Goal: Transaction & Acquisition: Obtain resource

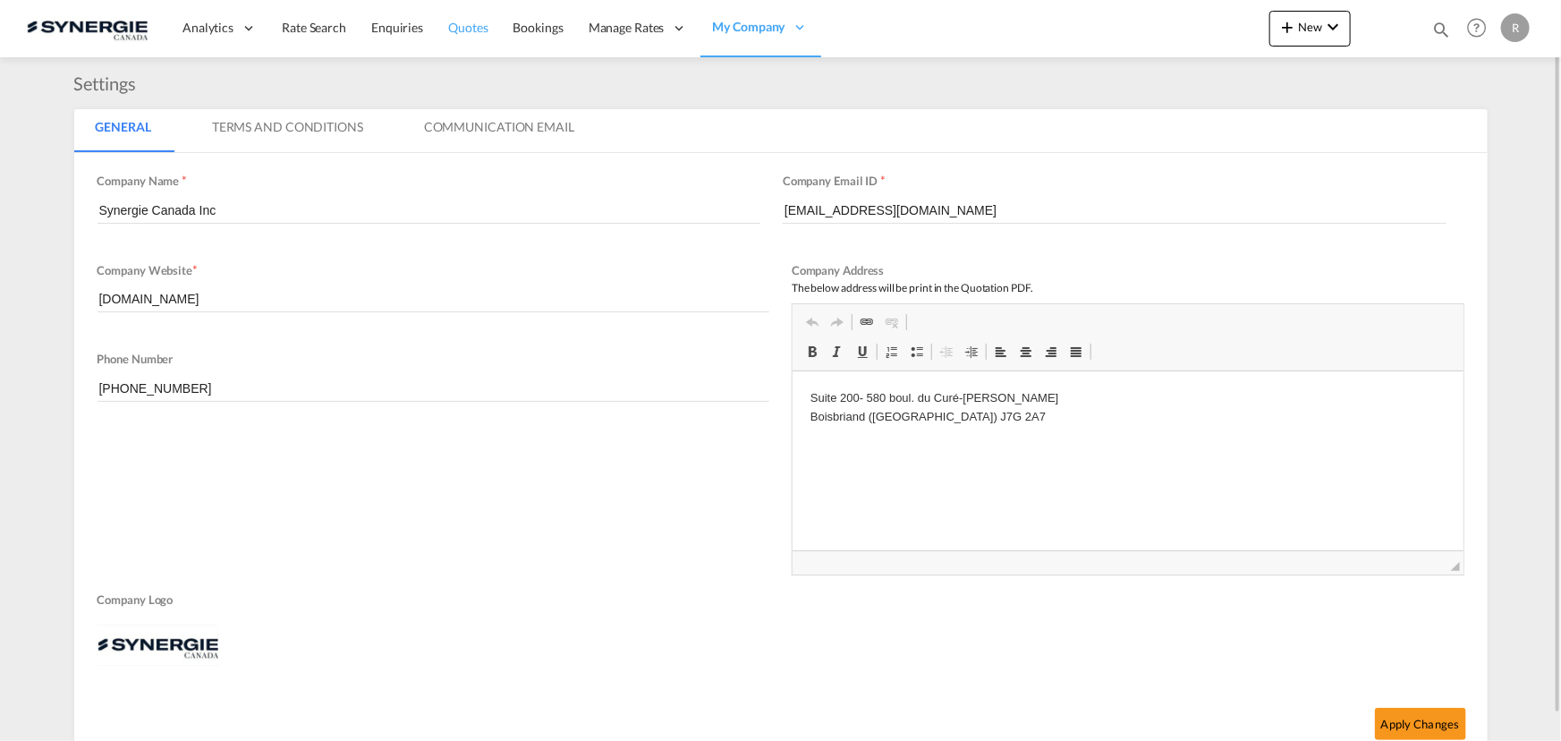
click at [476, 31] on span "Quotes" at bounding box center [467, 27] width 39 height 15
click at [1437, 29] on md-icon "icon-magnify" at bounding box center [1441, 30] width 20 height 20
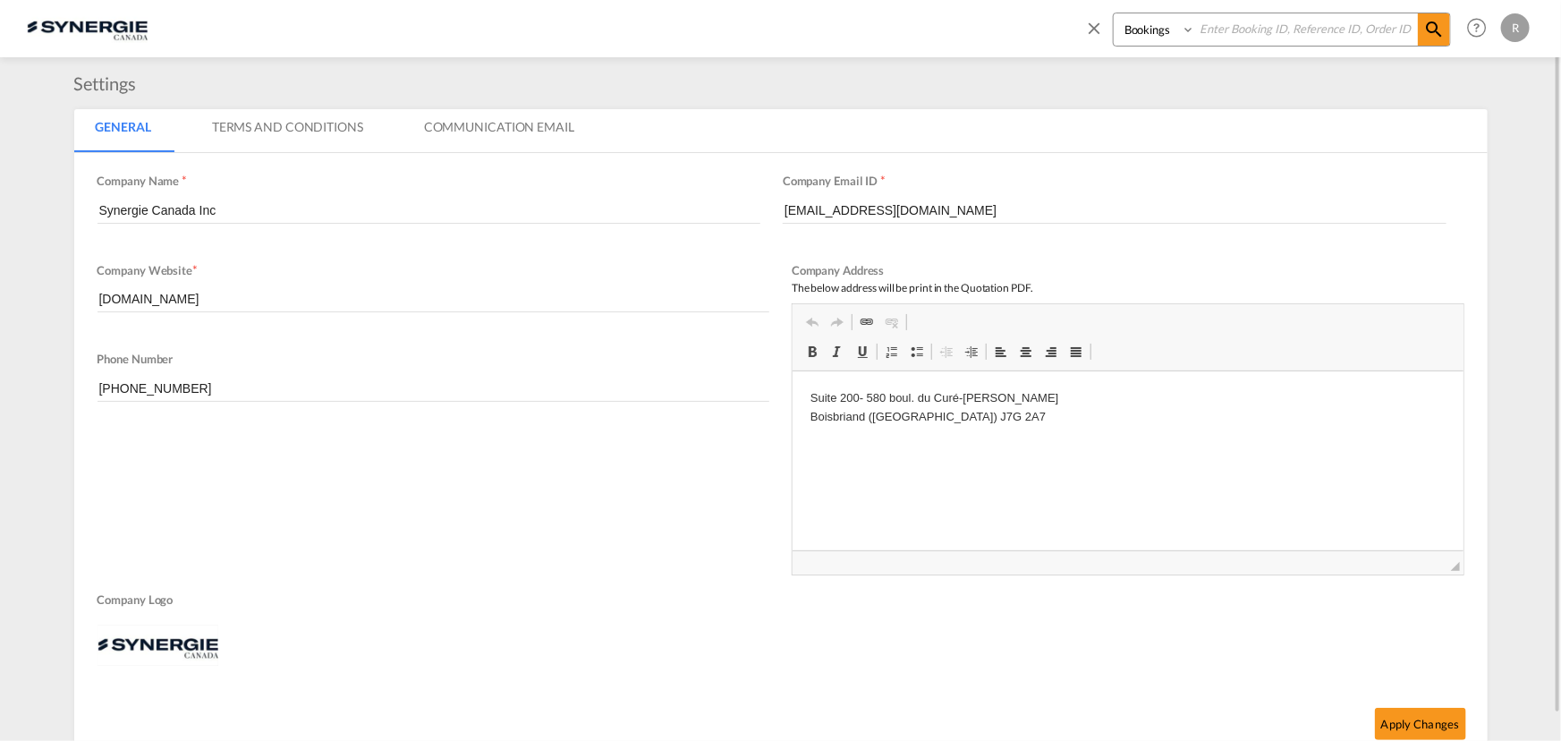
click at [1170, 36] on select "Bookings Quotes Enquiries" at bounding box center [1156, 29] width 85 height 32
select select "Quotes"
click at [1114, 13] on select "Bookings Quotes Enquiries" at bounding box center [1156, 29] width 85 height 32
click at [1287, 35] on input at bounding box center [1306, 28] width 223 height 31
click at [1204, 20] on input at bounding box center [1306, 28] width 223 height 31
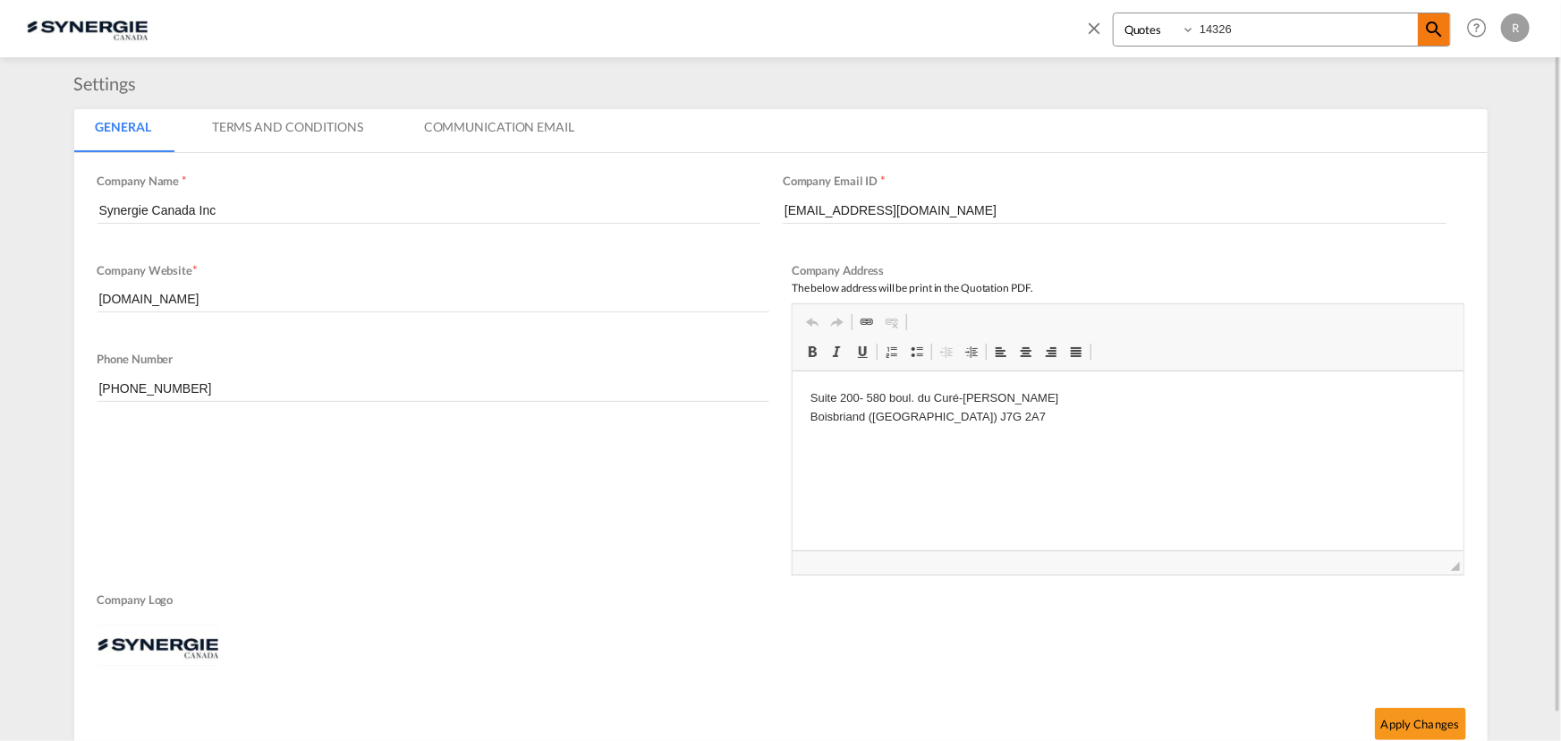
type input "14326"
click at [1442, 38] on md-icon "icon-magnify" at bounding box center [1433, 29] width 21 height 21
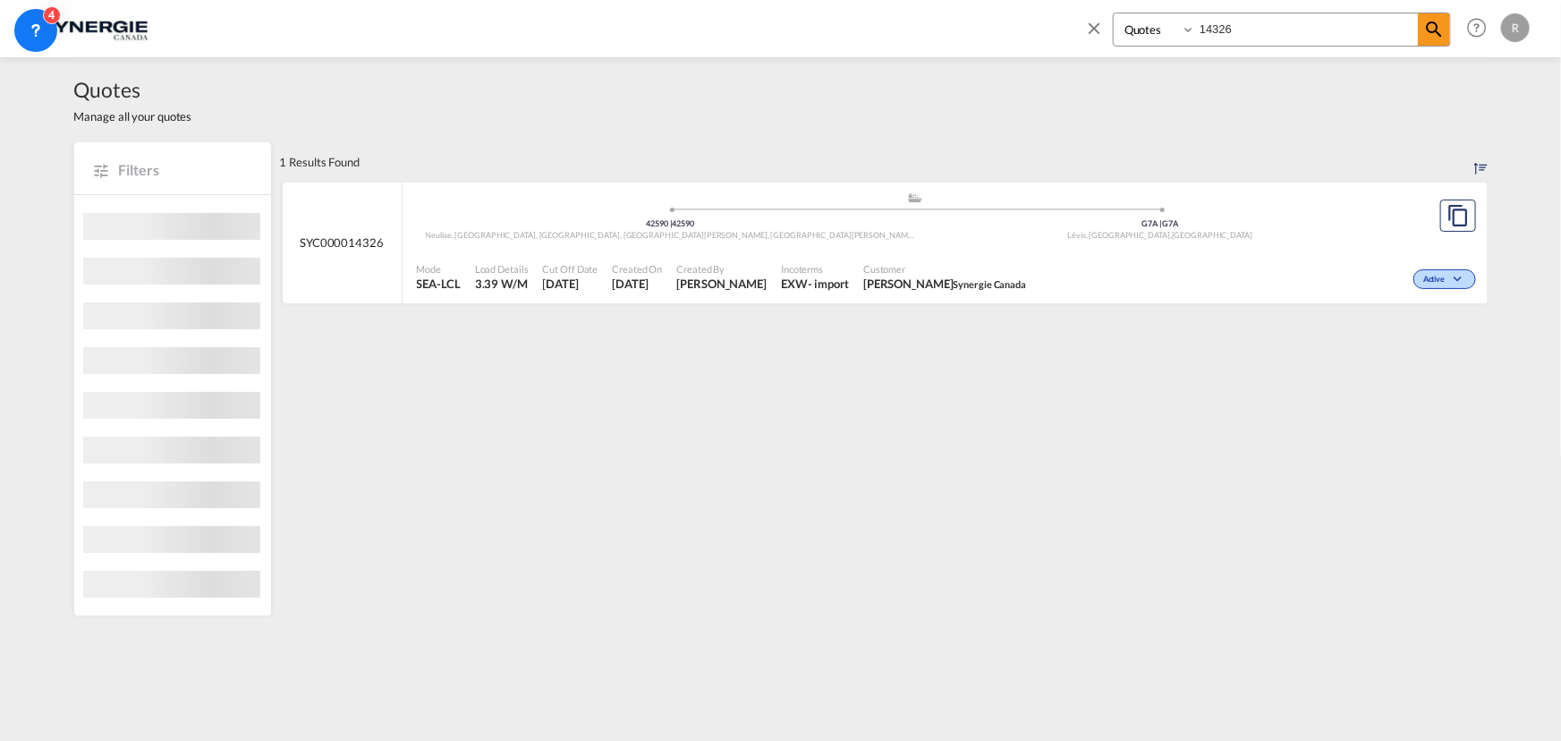
click at [1033, 256] on div "Active" at bounding box center [1256, 277] width 446 height 45
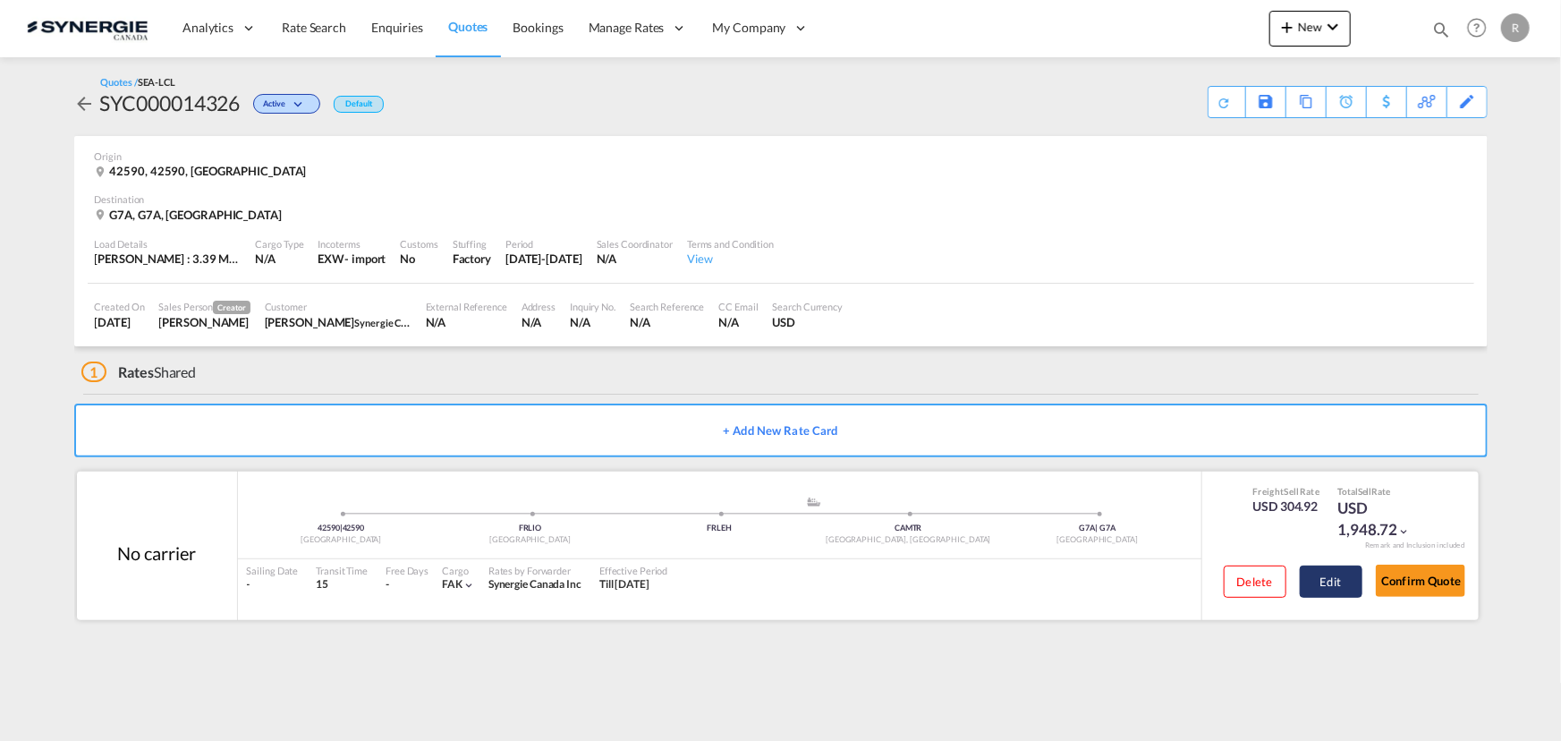
click at [1337, 585] on button "Edit" at bounding box center [1331, 581] width 63 height 32
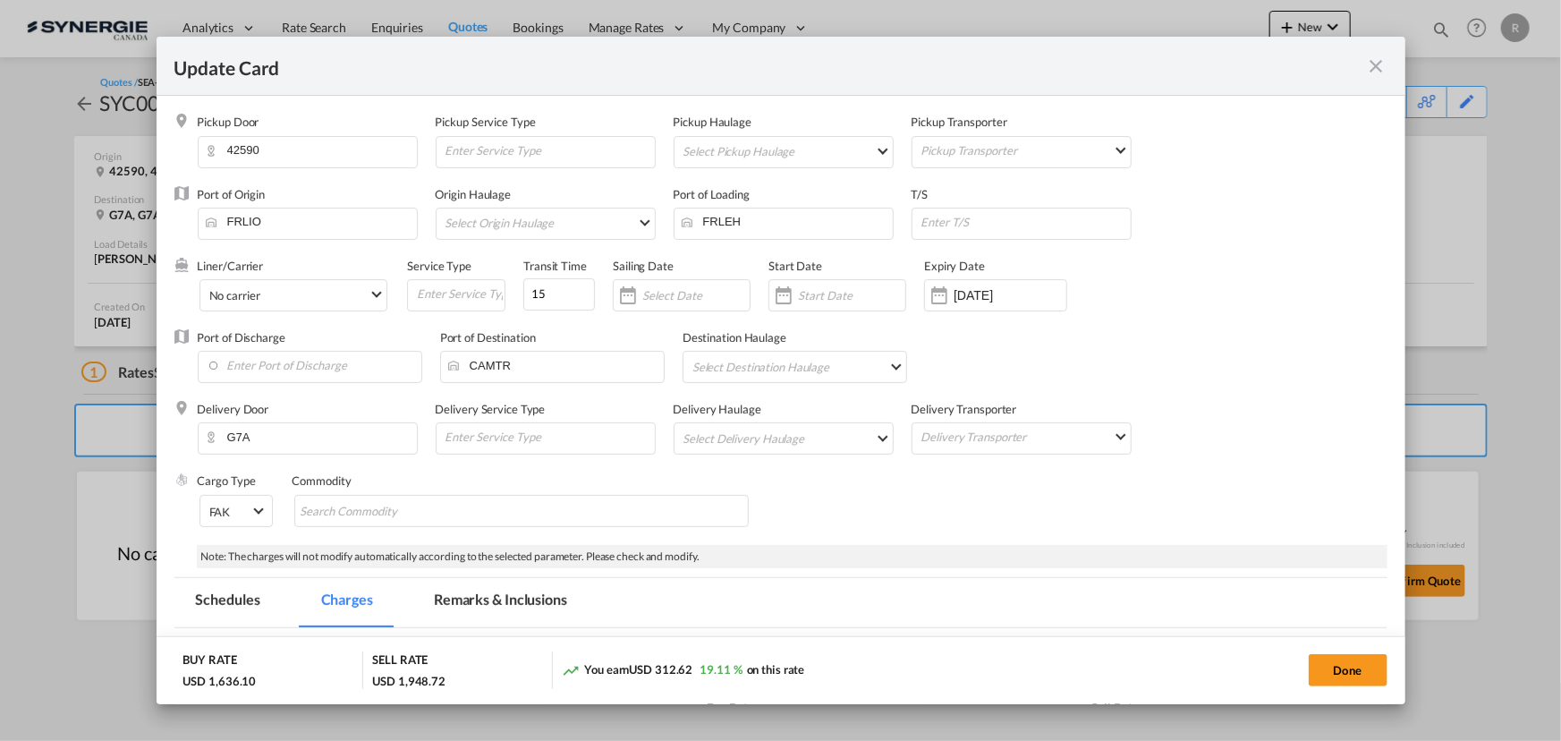
select select "per_w/m"
select select "per_shipment"
select select "per_cbm"
select select "per_shipment"
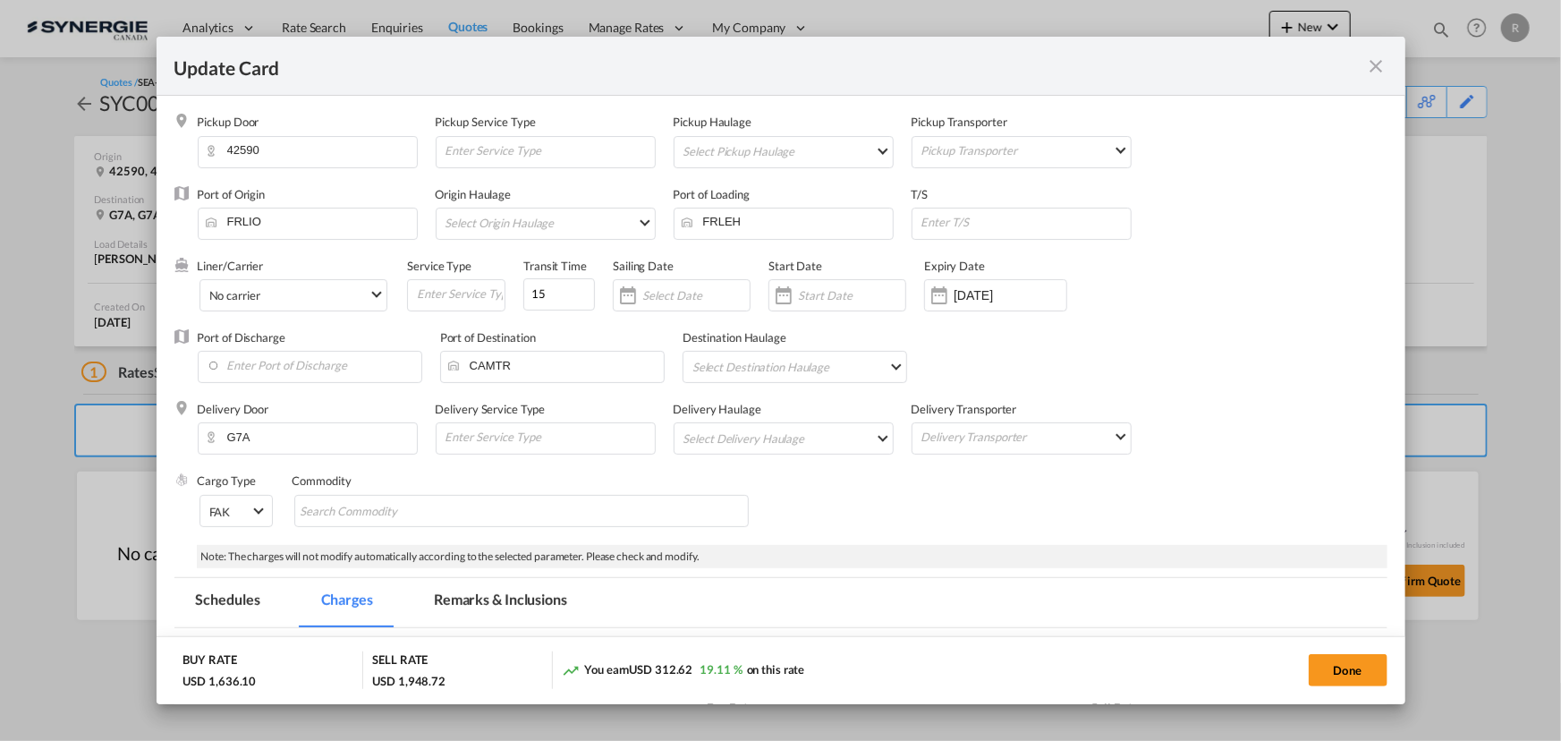
select select "per_shipment"
select select "per_bl"
click at [501, 602] on md-tab-item "Remarks & Inclusions" at bounding box center [500, 602] width 176 height 49
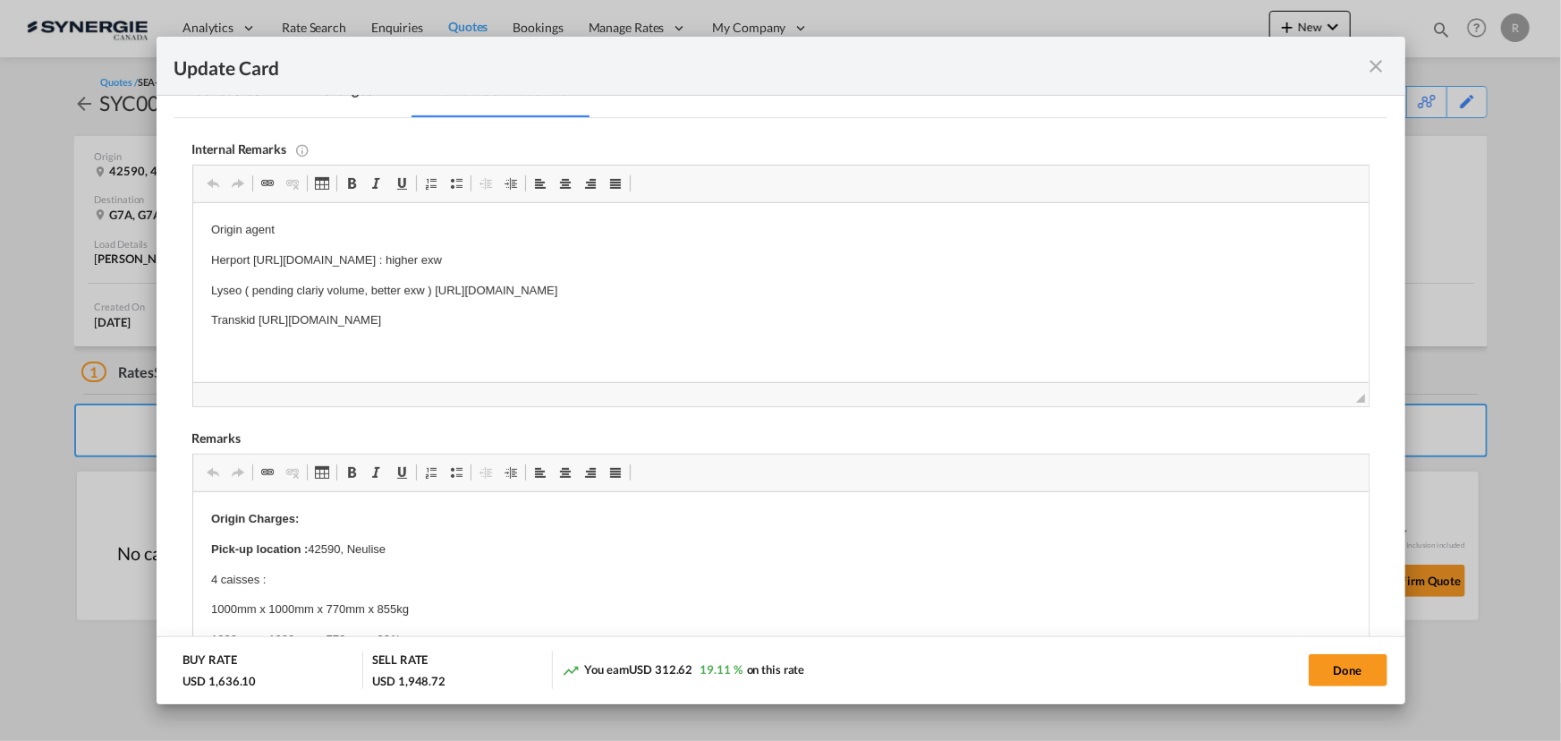
scroll to position [487, 0]
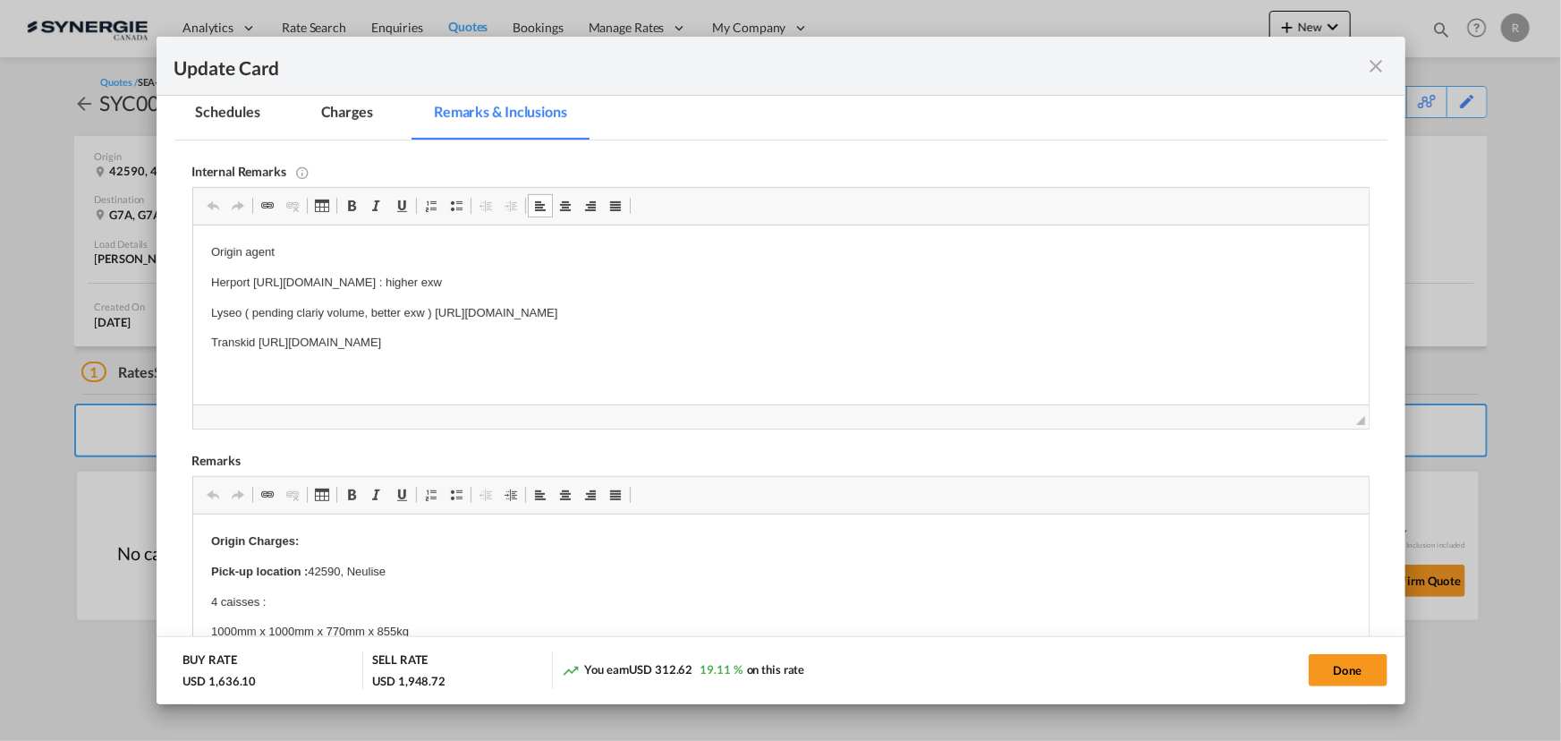
drag, startPoint x: 206, startPoint y: 281, endPoint x: 851, endPoint y: 285, distance: 644.9
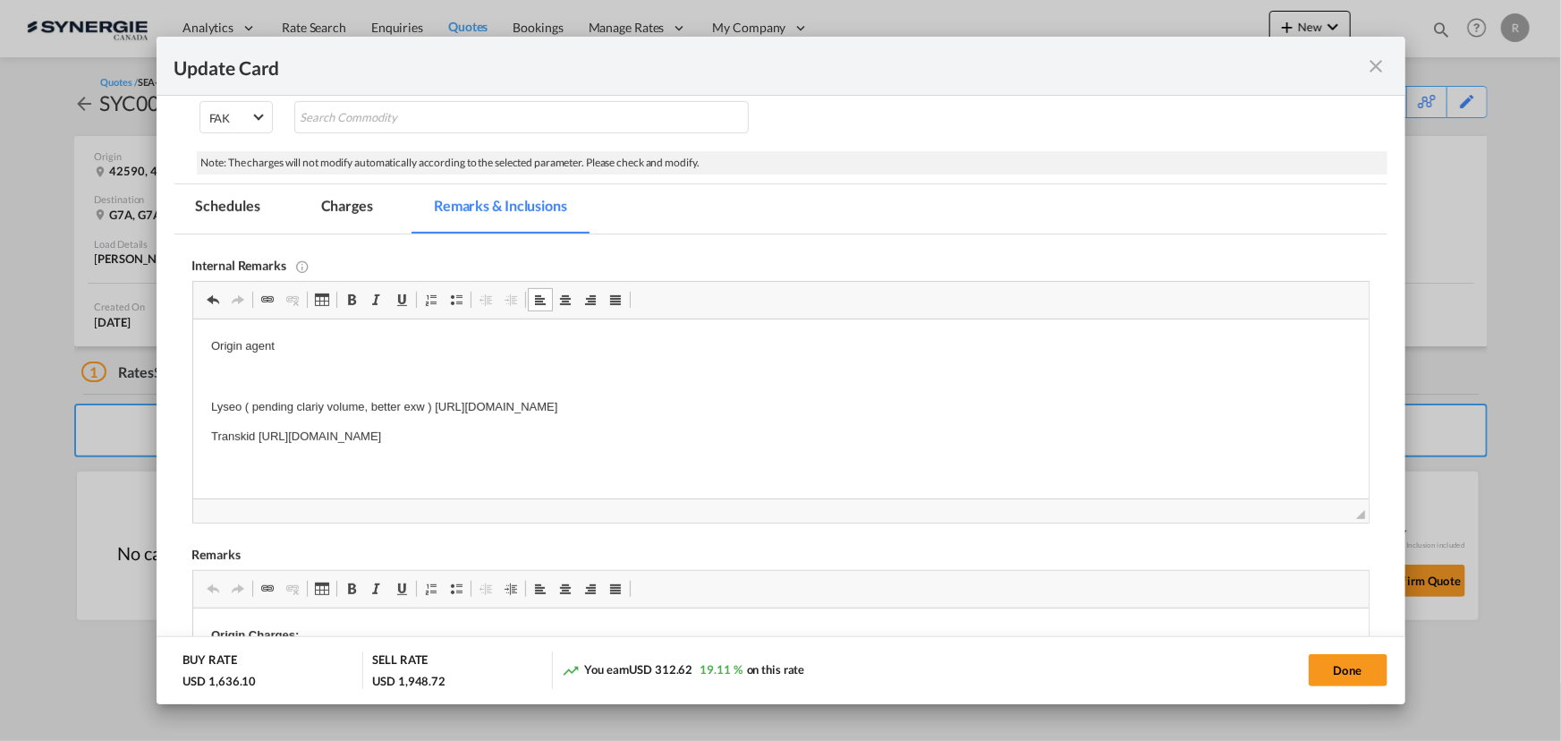
scroll to position [325, 0]
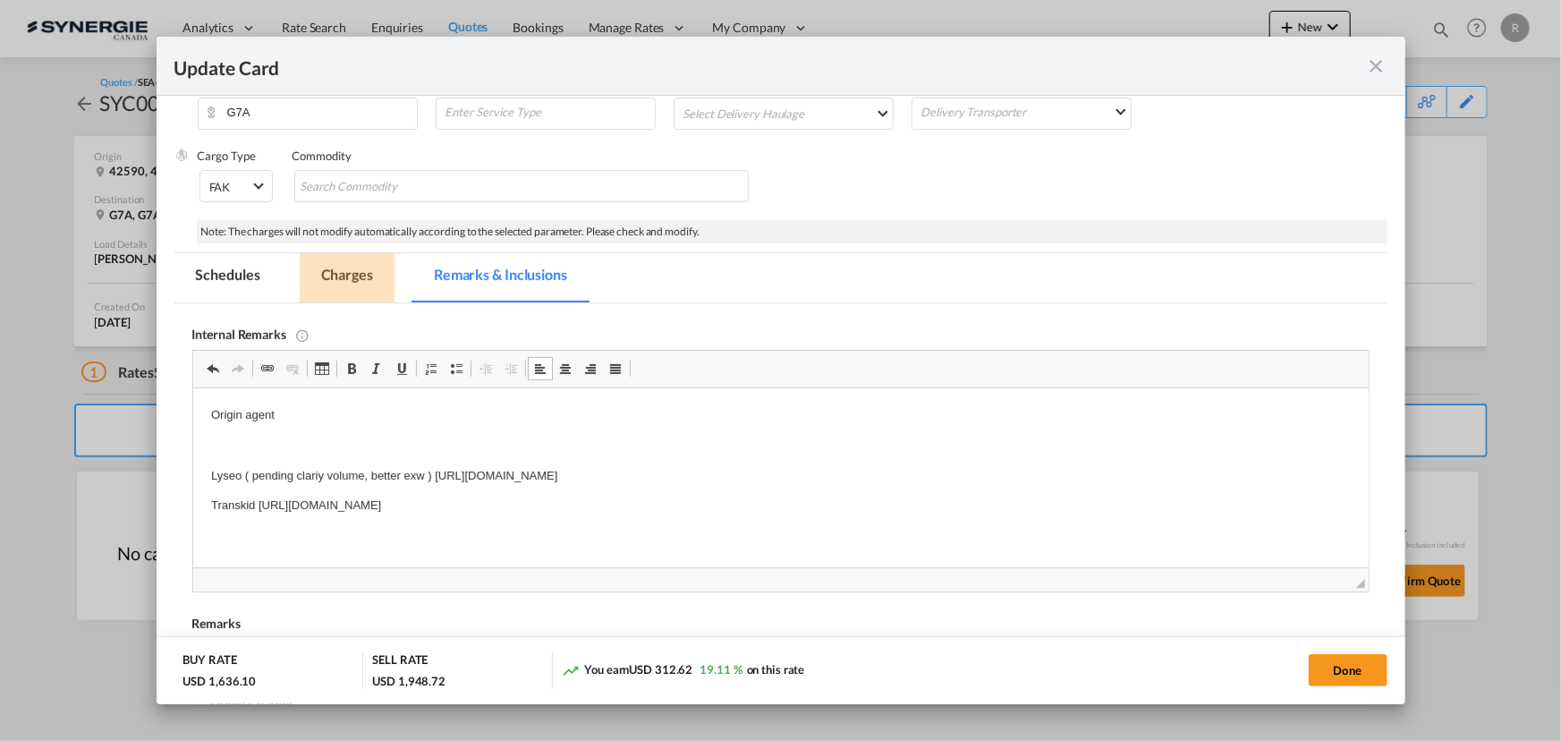
click at [352, 273] on md-tab-item "Charges" at bounding box center [347, 277] width 95 height 49
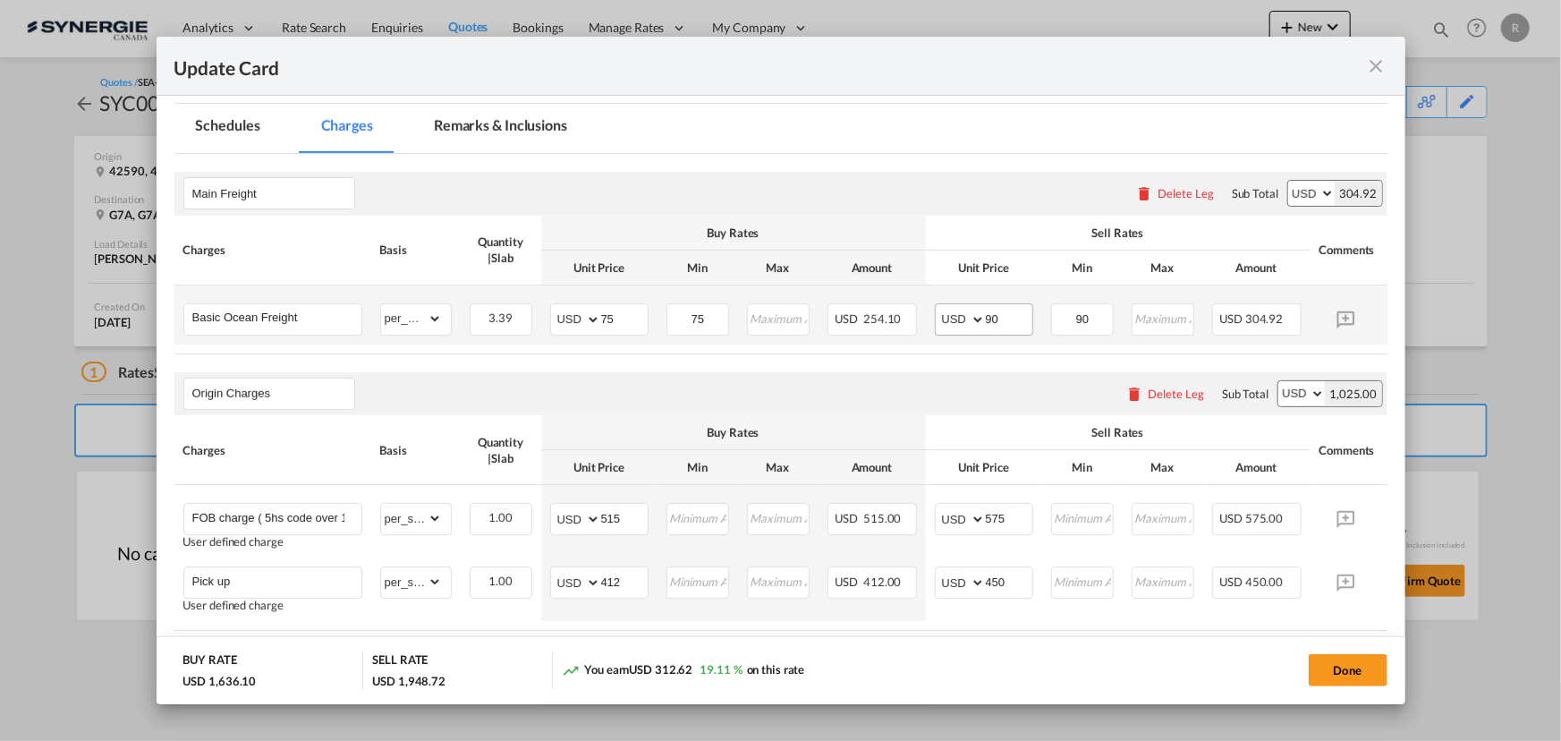
scroll to position [487, 0]
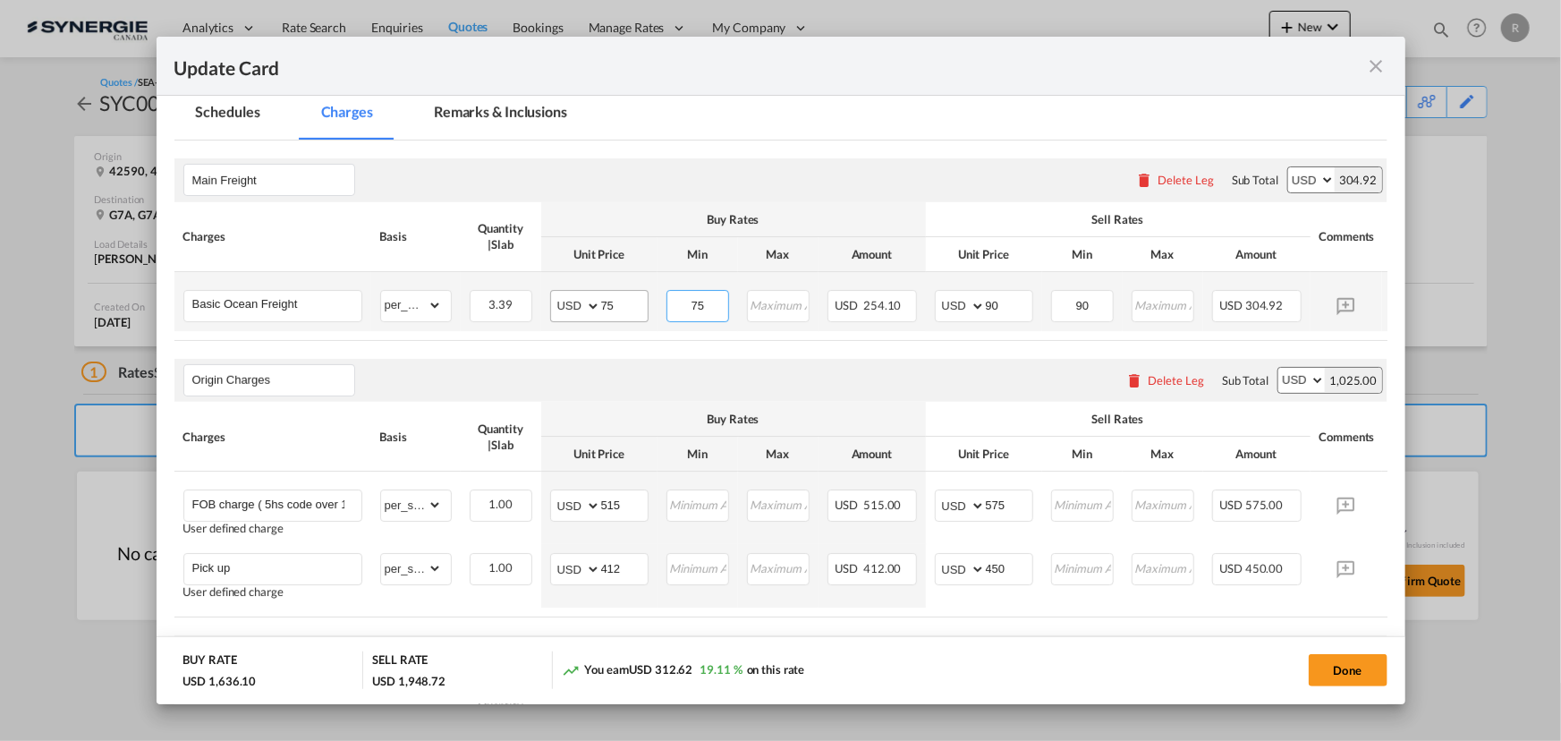
drag, startPoint x: 715, startPoint y: 308, endPoint x: 632, endPoint y: 295, distance: 83.2
click at [639, 299] on tr "Basic Ocean Freight Please Enter Already Exists gross_weight volumetric_weight …" at bounding box center [807, 301] width 1267 height 59
type input "80"
drag, startPoint x: 620, startPoint y: 302, endPoint x: 573, endPoint y: 291, distance: 47.9
click at [573, 291] on md-input-container "AED AFN ALL AMD ANG AOA ARS AUD AWG AZN BAM BBD BDT BGN BHD BIF BMD BND BOB BRL…" at bounding box center [599, 306] width 98 height 32
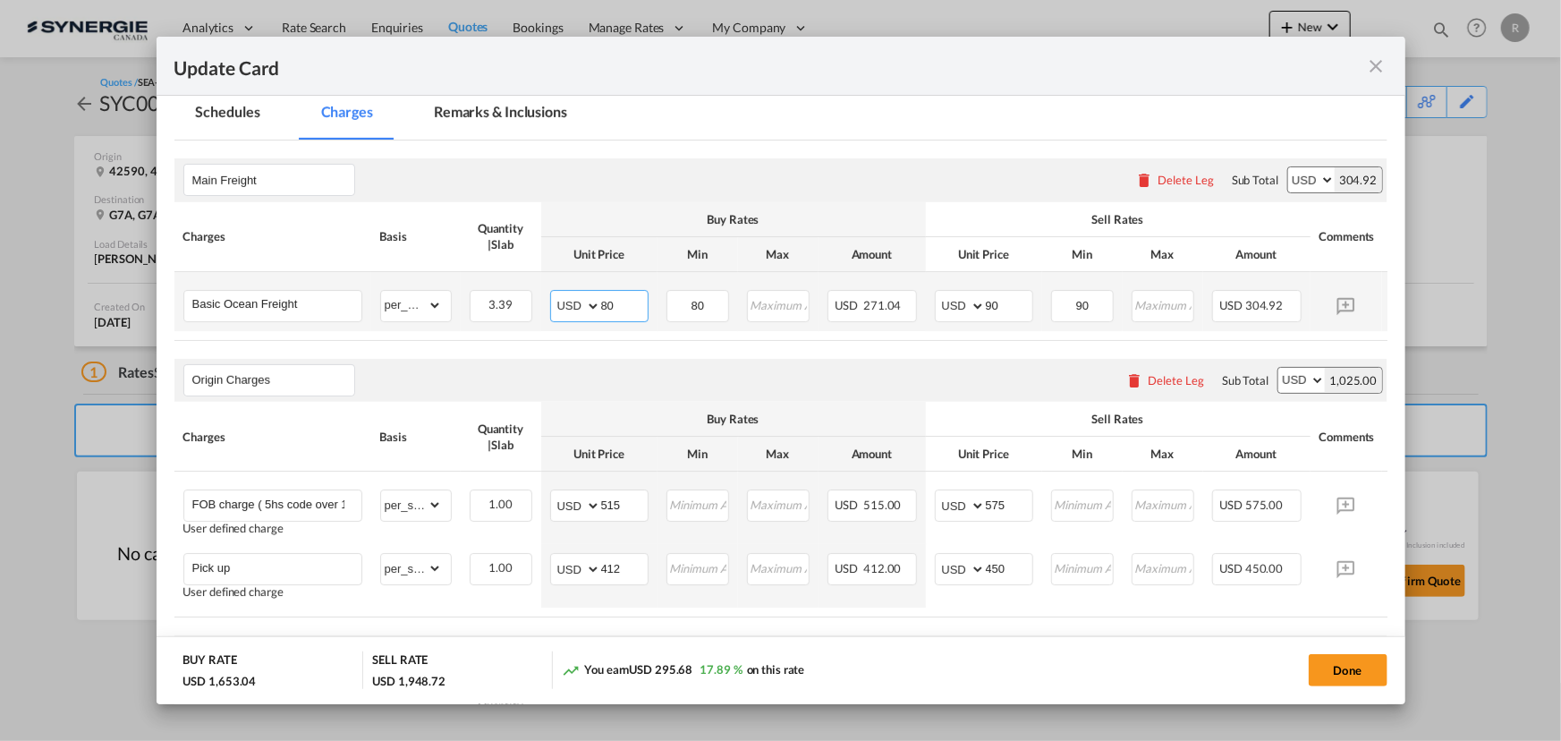
type input "80"
drag, startPoint x: 624, startPoint y: 569, endPoint x: 556, endPoint y: 557, distance: 69.0
click at [556, 557] on md-input-container "AED AFN ALL AMD ANG AOA ARS AUD AWG AZN BAM BBD BDT BGN BHD BIF BMD BND BOB BRL…" at bounding box center [599, 569] width 98 height 32
type input "270"
click at [691, 607] on td "Please Enter Invalid Input" at bounding box center [697, 576] width 80 height 64
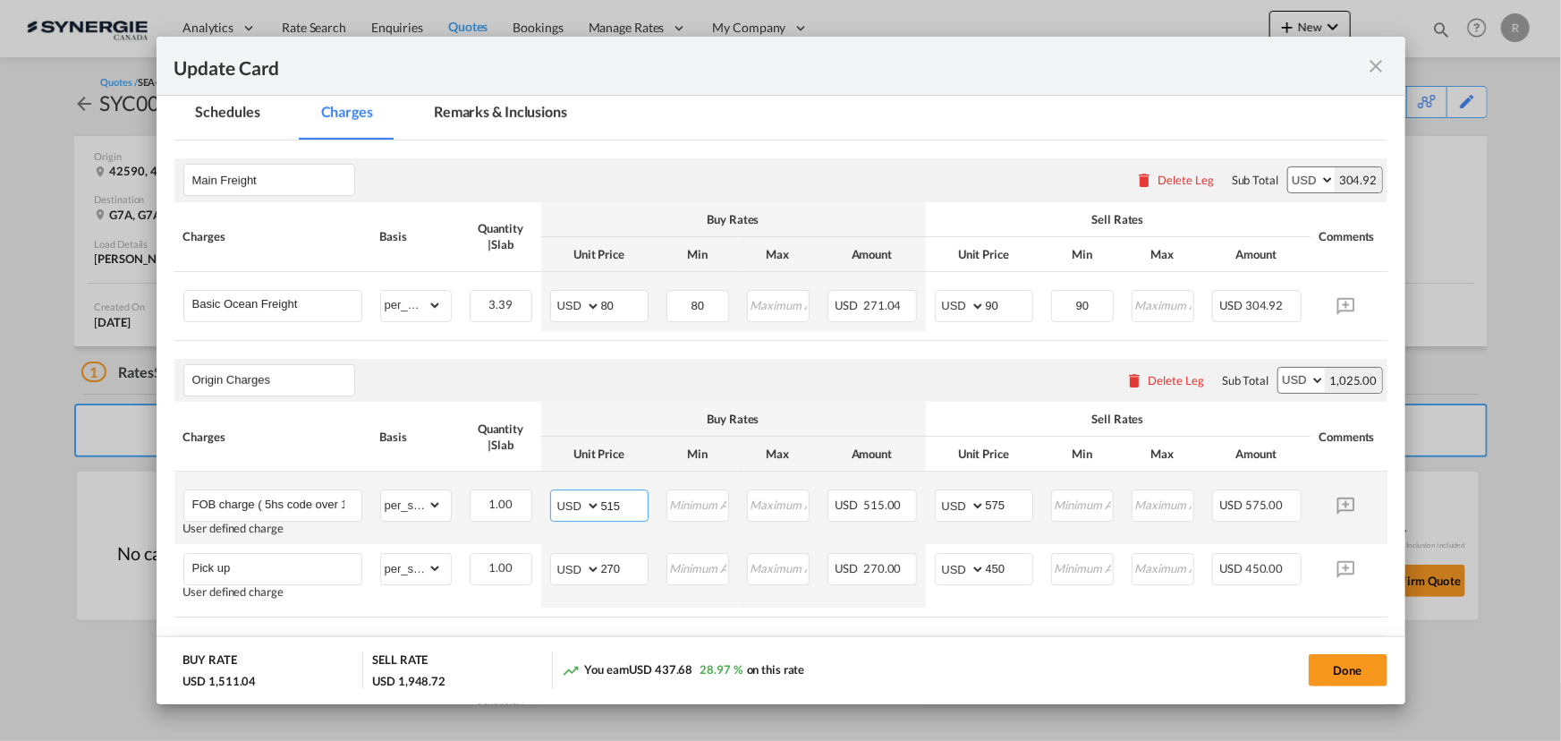
drag, startPoint x: 624, startPoint y: 504, endPoint x: 537, endPoint y: 486, distance: 89.5
click at [546, 498] on td "AED AFN ALL AMD ANG AOA ARS AUD AWG AZN BAM BBD BDT BGN BHD BIF BMD BND BOB BRL…" at bounding box center [599, 507] width 116 height 72
type input "390"
click at [816, 386] on div "Origin Charges Please enter leg name Leg Name Already Exists Delete Leg Sub Tot…" at bounding box center [780, 380] width 1213 height 43
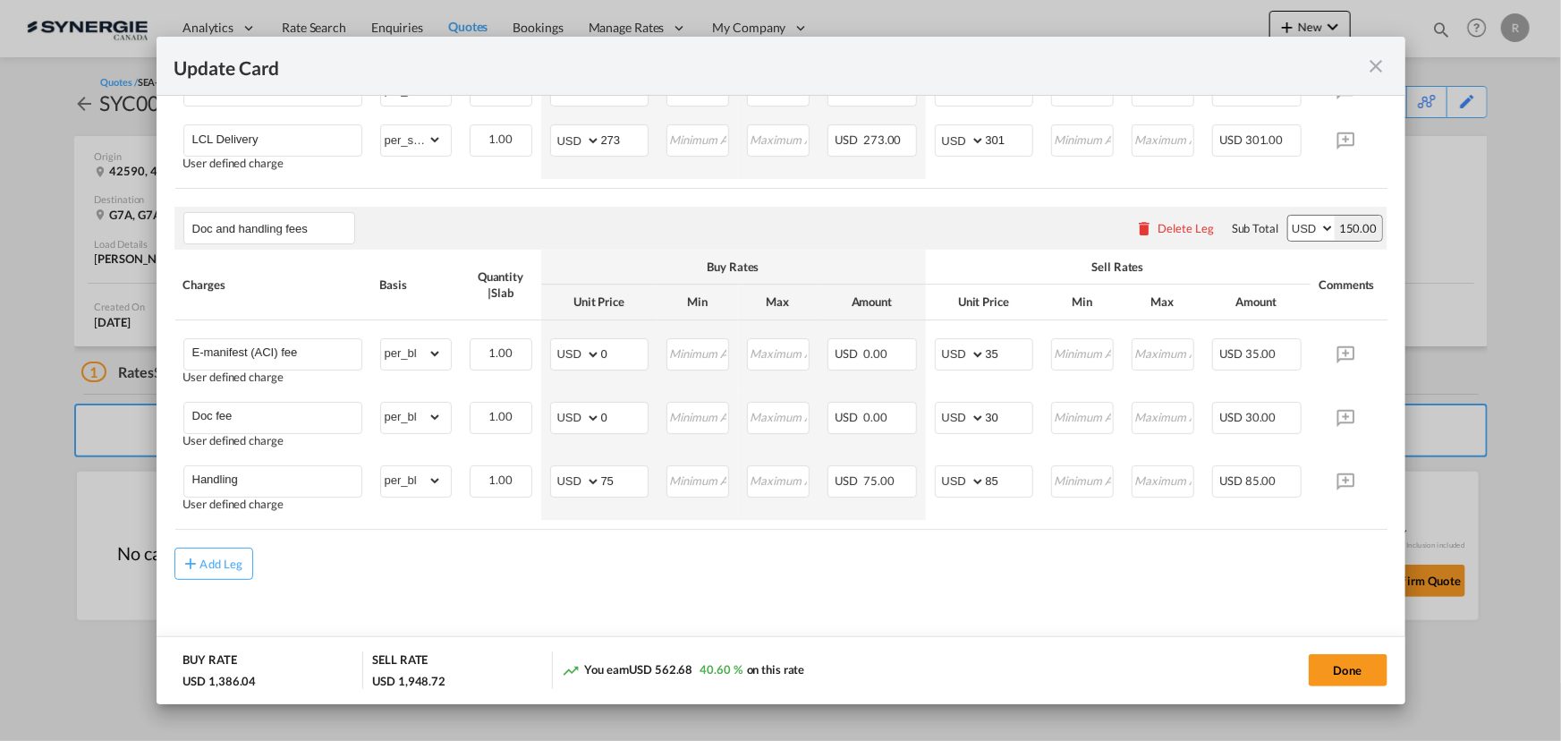
scroll to position [1266, 0]
click at [1351, 665] on button "Done" at bounding box center [1348, 670] width 79 height 32
type input "[DATE]"
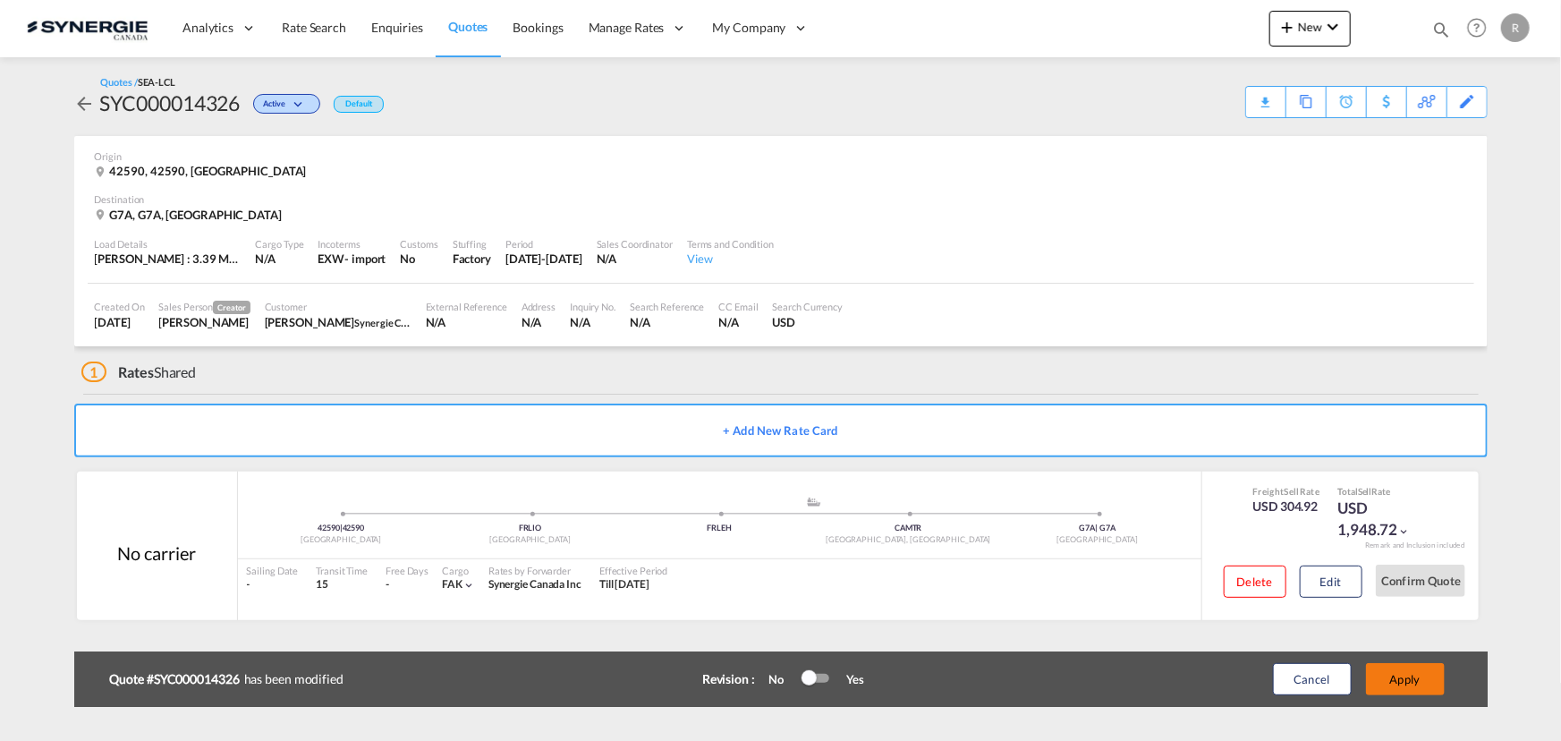
click at [1391, 680] on button "Apply" at bounding box center [1405, 679] width 79 height 32
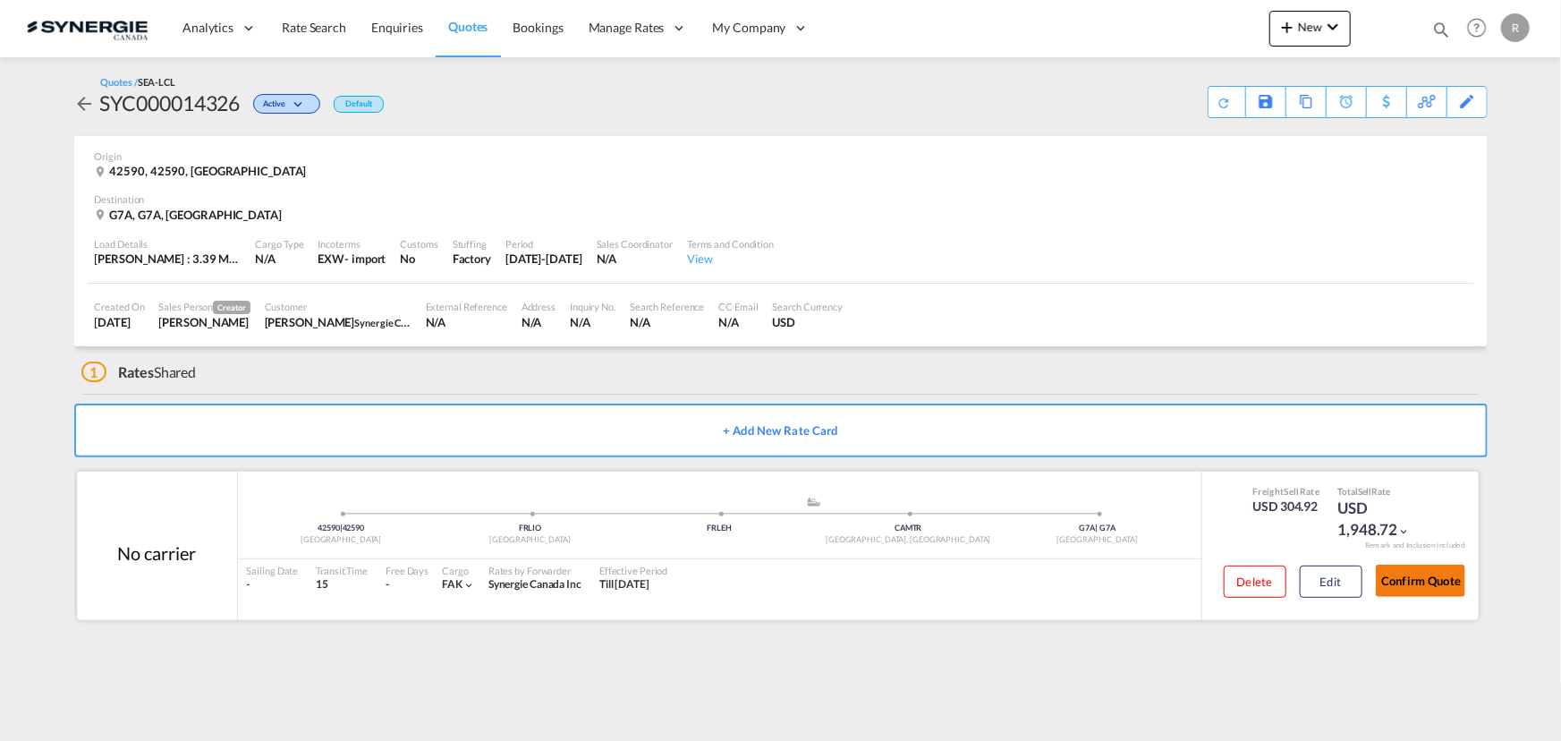
click at [1393, 581] on button "Confirm Quote" at bounding box center [1420, 580] width 89 height 32
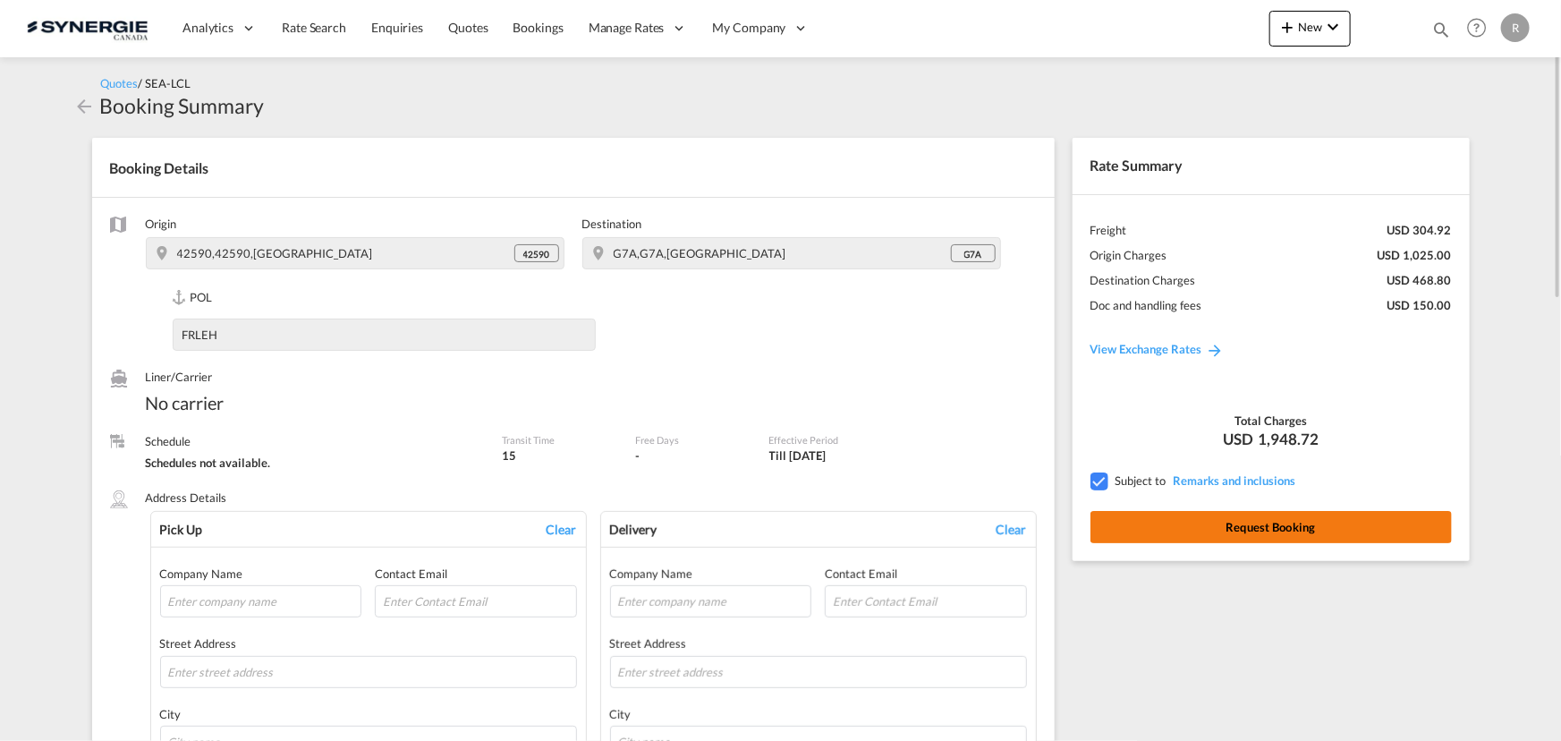
click at [1352, 527] on button "Request Booking" at bounding box center [1270, 527] width 361 height 32
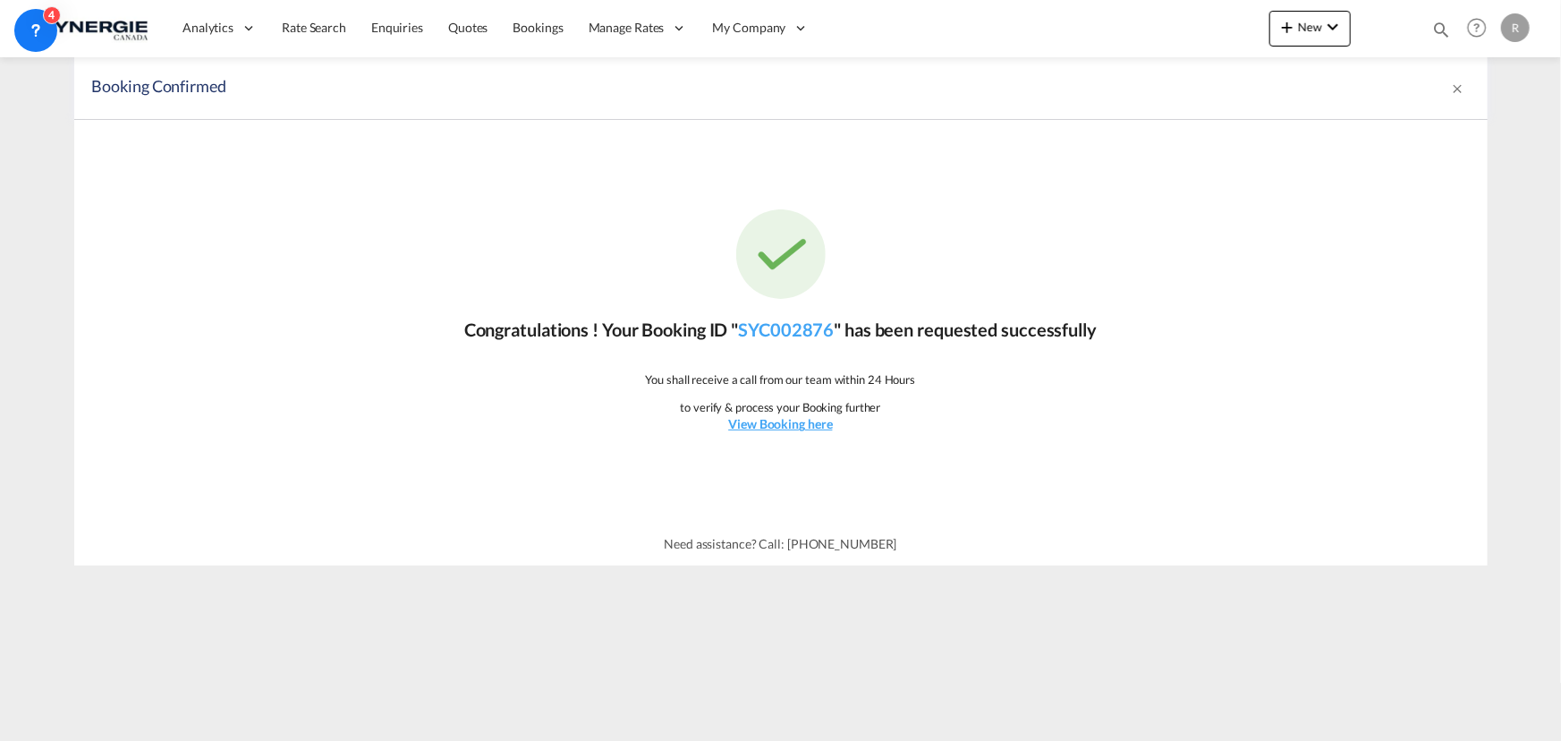
click at [1440, 28] on md-icon "icon-magnify" at bounding box center [1441, 30] width 20 height 20
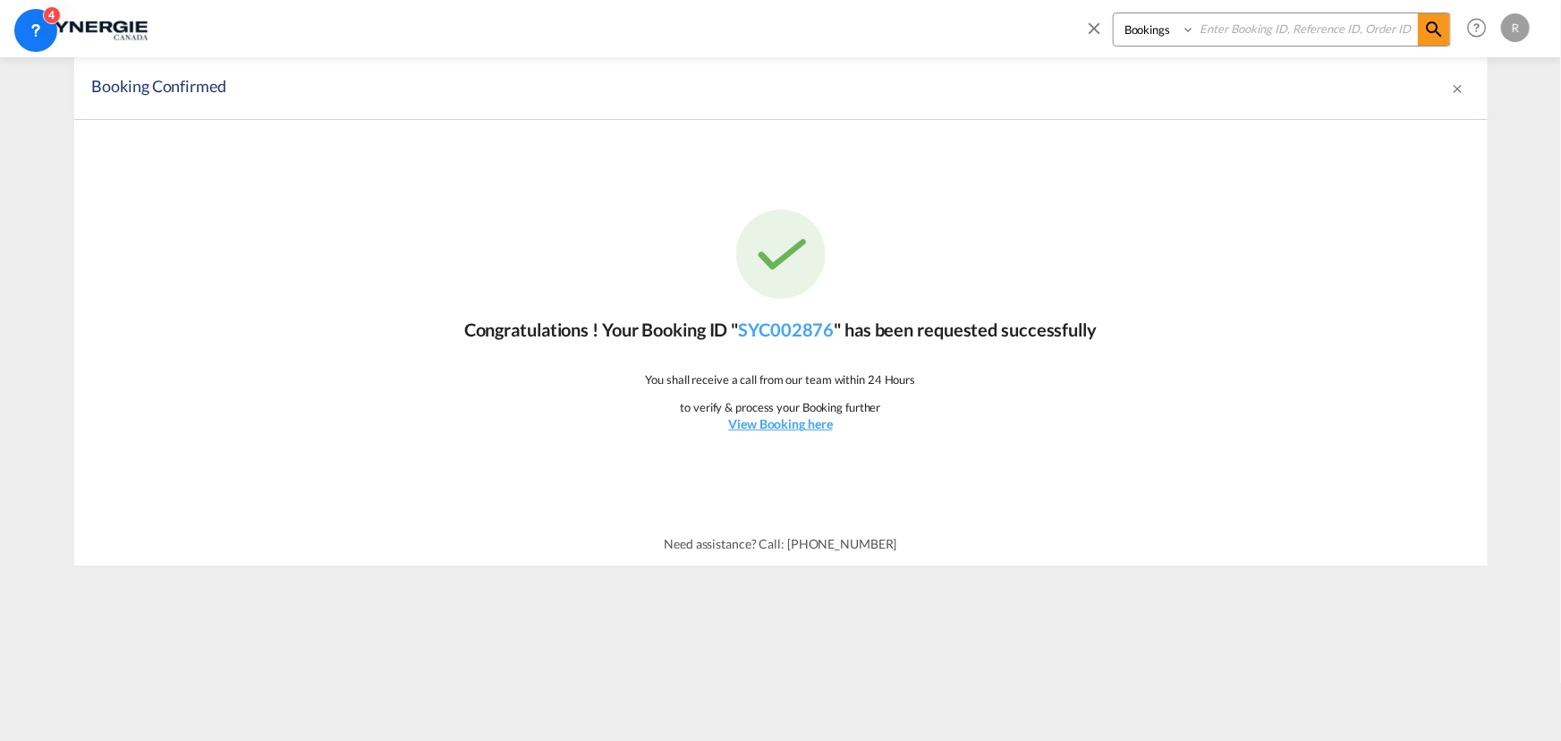
click at [1175, 36] on select "Bookings Quotes Enquiries" at bounding box center [1156, 29] width 85 height 32
select select "Quotes"
click at [1114, 13] on select "Bookings Quotes Enquiries" at bounding box center [1156, 29] width 85 height 32
click at [1252, 32] on input at bounding box center [1306, 28] width 223 height 31
type input "13925"
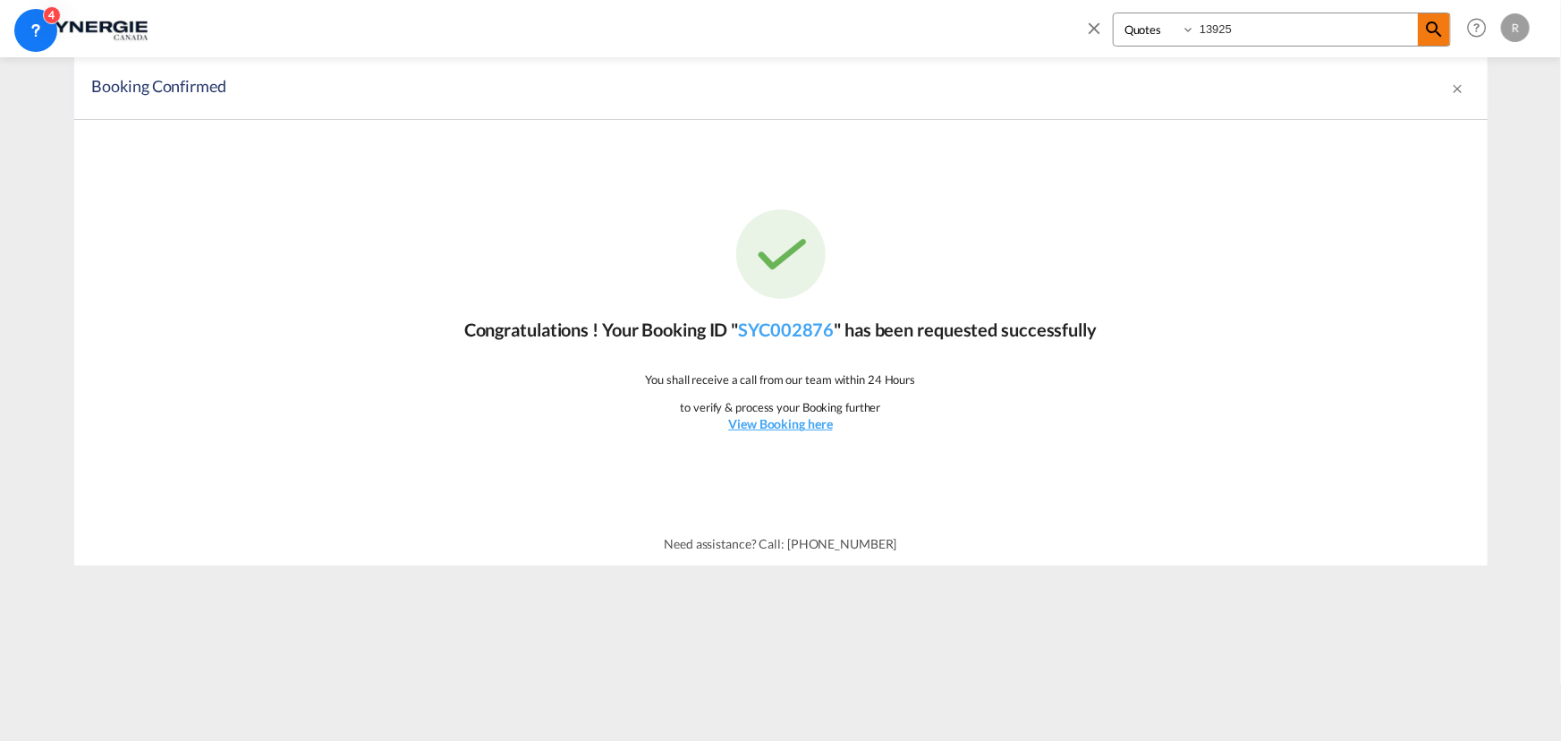
click at [1431, 33] on md-icon "icon-magnify" at bounding box center [1433, 29] width 21 height 21
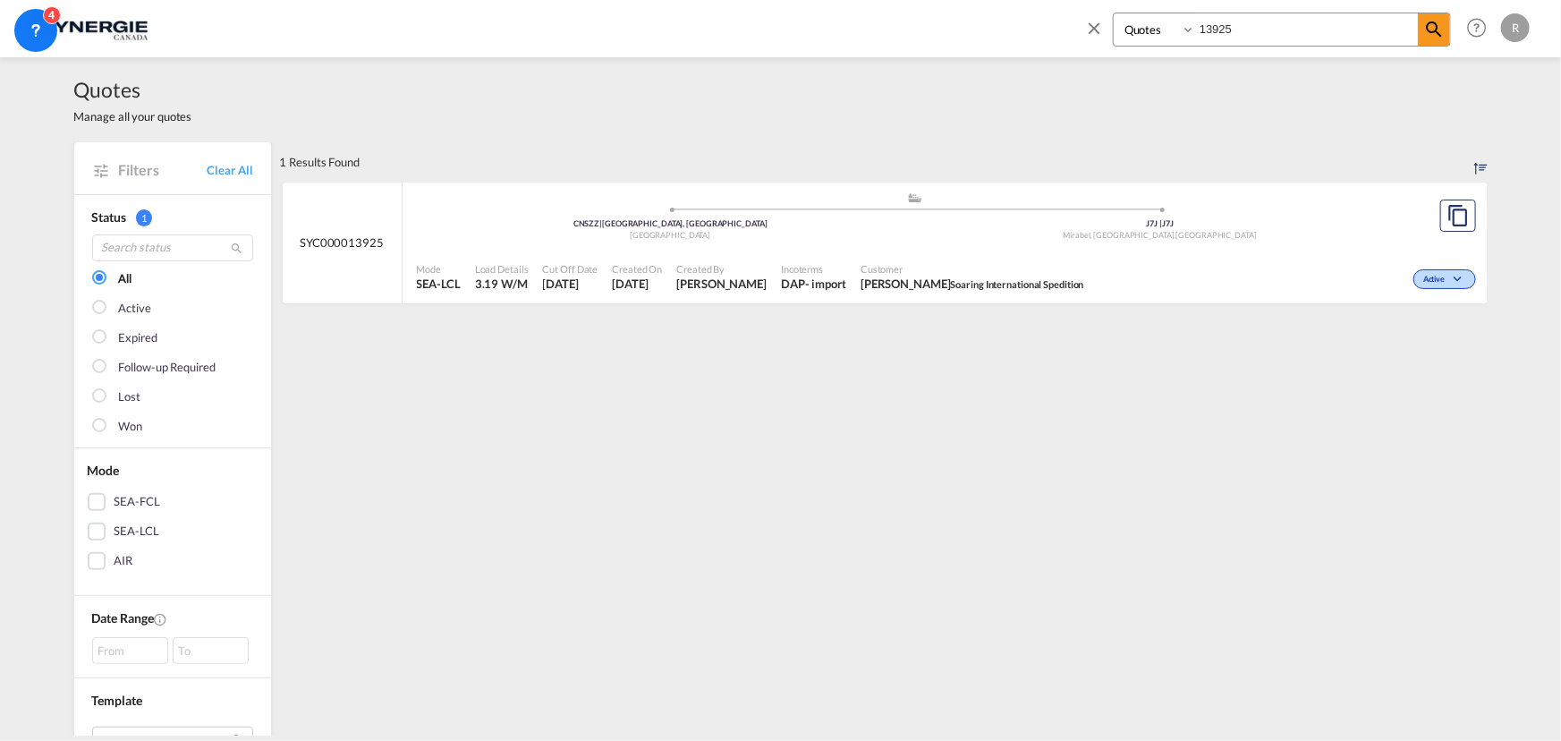
click at [1199, 247] on div ".a{fill:#aaa8ad;} .a{fill:#aaa8ad;} CNSZZ | Shenzhen Railway Station, GD China …" at bounding box center [915, 220] width 997 height 58
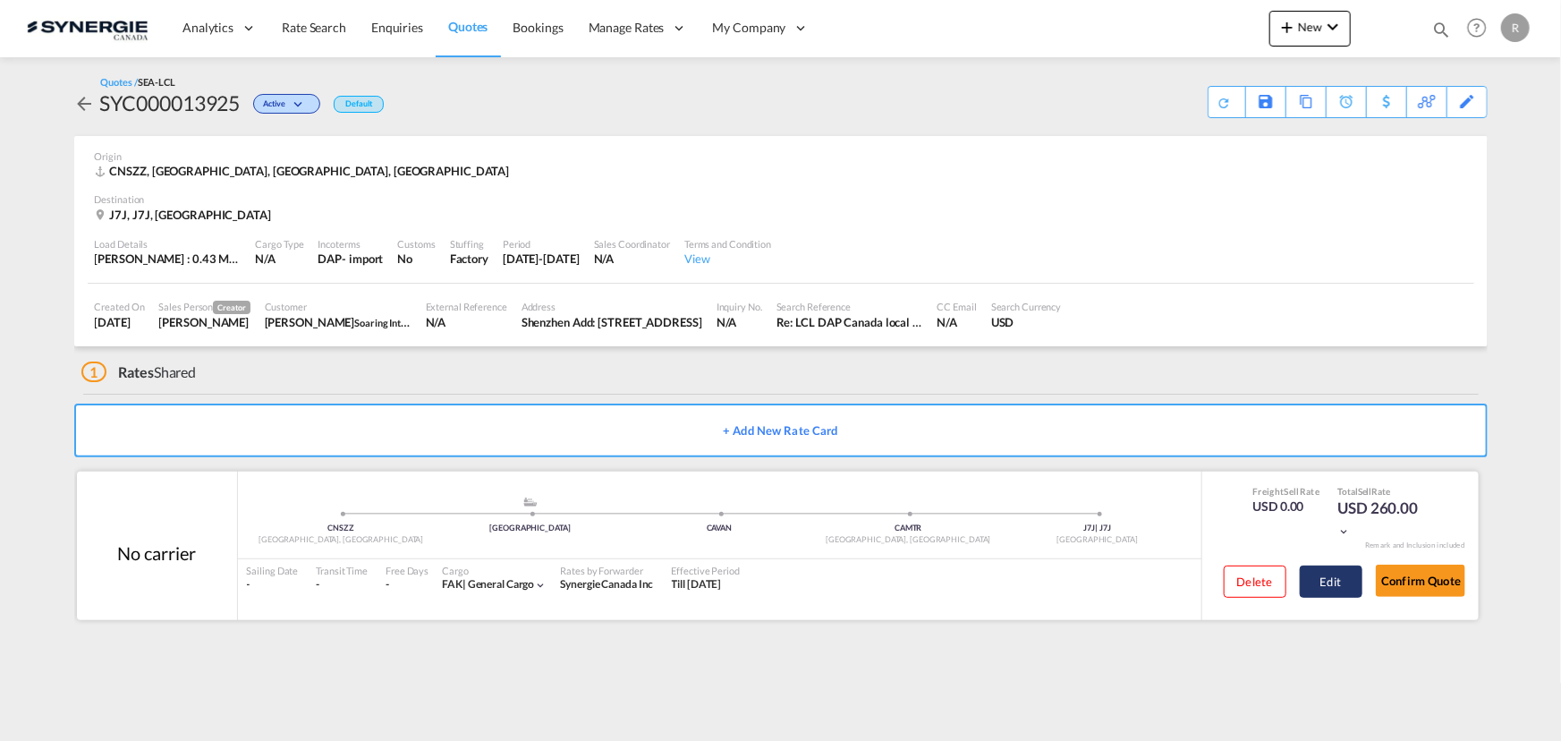
click at [1330, 587] on button "Edit" at bounding box center [1331, 581] width 63 height 32
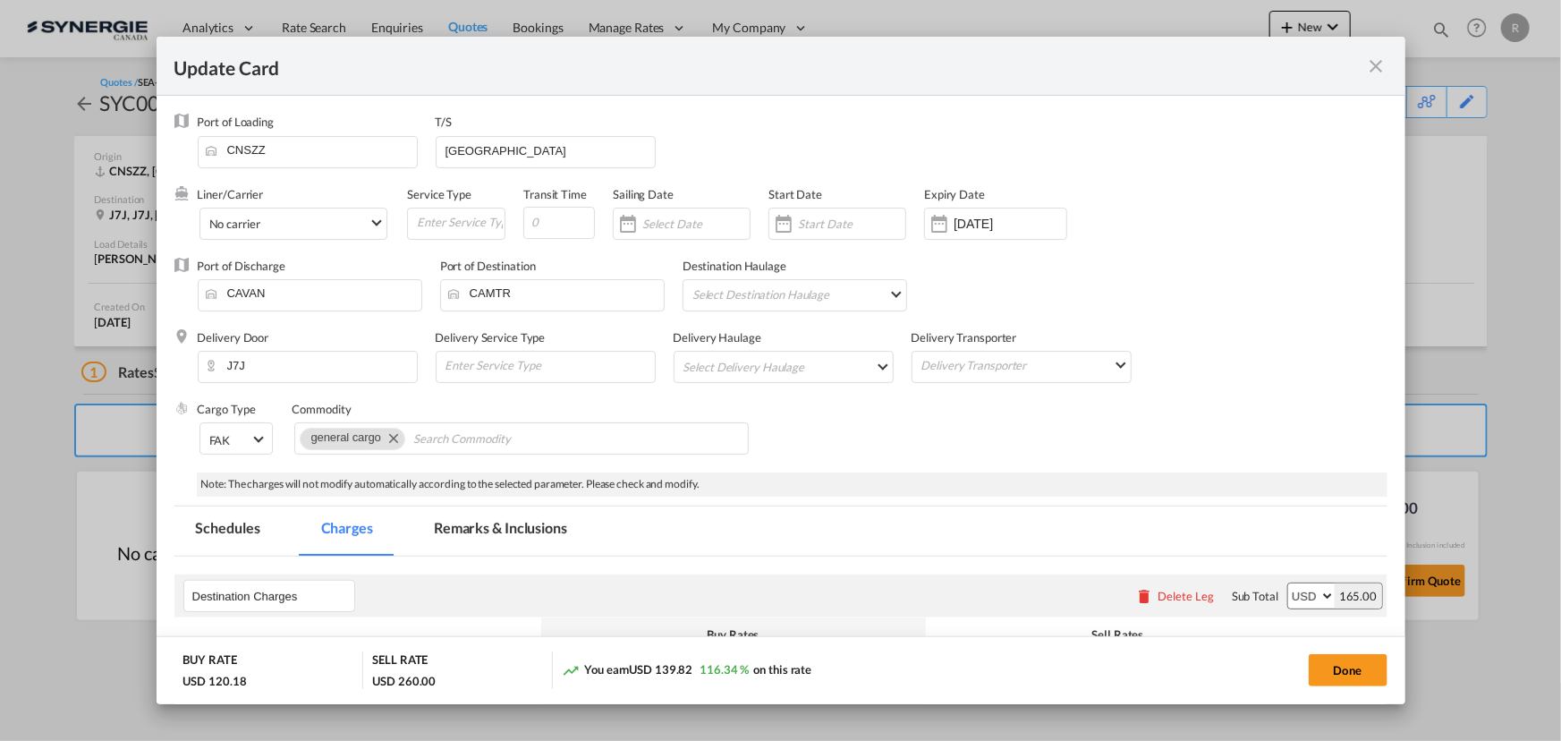
select select "flat"
select select "per_kg"
select select "per_shipment"
select select "per_pallet"
select select "per_bl"
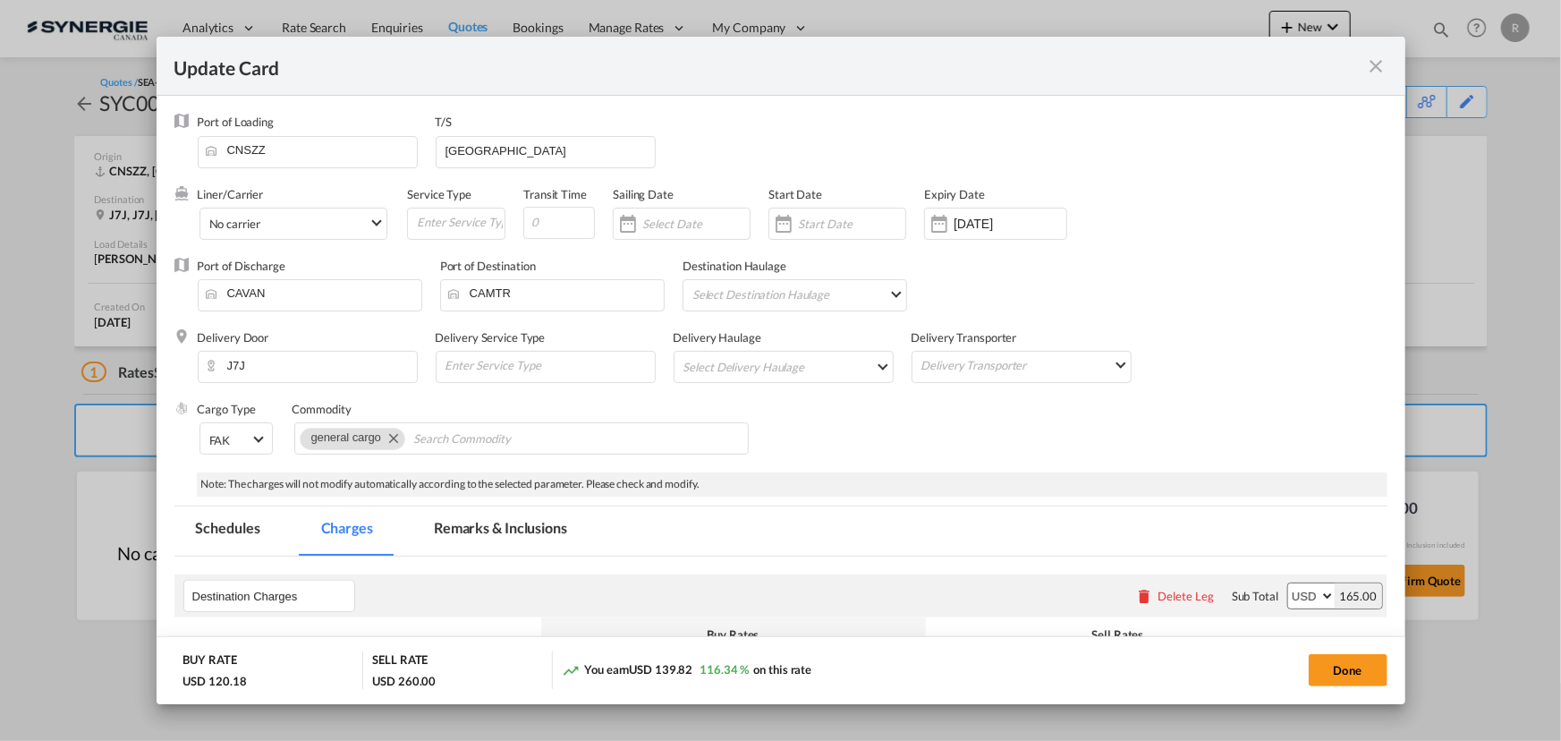
select select "per_bl"
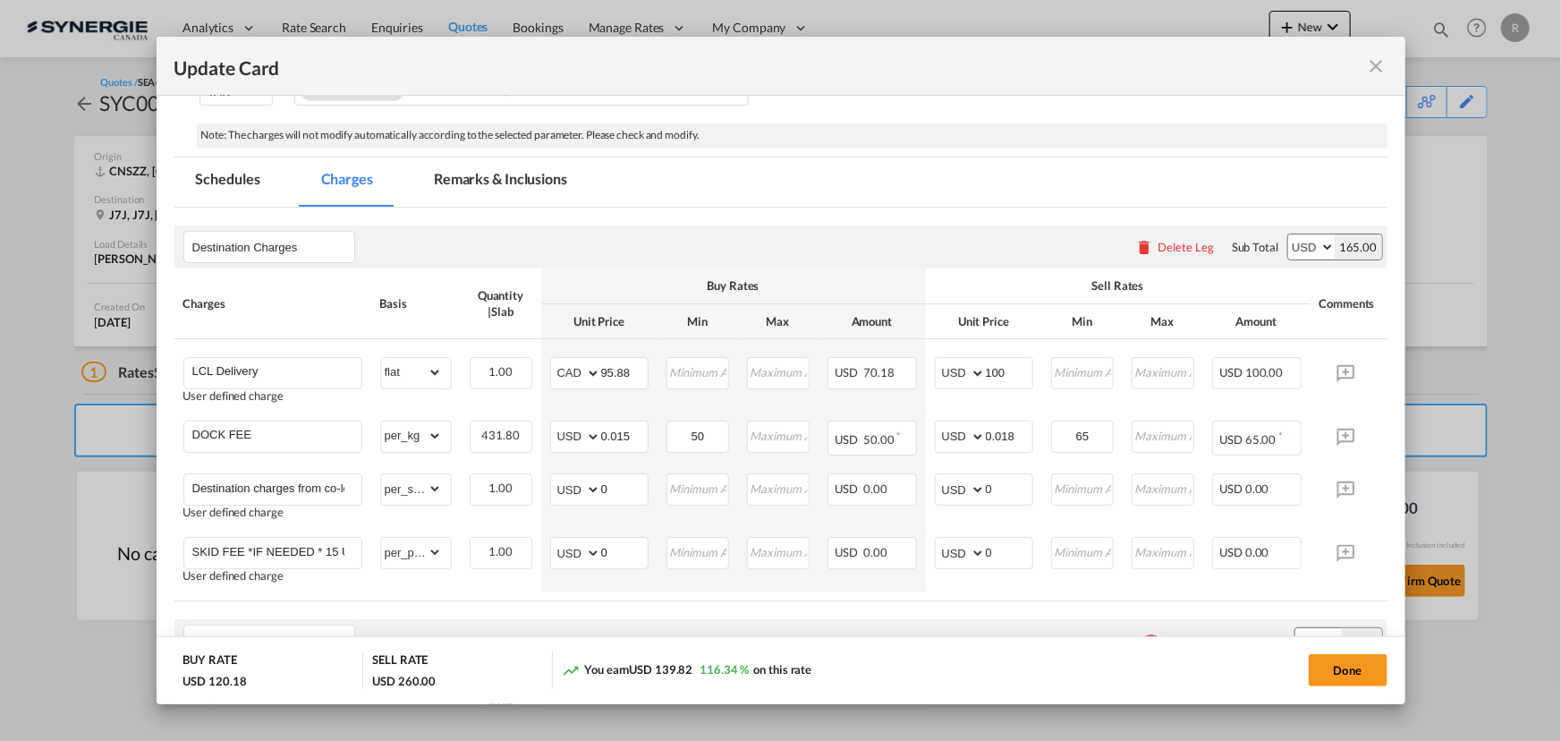
scroll to position [268, 0]
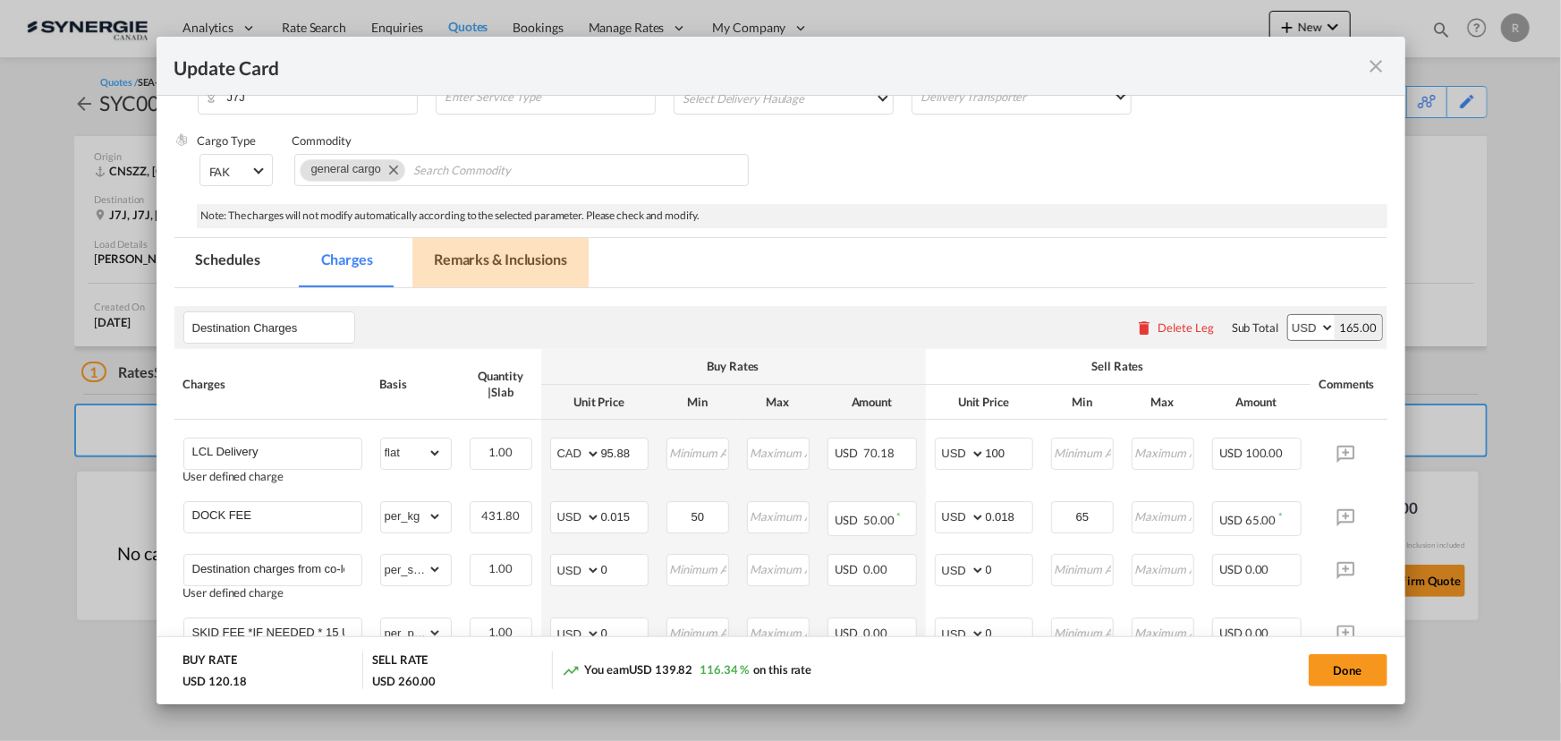
click at [495, 257] on md-tab-item "Remarks & Inclusions" at bounding box center [500, 262] width 176 height 49
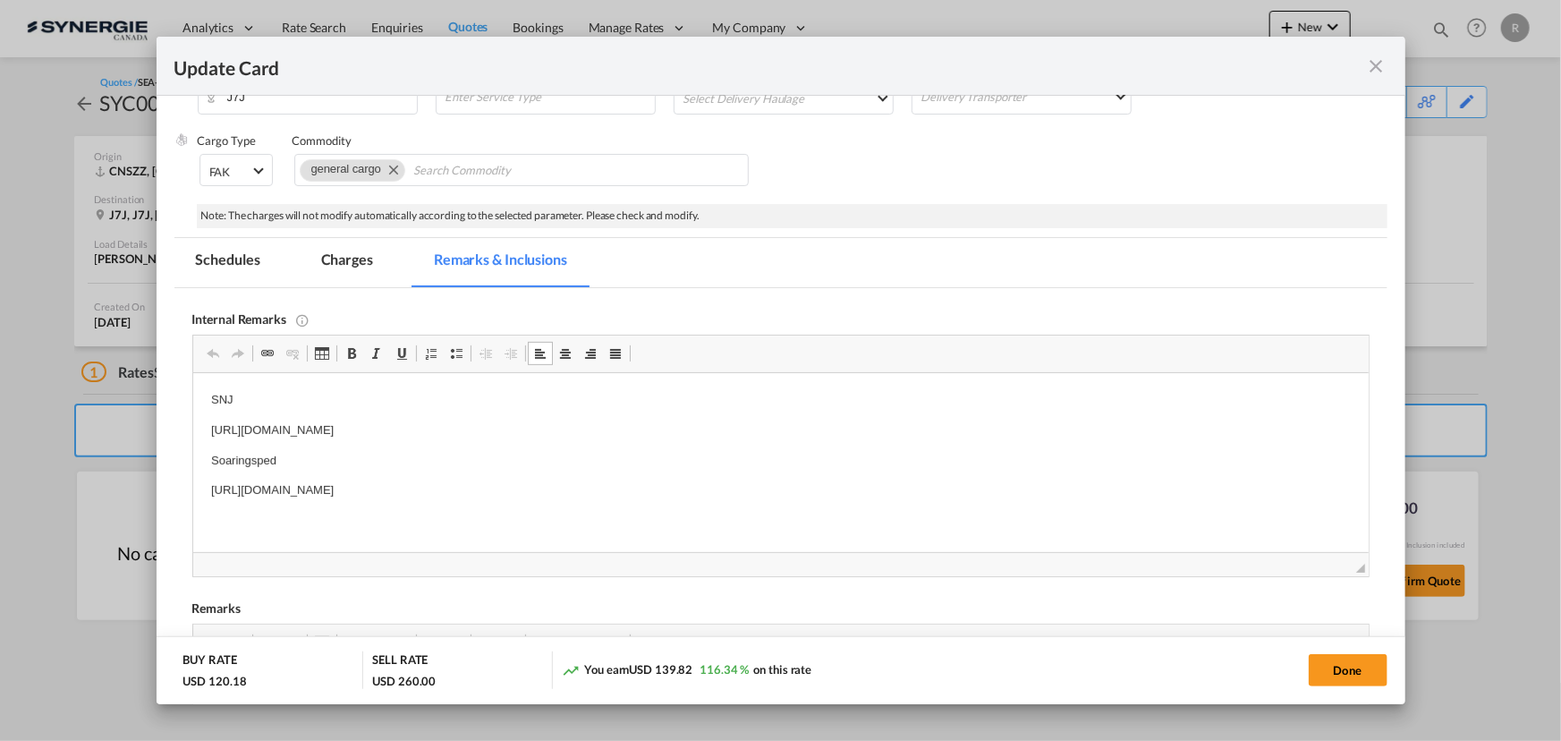
scroll to position [24, 0]
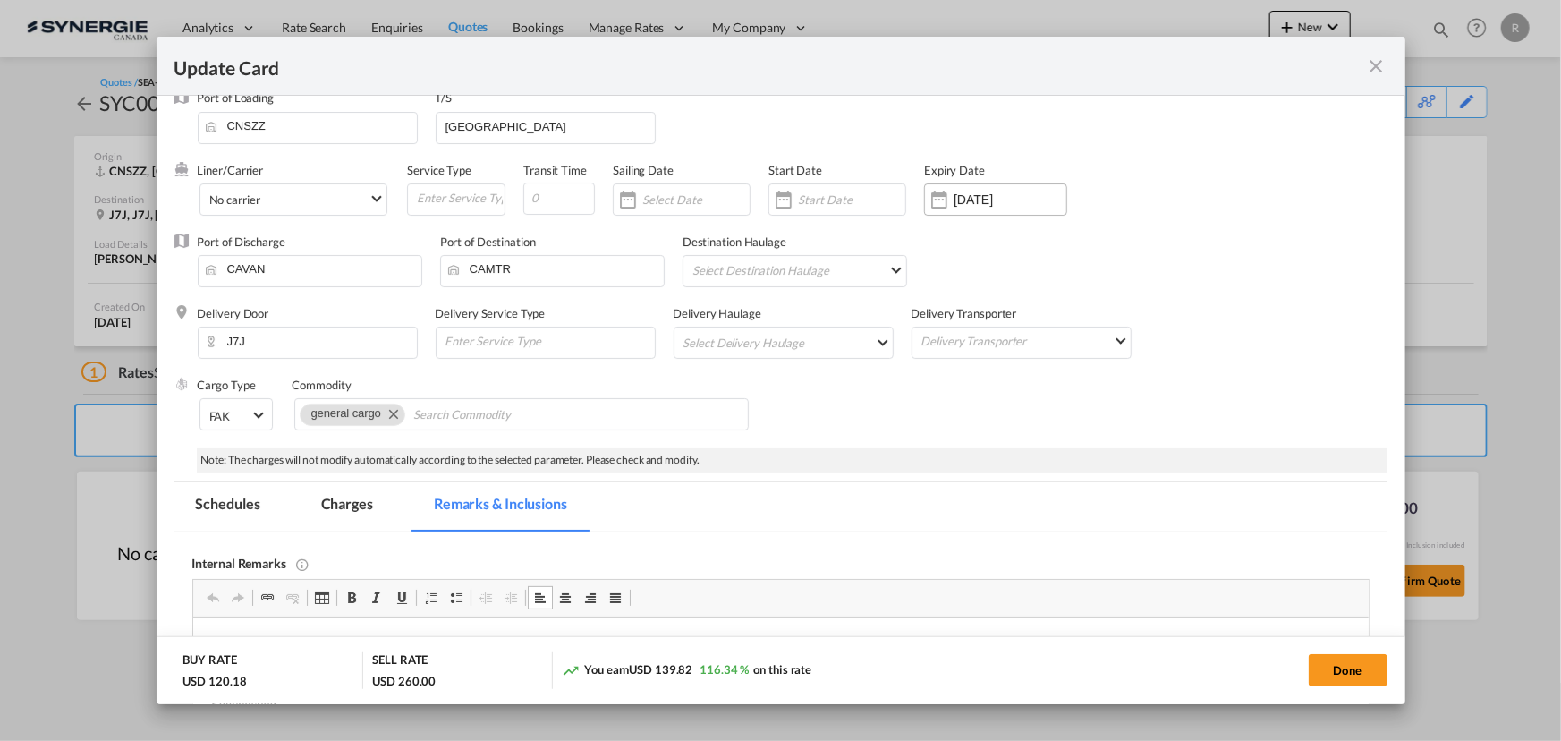
click at [973, 201] on input "18 Aug 2026" at bounding box center [1009, 199] width 113 height 14
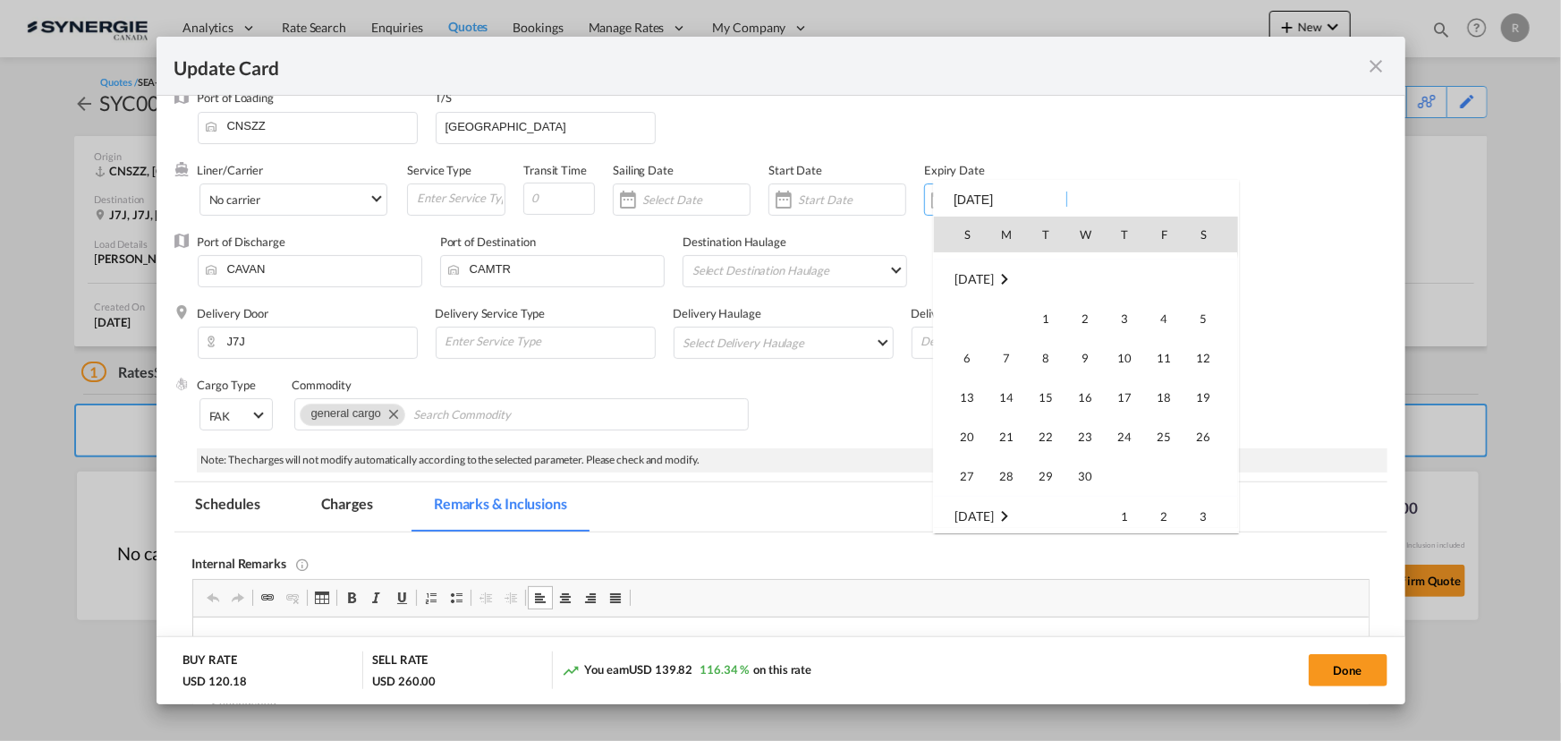
scroll to position [417242, 0]
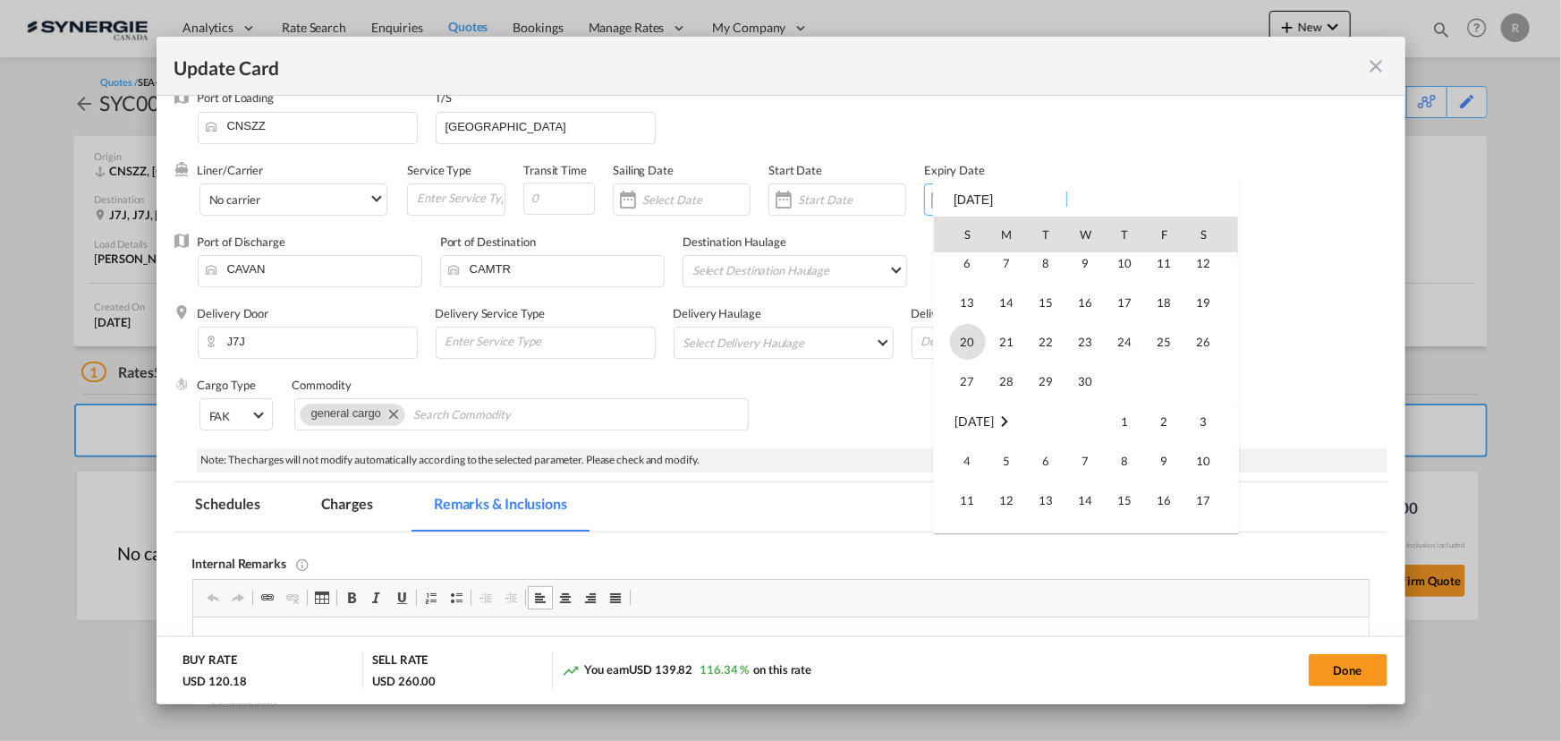
click at [969, 343] on span "20" at bounding box center [968, 342] width 36 height 36
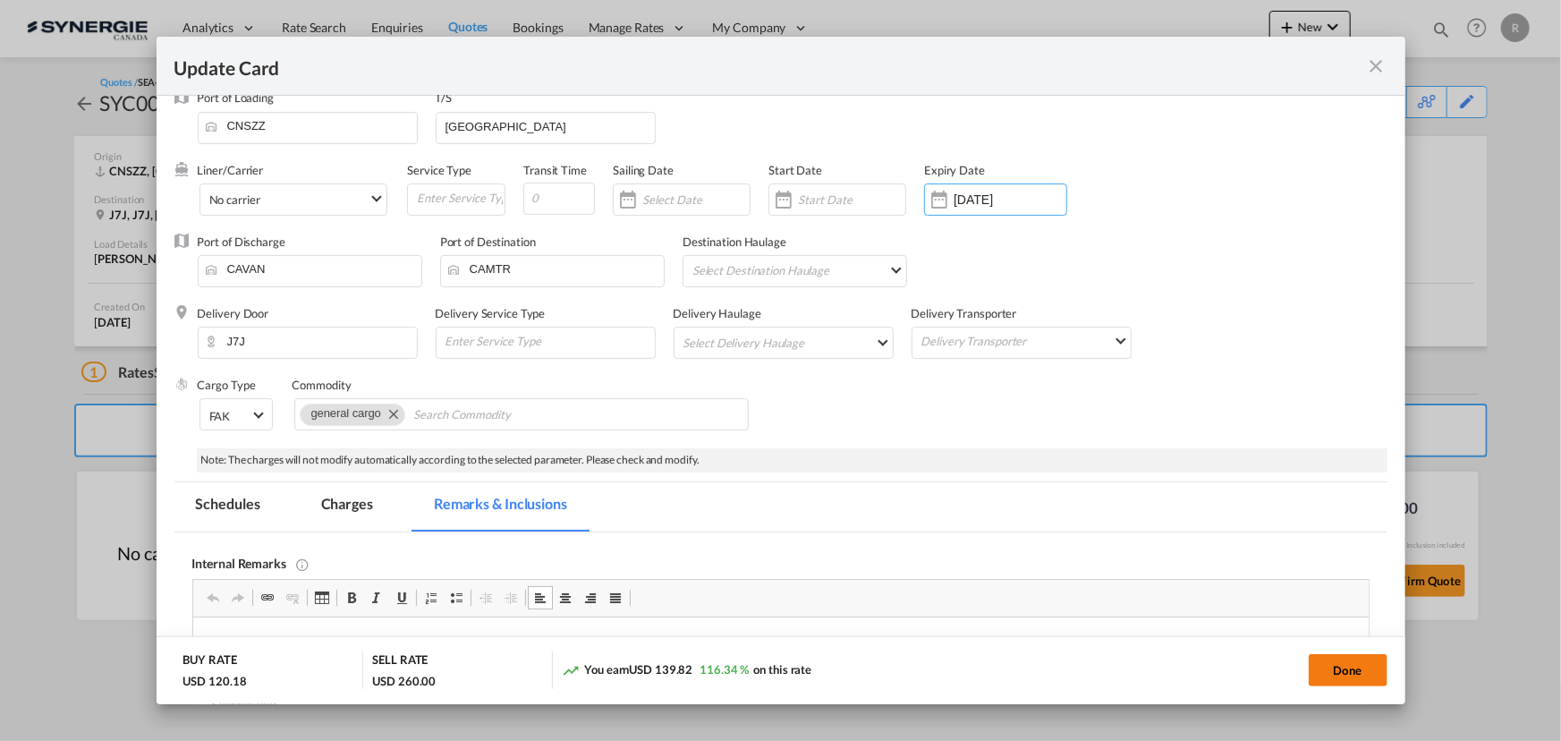
click at [1347, 668] on button "Done" at bounding box center [1348, 670] width 79 height 32
type input "19 Sep 2026"
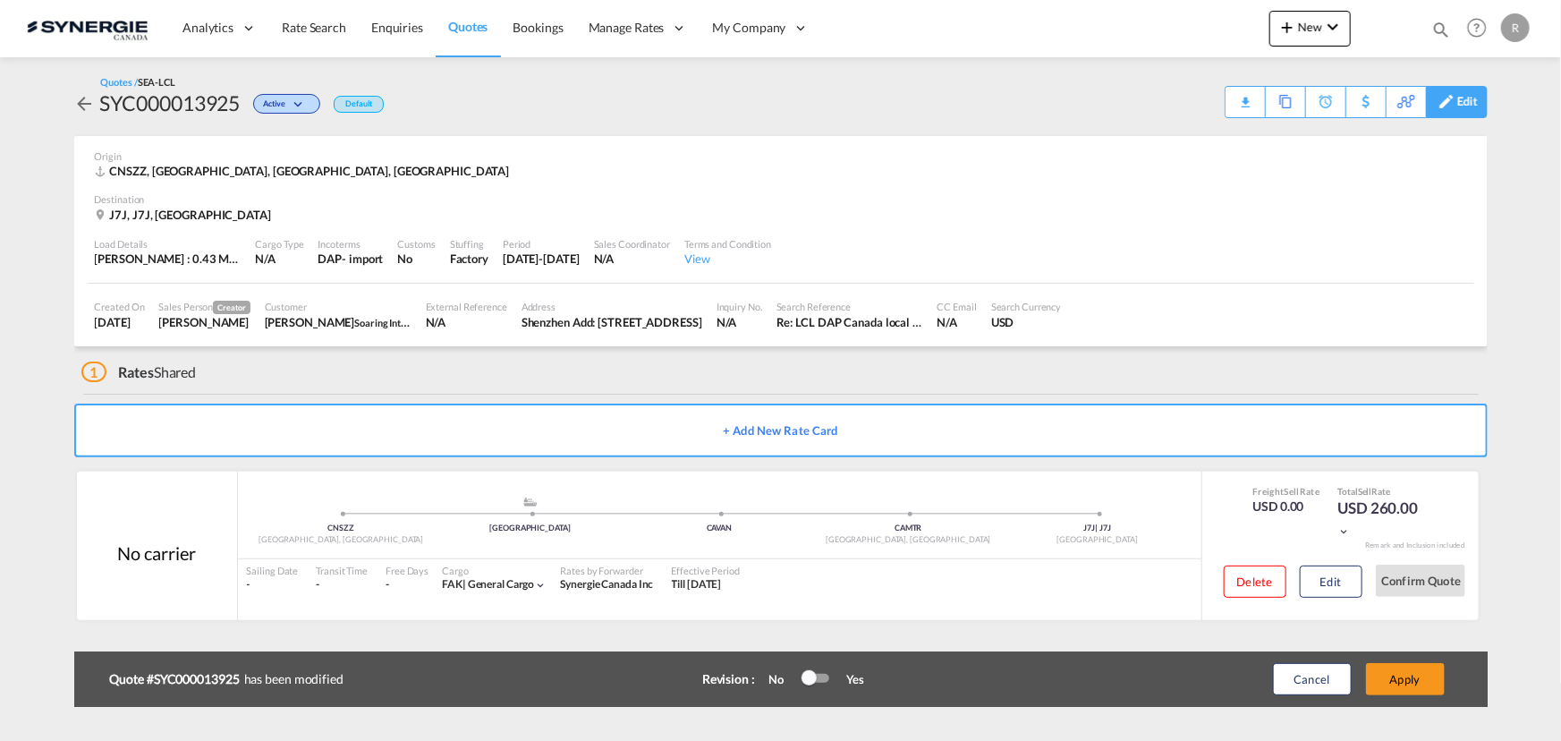
click at [1472, 106] on div "Edit" at bounding box center [1467, 102] width 21 height 30
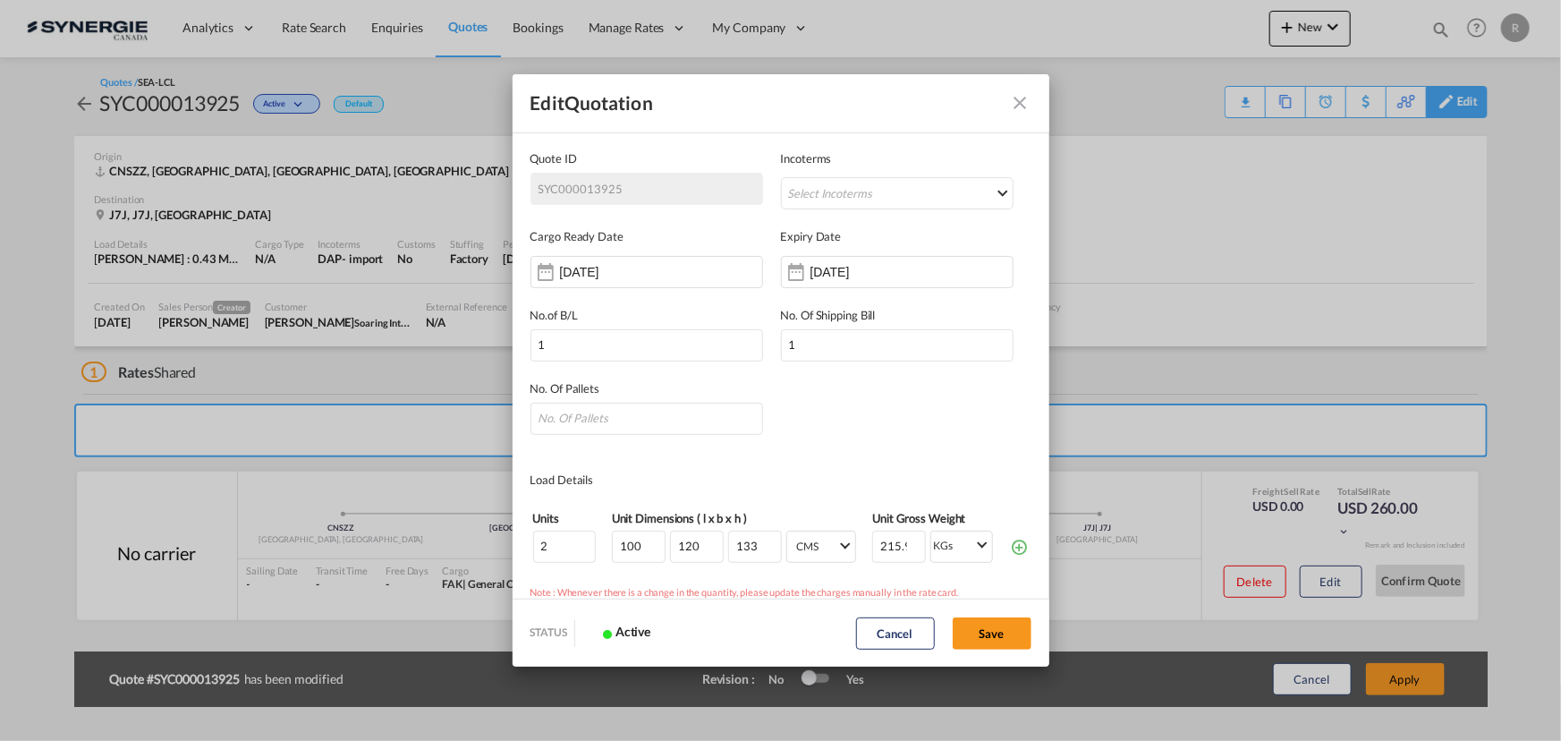
scroll to position [0, 0]
click at [839, 276] on input "18 Aug 2026" at bounding box center [866, 272] width 113 height 14
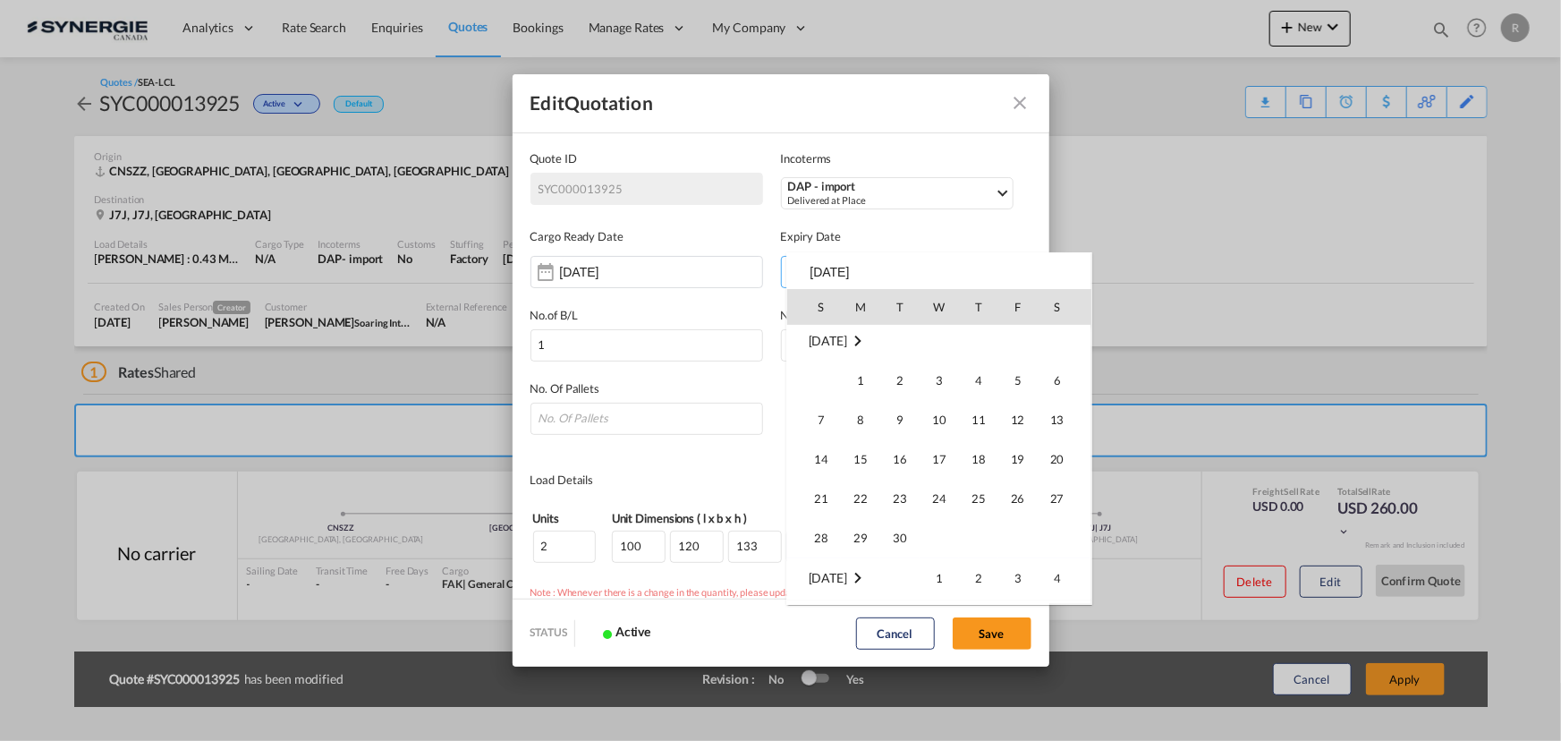
scroll to position [2365, 0]
click at [1187, 290] on div at bounding box center [780, 370] width 1561 height 741
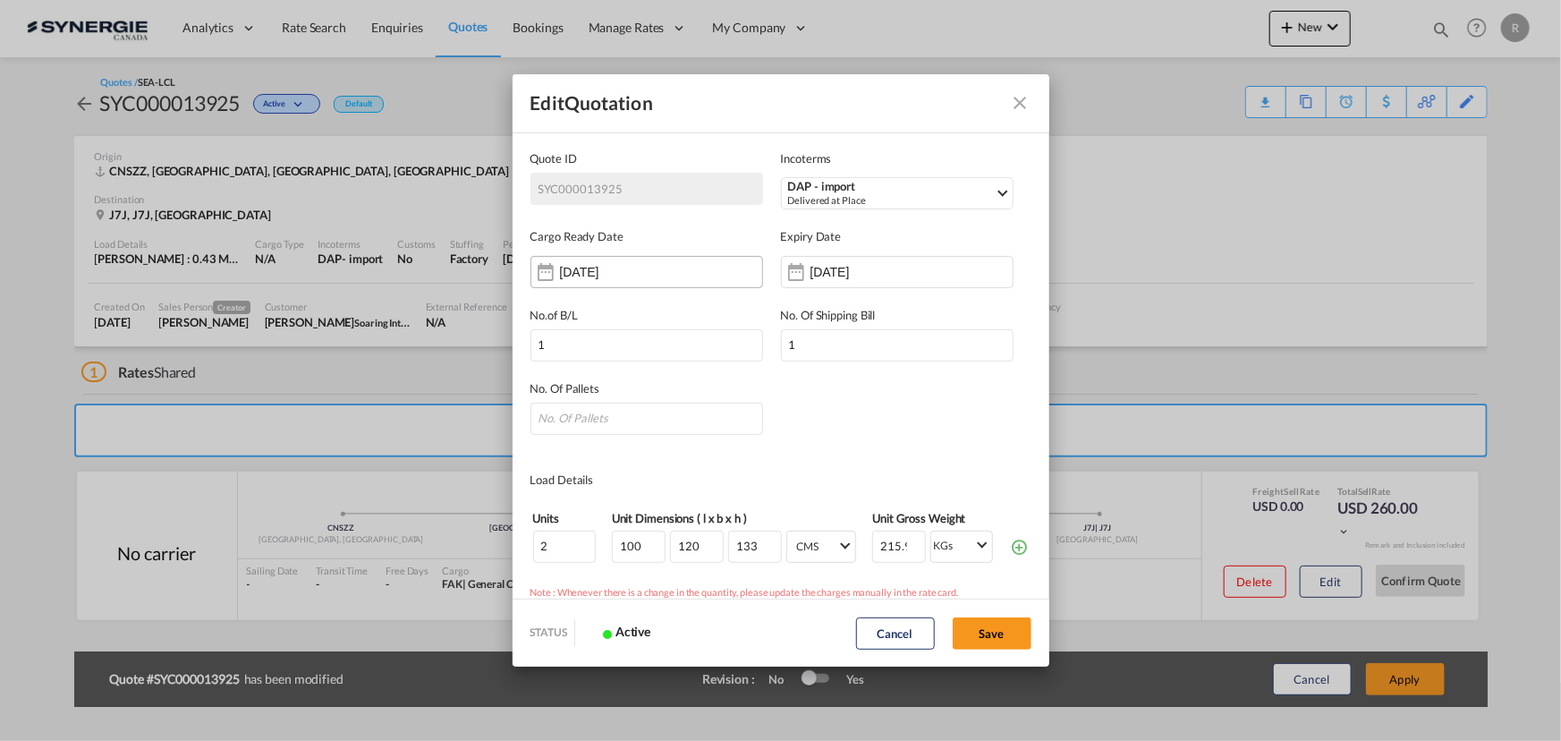
click at [667, 271] on input "07 Aug 2025" at bounding box center [616, 272] width 113 height 14
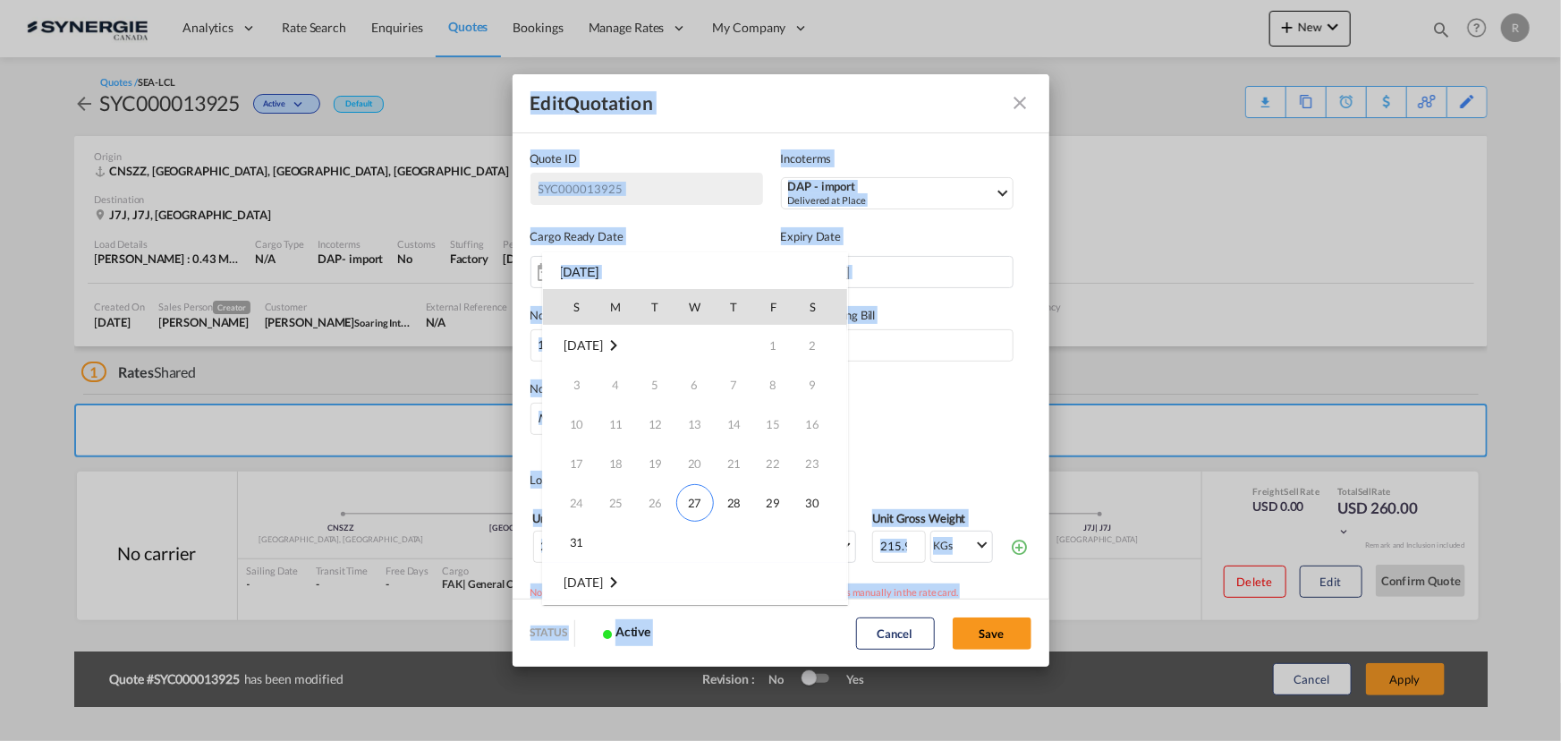
drag, startPoint x: 760, startPoint y: 270, endPoint x: 449, endPoint y: 253, distance: 311.7
click at [449, 253] on body "Analytics Reports Dashboard Rate Search Enquiries Quotes Bookings" at bounding box center [780, 370] width 1561 height 741
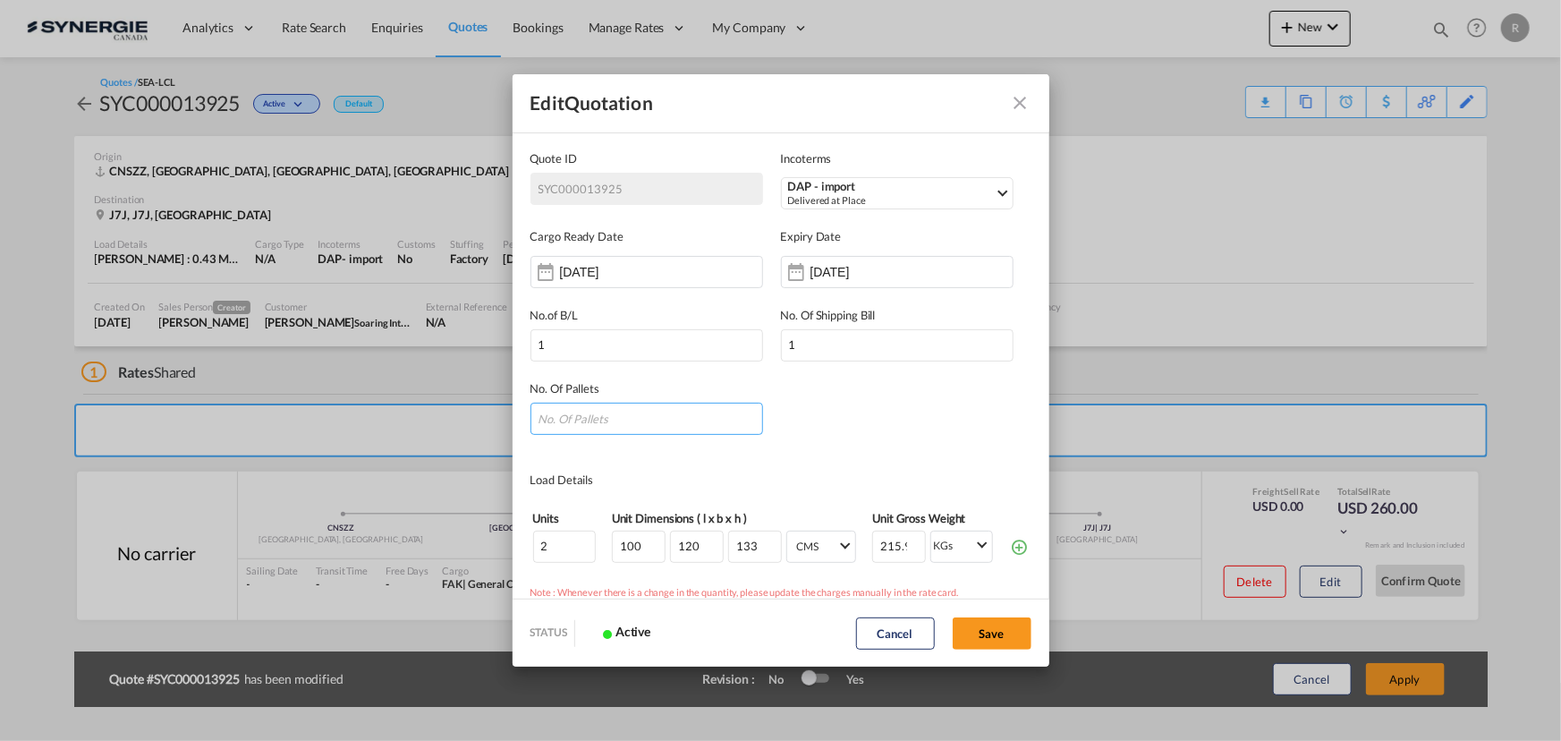
click at [708, 420] on input "Quote ID IncotermsSelect ..." at bounding box center [646, 418] width 233 height 32
type input "2"
click at [810, 349] on input "1" at bounding box center [897, 345] width 233 height 32
click at [869, 268] on input "18 Aug 2026" at bounding box center [866, 272] width 113 height 14
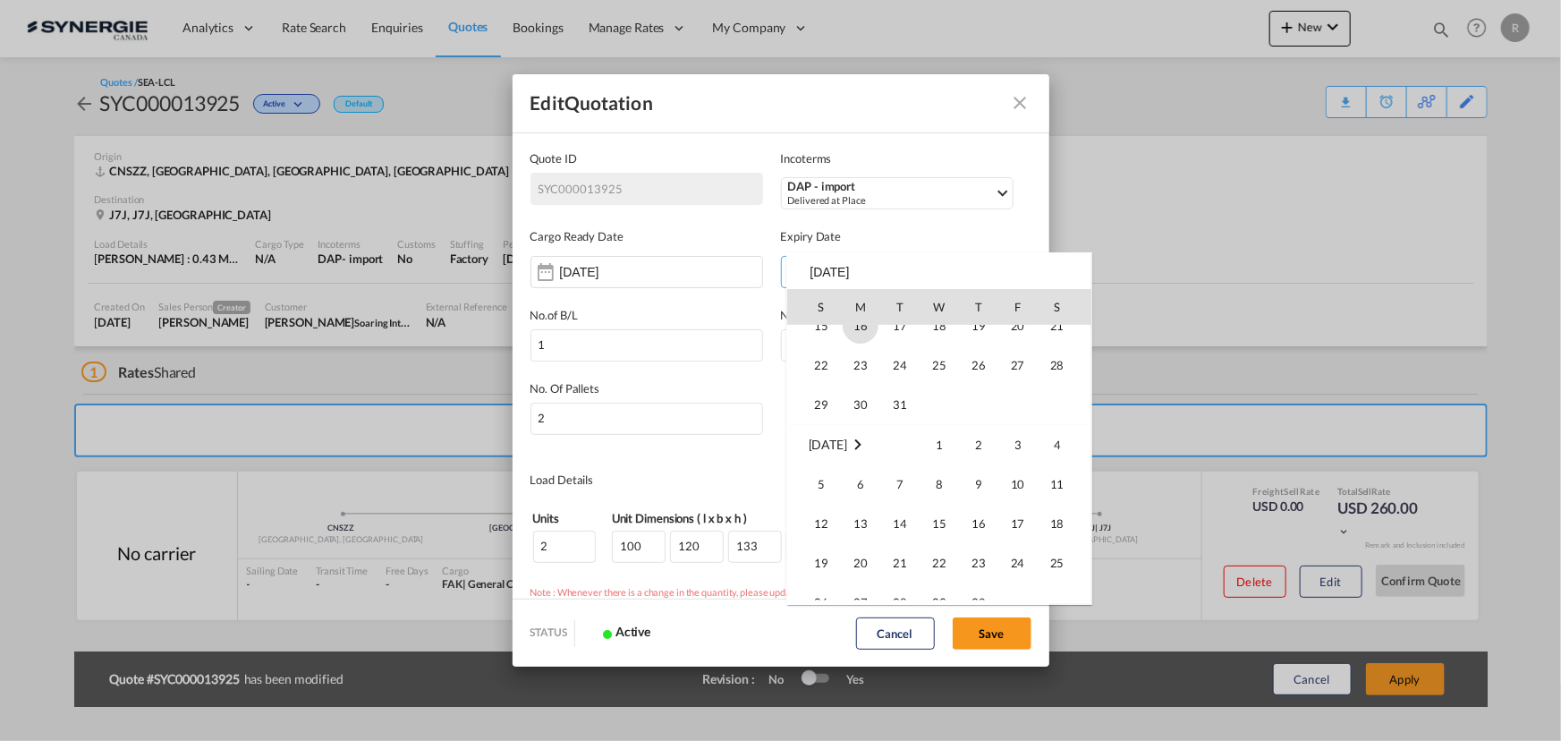
scroll to position [1796, 0]
drag, startPoint x: 902, startPoint y: 271, endPoint x: 822, endPoint y: 272, distance: 79.6
click at [822, 272] on div "S M T W T F S Dec 2025 1 2 3 4 5 6 7 8 9 10 11 12 13 14 15 16 17 18 19 20 21 22…" at bounding box center [939, 428] width 306 height 352
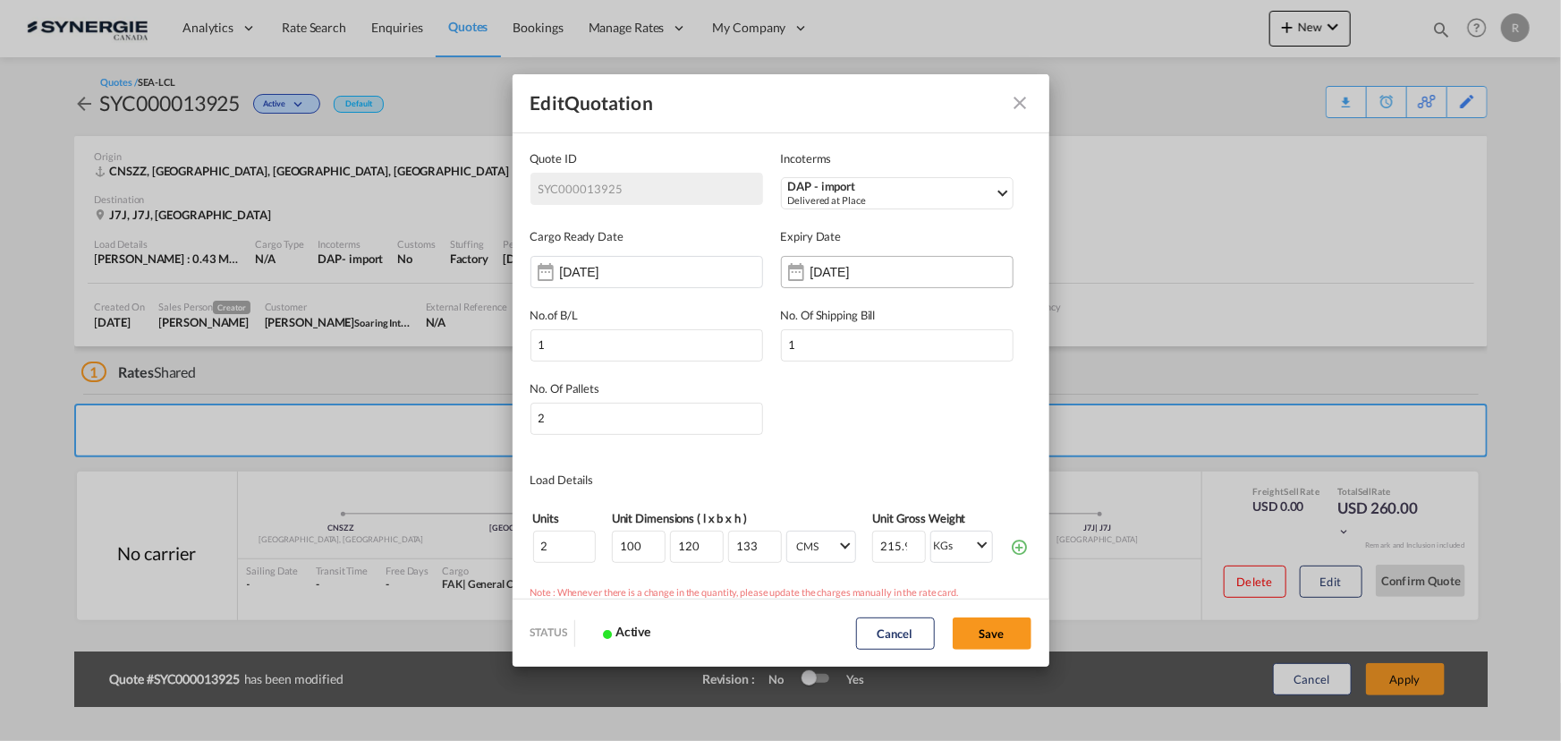
click at [831, 267] on input "18 Aug 2026" at bounding box center [866, 272] width 113 height 14
click at [791, 271] on div "Quote ID IncotermsSelect ..." at bounding box center [796, 272] width 29 height 36
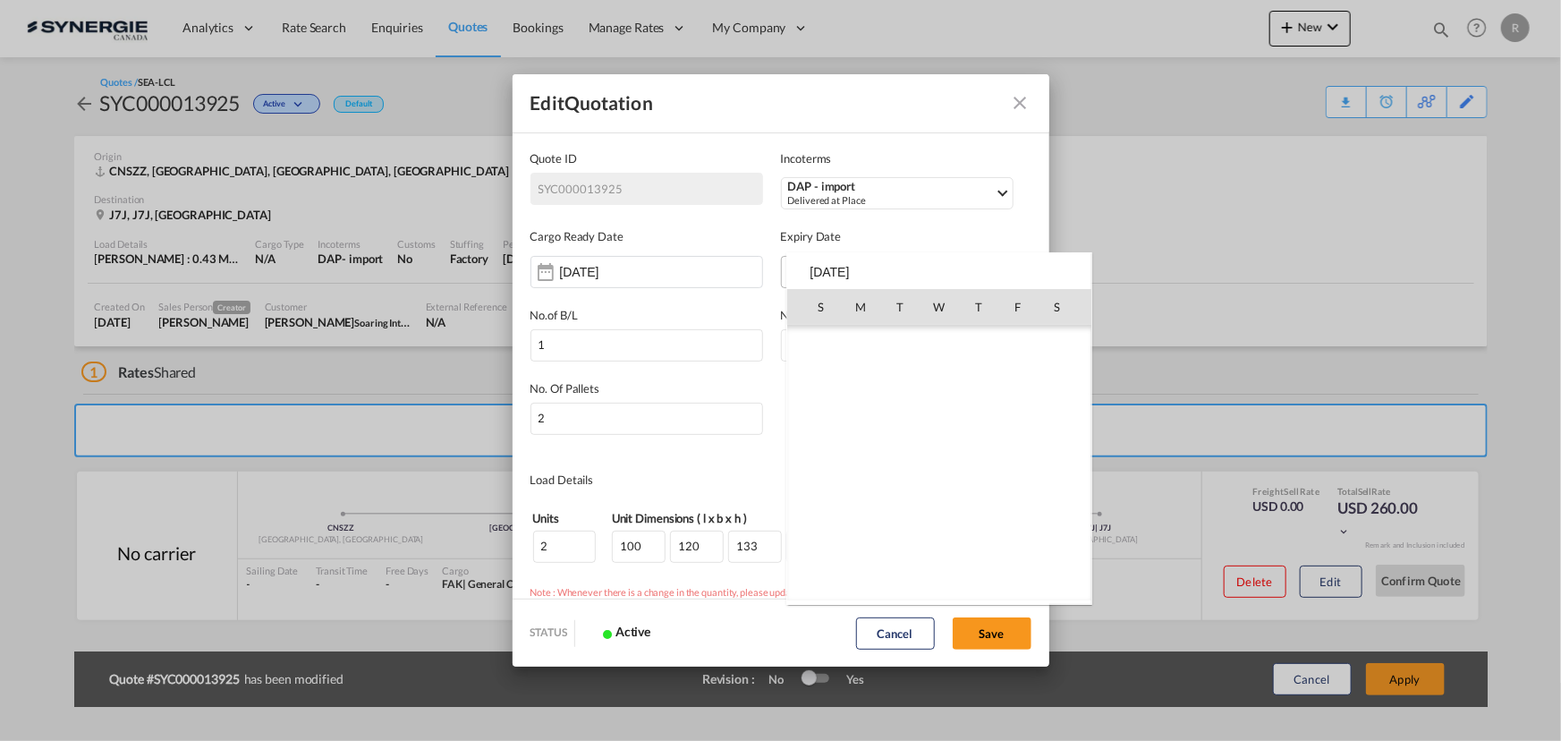
scroll to position [2609, 0]
drag, startPoint x: 804, startPoint y: 268, endPoint x: 875, endPoint y: 268, distance: 70.7
click at [875, 268] on div "S M T W T F S Apr 2026 1 2 3 4 5 6 7 8 9 10 11 12 13 14 15 16 17 18 19 20 21 22…" at bounding box center [939, 428] width 306 height 352
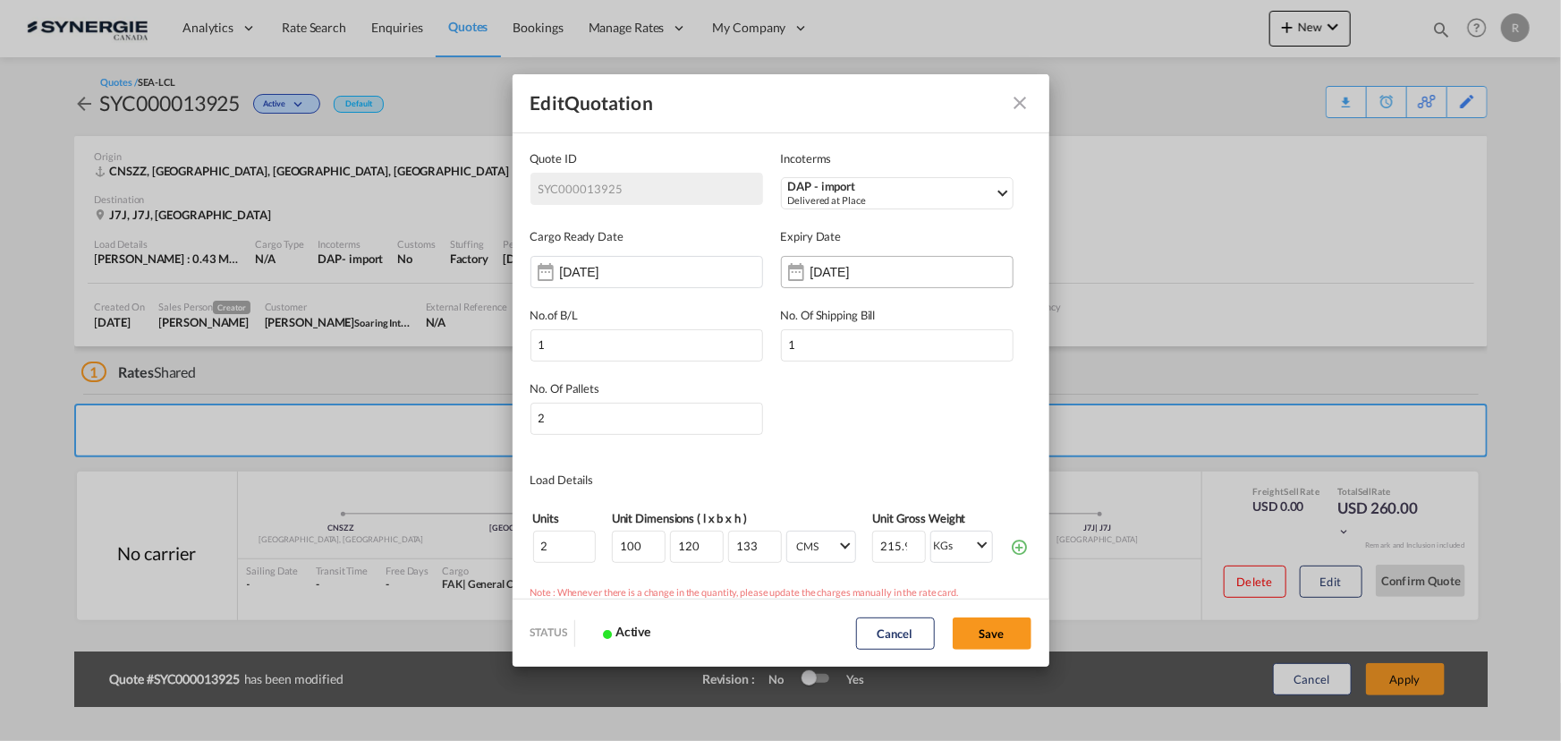
click at [885, 265] on input "18 Aug 2026" at bounding box center [866, 272] width 113 height 14
click at [917, 635] on button "Cancel" at bounding box center [895, 633] width 79 height 32
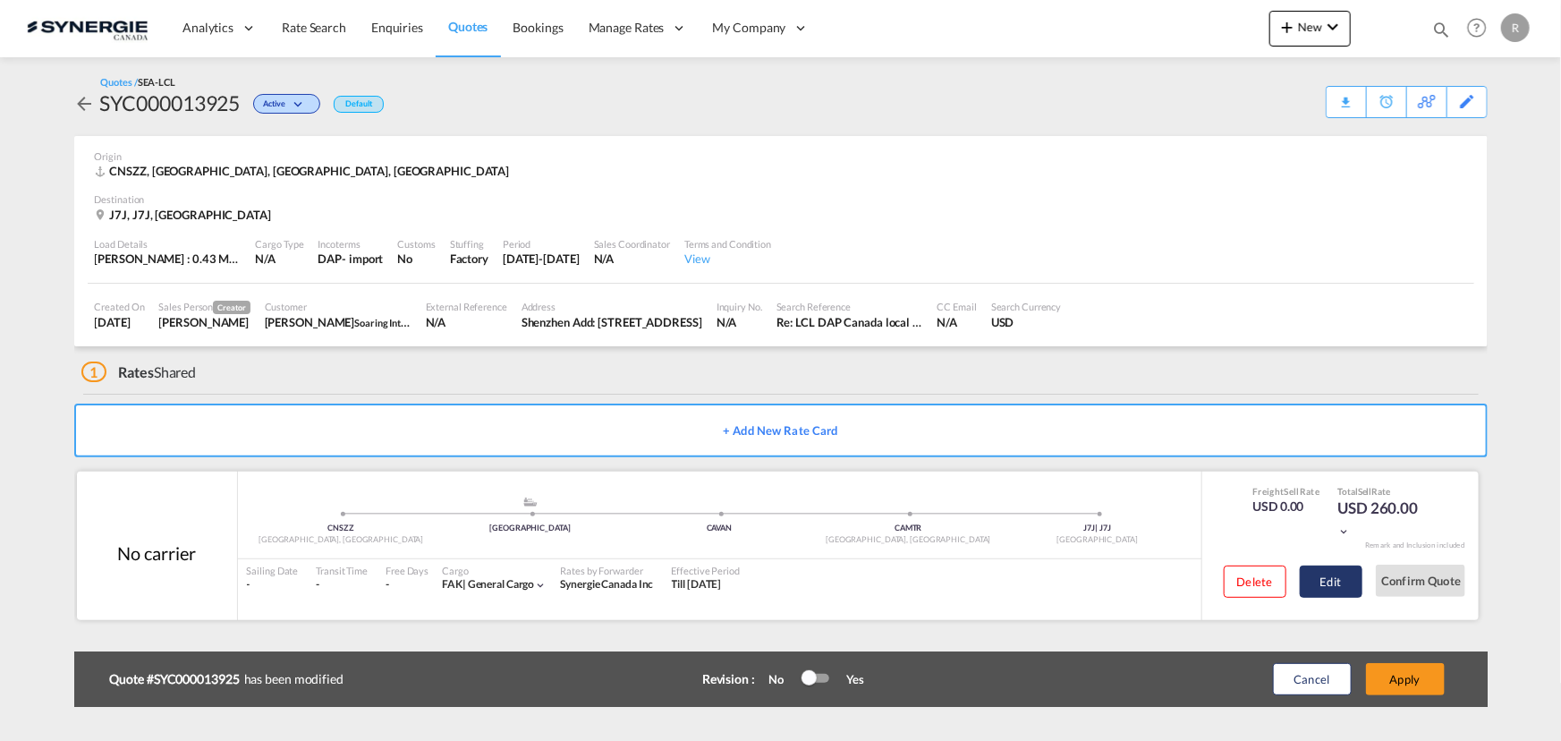
click at [1337, 582] on button "Edit" at bounding box center [1331, 581] width 63 height 32
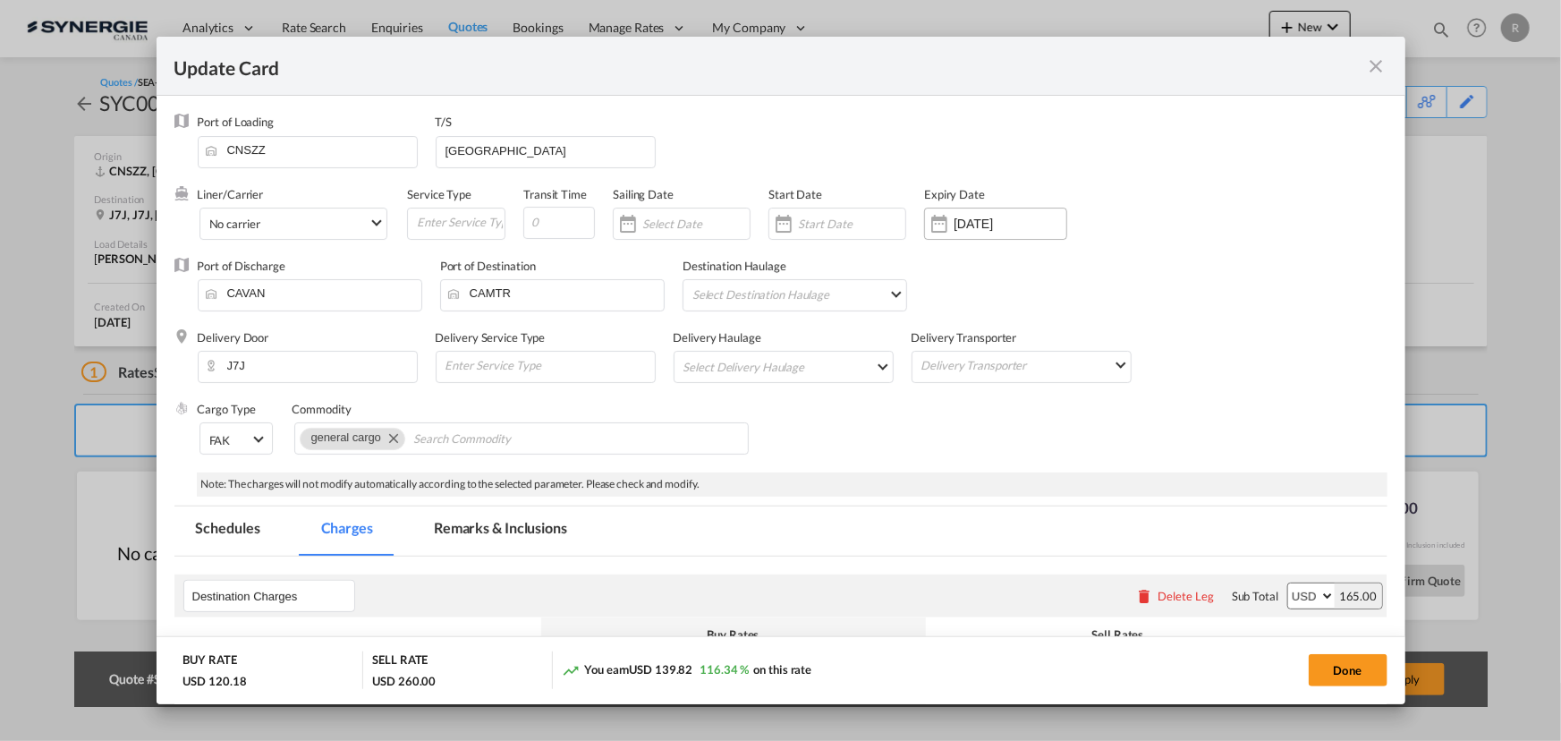
click at [953, 230] on input "20 Sep 2026" at bounding box center [1009, 223] width 113 height 14
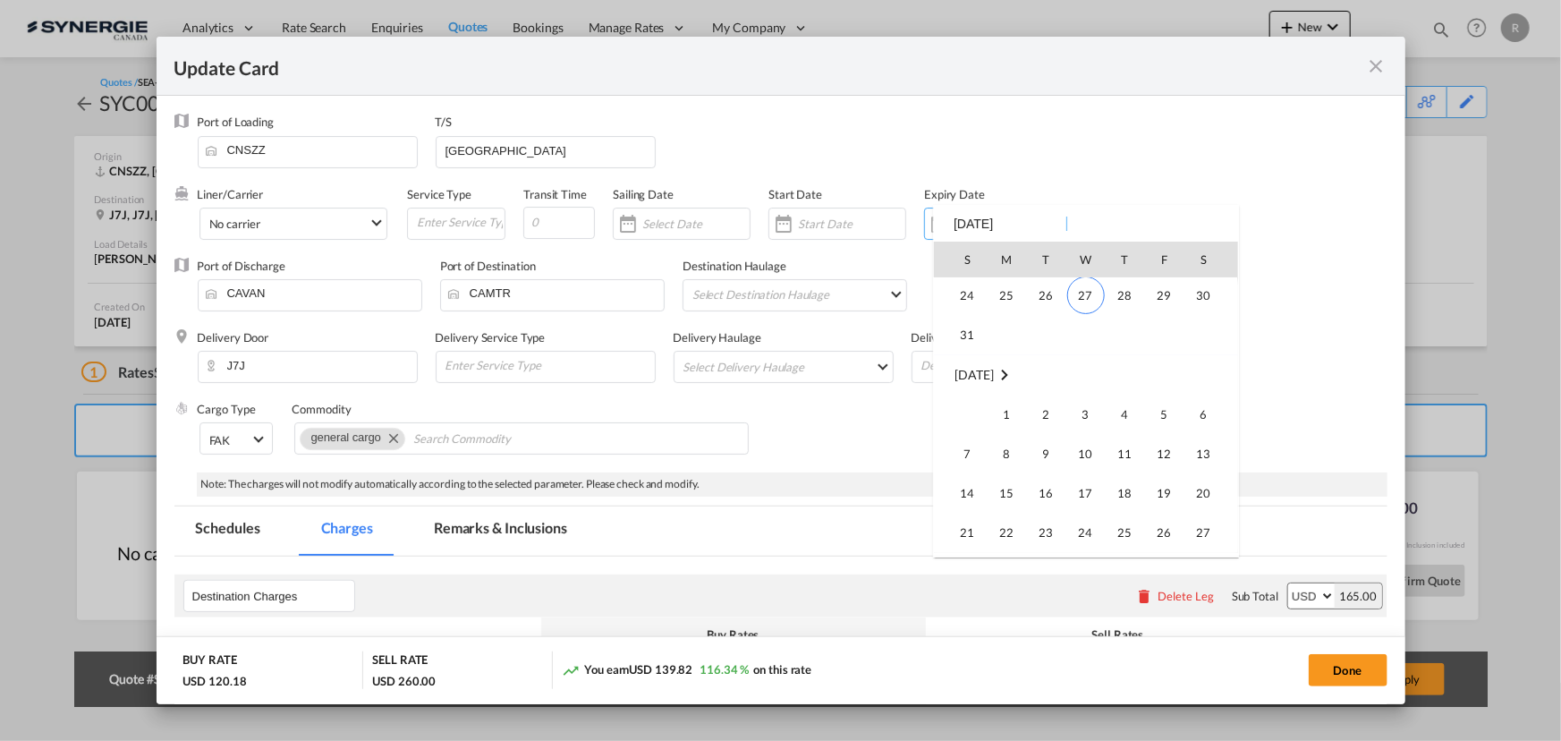
scroll to position [414226, 0]
click at [1007, 497] on span "15" at bounding box center [1007, 499] width 36 height 36
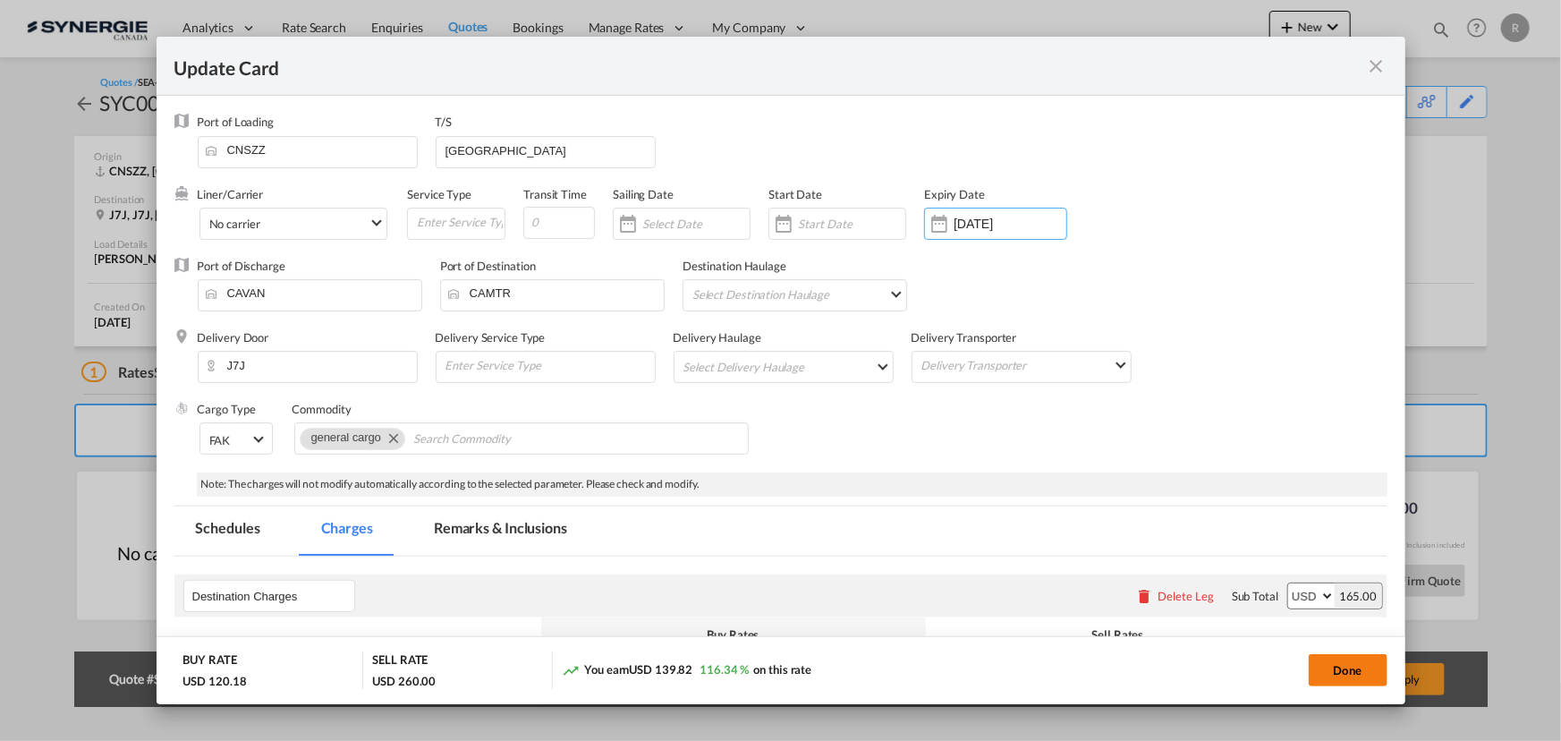
click at [1353, 678] on button "Done" at bounding box center [1348, 670] width 79 height 32
type input "[DATE]"
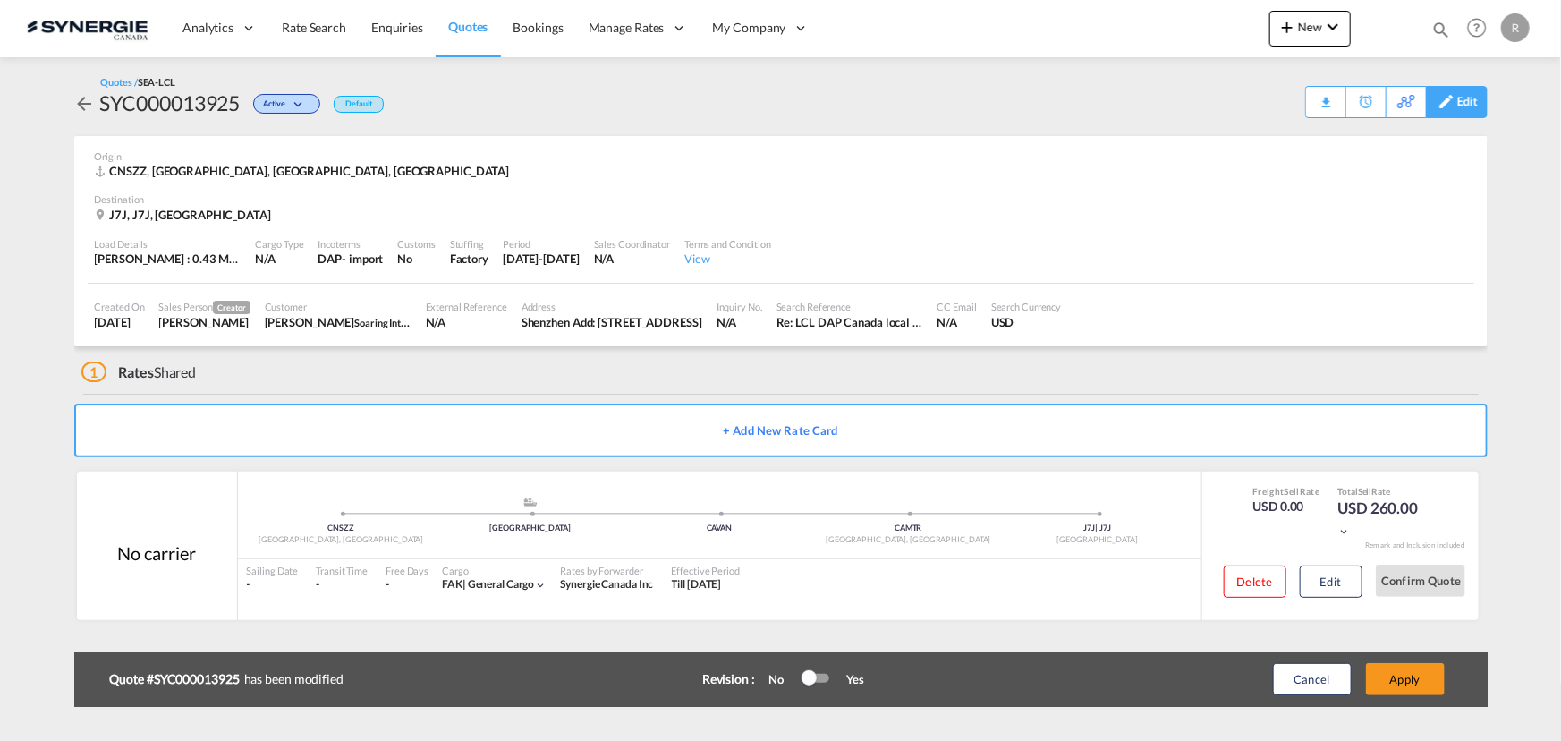
click at [1467, 106] on div "Edit" at bounding box center [1467, 102] width 21 height 30
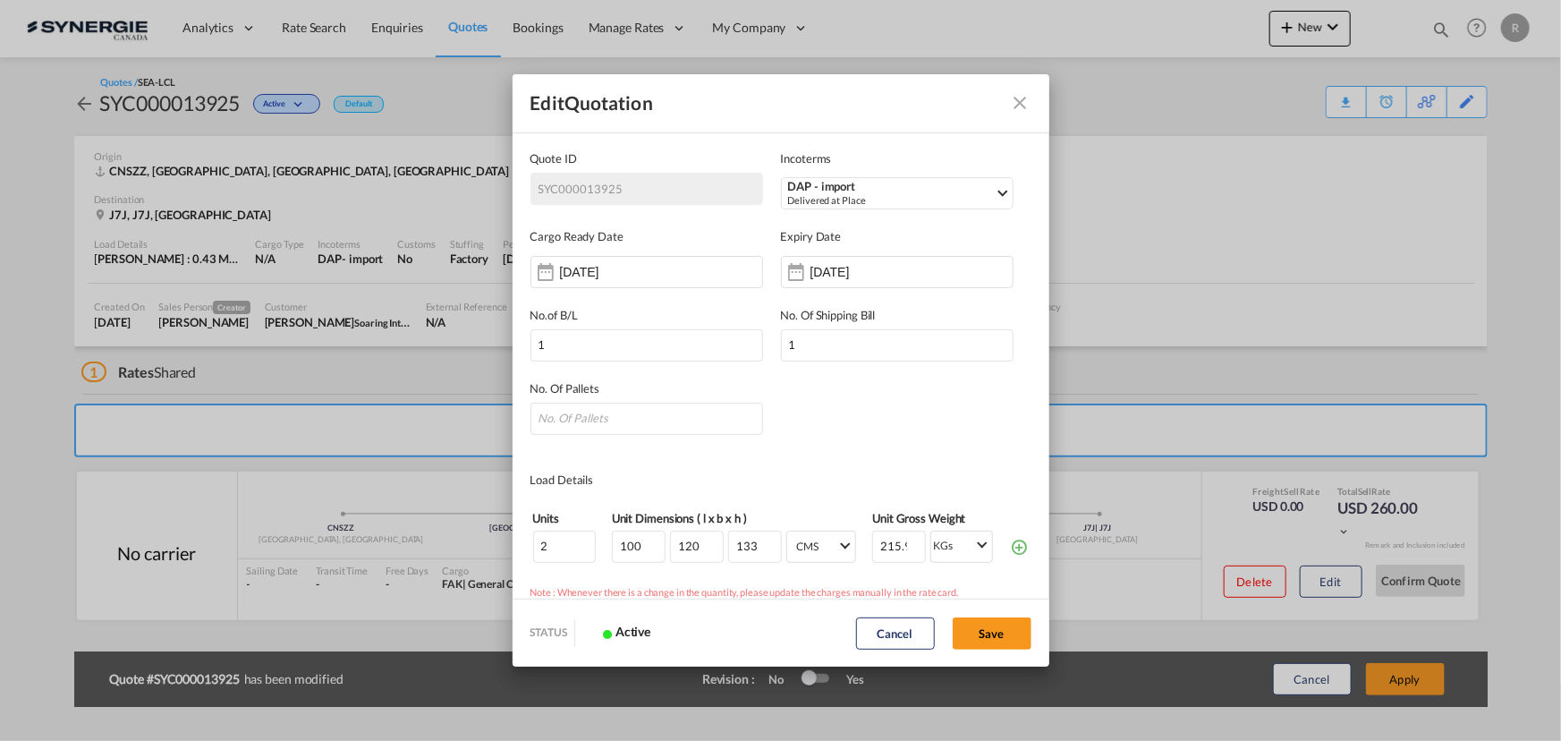
scroll to position [0, 0]
click at [881, 277] on input "18 Aug 2026" at bounding box center [866, 272] width 113 height 14
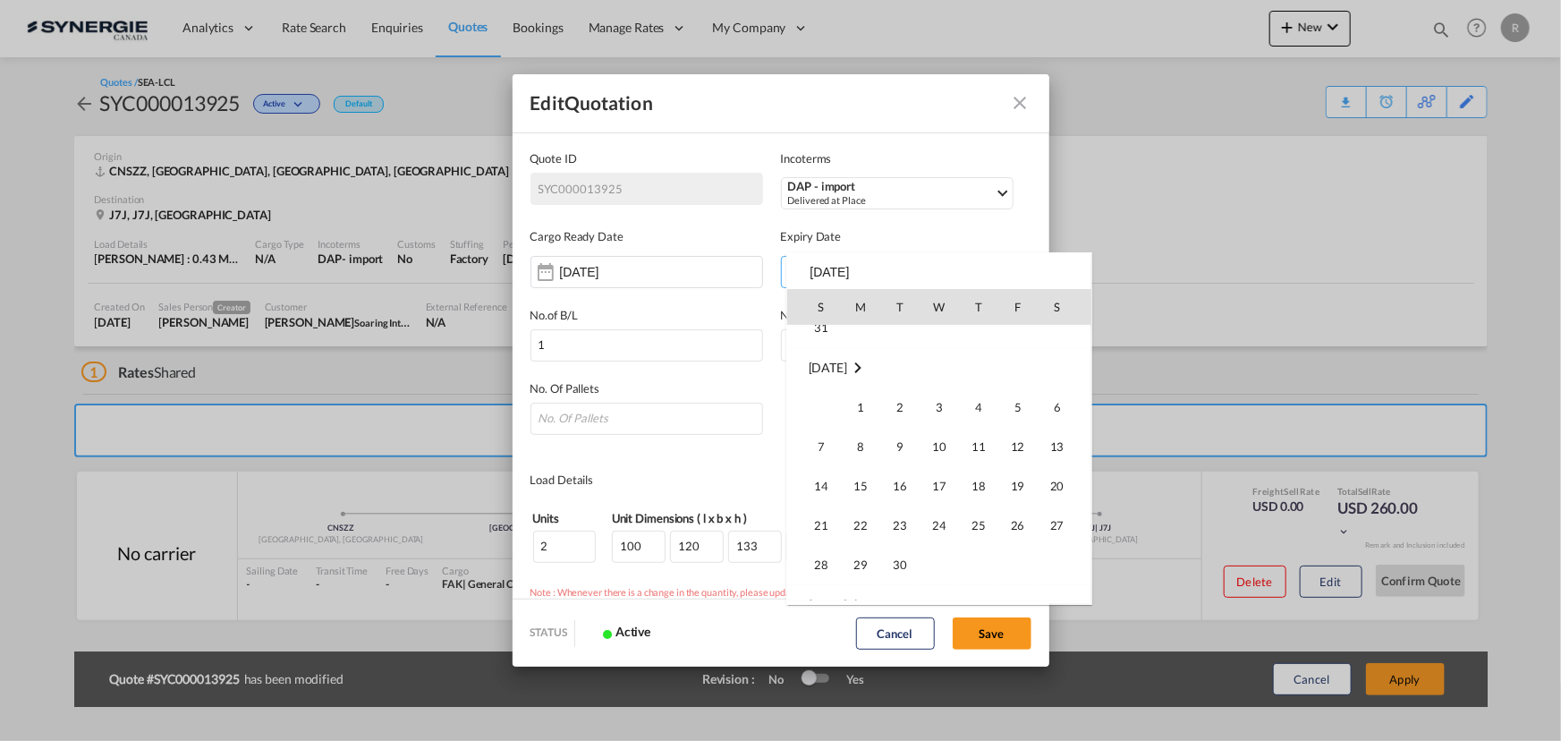
scroll to position [243, 0]
click at [866, 453] on span "15" at bounding box center [861, 457] width 36 height 36
type input "15 Sep 2025"
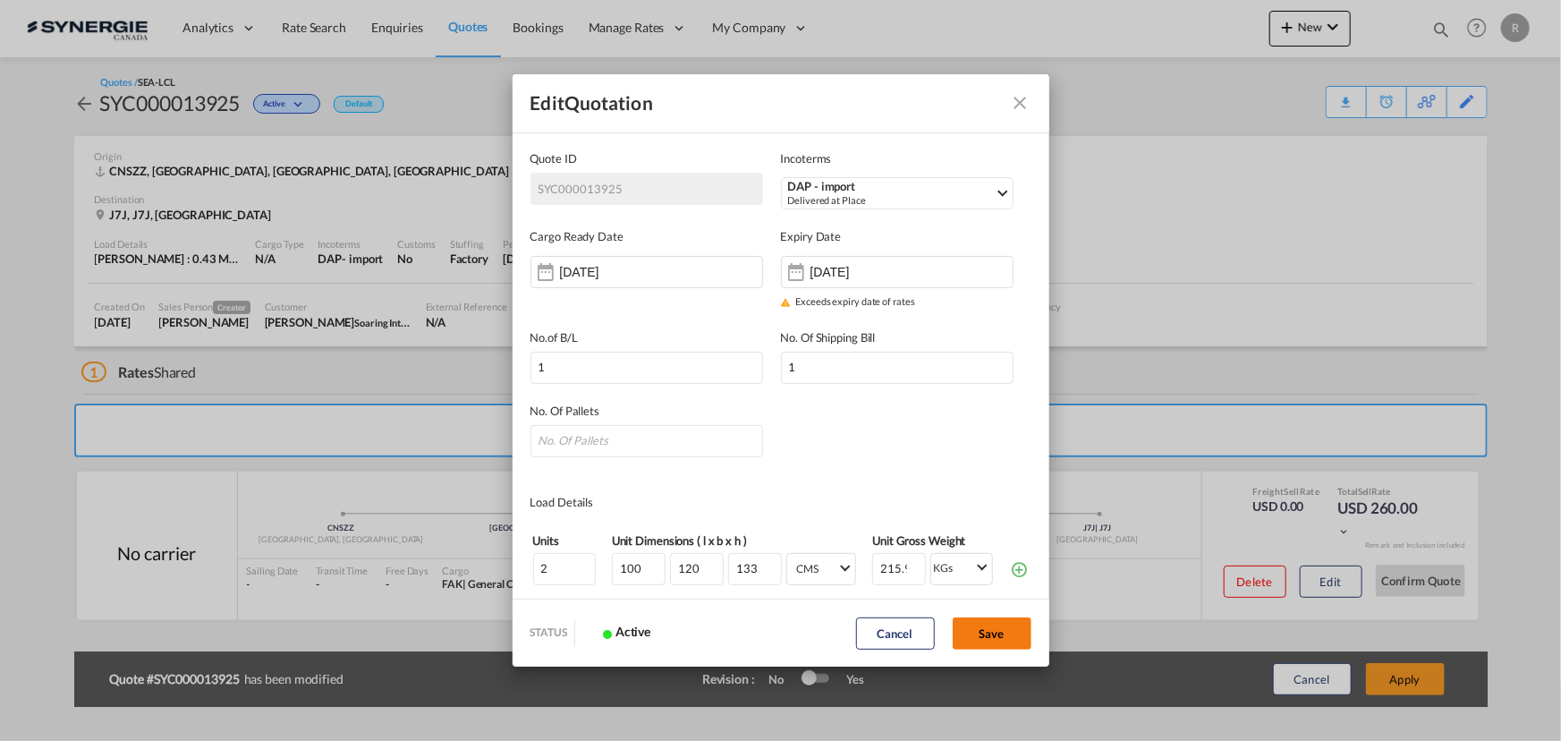
click at [986, 632] on button "Save" at bounding box center [992, 633] width 79 height 32
click at [630, 436] on input "Quote ID IncotermsDAP ..." at bounding box center [646, 441] width 233 height 32
type input "2"
click at [1002, 642] on button "Save" at bounding box center [992, 633] width 79 height 32
type input "06 Aug 2025"
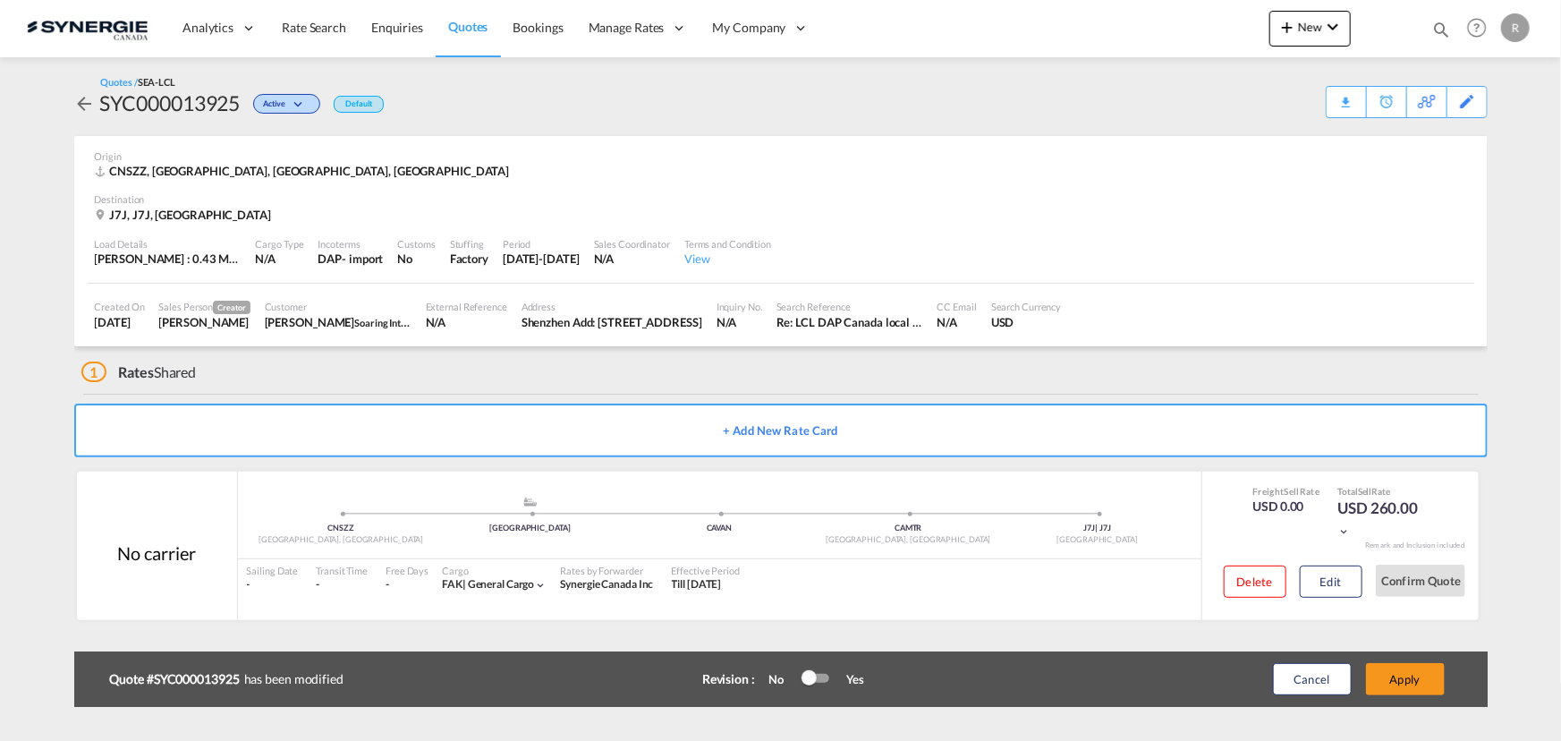
click at [824, 680] on div at bounding box center [815, 677] width 27 height 9
click at [1409, 682] on button "Apply" at bounding box center [1405, 679] width 79 height 32
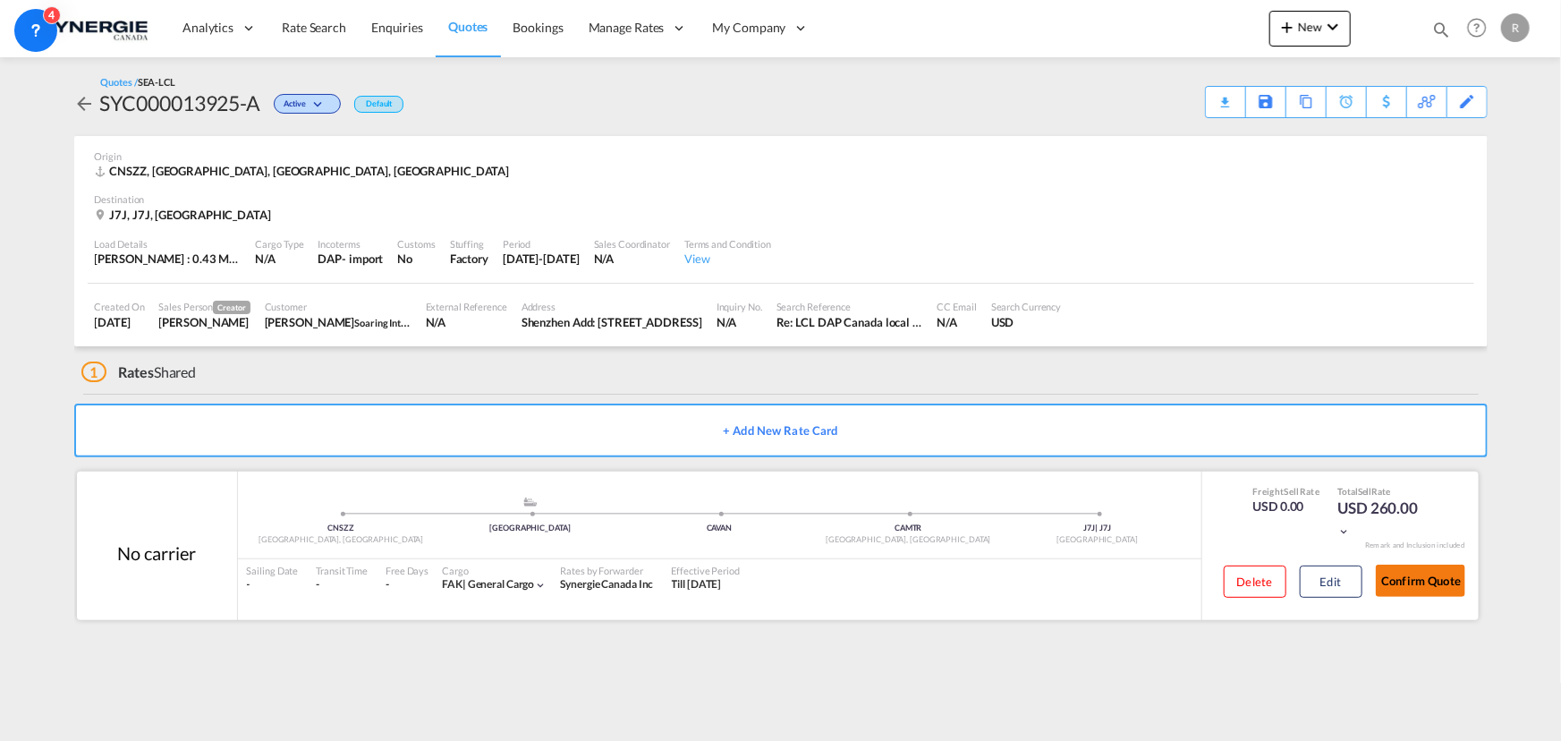
click at [1404, 575] on button "Confirm Quote" at bounding box center [1420, 580] width 89 height 32
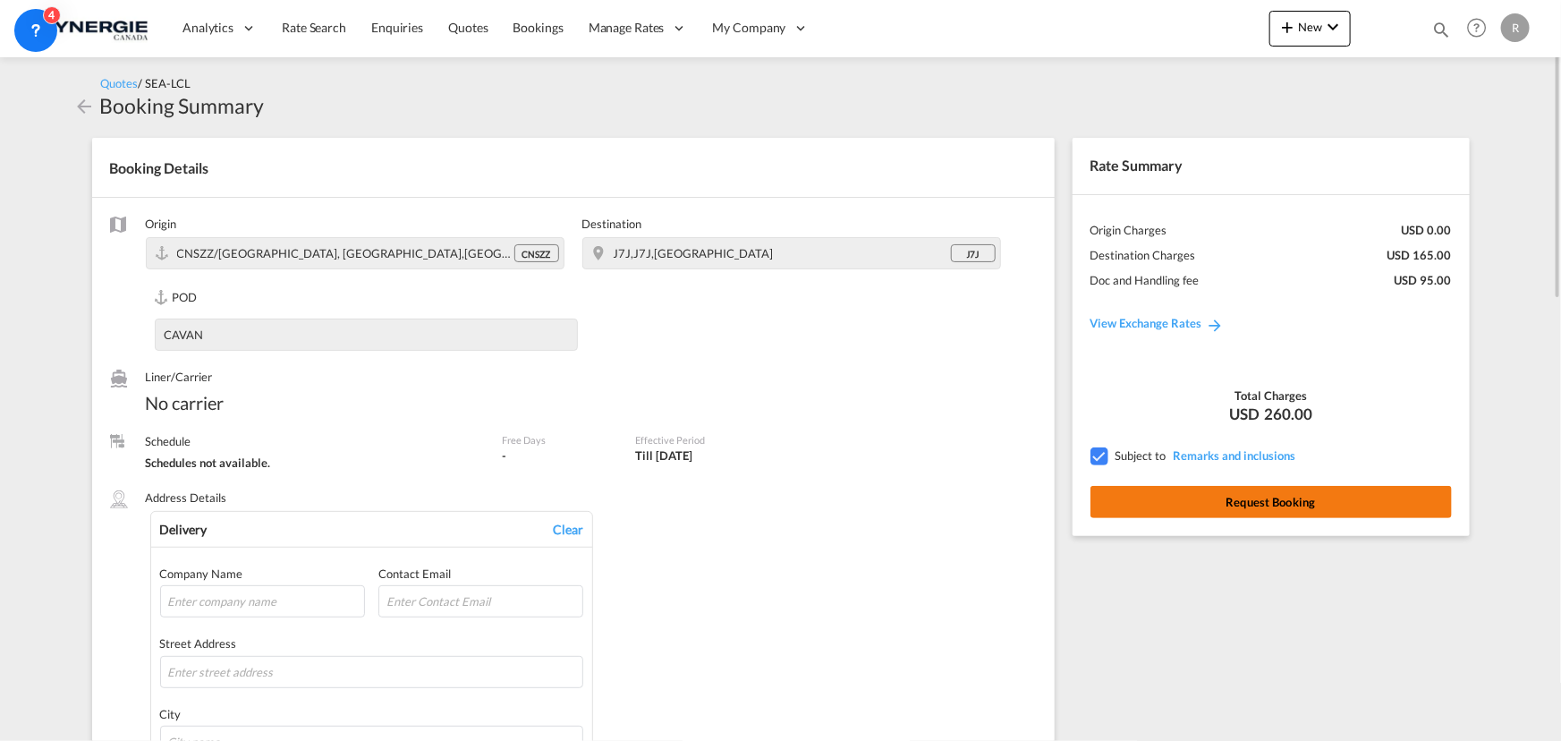
click at [1198, 507] on button "Request Booking" at bounding box center [1270, 502] width 361 height 32
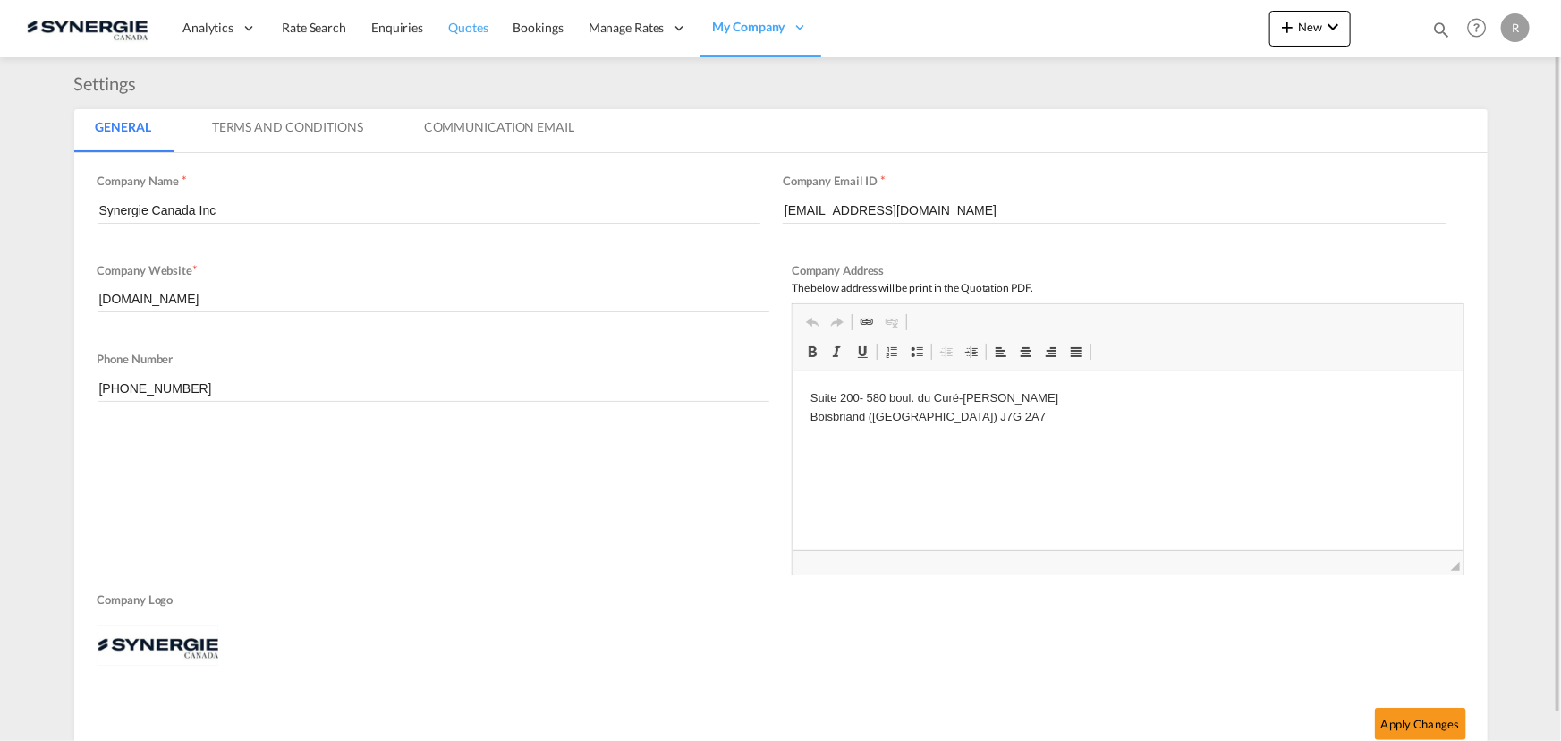
click at [455, 28] on span "Quotes" at bounding box center [467, 27] width 39 height 15
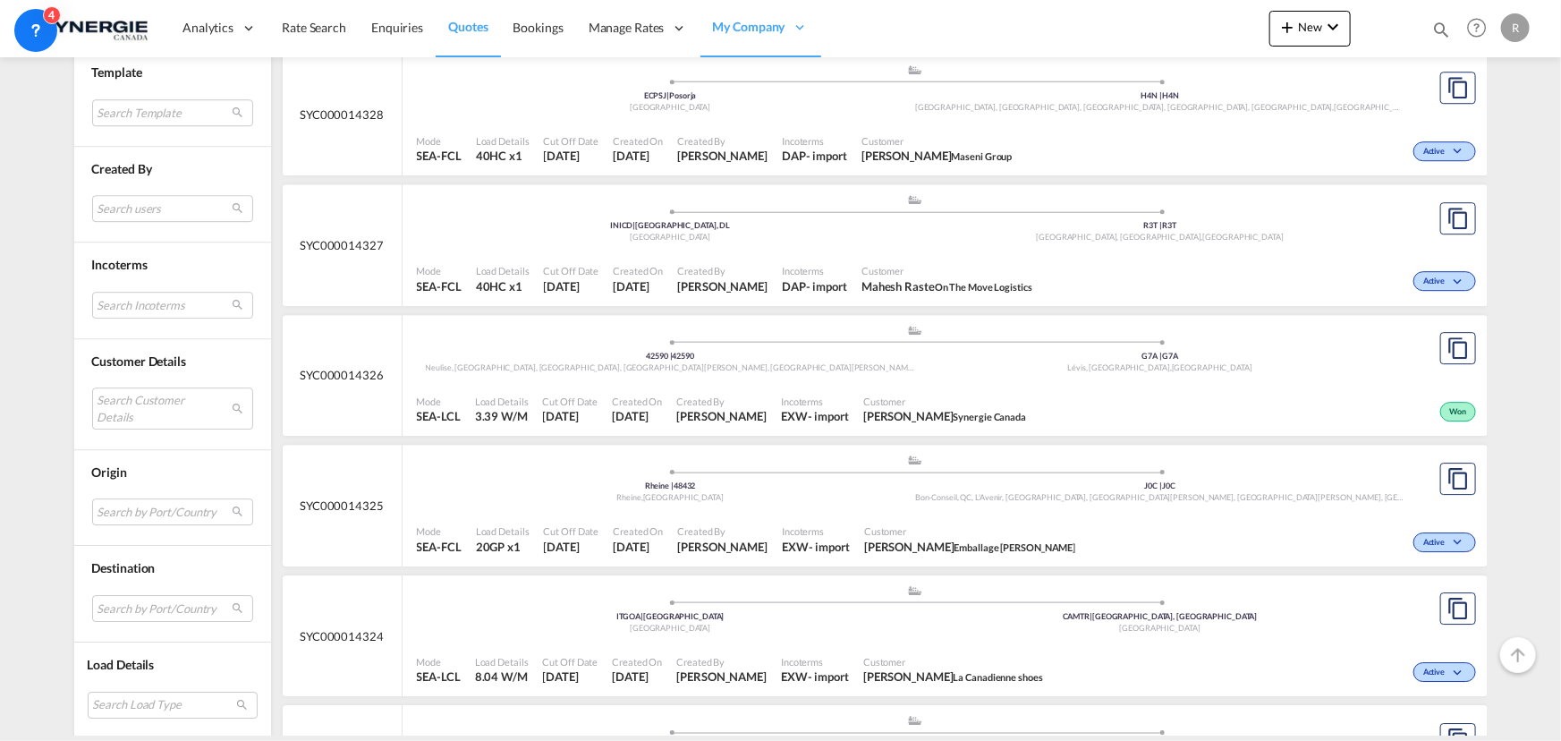
scroll to position [2845, 0]
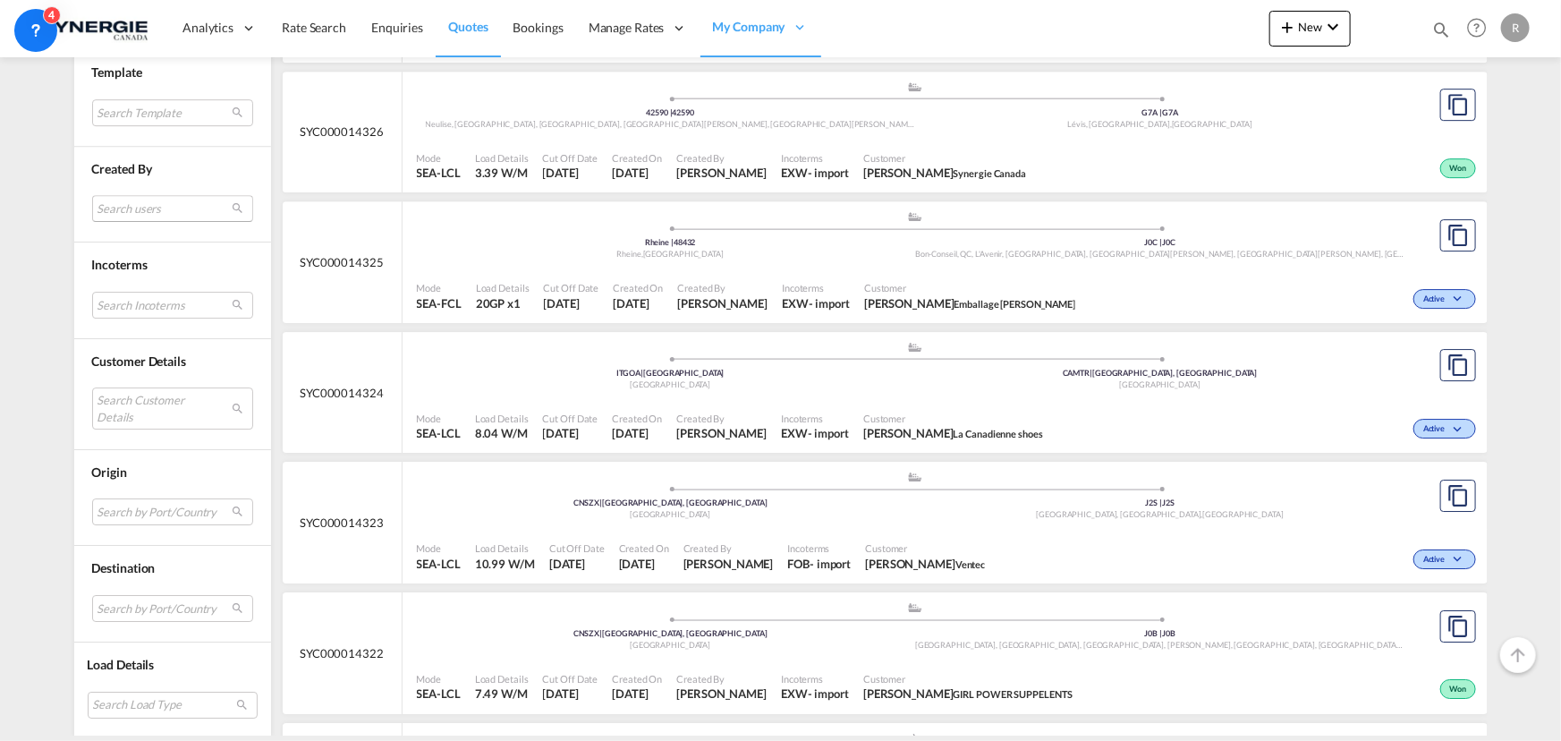
click at [167, 209] on md-select "Search users sugan T sugantha.rajan@freightfy.com raquel Jimenez raquel.jimenez…" at bounding box center [172, 208] width 161 height 27
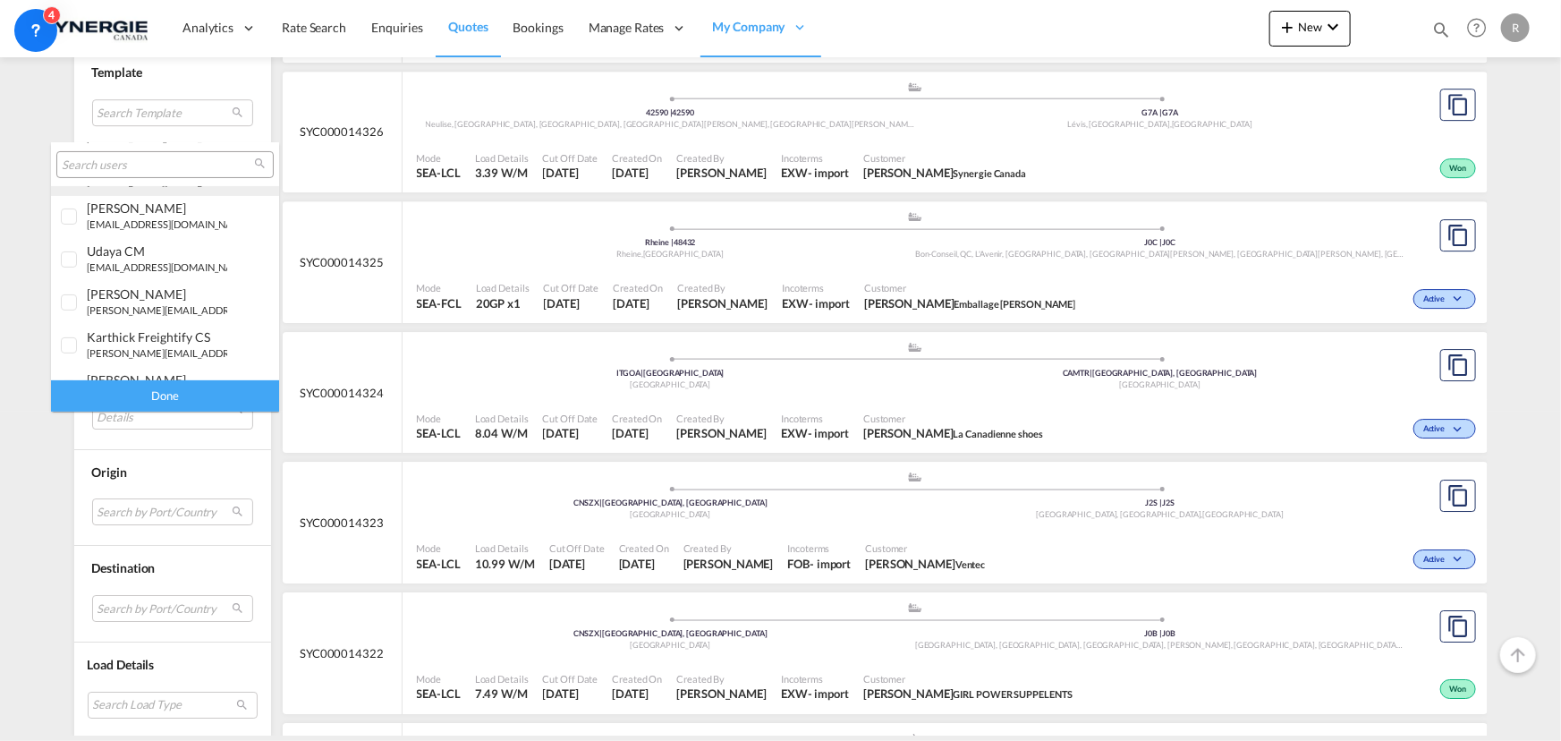
scroll to position [243, 0]
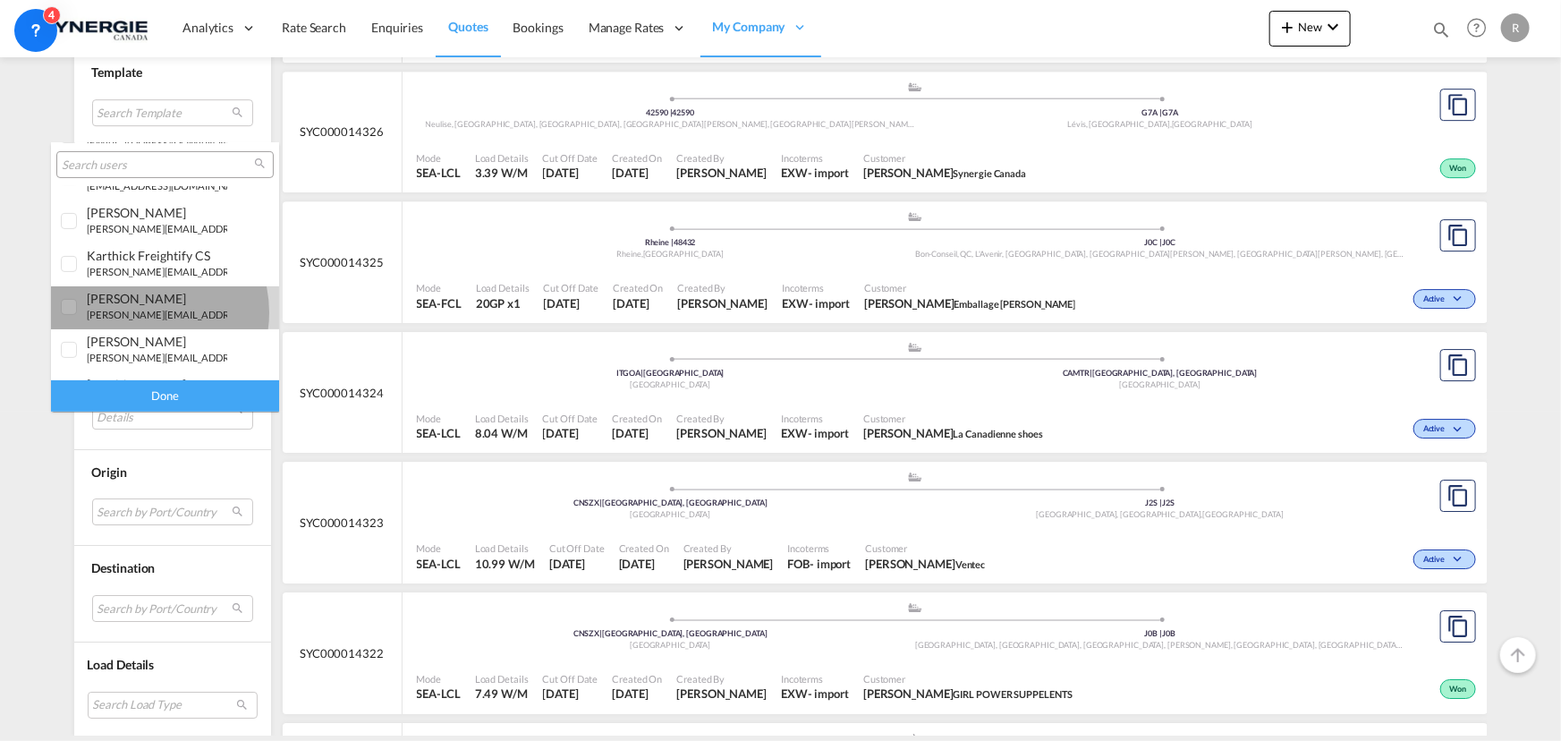
click at [143, 311] on small "r.ho@synergiecanada.com" at bounding box center [207, 315] width 241 height 12
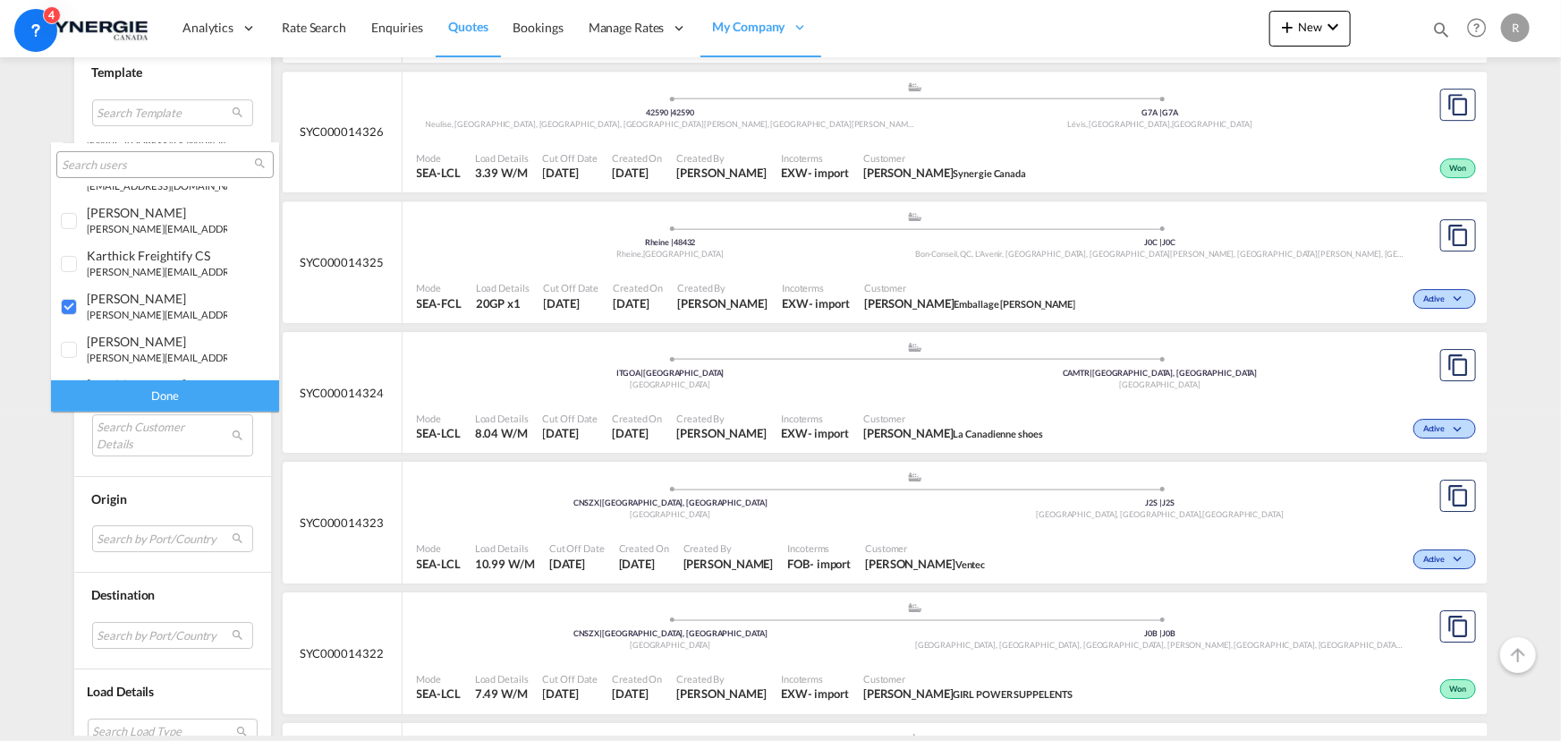
click at [186, 391] on div "Done" at bounding box center [165, 395] width 228 height 31
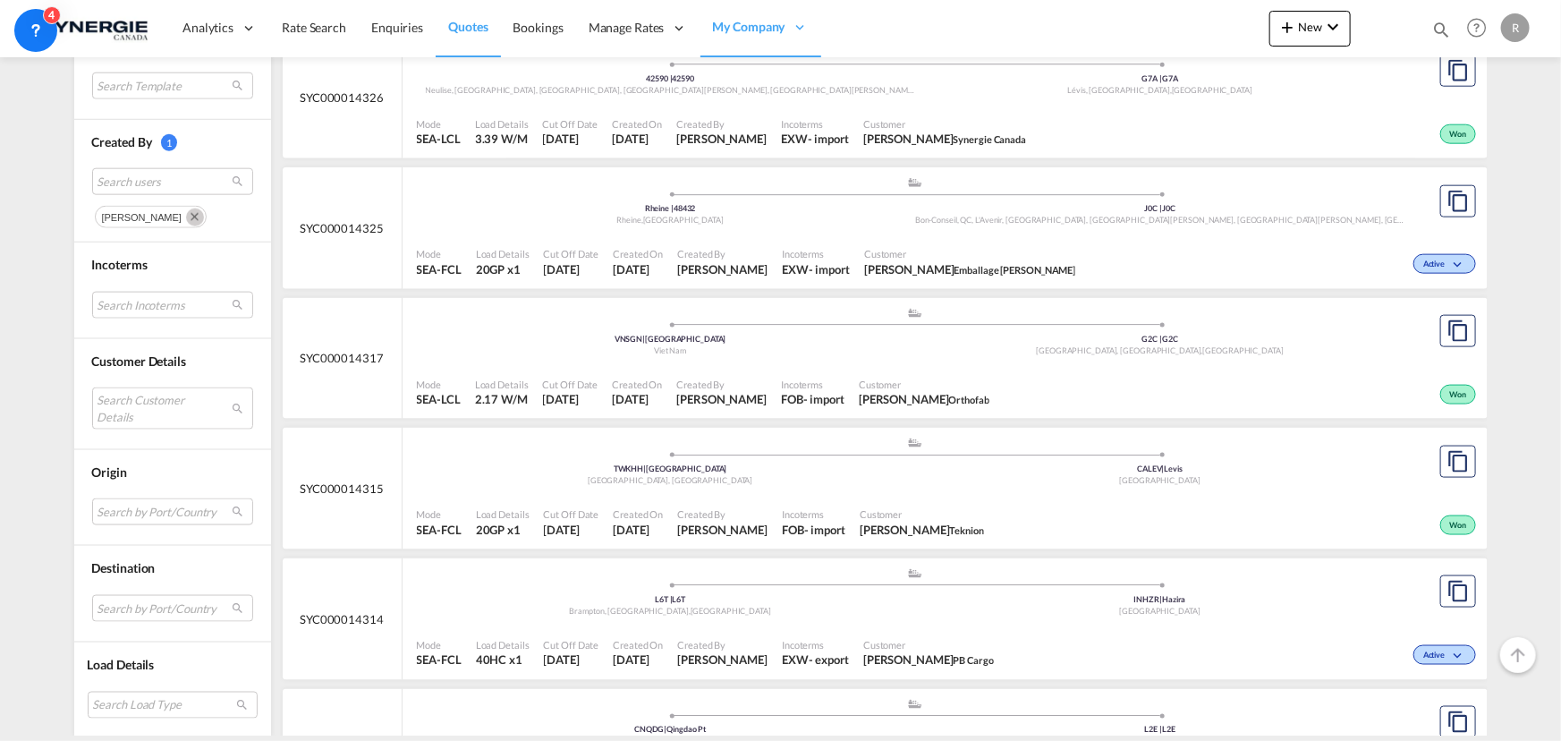
scroll to position [894, 0]
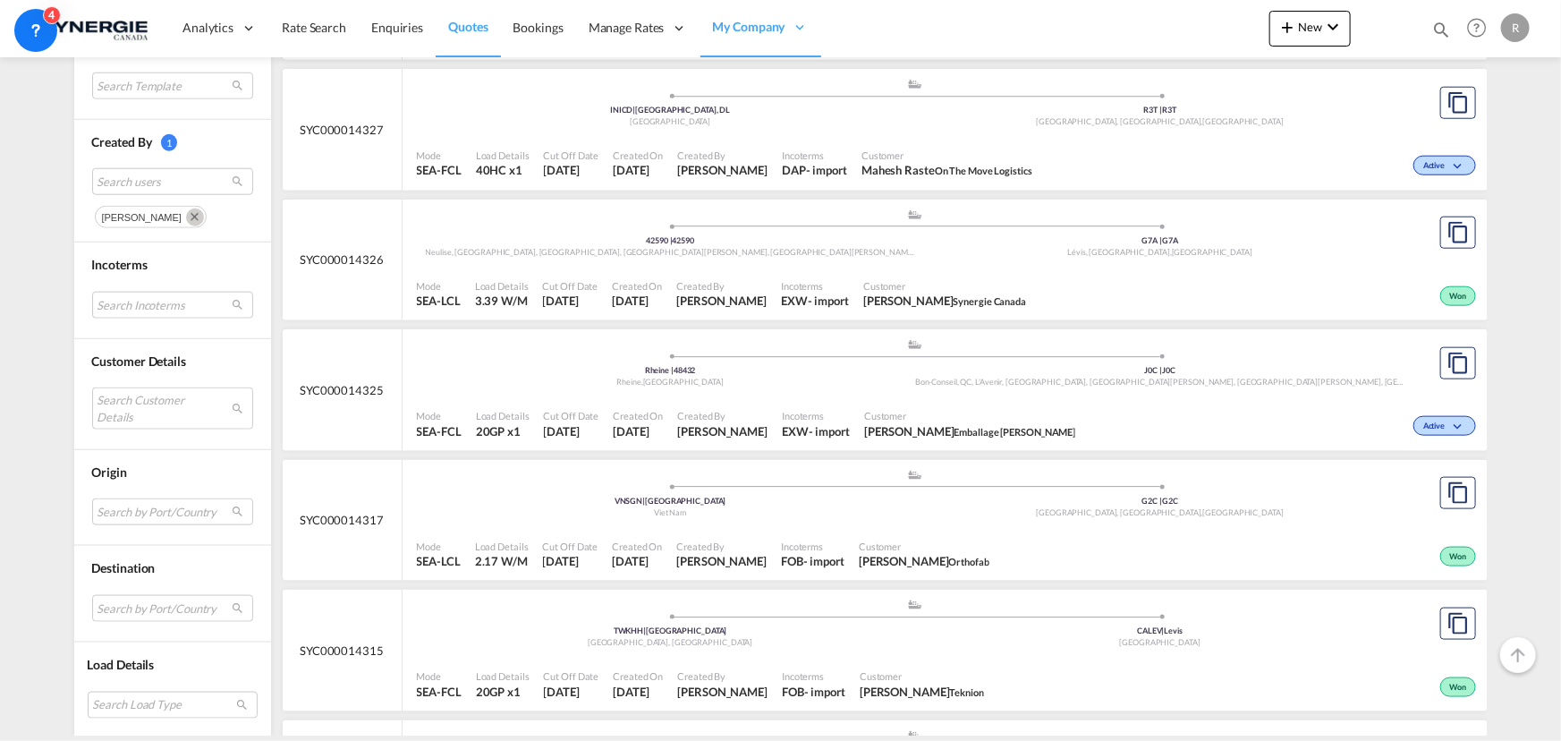
click at [1033, 299] on div "Won" at bounding box center [1256, 294] width 446 height 45
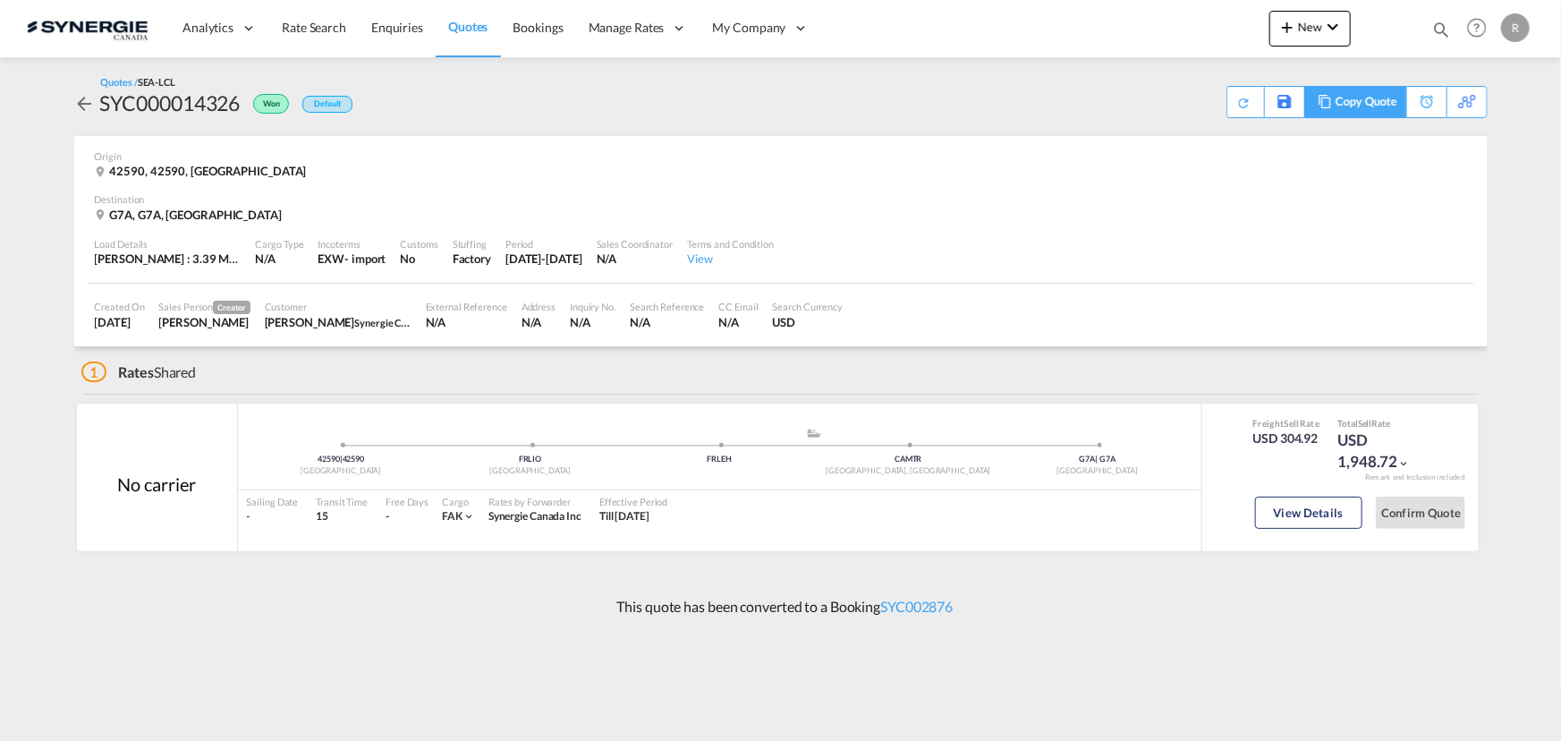
click at [1375, 105] on div "Copy Quote" at bounding box center [1365, 102] width 61 height 30
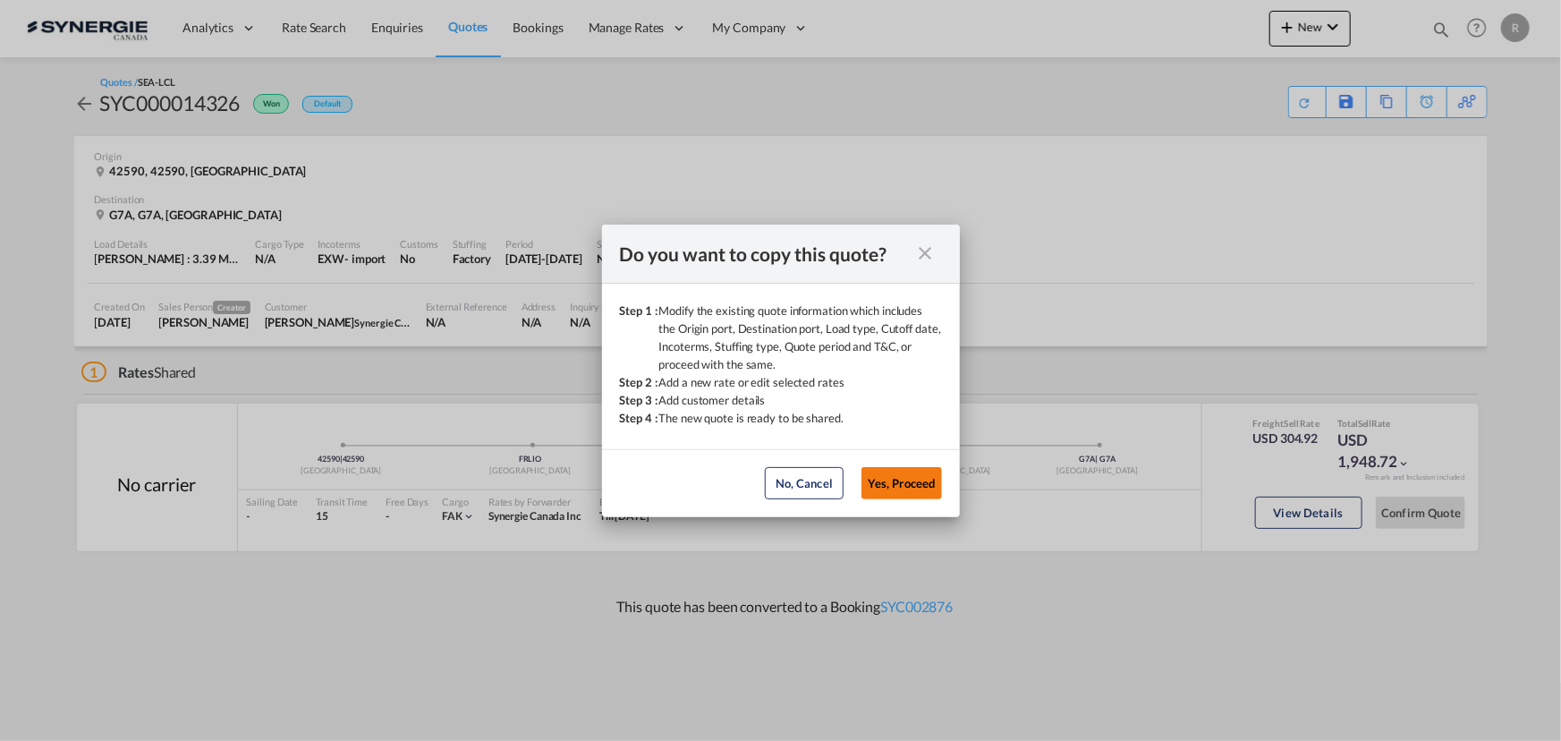
click at [912, 485] on button "Yes, Proceed" at bounding box center [901, 483] width 80 height 32
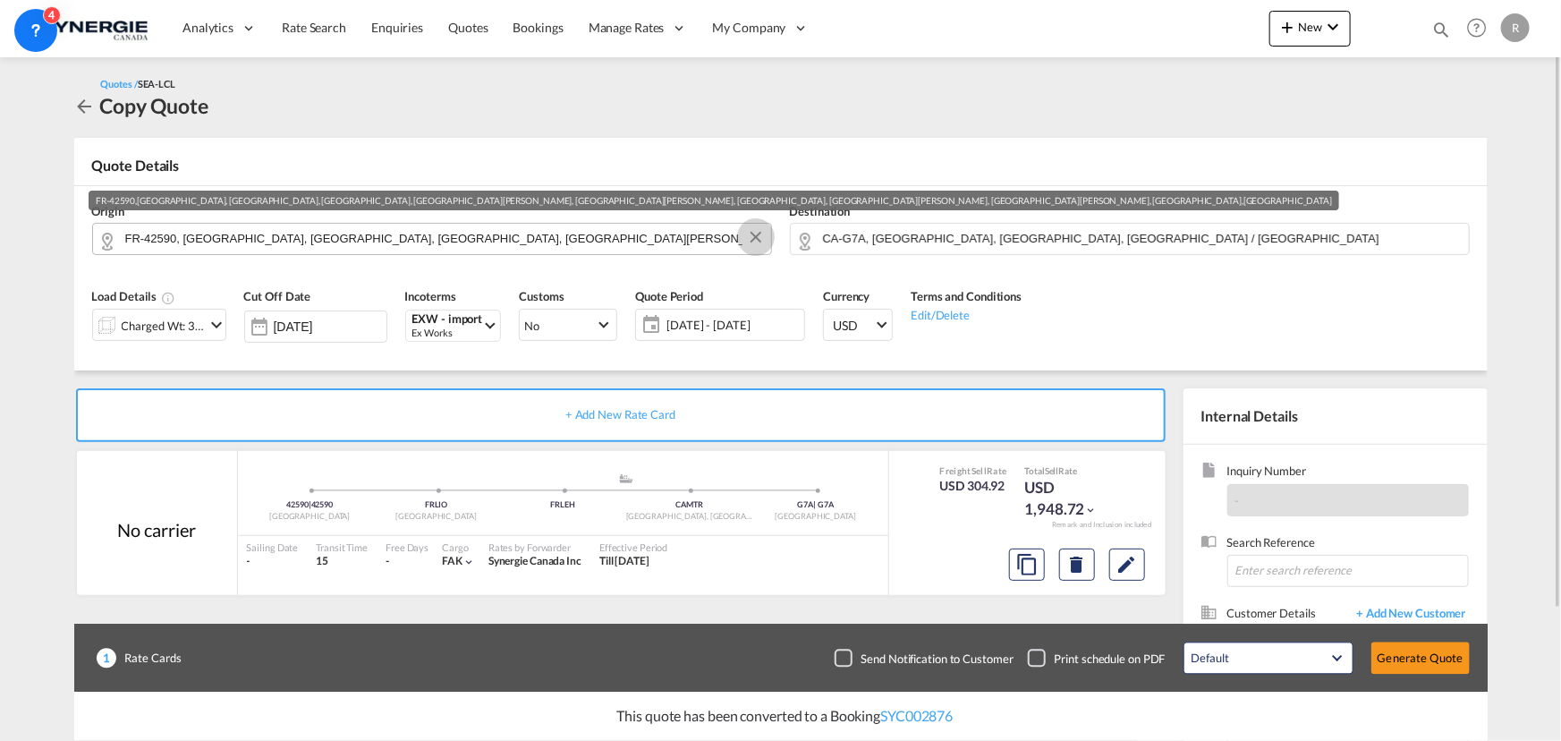
click at [753, 235] on button "Clear Input" at bounding box center [755, 237] width 27 height 27
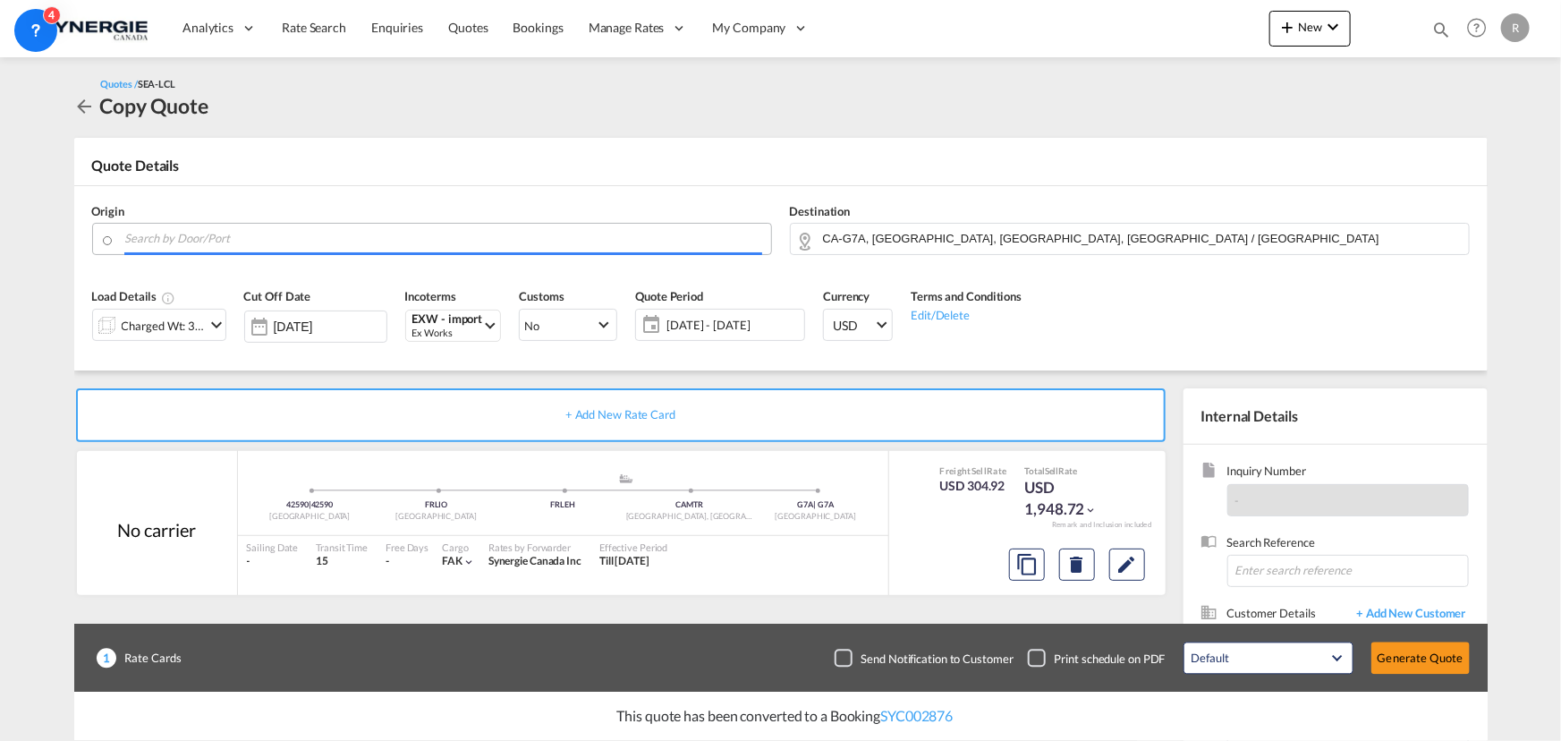
click at [330, 241] on input "Search by Door/Port" at bounding box center [443, 238] width 637 height 31
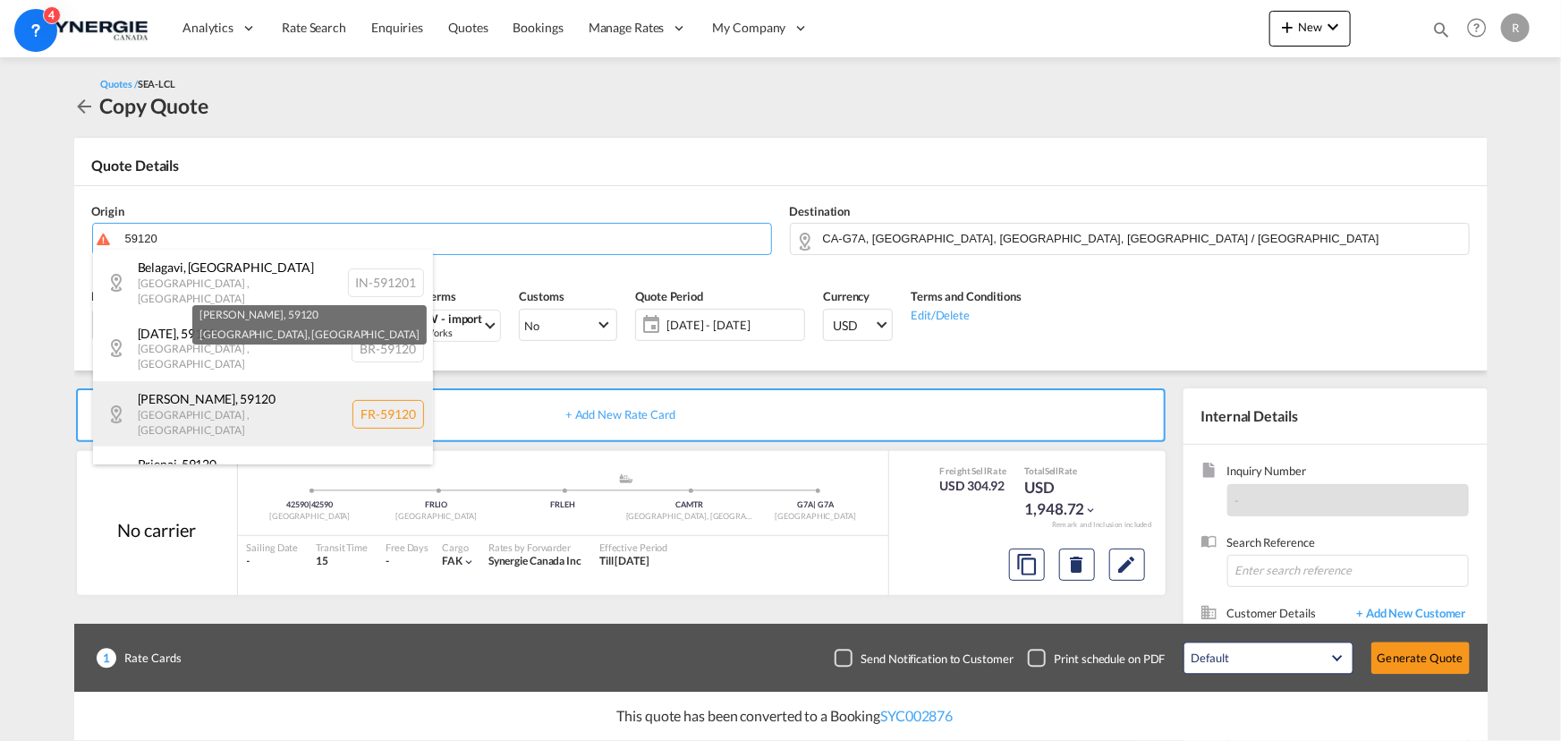
click at [271, 382] on div "[PERSON_NAME] , 59120 [GEOGRAPHIC_DATA] , [GEOGRAPHIC_DATA] FR-59120" at bounding box center [263, 413] width 340 height 65
type input "FR-59120, [GEOGRAPHIC_DATA], [GEOGRAPHIC_DATA]"
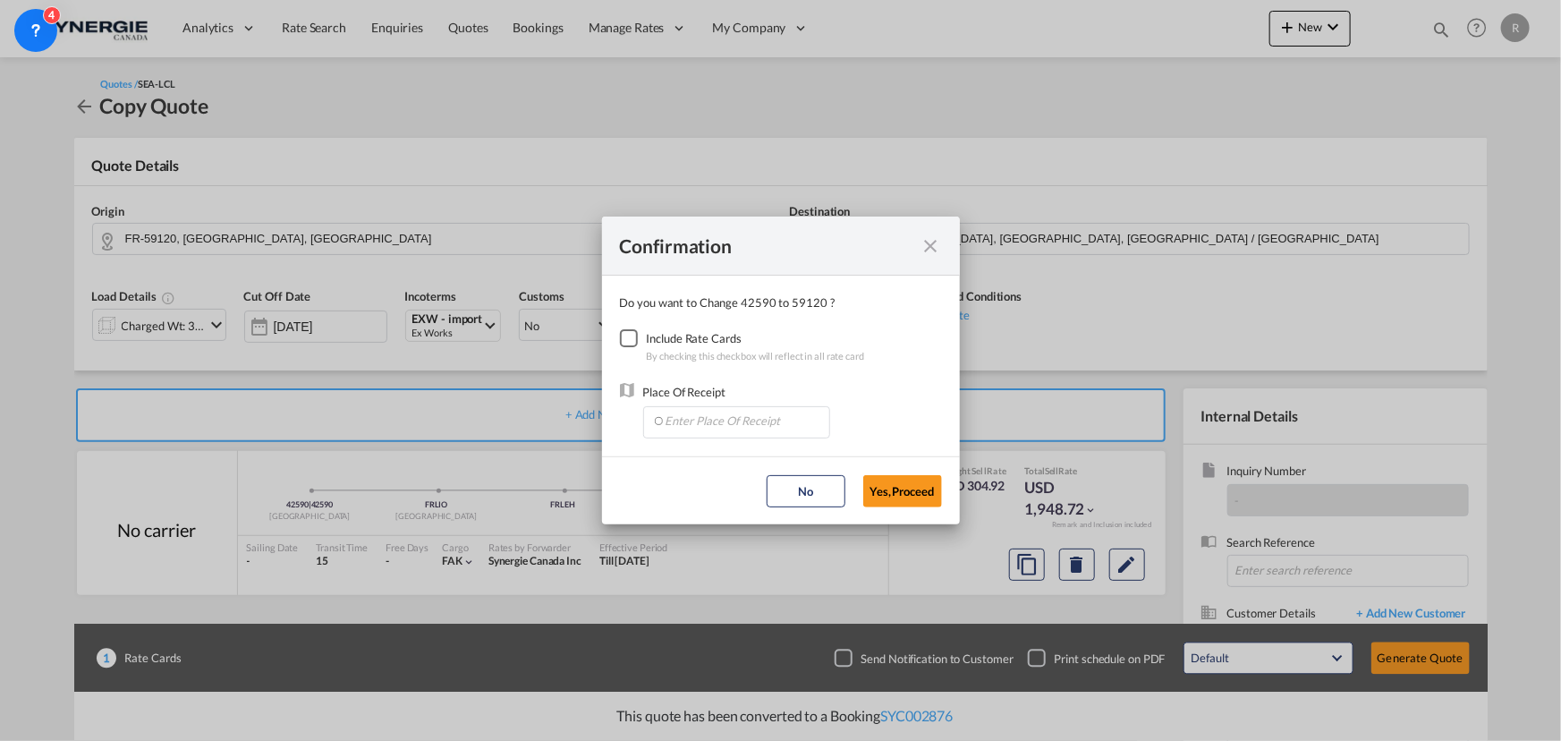
click at [627, 341] on div "Checkbox No Ink" at bounding box center [629, 338] width 18 height 18
click at [703, 421] on input "Enter Place Of Receipt" at bounding box center [740, 420] width 177 height 27
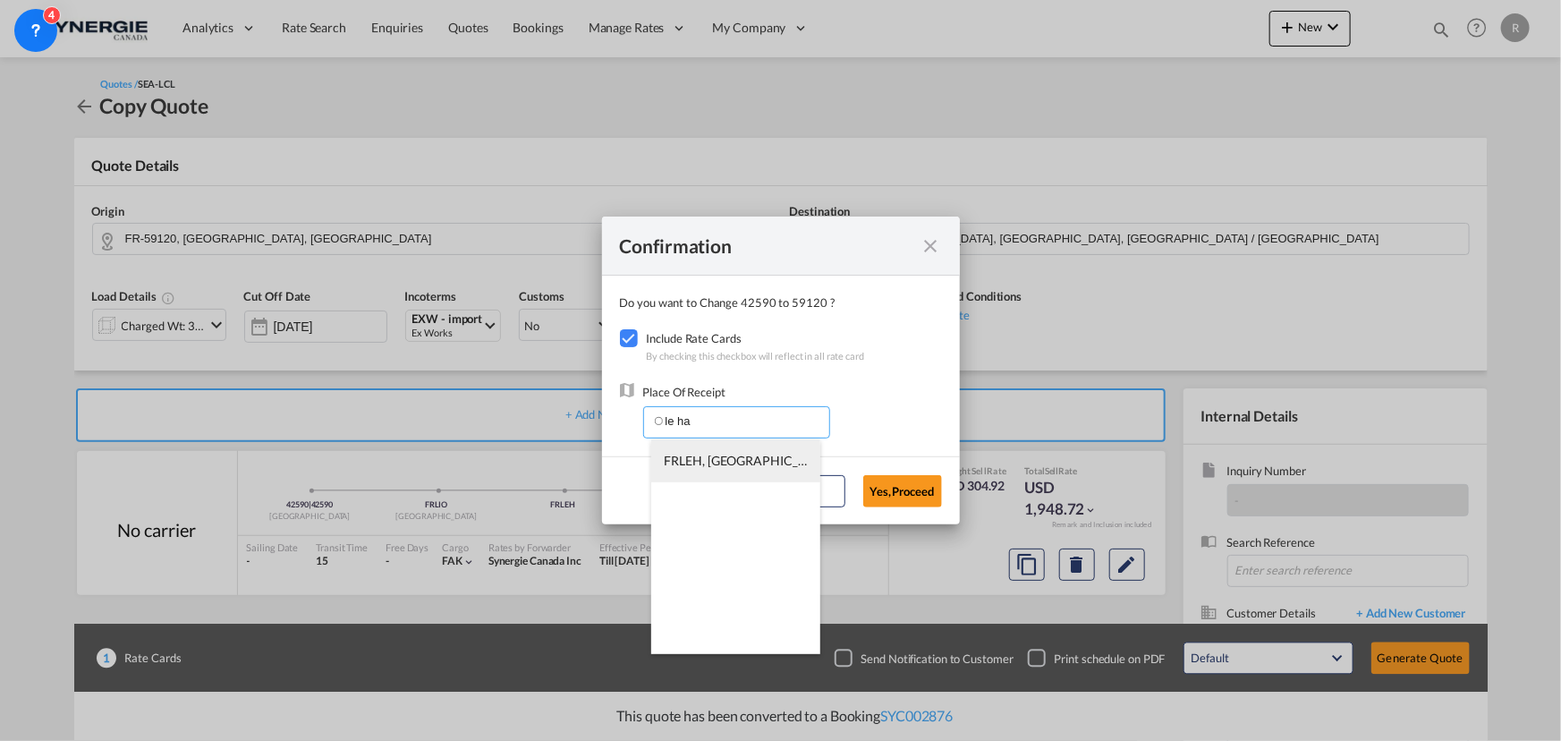
click at [700, 470] on li "FRLEH, [GEOGRAPHIC_DATA], [GEOGRAPHIC_DATA], [GEOGRAPHIC_DATA], [GEOGRAPHIC_DAT…" at bounding box center [735, 460] width 169 height 43
type input "FRLEH, [GEOGRAPHIC_DATA], [GEOGRAPHIC_DATA], [GEOGRAPHIC_DATA], [GEOGRAPHIC_DAT…"
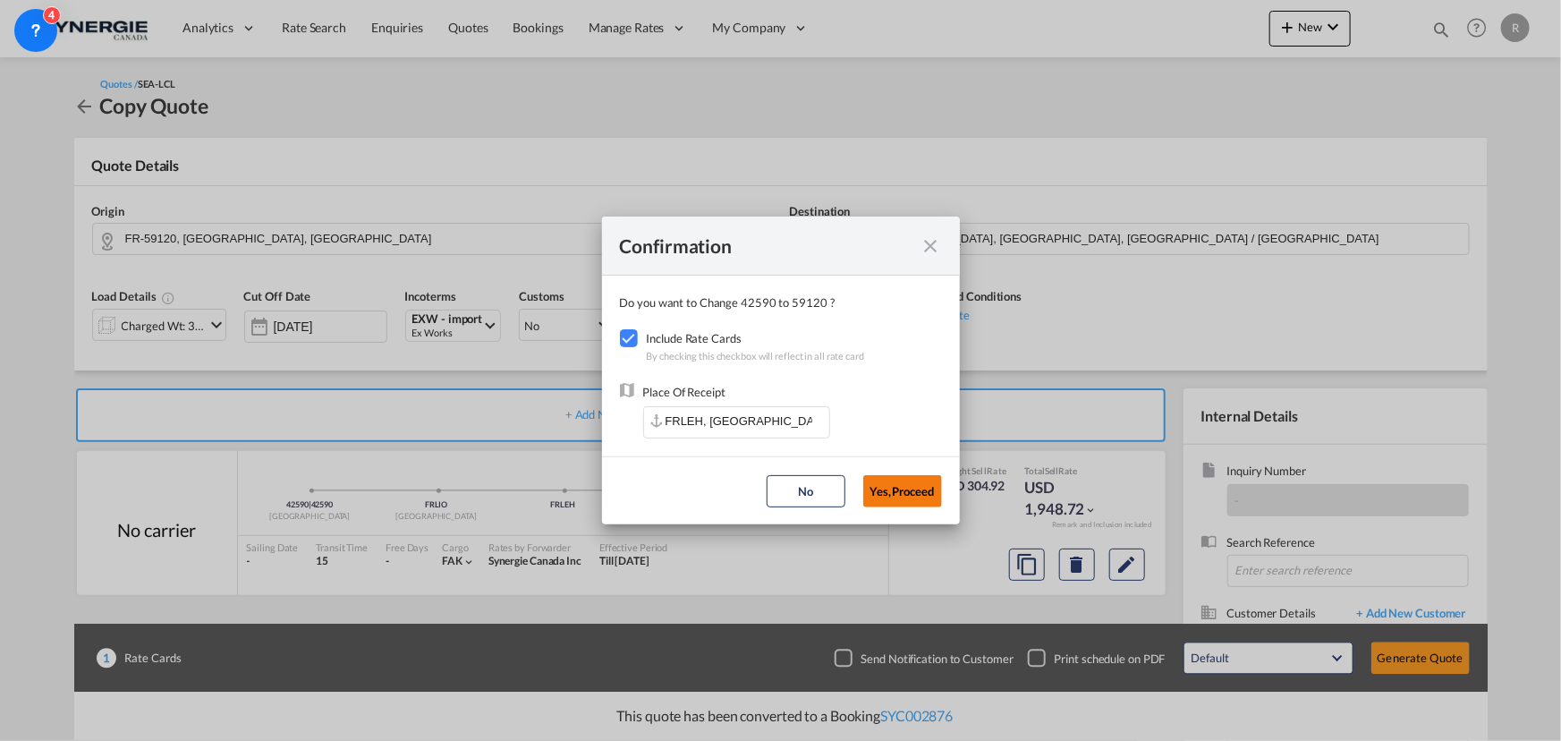
click at [897, 501] on button "Yes,Proceed" at bounding box center [902, 491] width 79 height 32
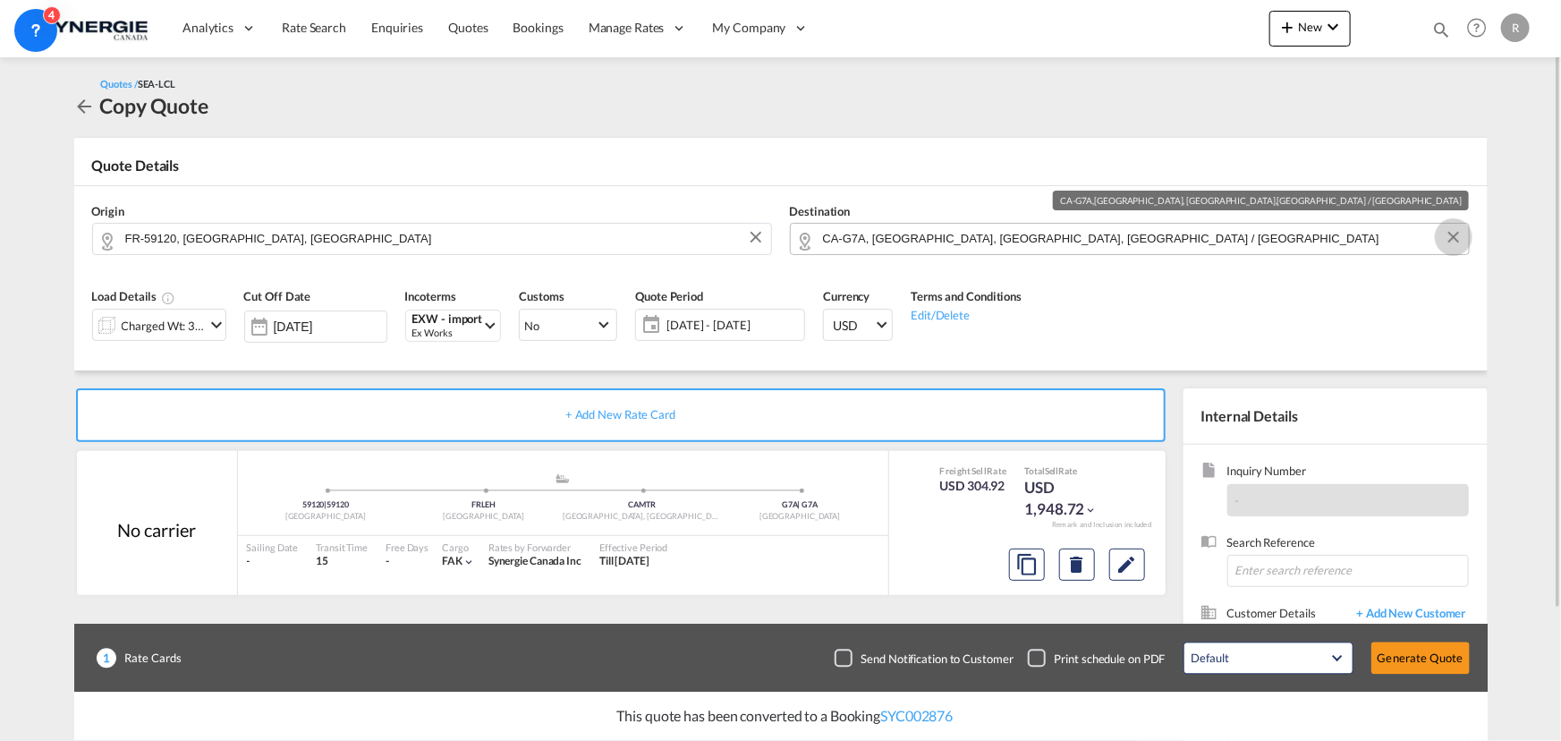
click at [1450, 238] on button "Clear Input" at bounding box center [1453, 237] width 27 height 27
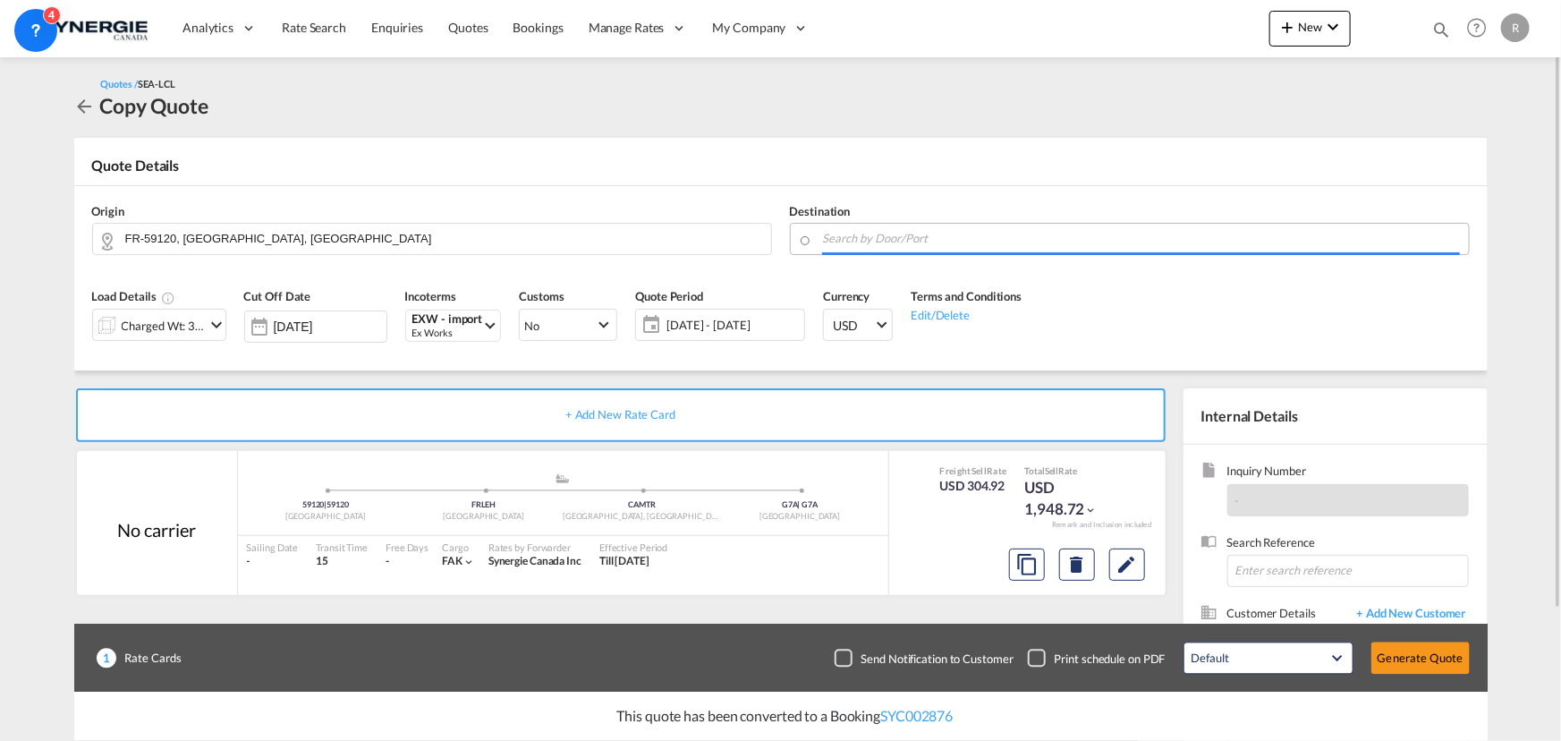
click at [859, 236] on input "Search by Door/Port" at bounding box center [1141, 238] width 637 height 31
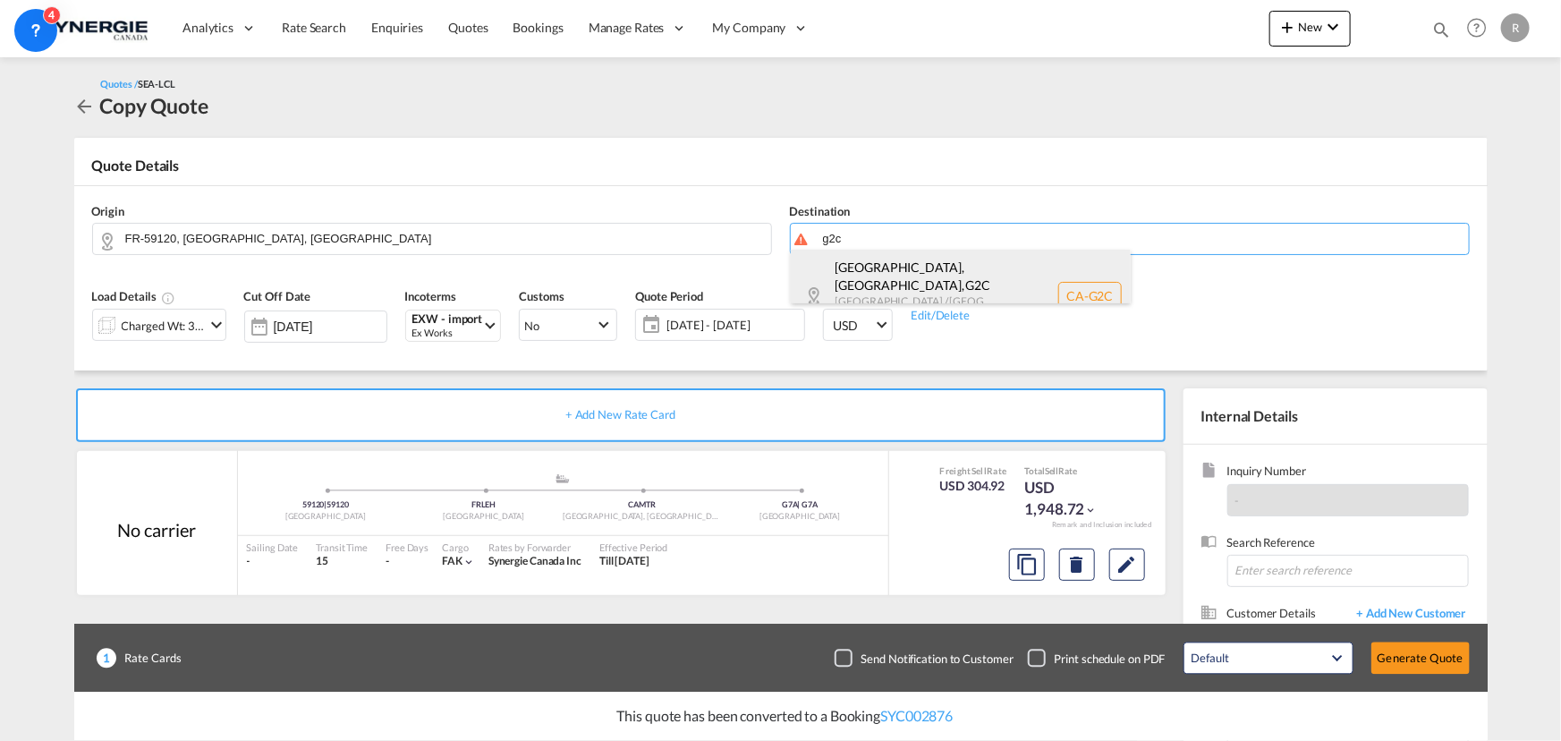
click at [876, 278] on div "[GEOGRAPHIC_DATA], [GEOGRAPHIC_DATA] , G2C [GEOGRAPHIC_DATA] / [GEOGRAPHIC_DATA…" at bounding box center [961, 296] width 340 height 92
type input "CA-G2C, [GEOGRAPHIC_DATA], [GEOGRAPHIC_DATA], [GEOGRAPHIC_DATA] / [GEOGRAPHIC_D…"
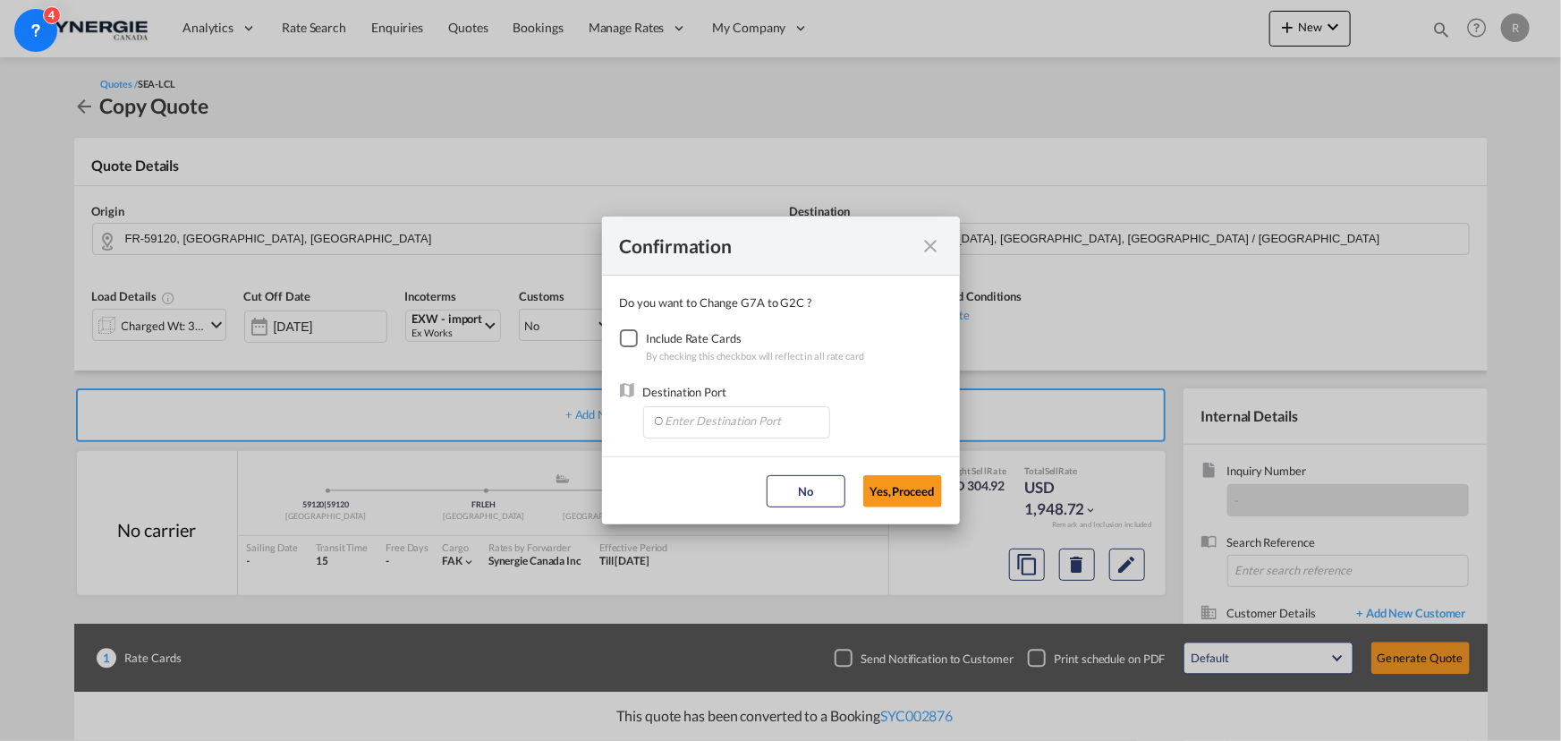
click at [629, 341] on div "Checkbox No Ink" at bounding box center [629, 338] width 18 height 18
click at [716, 416] on input "Enter Destination Port" at bounding box center [740, 420] width 177 height 27
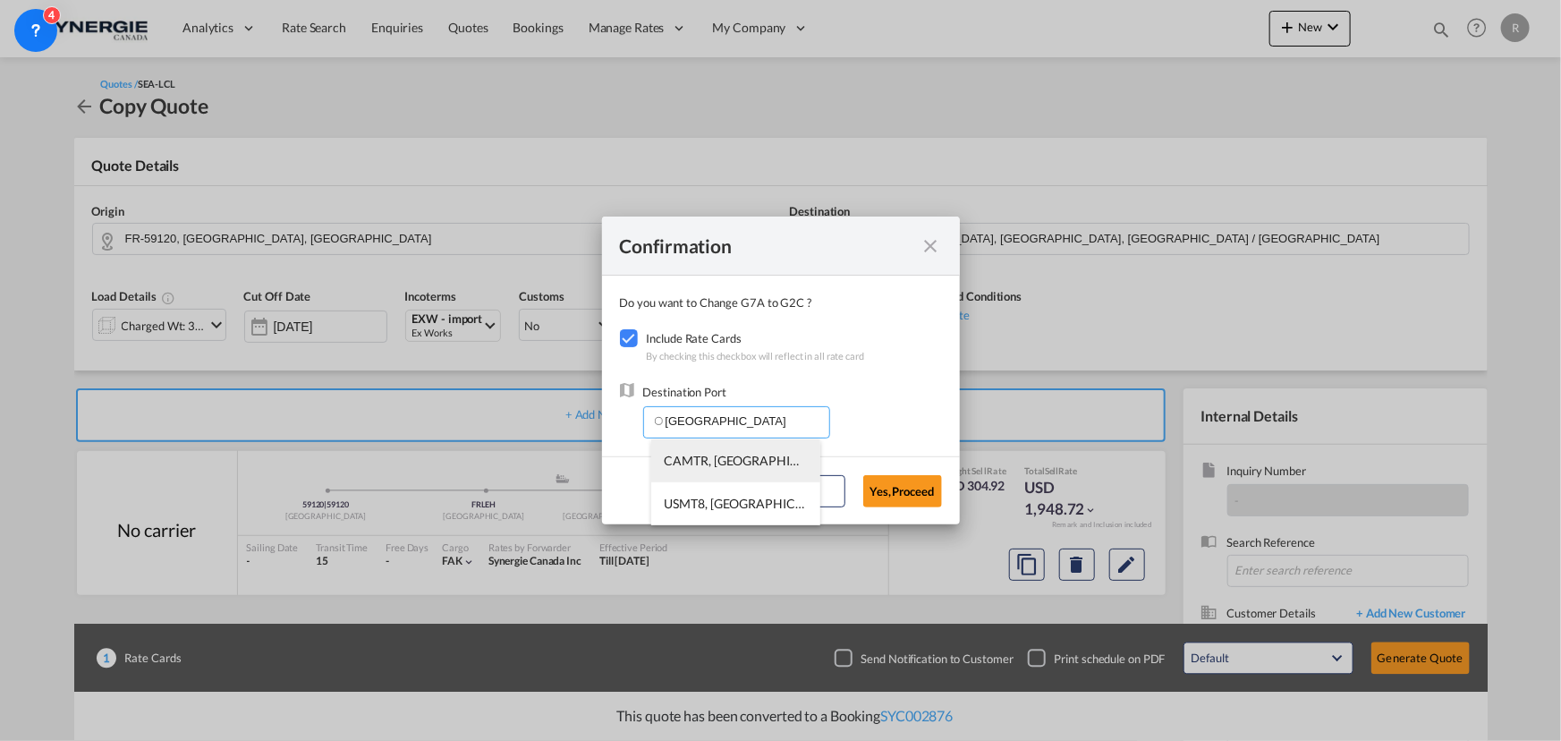
click at [679, 469] on li "CAMTR, [GEOGRAPHIC_DATA], [GEOGRAPHIC_DATA], [GEOGRAPHIC_DATA], [GEOGRAPHIC_DAT…" at bounding box center [735, 460] width 169 height 43
type input "CAMTR, [GEOGRAPHIC_DATA], [GEOGRAPHIC_DATA], [GEOGRAPHIC_DATA], [GEOGRAPHIC_DAT…"
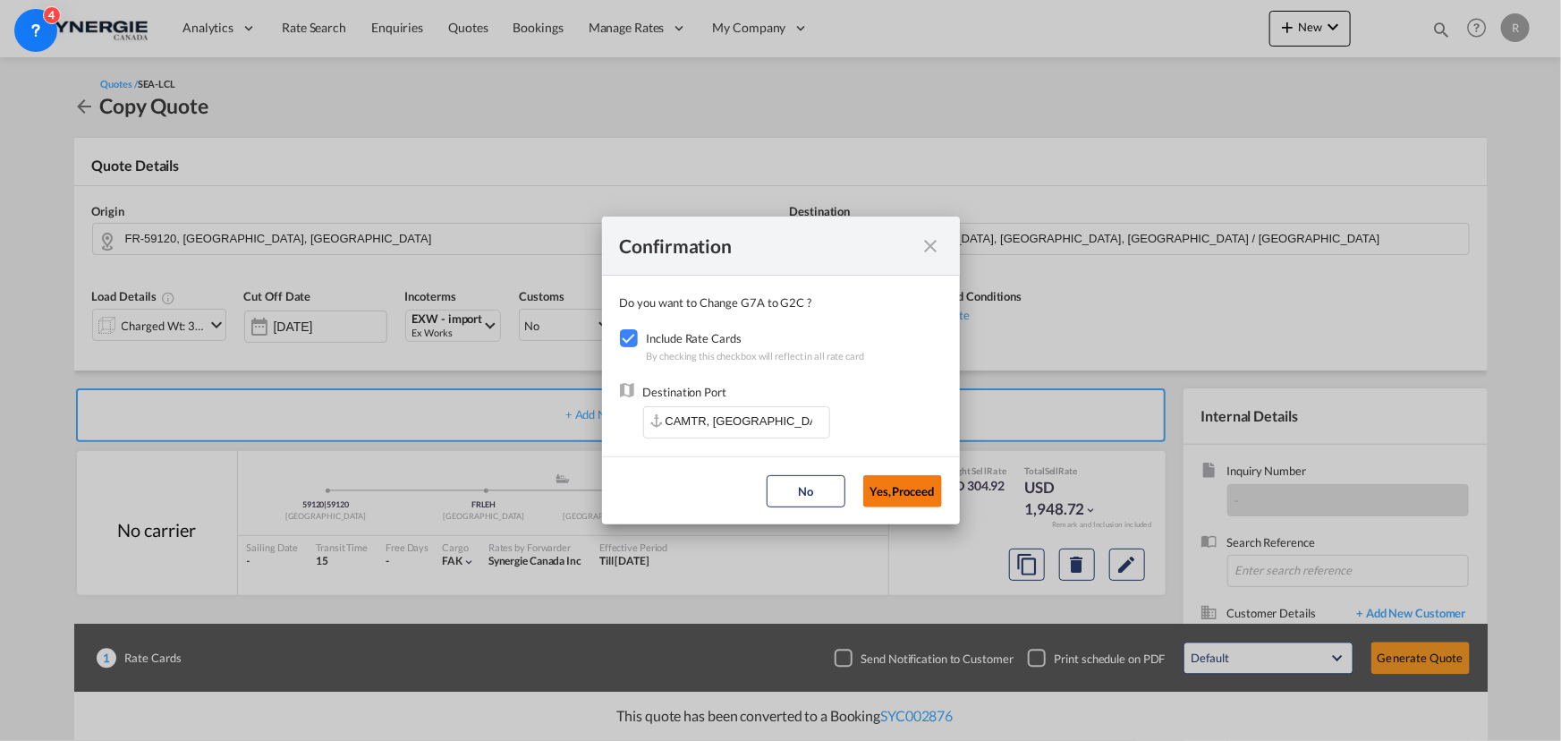
click at [911, 497] on button "Yes,Proceed" at bounding box center [902, 491] width 79 height 32
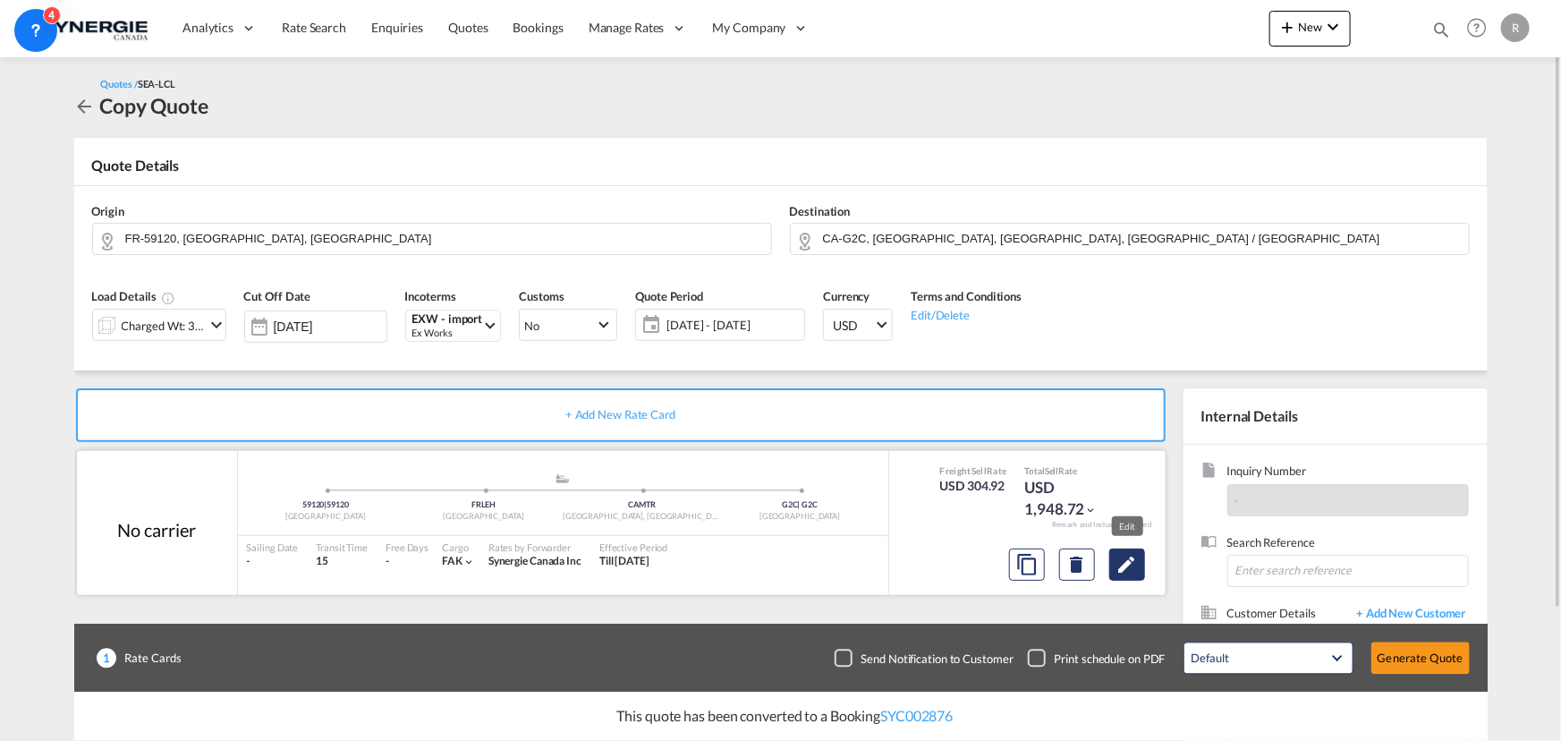
click at [1119, 563] on md-icon "Edit" at bounding box center [1126, 564] width 21 height 21
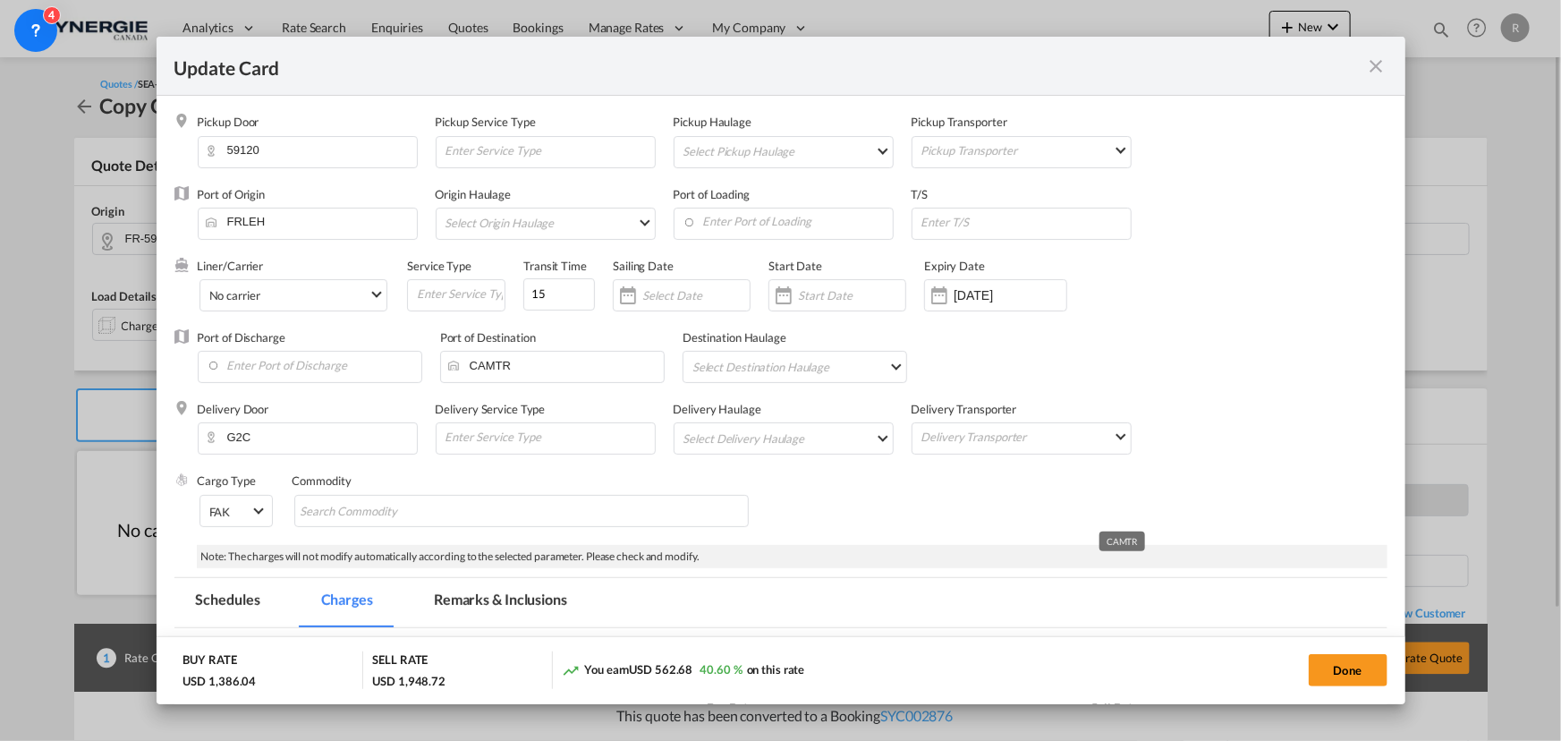
select select "per_w/m"
select select "per_shipment"
select select "per_cbm"
select select "per_shipment"
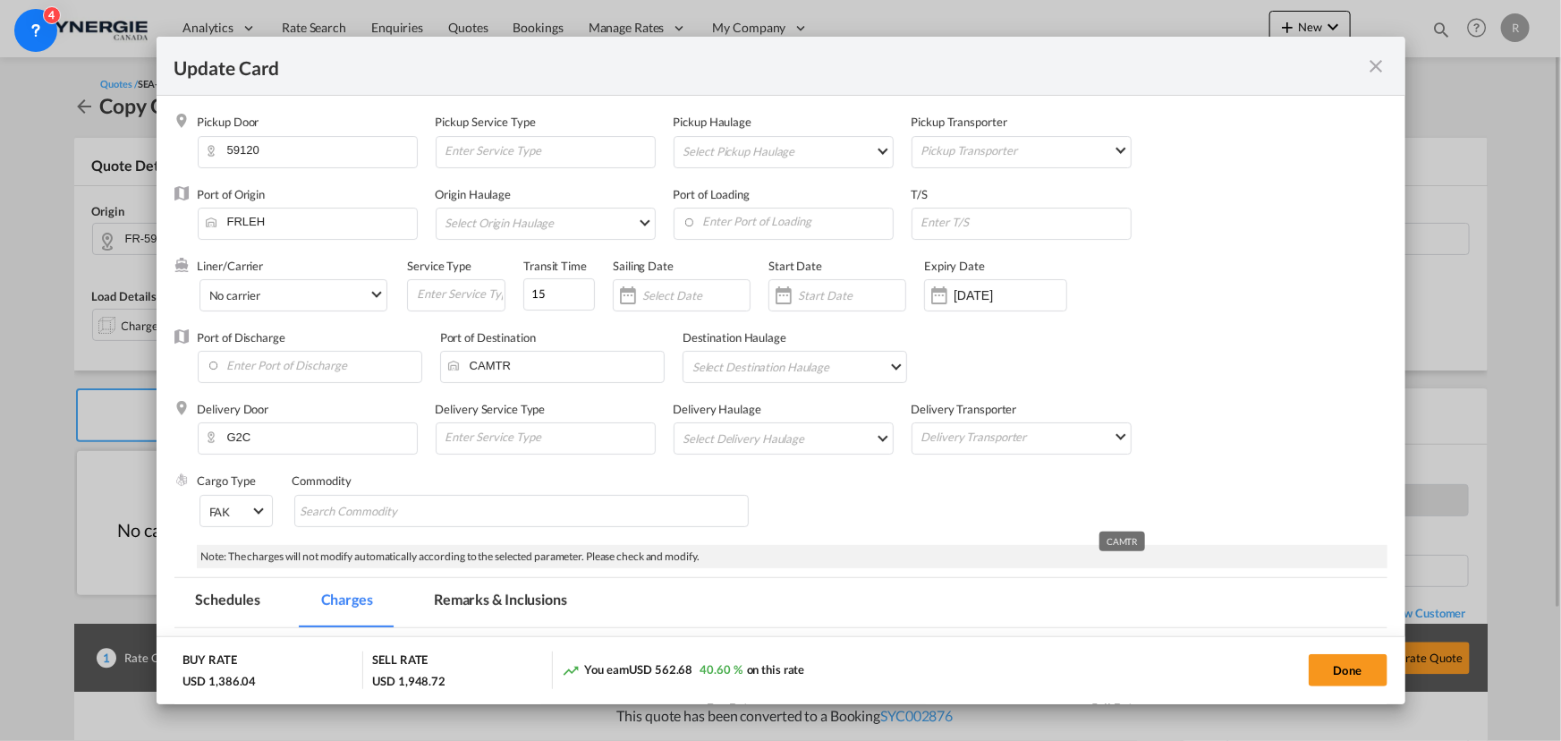
select select "per_shipment"
select select "per_bl"
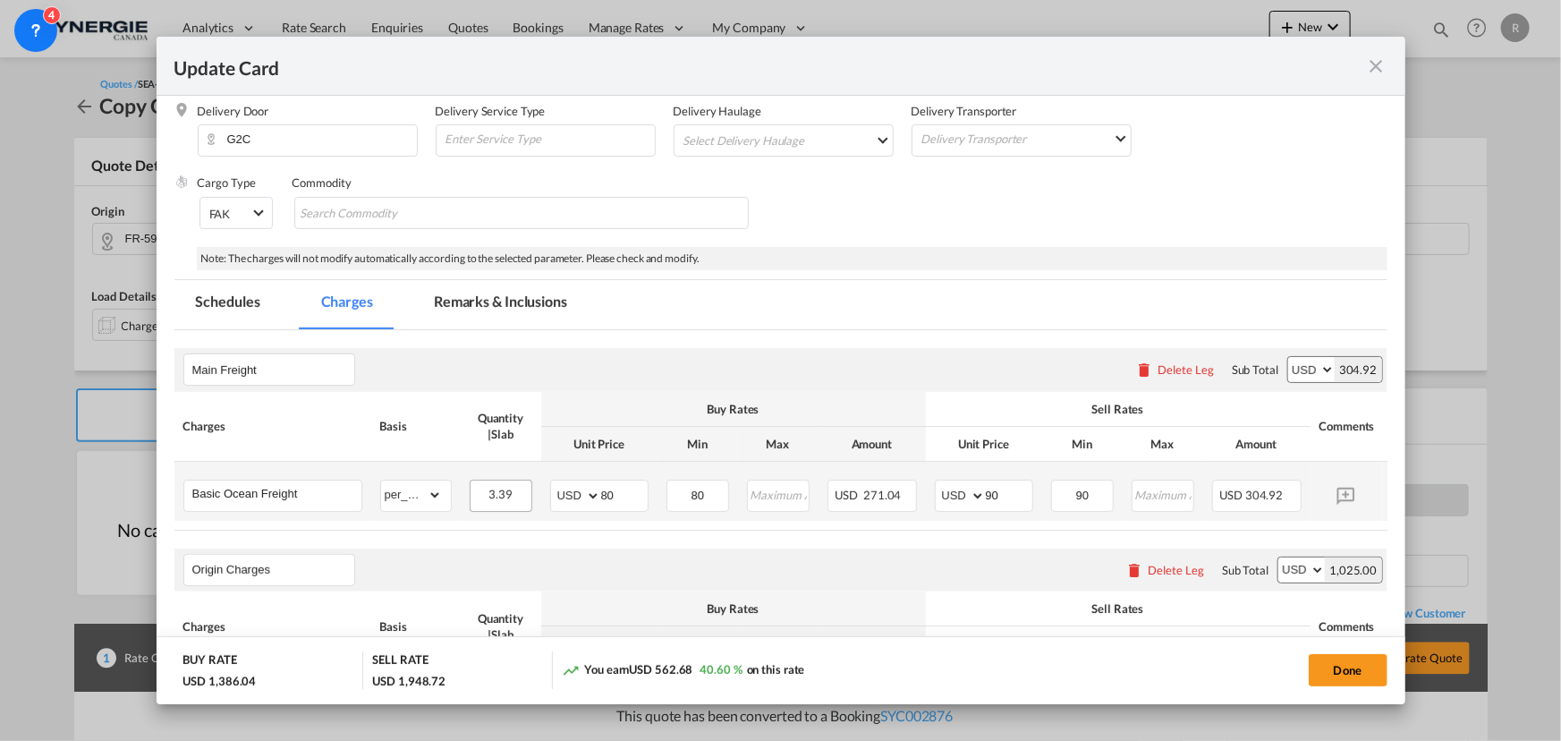
scroll to position [325, 0]
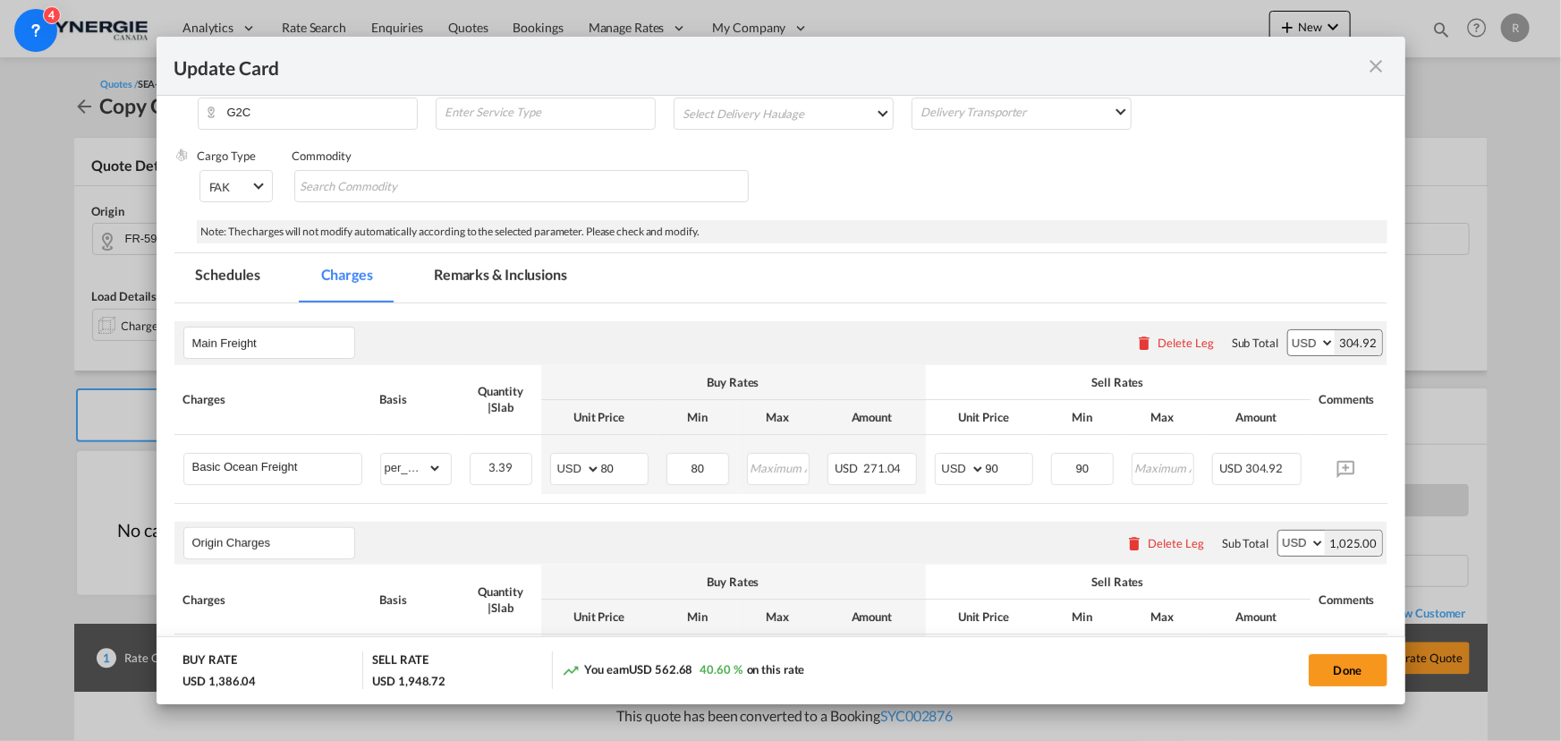
click at [1368, 69] on md-icon "icon-close fg-AAA8AD m-0 pointer" at bounding box center [1376, 65] width 21 height 21
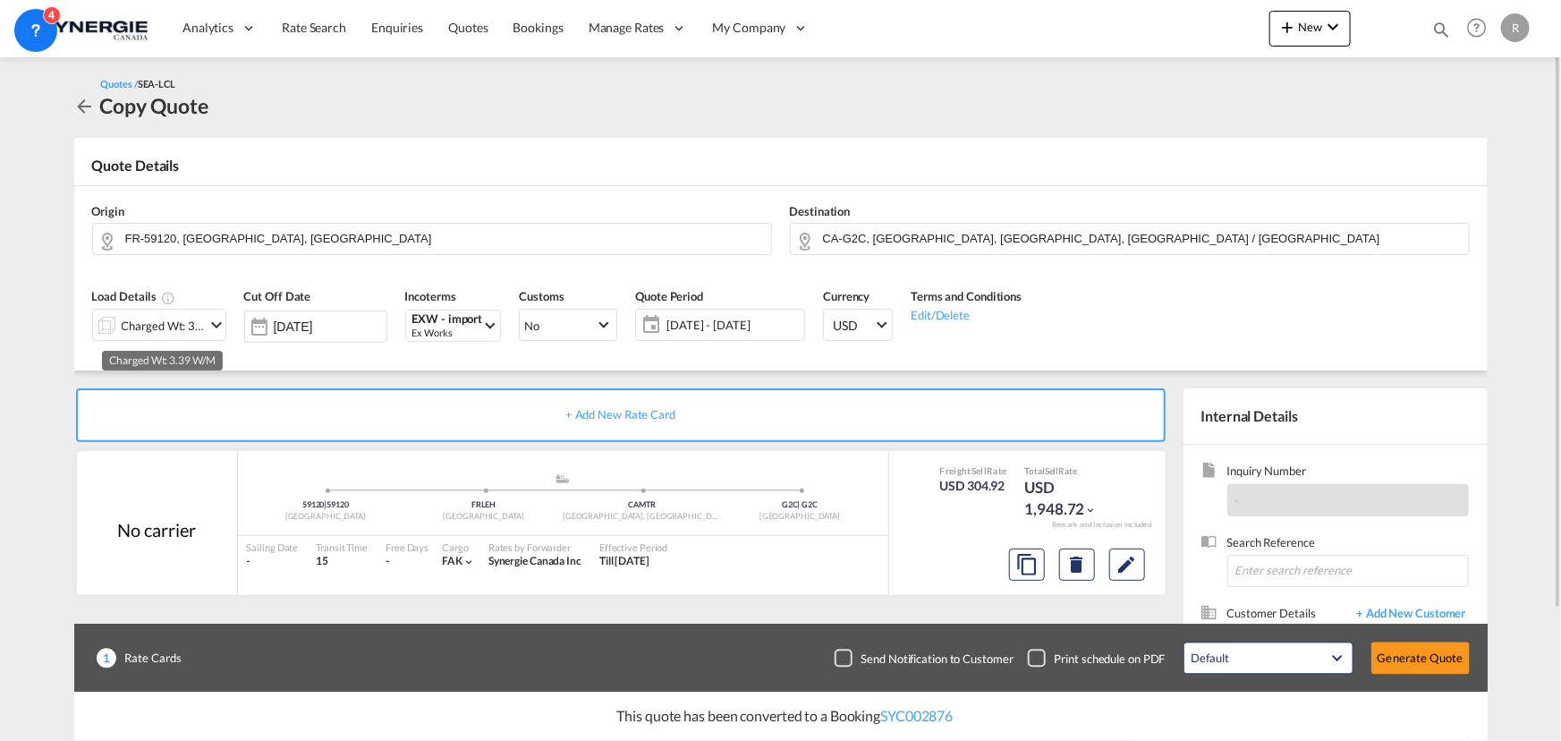
click at [181, 330] on div "Charged Wt: 3.39 W/M" at bounding box center [164, 325] width 84 height 25
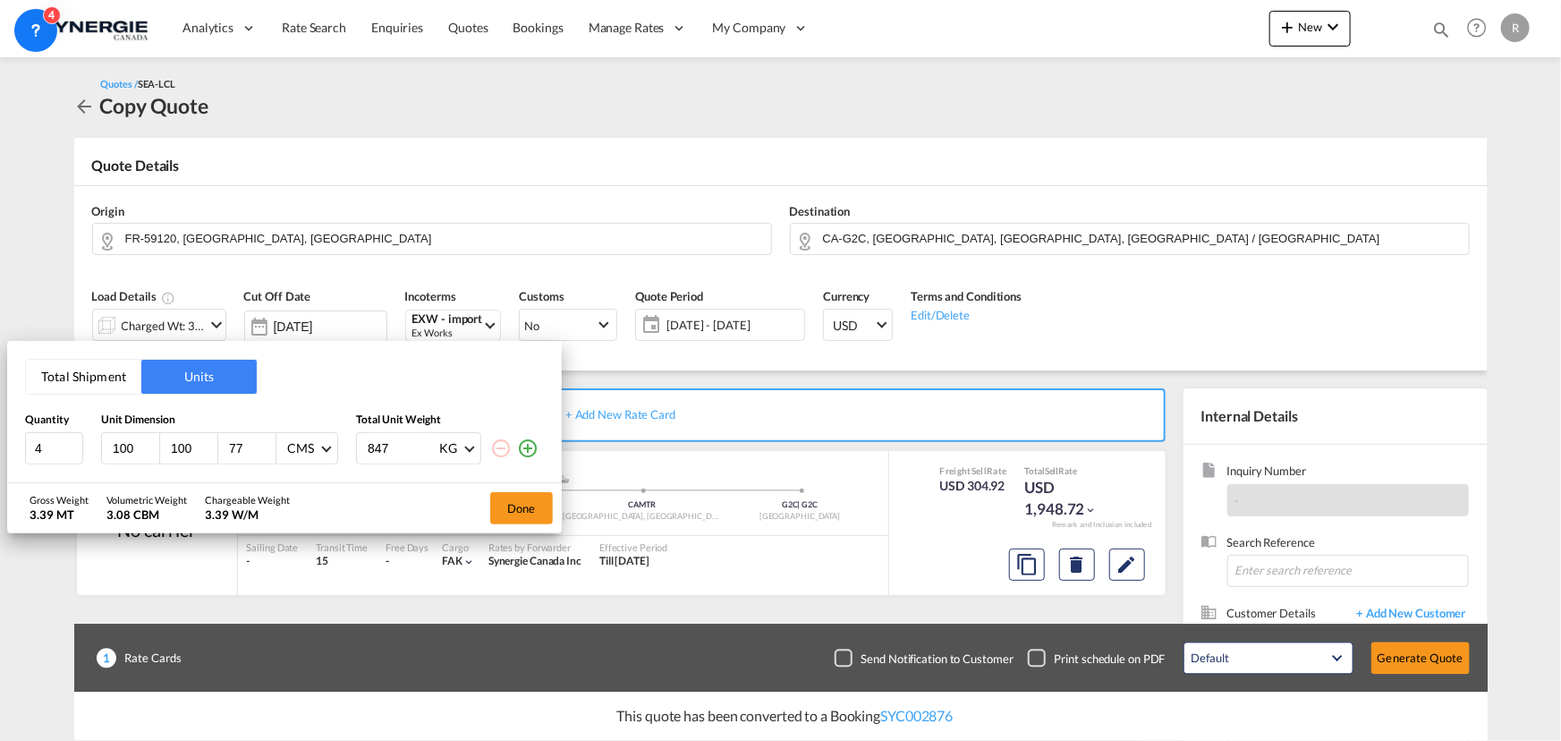
click at [205, 378] on button "Units" at bounding box center [198, 377] width 115 height 34
drag, startPoint x: 52, startPoint y: 453, endPoint x: 11, endPoint y: 447, distance: 41.6
click at [11, 447] on div "Total Shipment Units Quantity Unit Dimension Total Unit Weight 4 100 100 77 CMS…" at bounding box center [284, 411] width 555 height 141
type input "2"
drag, startPoint x: 136, startPoint y: 445, endPoint x: 31, endPoint y: 435, distance: 105.2
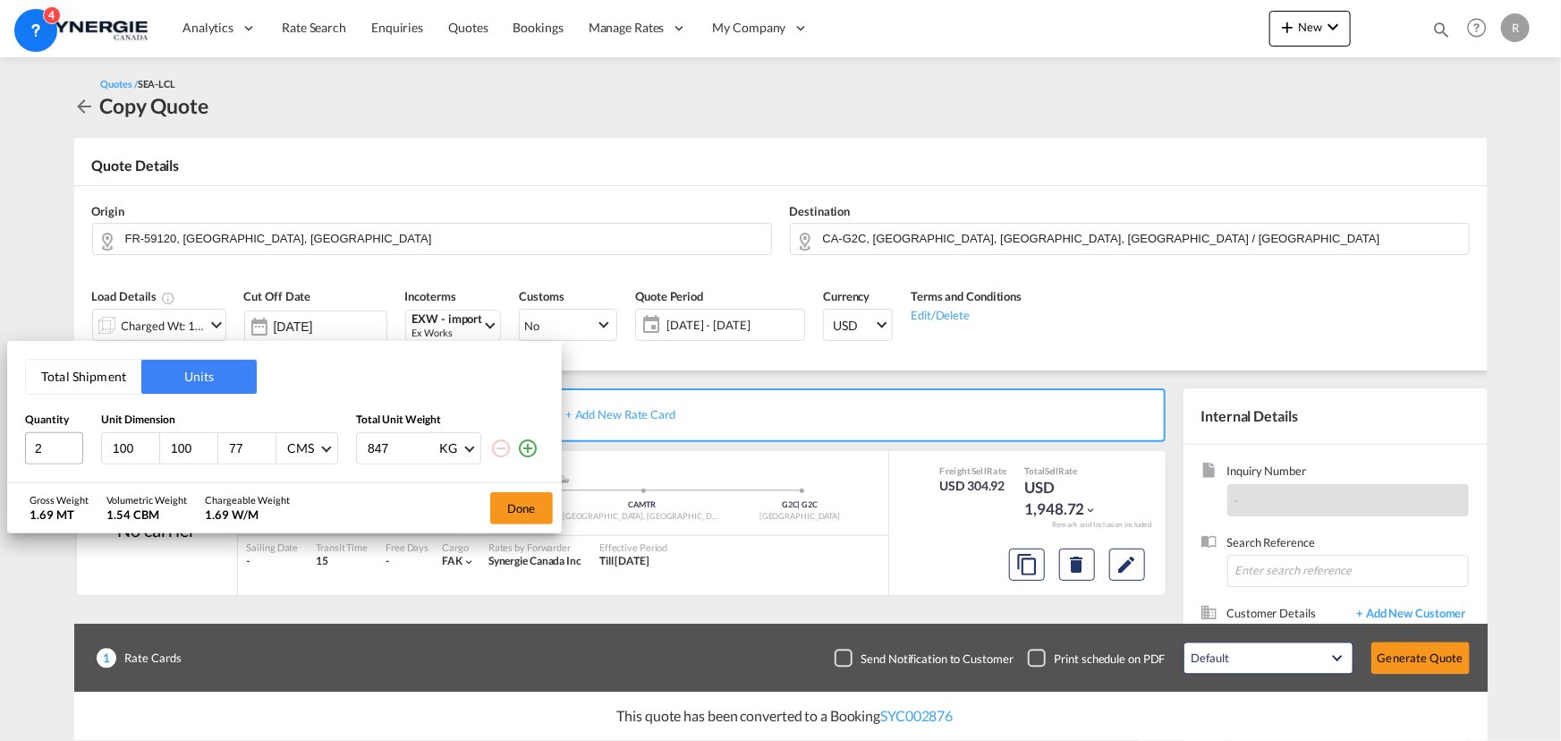
click at [31, 435] on div "2 100 100 77 CMS CMS Inches 847 KG KG LB" at bounding box center [284, 448] width 519 height 32
type input "90"
type input "75"
type input "111"
type input "5"
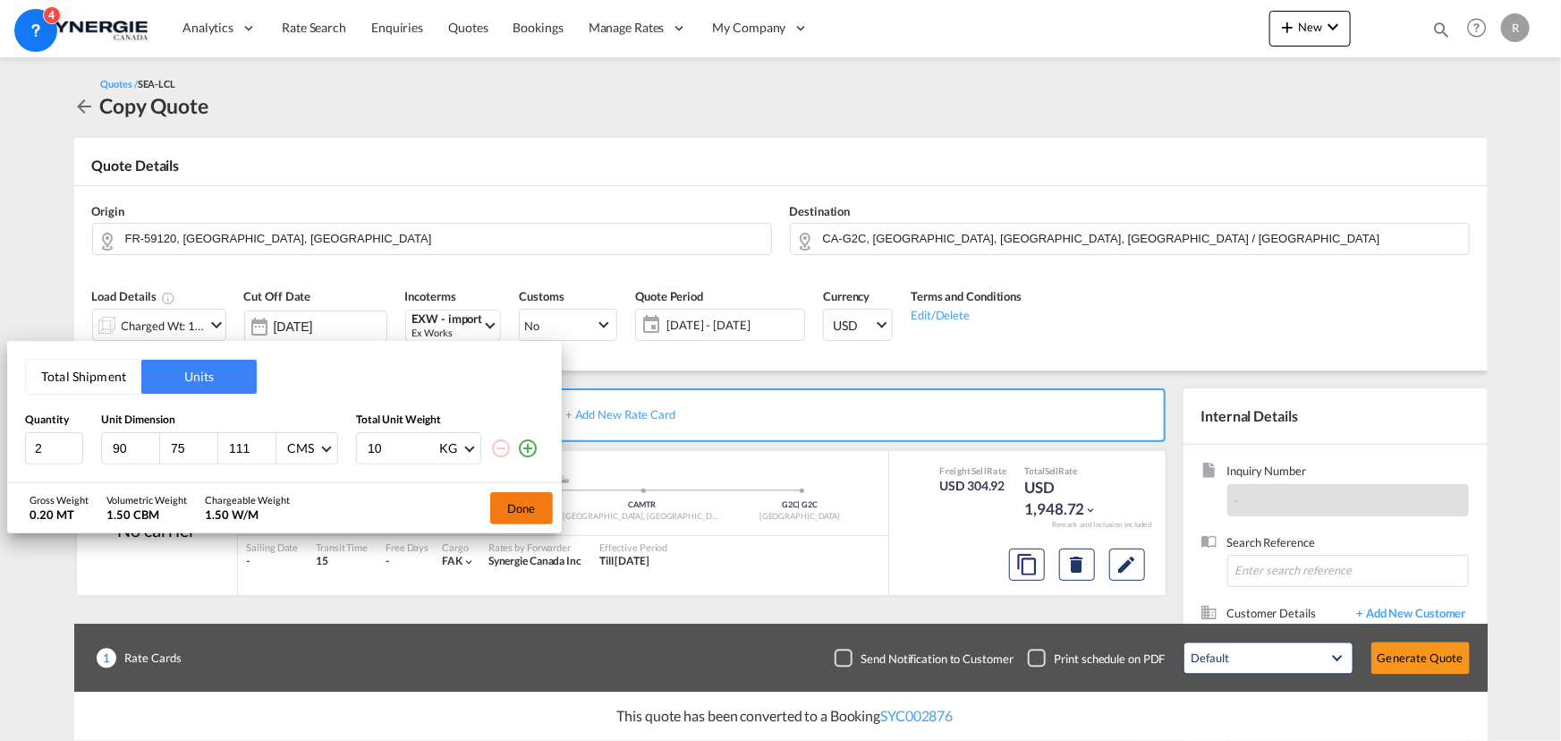
type input "1"
type input "50"
click at [514, 513] on button "Done" at bounding box center [521, 508] width 63 height 32
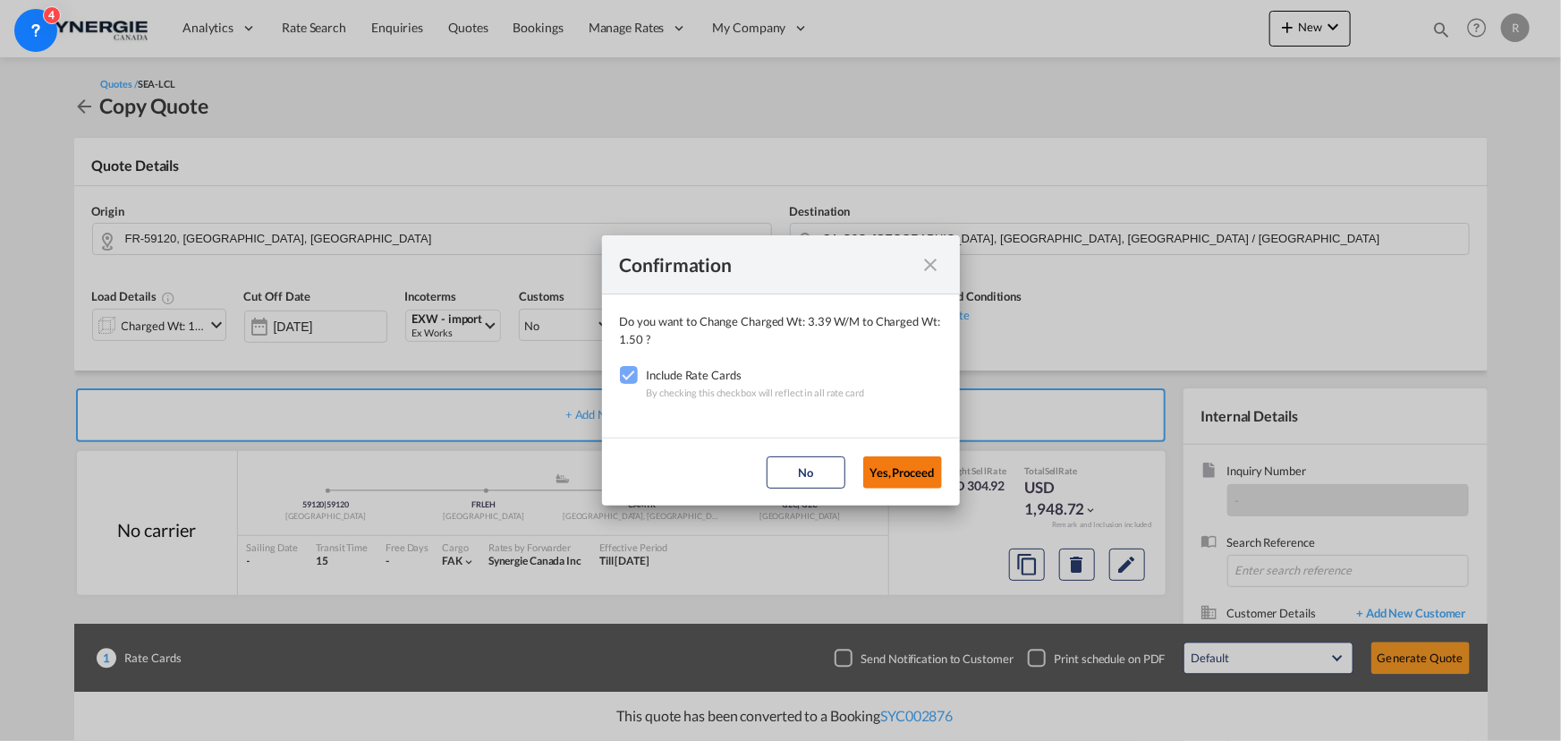
click at [916, 475] on button "Yes,Proceed" at bounding box center [902, 472] width 79 height 32
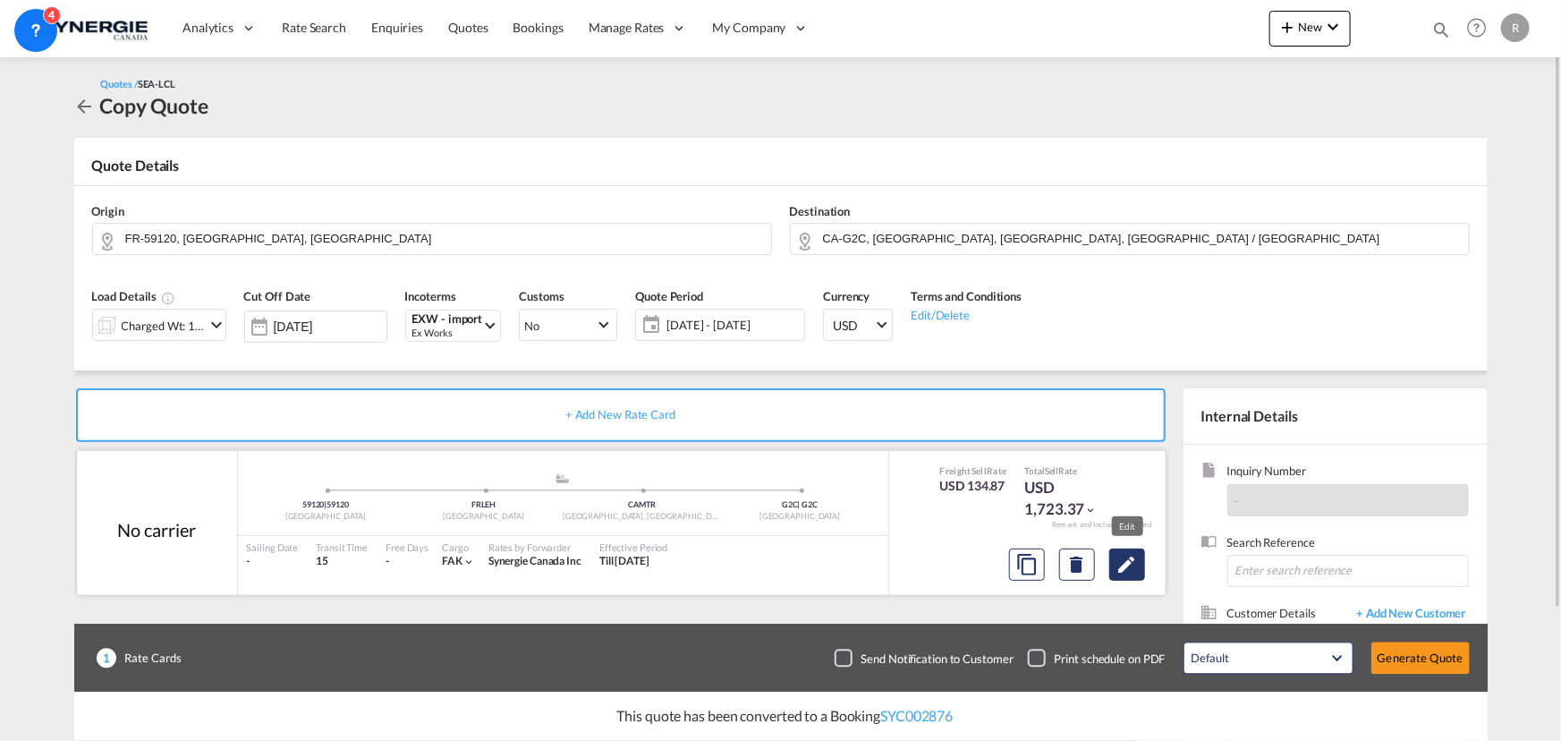
click at [1131, 567] on md-icon "Edit" at bounding box center [1126, 564] width 21 height 21
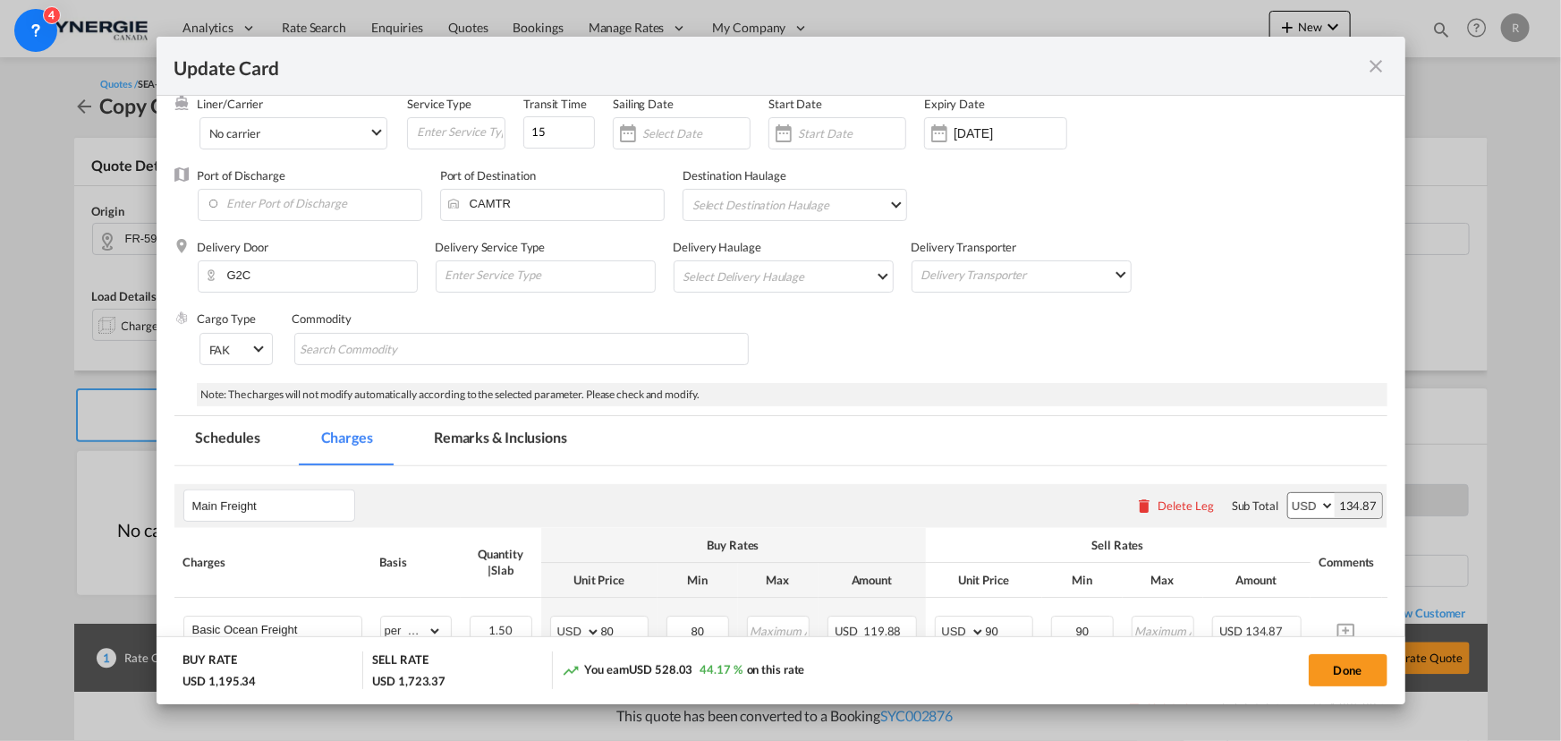
scroll to position [406, 0]
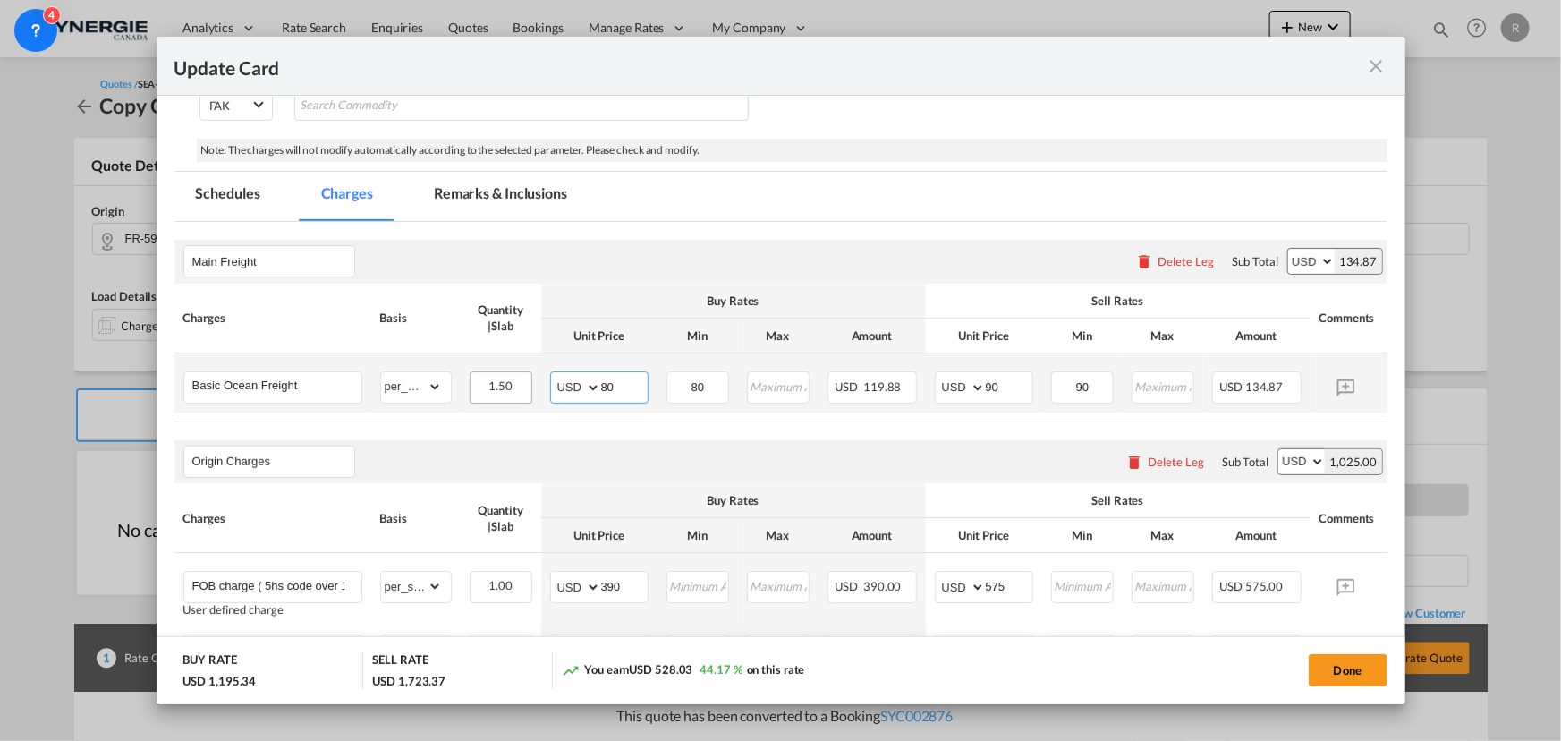
drag, startPoint x: 625, startPoint y: 379, endPoint x: 529, endPoint y: 372, distance: 96.0
click at [529, 372] on tr "Basic Ocean Freight Please Enter Already Exists gross_weight volumetric_weight …" at bounding box center [807, 382] width 1267 height 59
type input "65"
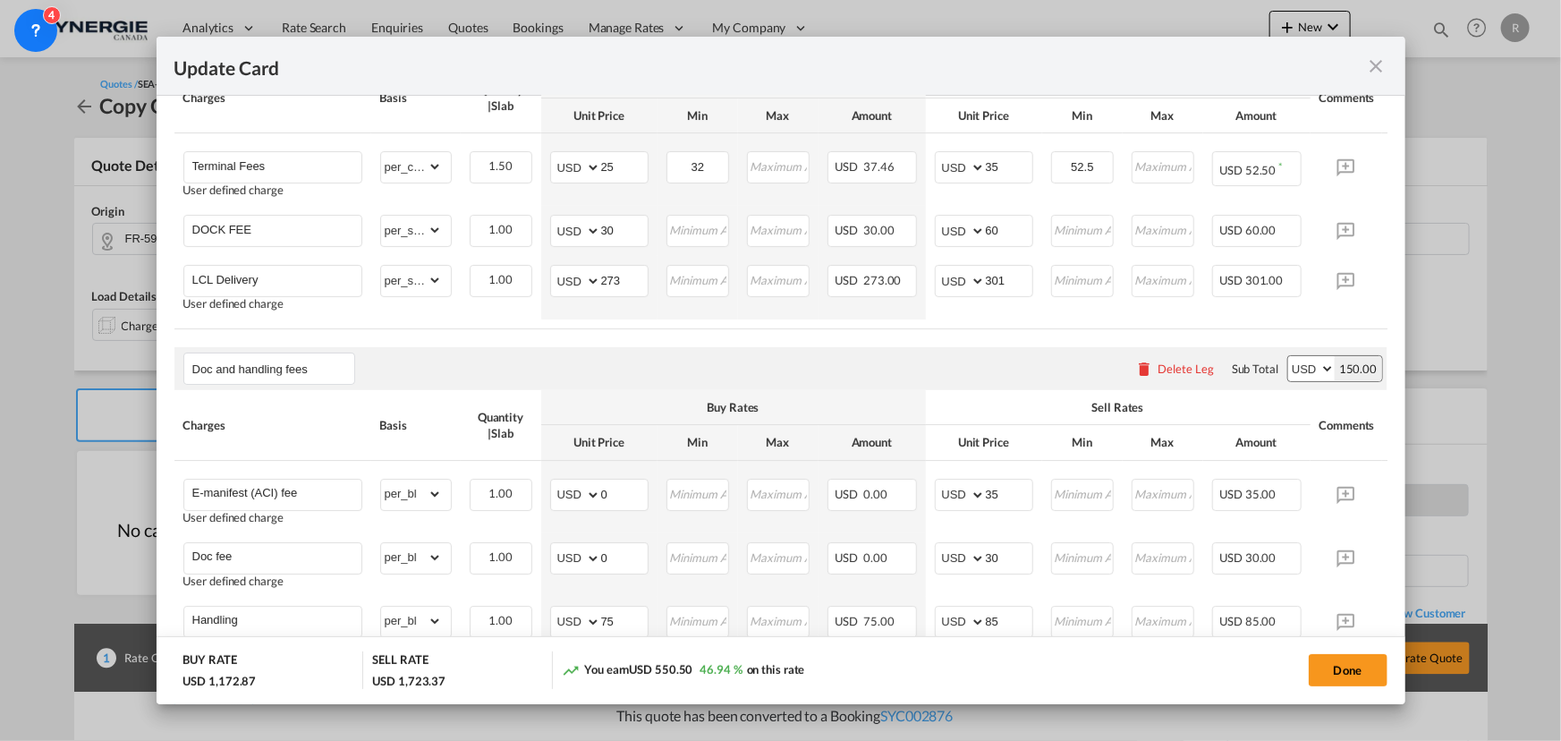
scroll to position [1021, 0]
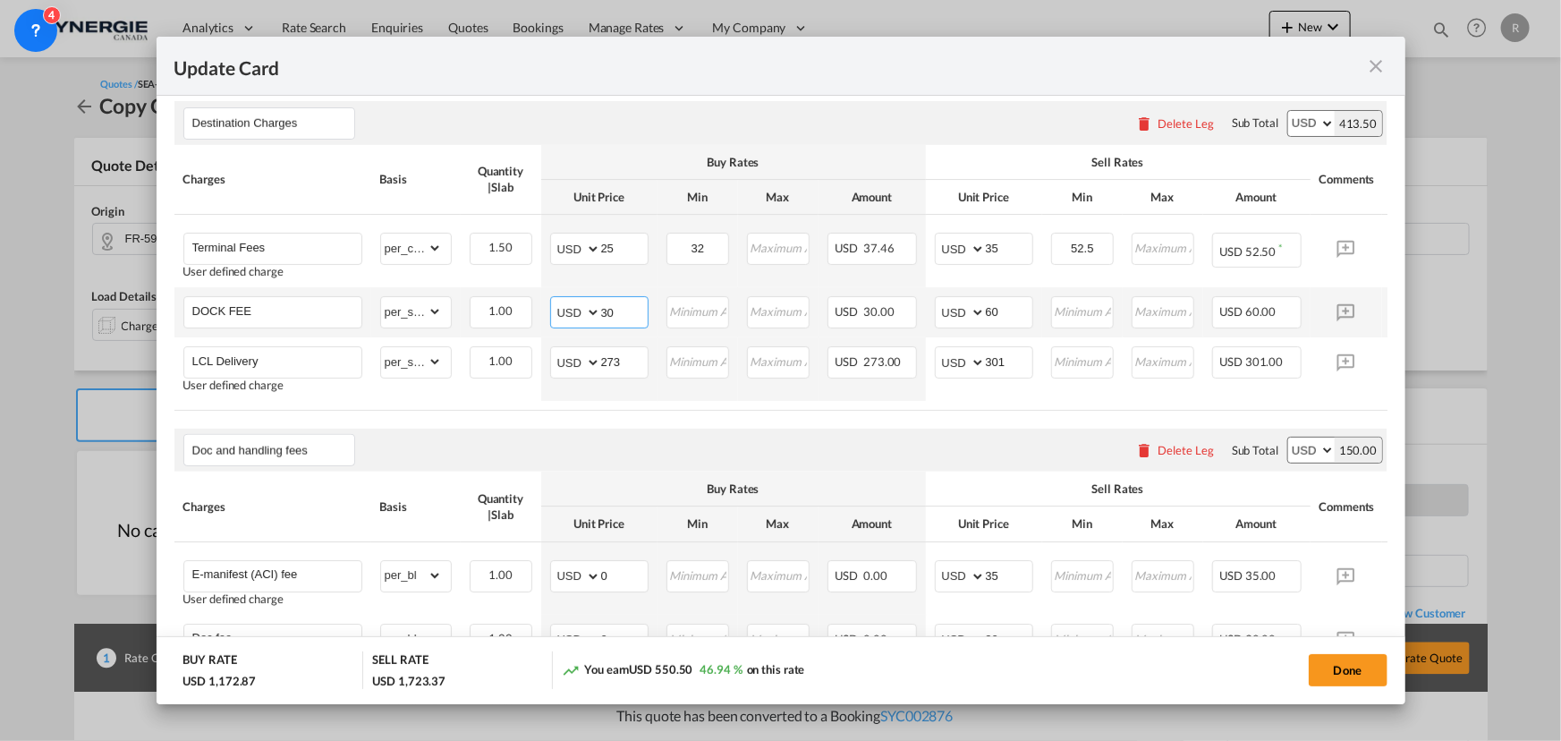
drag, startPoint x: 633, startPoint y: 322, endPoint x: 580, endPoint y: 314, distance: 53.4
click at [580, 314] on md-input-container "AED AFN ALL AMD ANG AOA ARS AUD AWG AZN BAM BBD BDT BGN BHD BIF BMD BND [PERSON…" at bounding box center [599, 312] width 98 height 32
type input "50"
drag, startPoint x: 710, startPoint y: 257, endPoint x: 672, endPoint y: 255, distance: 38.5
click at [672, 255] on input "32" at bounding box center [698, 246] width 60 height 27
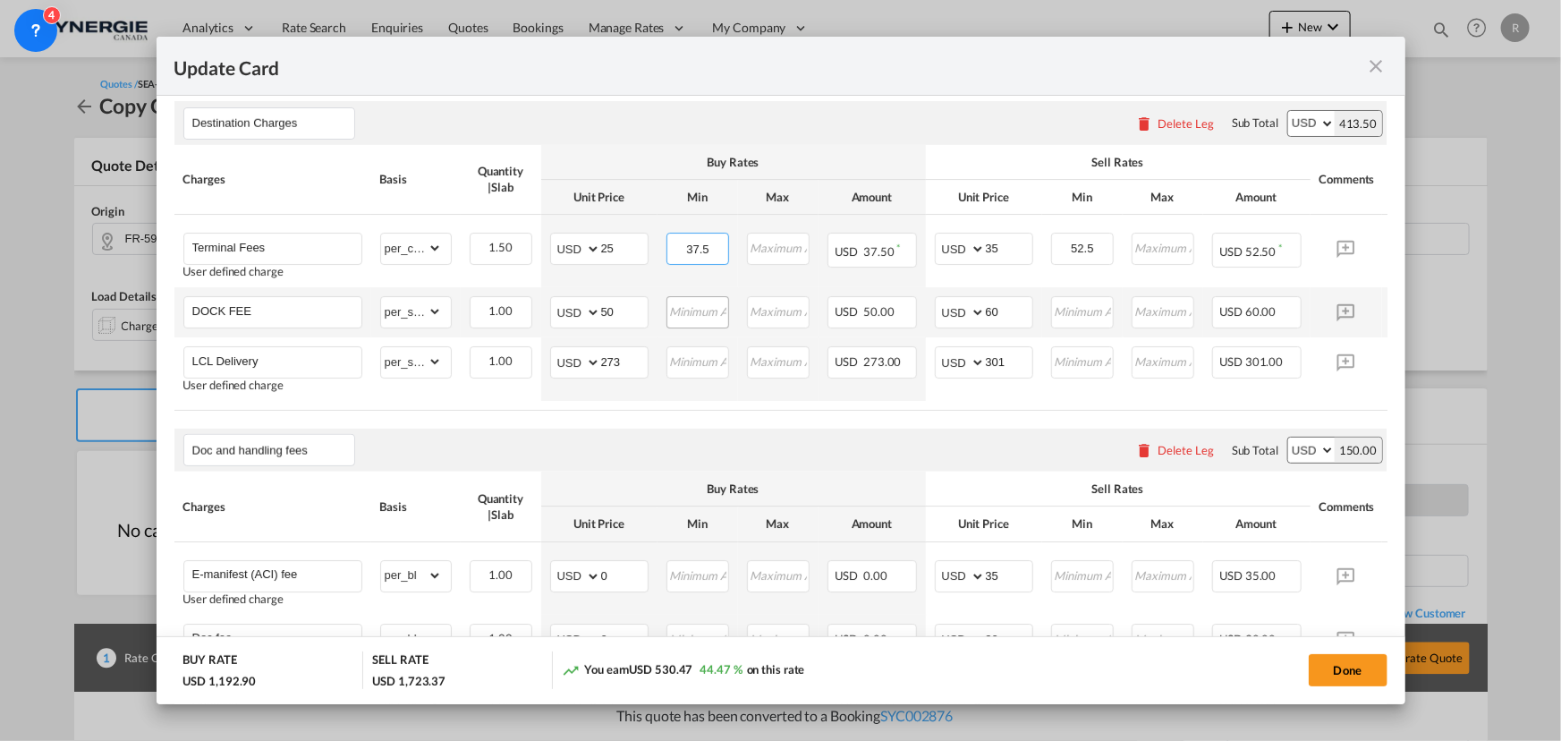
type input "37.5"
click at [709, 324] on input "Update Card Pickup ..." at bounding box center [698, 310] width 60 height 27
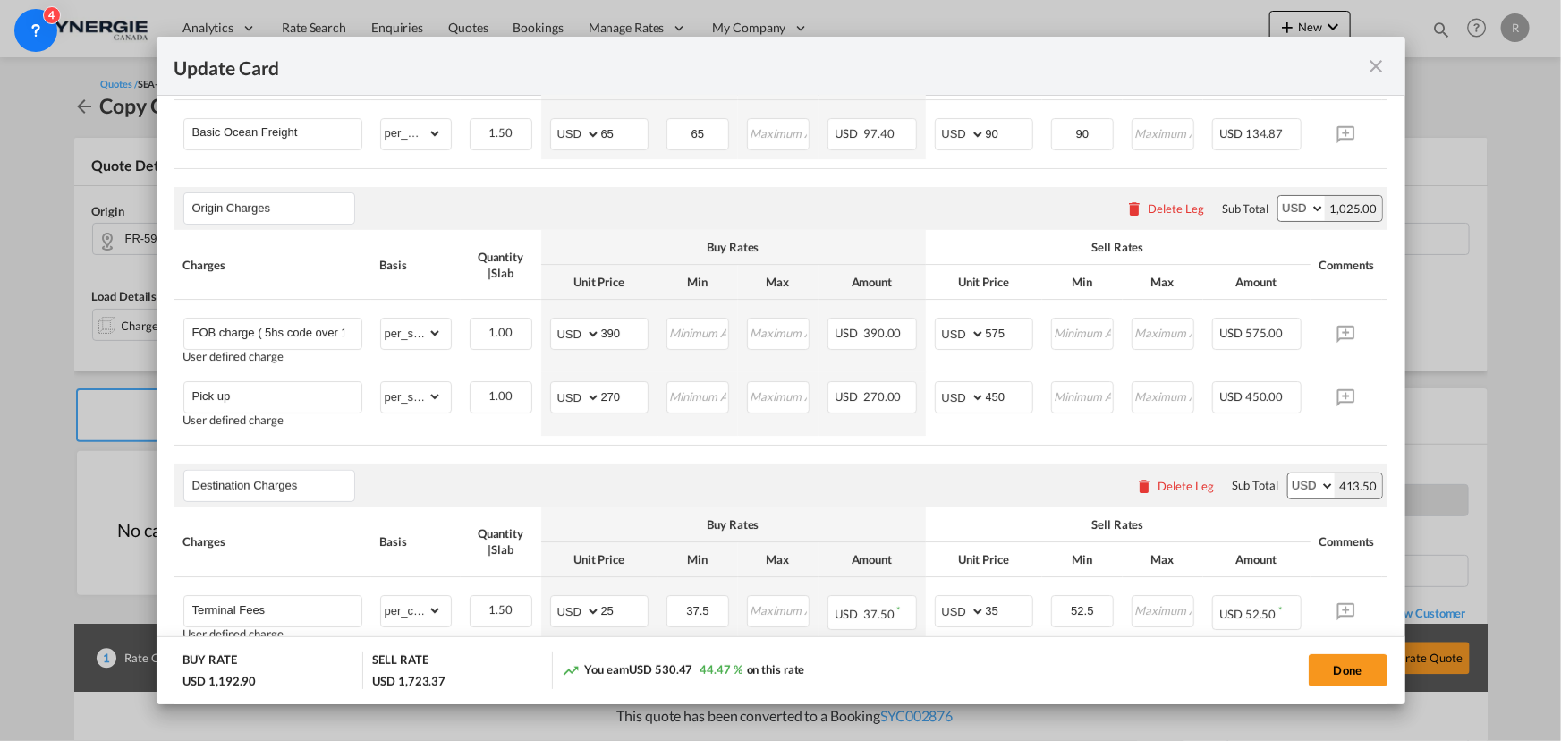
scroll to position [615, 0]
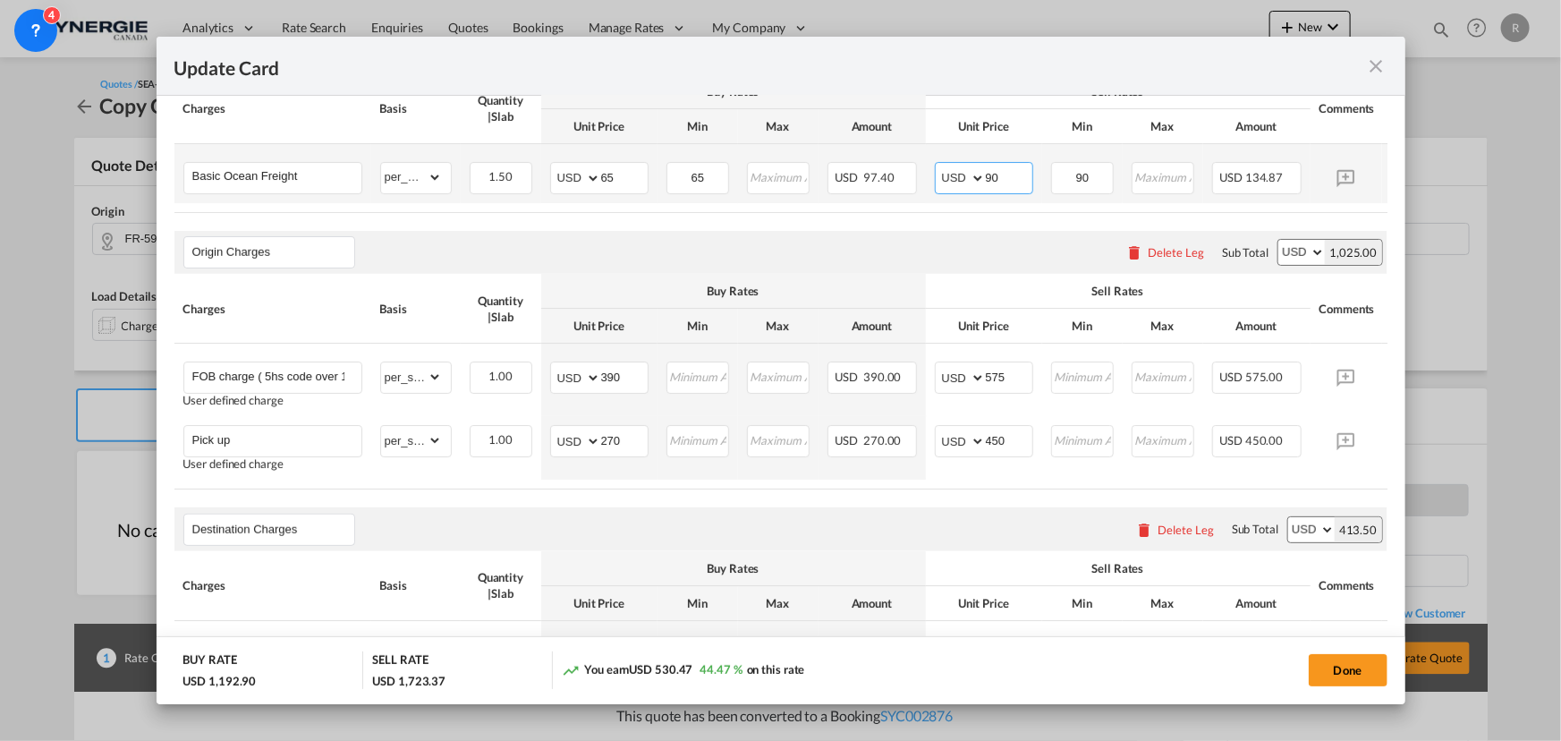
click at [1009, 177] on input "90" at bounding box center [1009, 176] width 47 height 27
type input "95"
click at [1091, 182] on input "90" at bounding box center [1083, 176] width 60 height 27
type input "95"
click at [1004, 240] on div "Origin Charges Please enter leg name Leg Name Already Exists Delete Leg Sub Tot…" at bounding box center [780, 252] width 1213 height 43
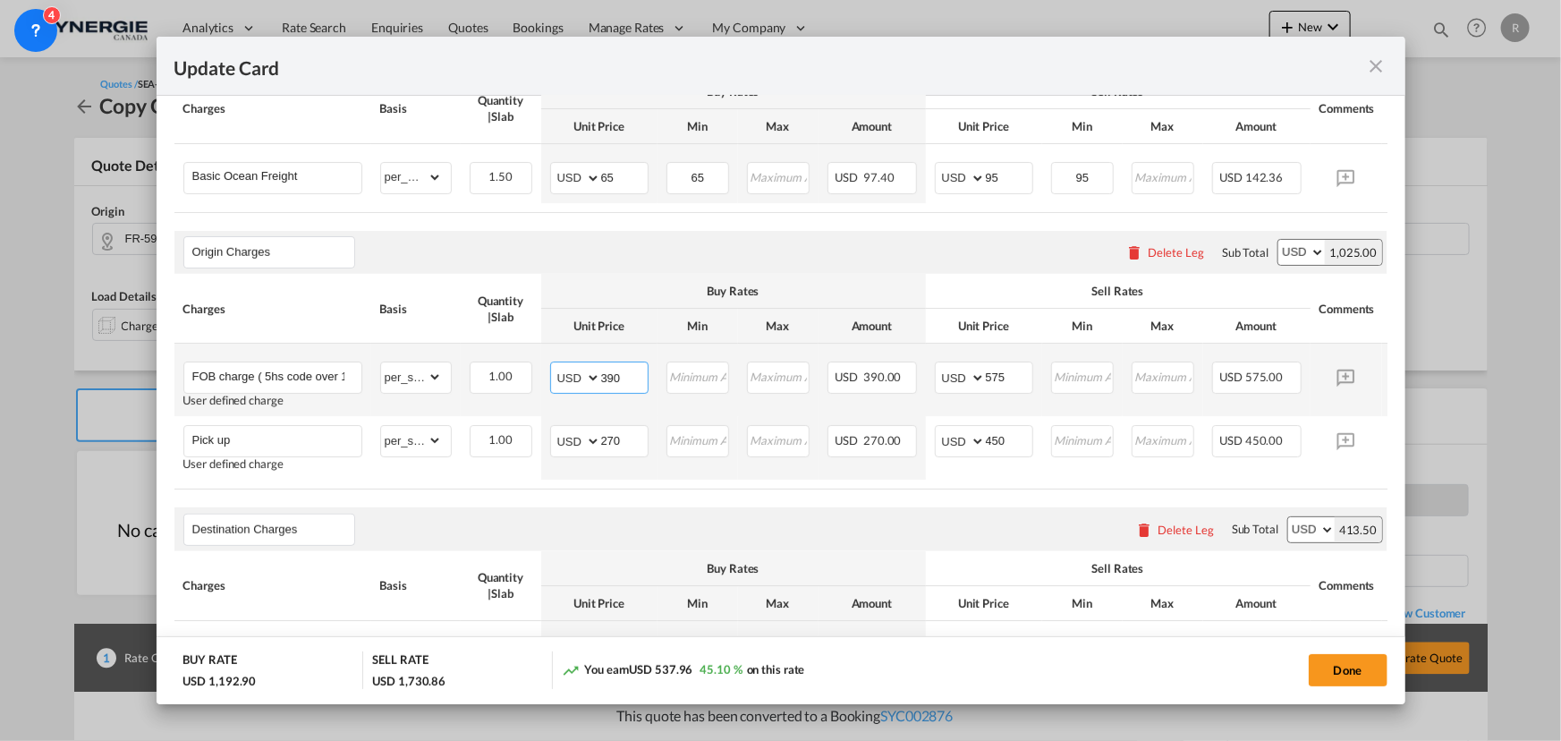
drag, startPoint x: 622, startPoint y: 379, endPoint x: 551, endPoint y: 374, distance: 70.9
click at [551, 374] on md-input-container "AED AFN ALL AMD ANG AOA ARS AUD AWG AZN BAM BBD BDT BGN BHD BIF BMD BND [PERSON…" at bounding box center [599, 377] width 98 height 32
type input "375"
drag, startPoint x: 620, startPoint y: 443, endPoint x: 562, endPoint y: 435, distance: 58.7
click at [562, 435] on md-input-container "AED AFN ALL AMD ANG AOA ARS AUD AWG AZN BAM BBD BDT BGN BHD BIF BMD BND [PERSON…" at bounding box center [599, 441] width 98 height 32
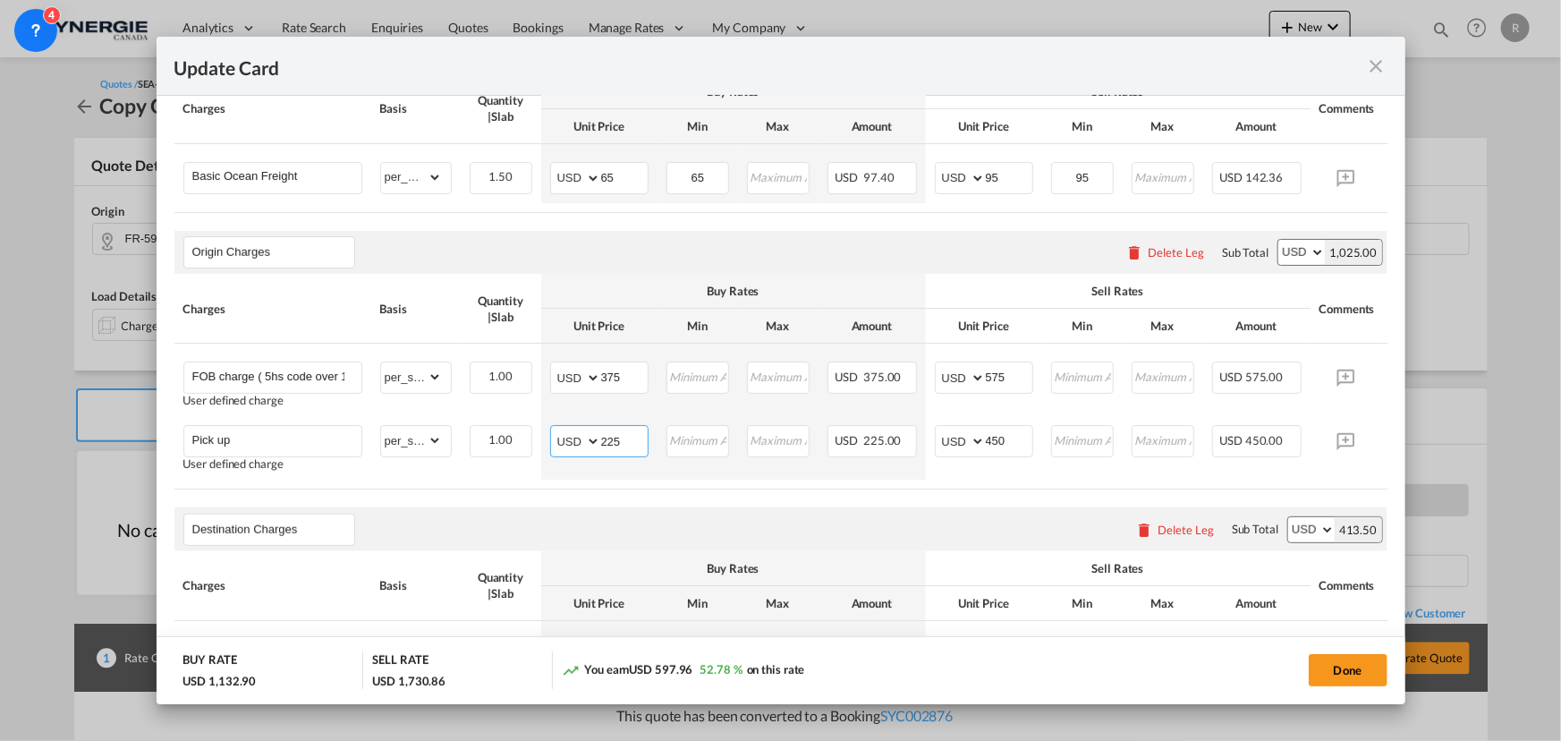
type input "225"
click at [792, 499] on air-lcl-rate-modification "Main Freight Please enter leg name Leg Name Already Exists Delete Leg Sub Total…" at bounding box center [780, 610] width 1213 height 1194
drag, startPoint x: 1026, startPoint y: 382, endPoint x: 981, endPoint y: 381, distance: 44.7
click at [981, 381] on md-input-container "AED AFN ALL AMD ANG AOA ARS AUD AWG AZN BAM BBD BDT BGN BHD BIF BMD BND [PERSON…" at bounding box center [984, 377] width 98 height 32
type input "425"
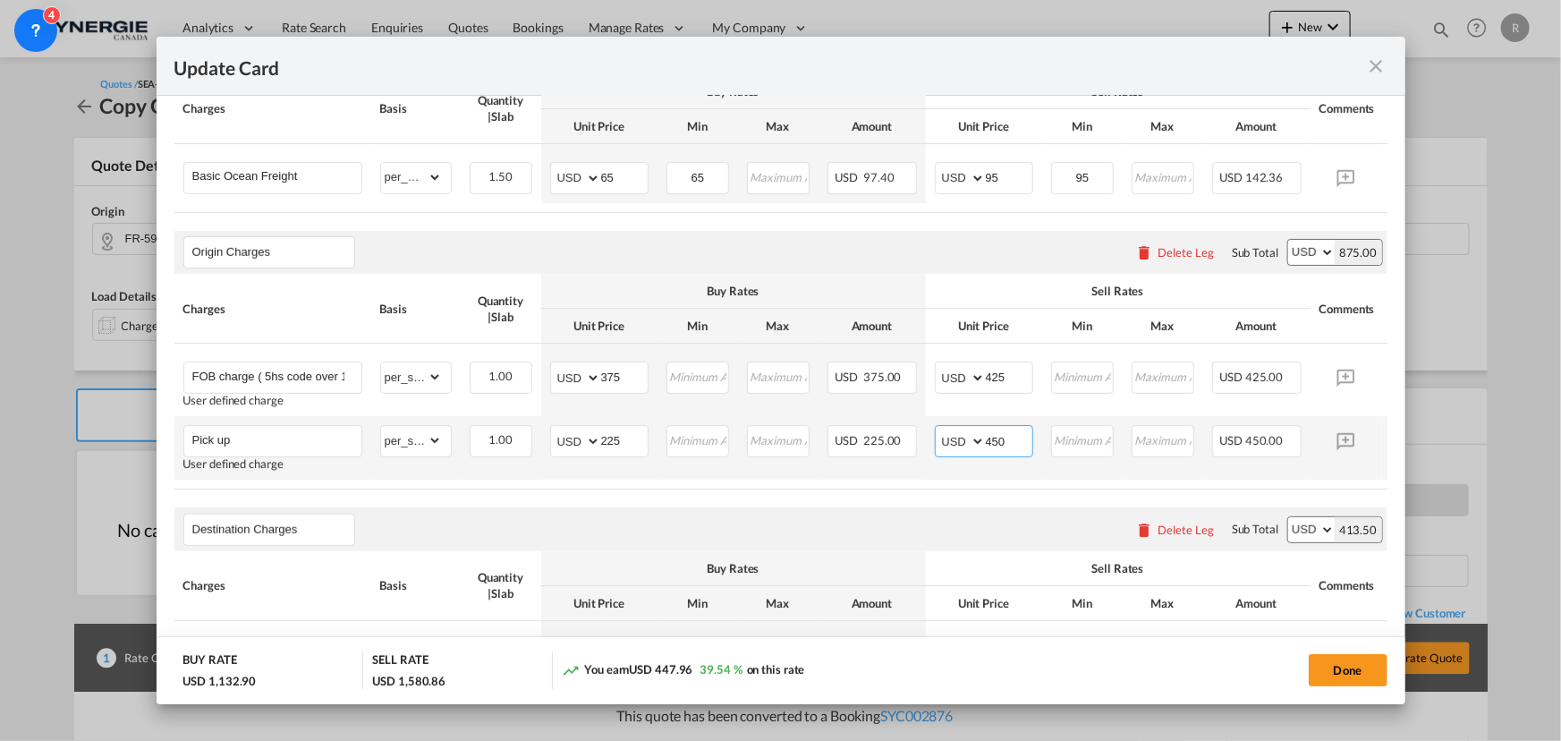
drag, startPoint x: 1018, startPoint y: 440, endPoint x: 946, endPoint y: 442, distance: 71.6
click at [946, 442] on md-input-container "AED AFN ALL AMD ANG AOA ARS AUD AWG AZN BAM BBD BDT BGN BHD BIF BMD BND [PERSON…" at bounding box center [984, 441] width 98 height 32
type input "3"
type input "295"
click at [929, 501] on air-lcl-rate-modification "Main Freight Please enter leg name Leg Name Already Exists Delete Leg Sub Total…" at bounding box center [780, 610] width 1213 height 1194
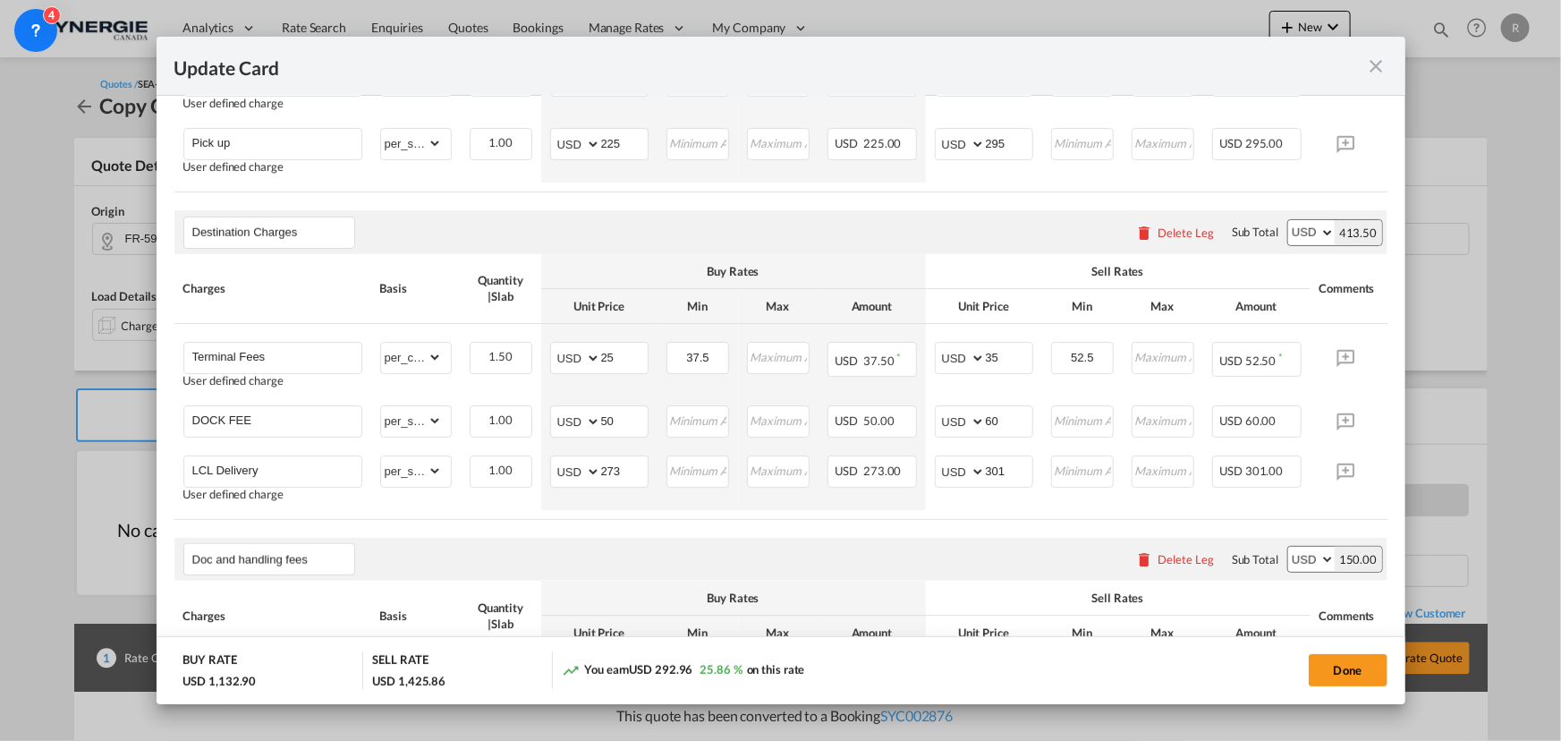
scroll to position [940, 0]
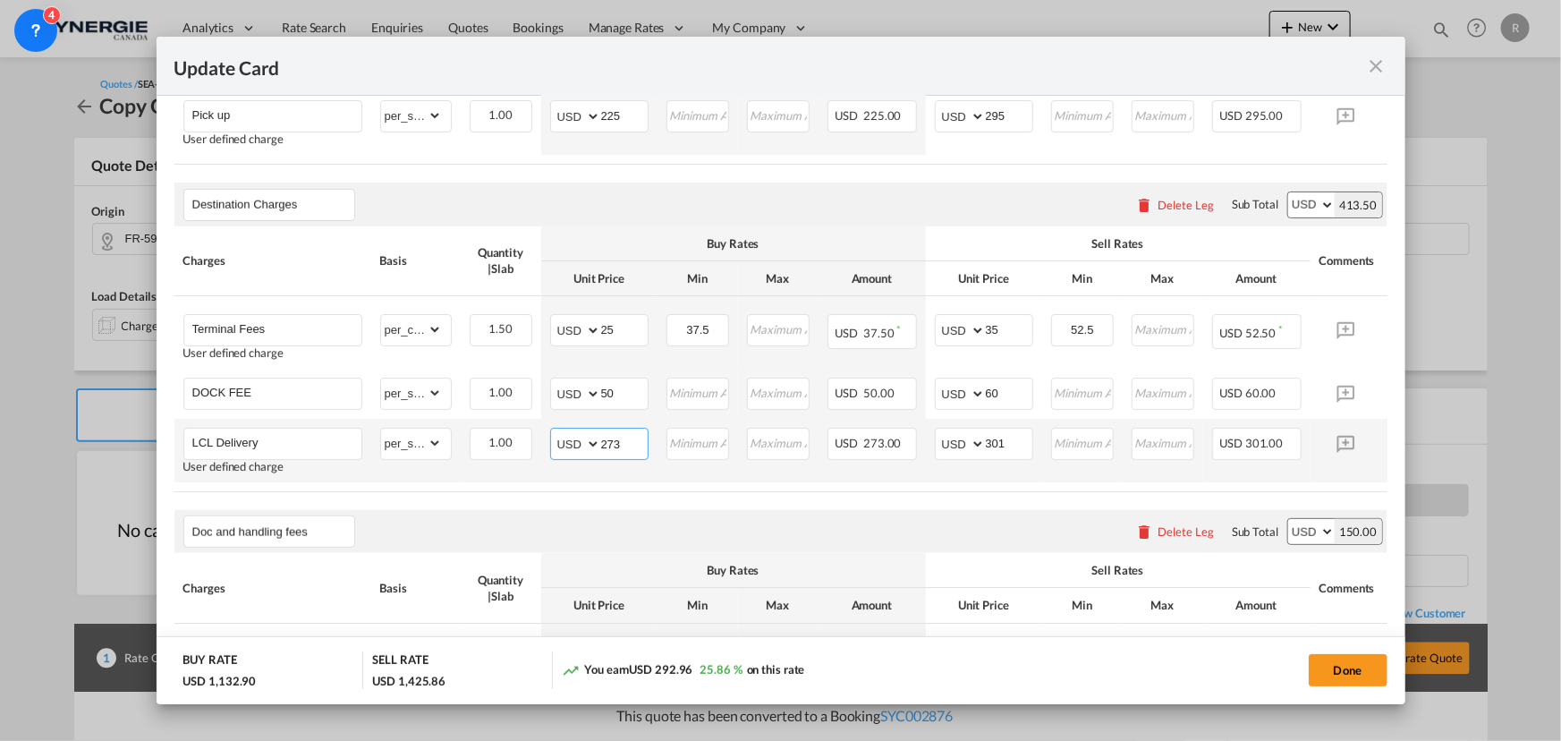
drag, startPoint x: 636, startPoint y: 454, endPoint x: 558, endPoint y: 443, distance: 78.7
click at [577, 449] on md-input-container "AED AFN ALL AMD ANG AOA ARS AUD AWG AZN BAM BBD BDT BGN BHD BIF BMD BND [PERSON…" at bounding box center [599, 444] width 98 height 32
type input "105"
drag, startPoint x: 1011, startPoint y: 450, endPoint x: 905, endPoint y: 432, distance: 107.0
click at [909, 435] on tr "LCL Delivery User defined charge Please Enter Already Exists gross_weight volum…" at bounding box center [807, 451] width 1267 height 64
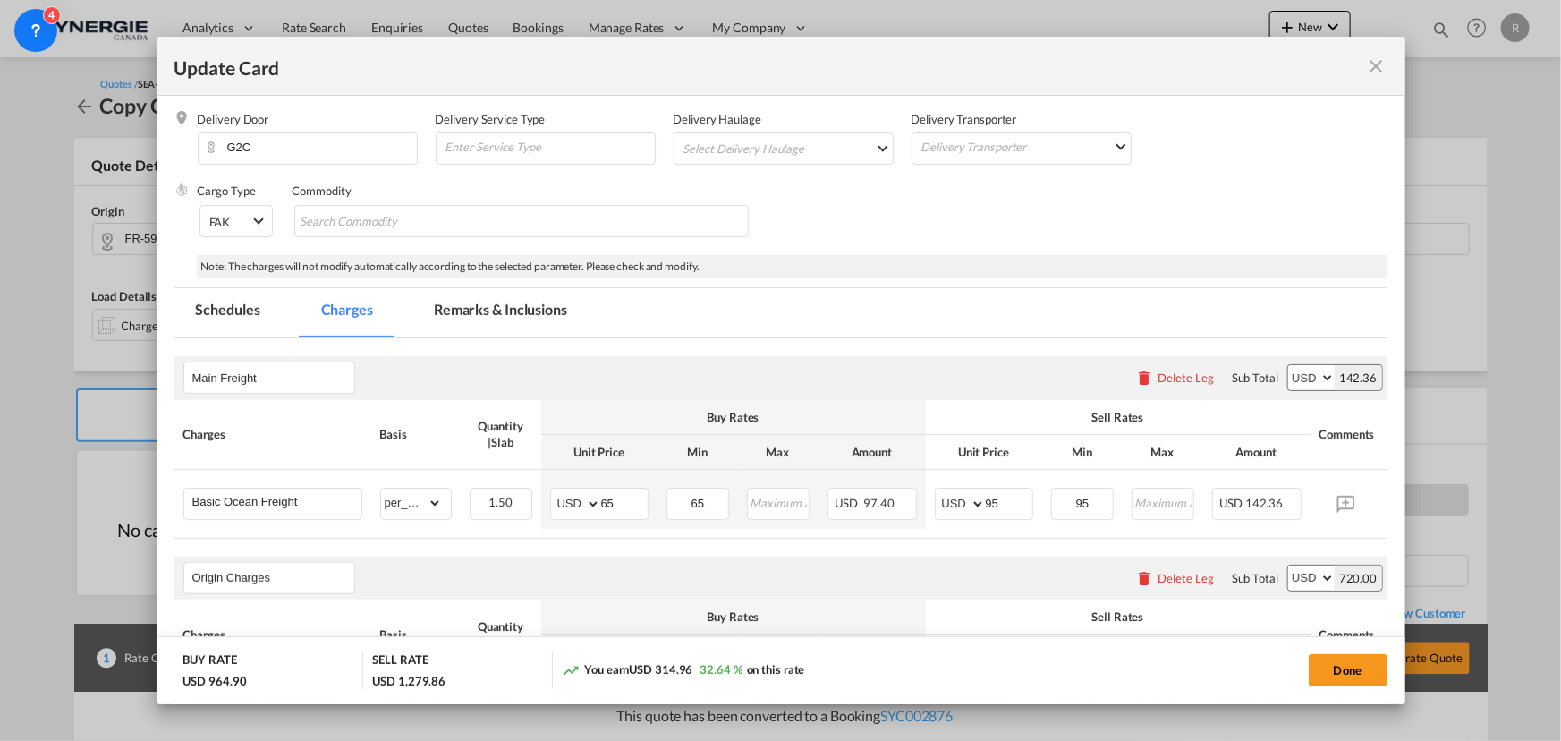
scroll to position [208, 0]
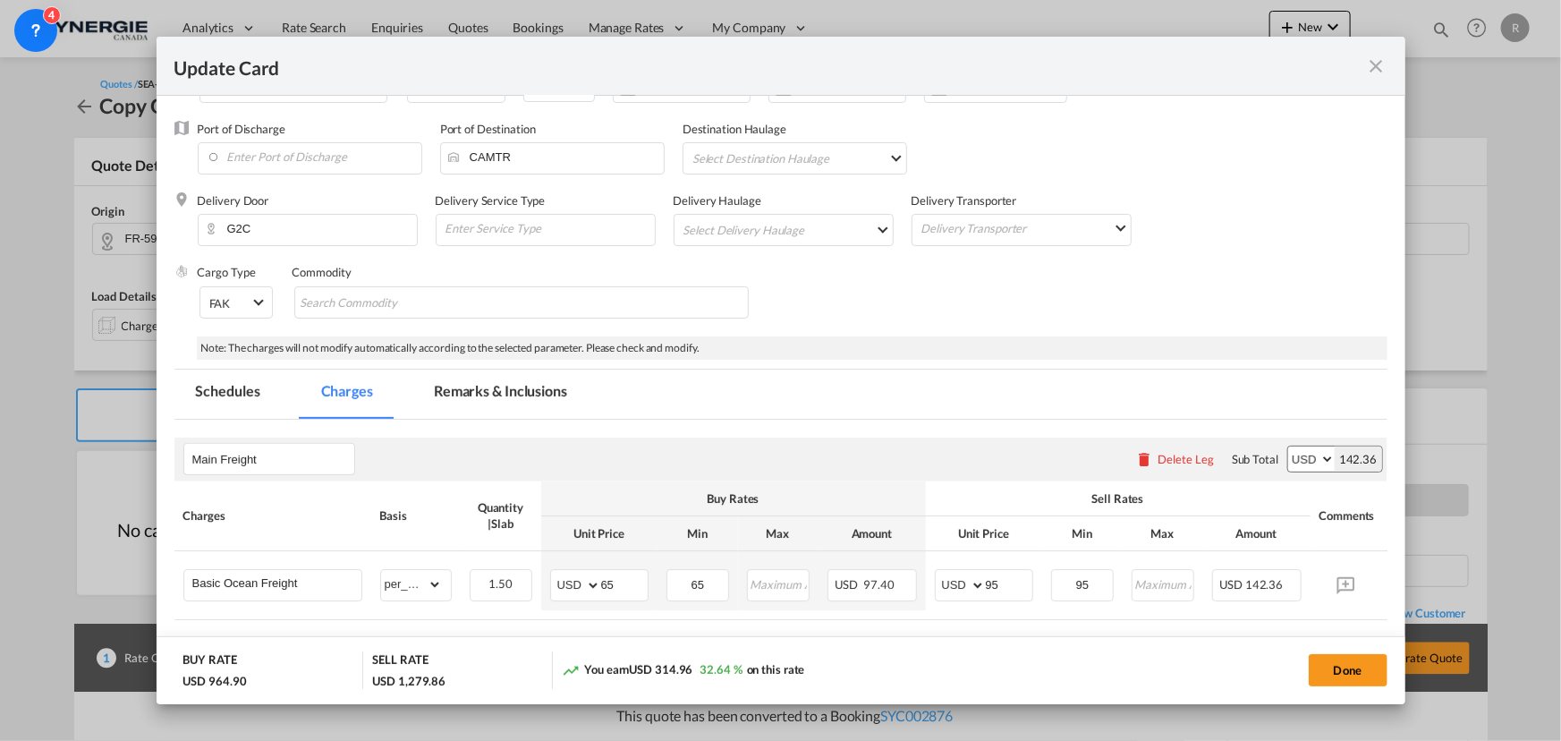
type input "155"
click at [474, 382] on md-tab-item "Remarks & Inclusions" at bounding box center [500, 393] width 176 height 49
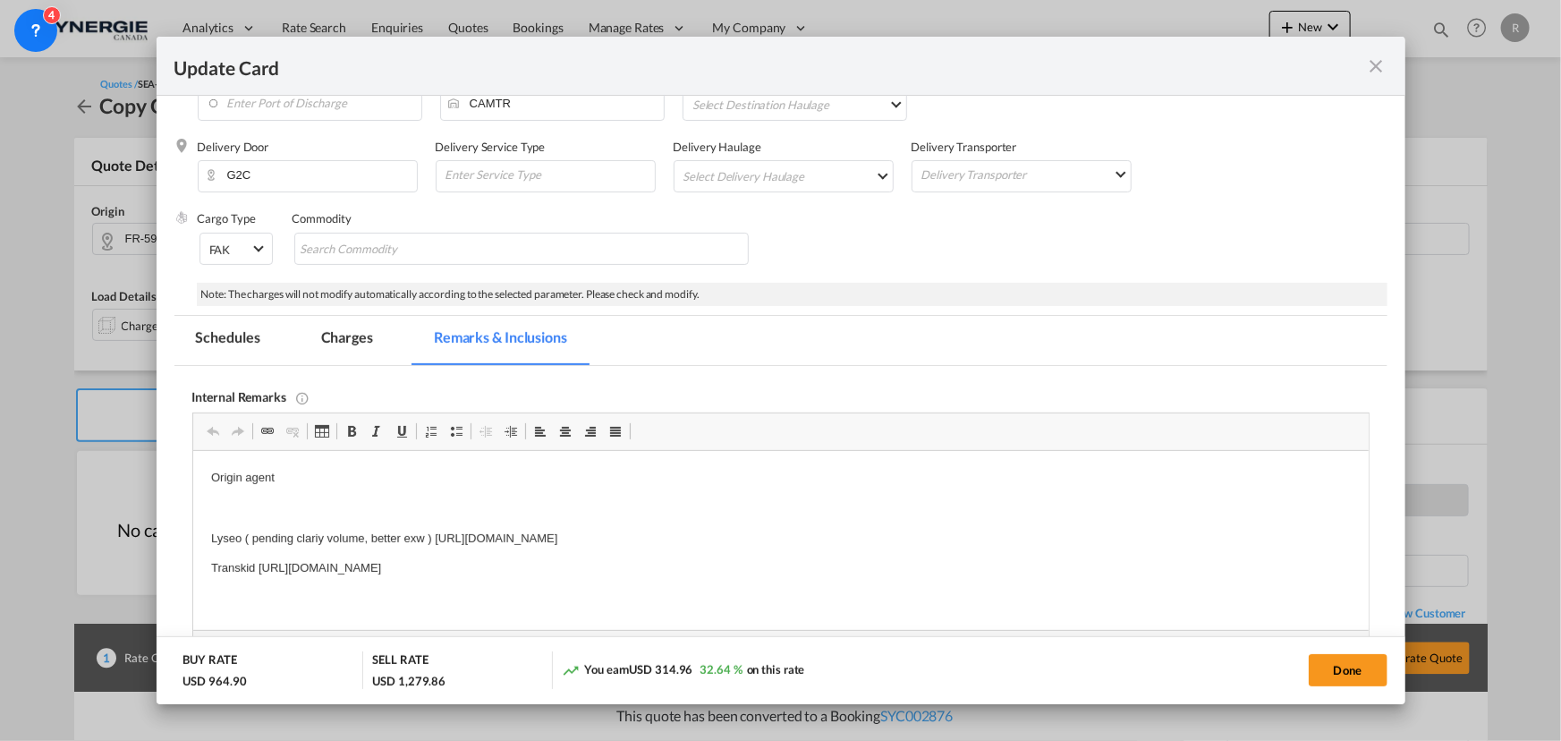
scroll to position [290, 0]
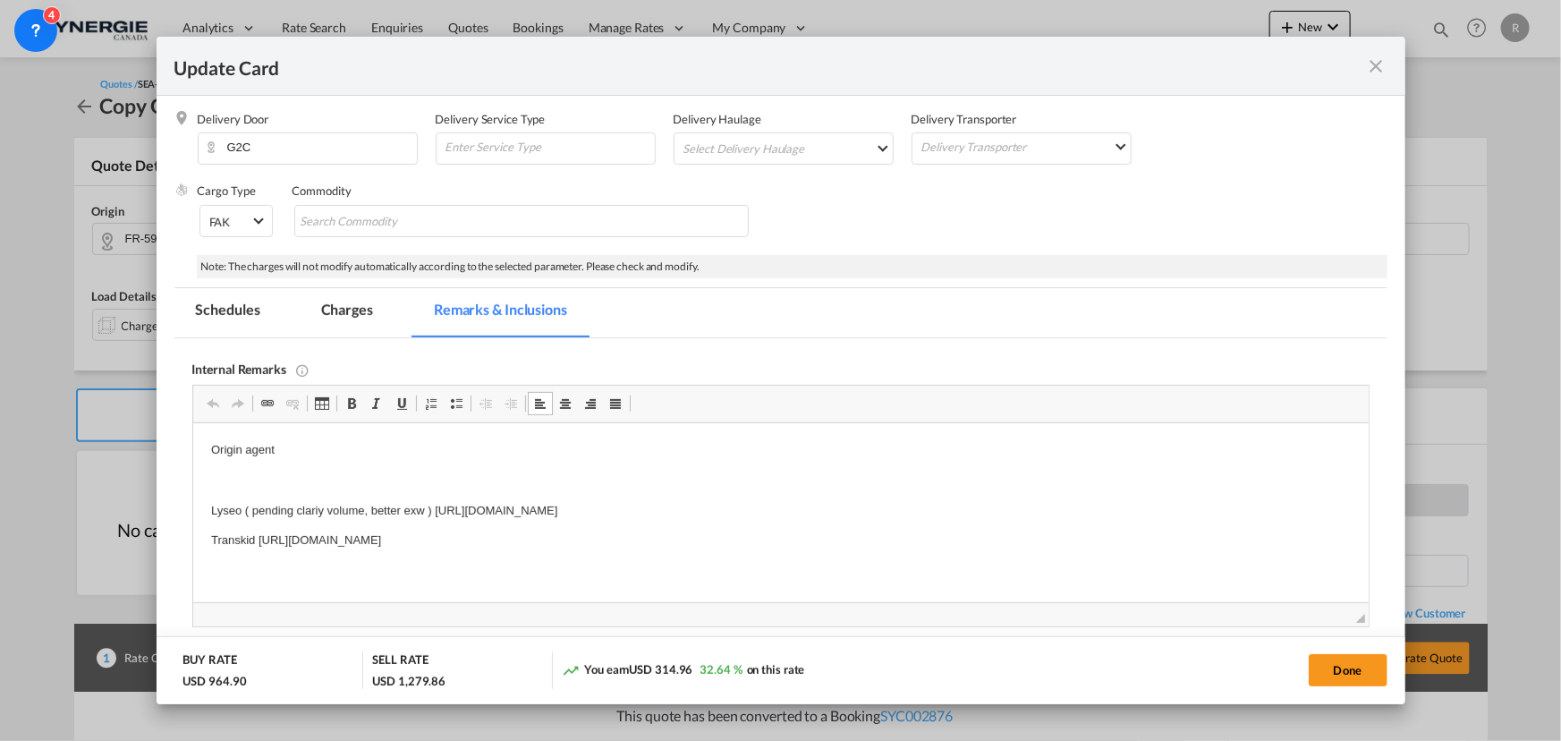
drag, startPoint x: 240, startPoint y: 509, endPoint x: 932, endPoint y: 495, distance: 692.4
click at [932, 495] on body "Origin agent Lyseo ( pending clariy volume, better exw ) [URL][DOMAIN_NAME] Tra…" at bounding box center [779, 511] width 1139 height 140
drag, startPoint x: 259, startPoint y: 538, endPoint x: 780, endPoint y: 544, distance: 520.6
click at [786, 546] on p "Transkid [URL][DOMAIN_NAME]" at bounding box center [779, 540] width 1139 height 19
click at [274, 512] on body "Origin agent [PERSON_NAME] Transkid [URL][DOMAIN_NAME]" at bounding box center [779, 511] width 1139 height 140
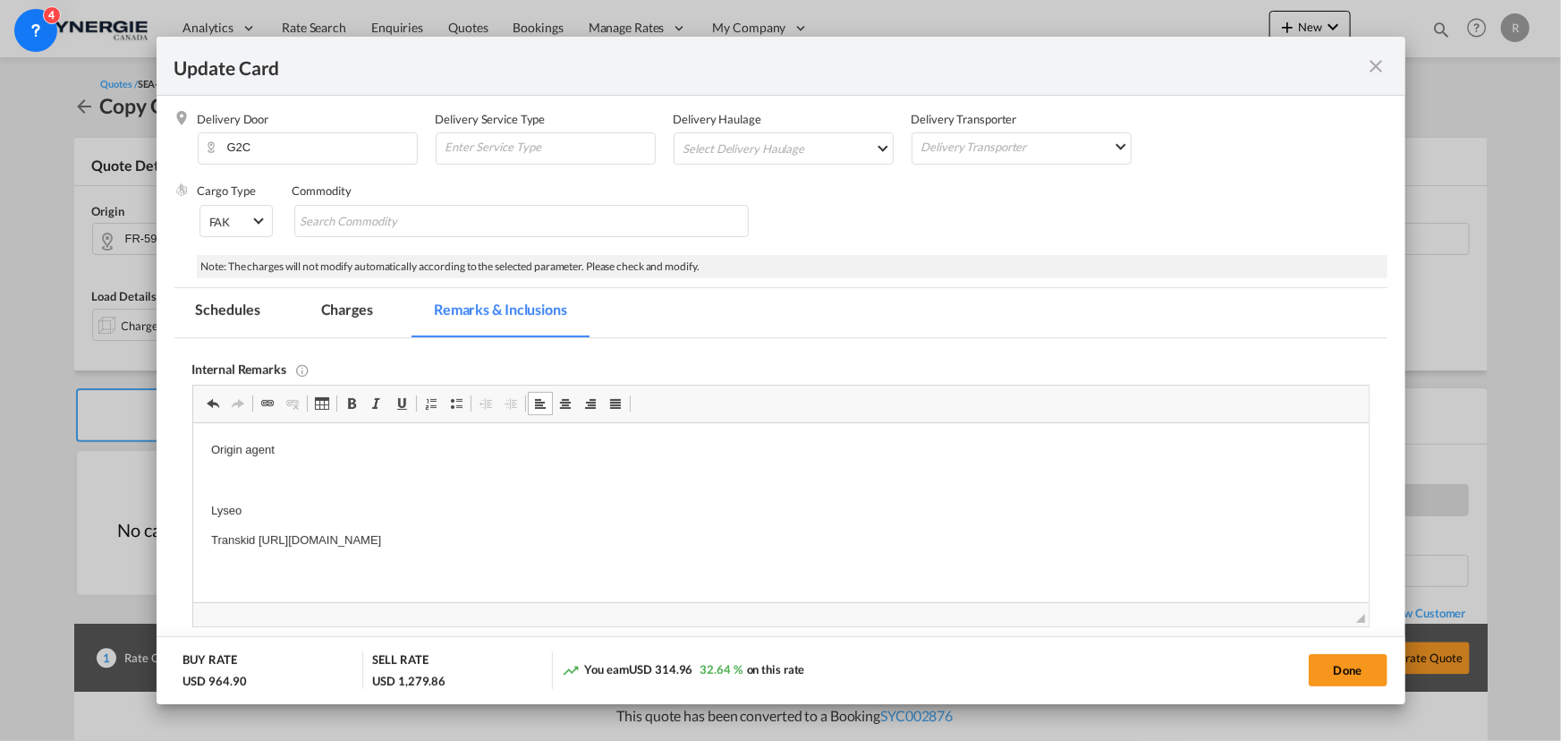
click at [265, 504] on p "Lyseo" at bounding box center [779, 511] width 1139 height 19
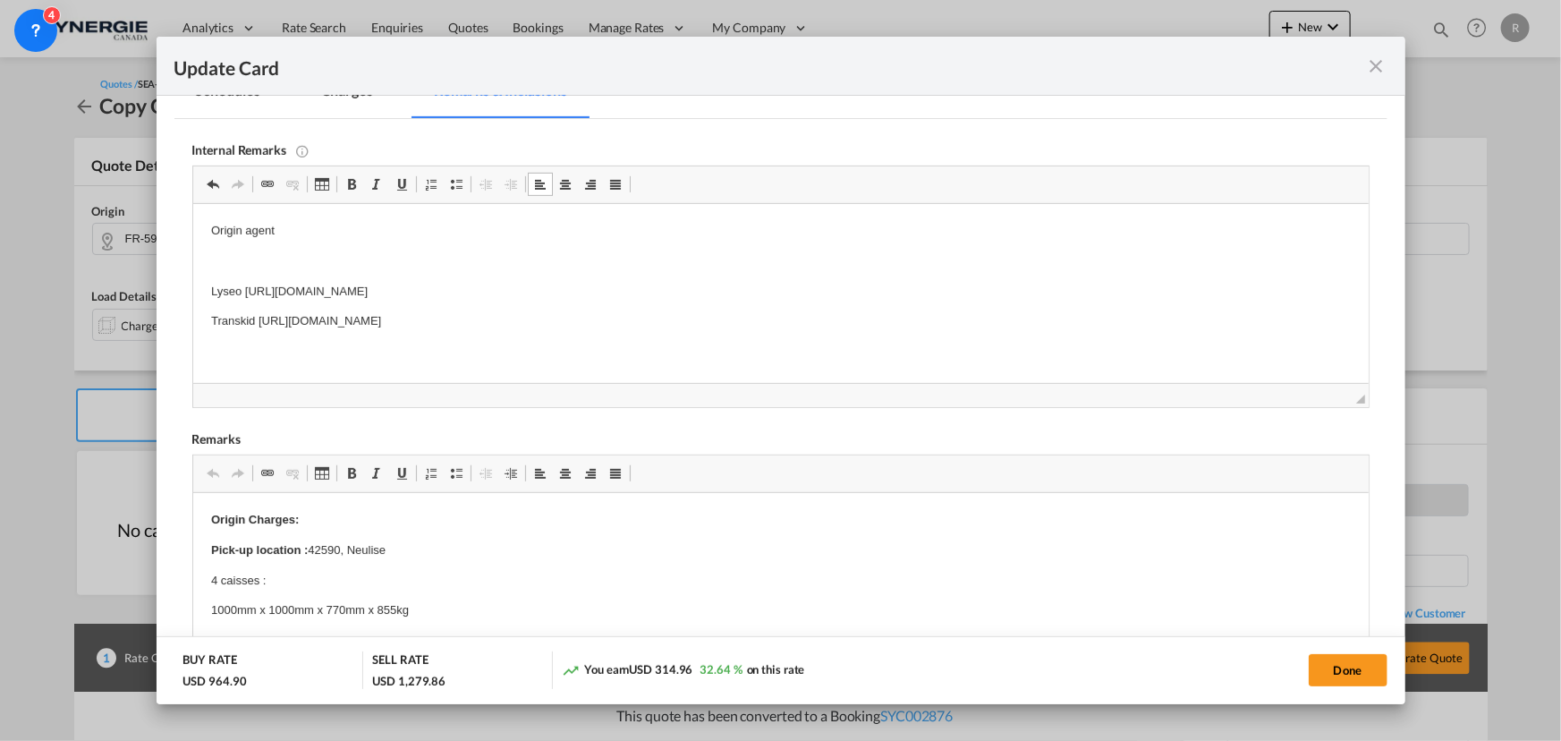
scroll to position [534, 0]
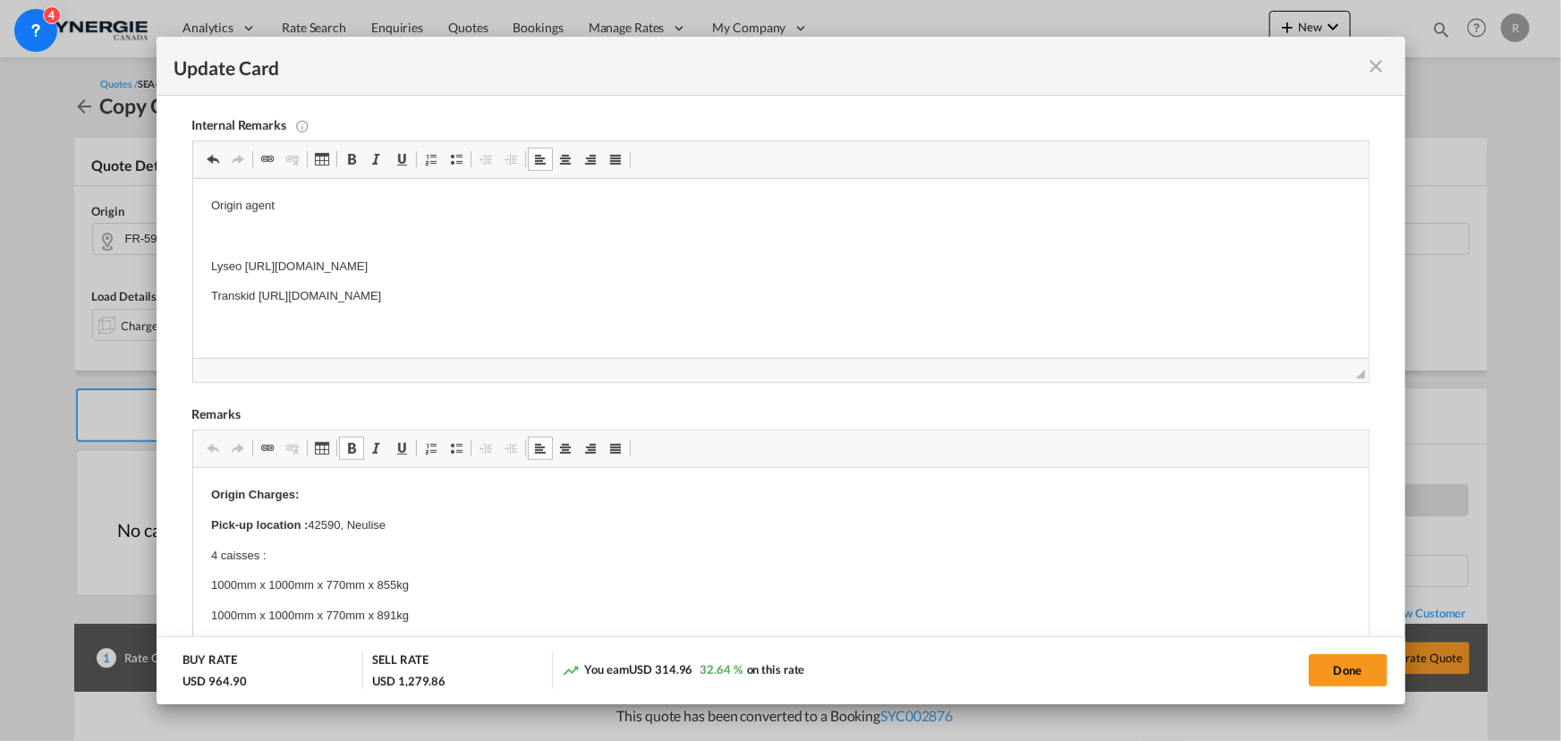
drag, startPoint x: 314, startPoint y: 522, endPoint x: 394, endPoint y: 524, distance: 79.6
click at [394, 524] on p "Pick-up location : 42590, Neulise" at bounding box center [779, 525] width 1139 height 19
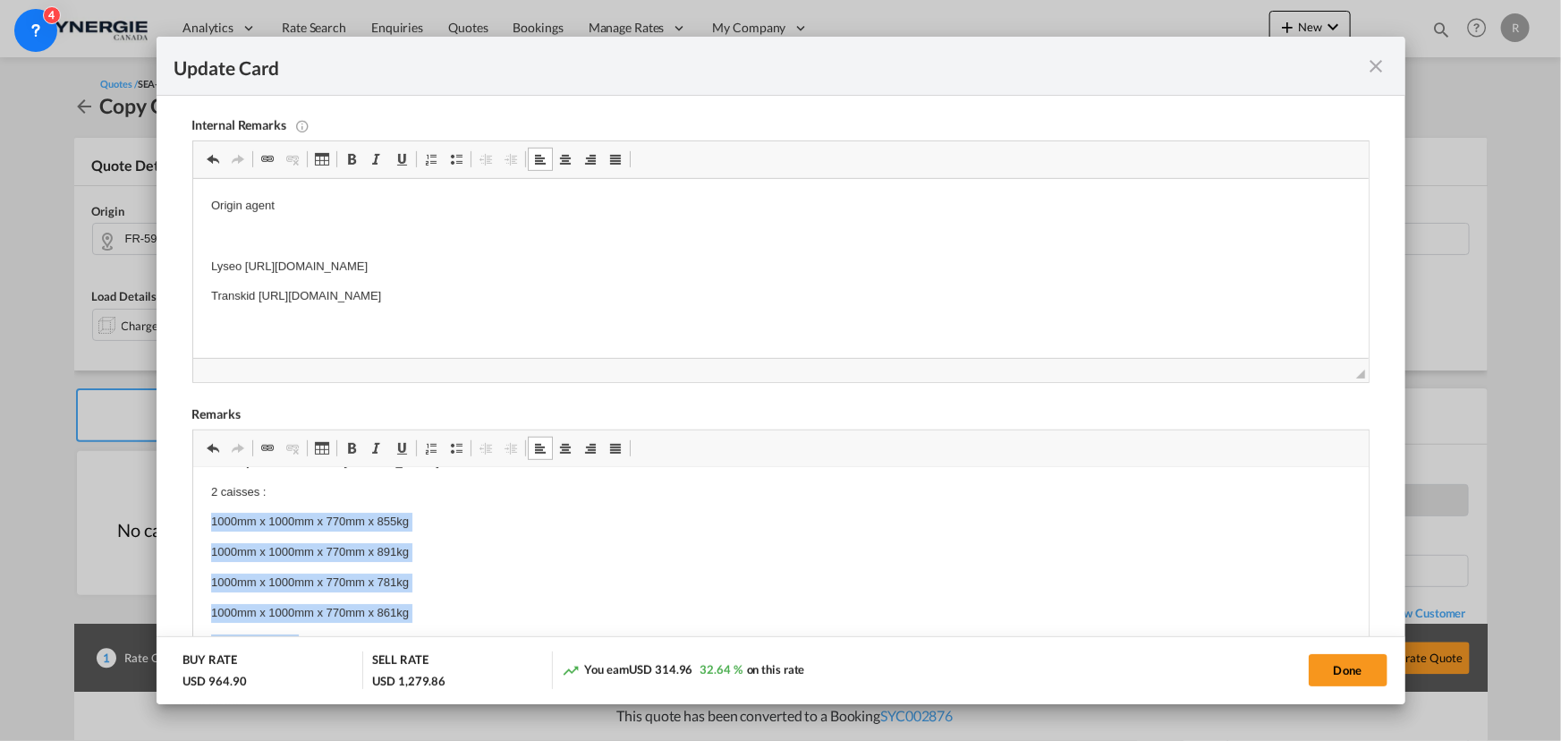
scroll to position [99, 0]
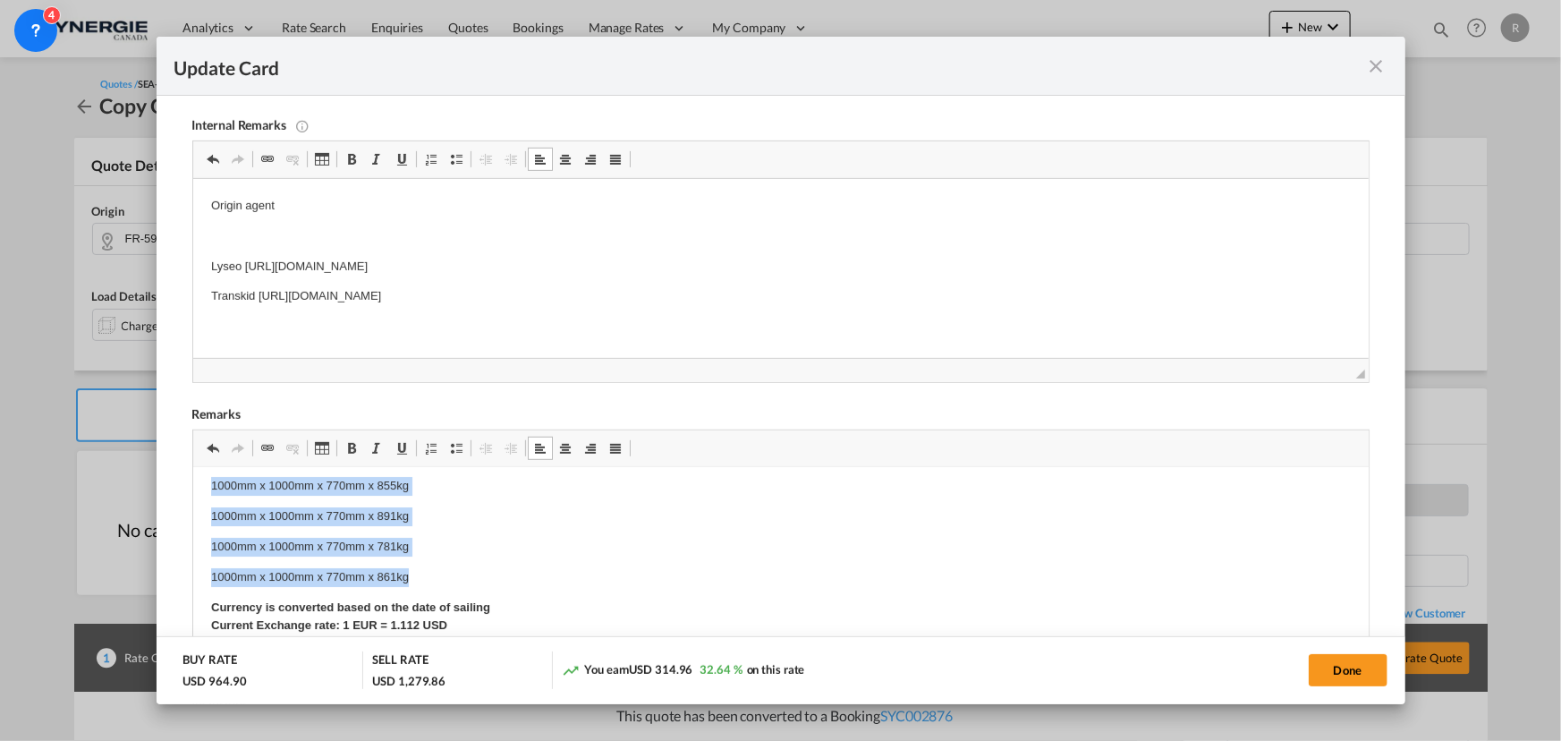
drag, startPoint x: 205, startPoint y: 582, endPoint x: 420, endPoint y: 572, distance: 215.8
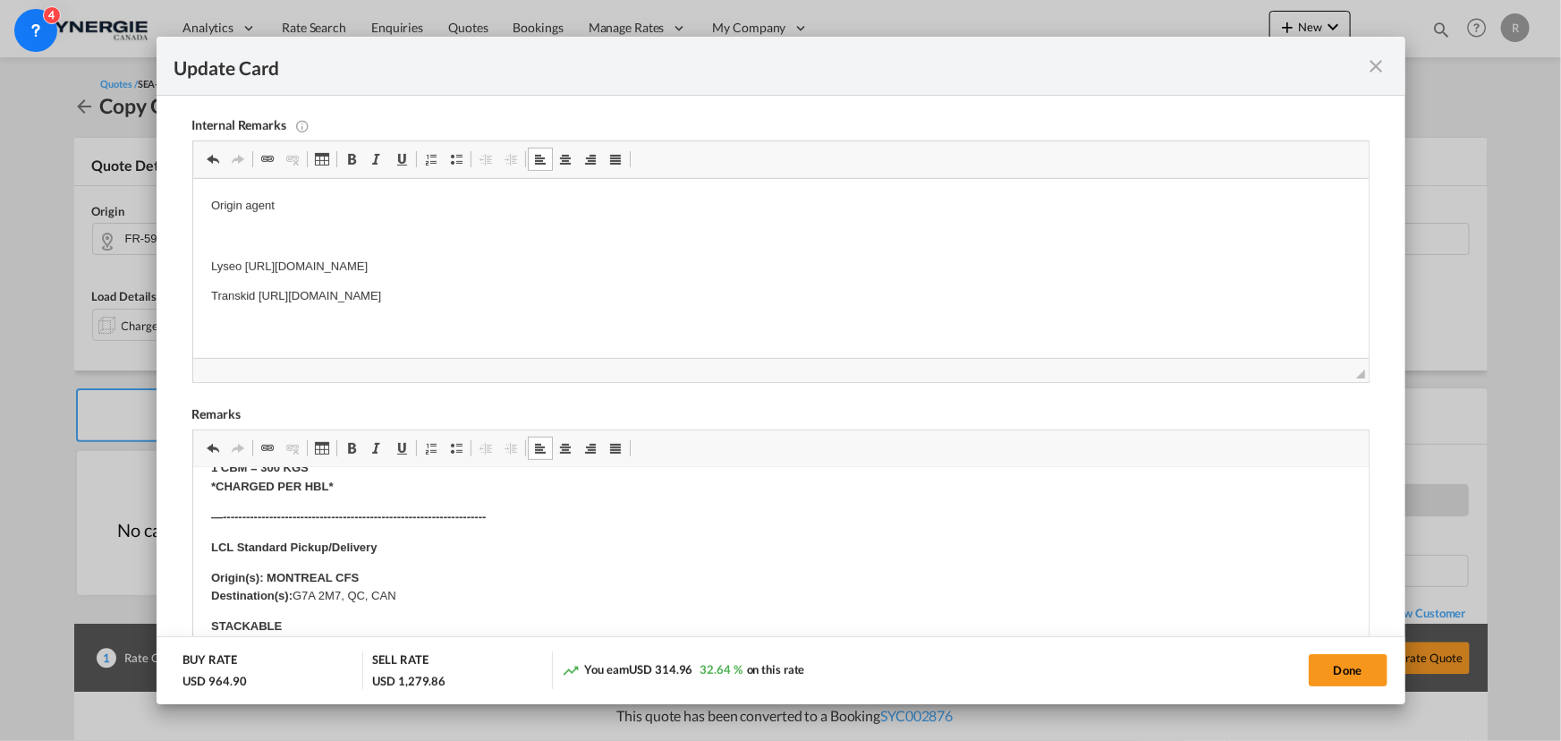
scroll to position [669, 0]
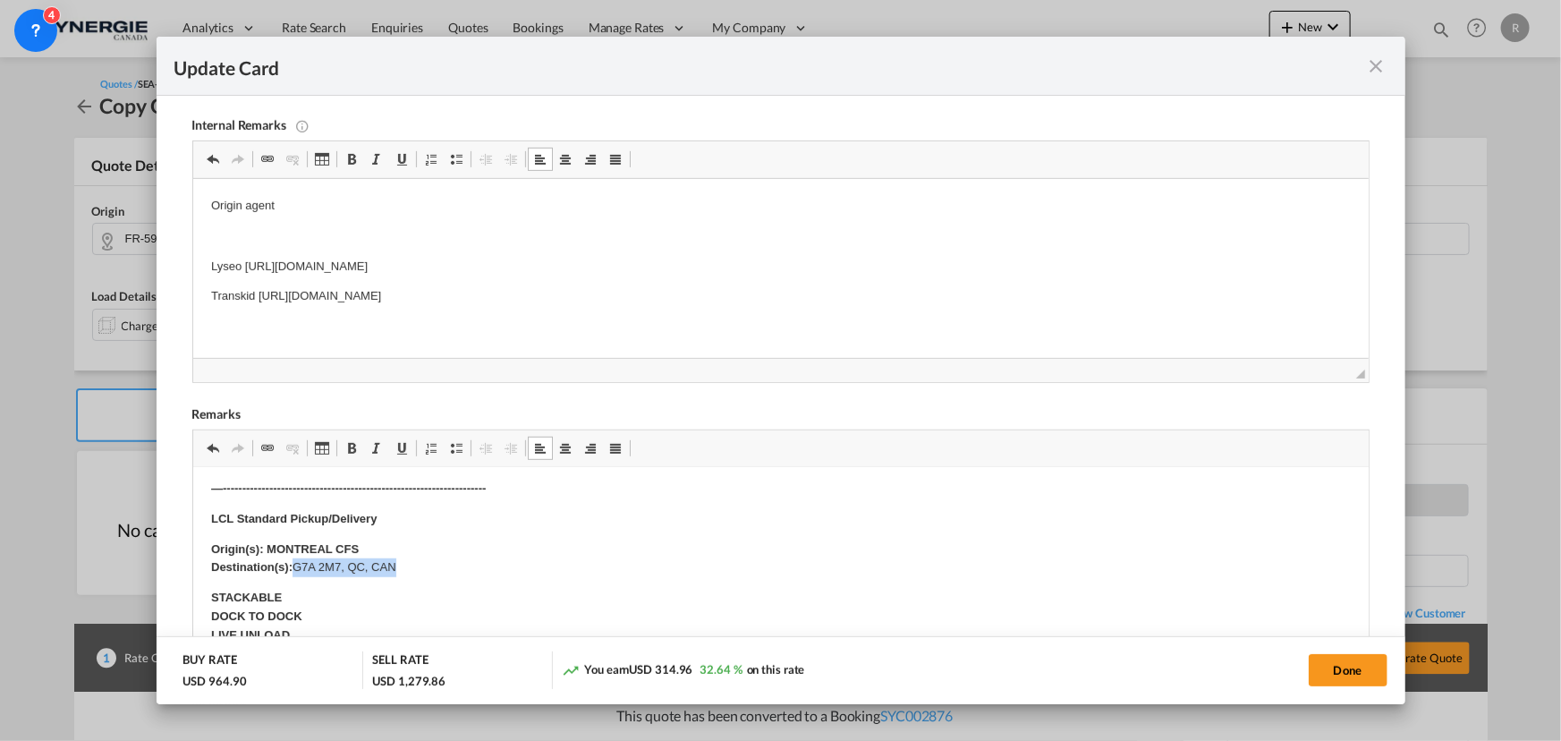
drag, startPoint x: 294, startPoint y: 567, endPoint x: 472, endPoint y: 564, distance: 178.0
click at [472, 564] on p "Origin(s): MONTREAL CFS Destination(s): G7A 2M7, QC, CAN" at bounding box center [779, 559] width 1139 height 38
click at [340, 563] on p "Origin(s): MONTREAL CFS Destination(s):" at bounding box center [779, 559] width 1139 height 38
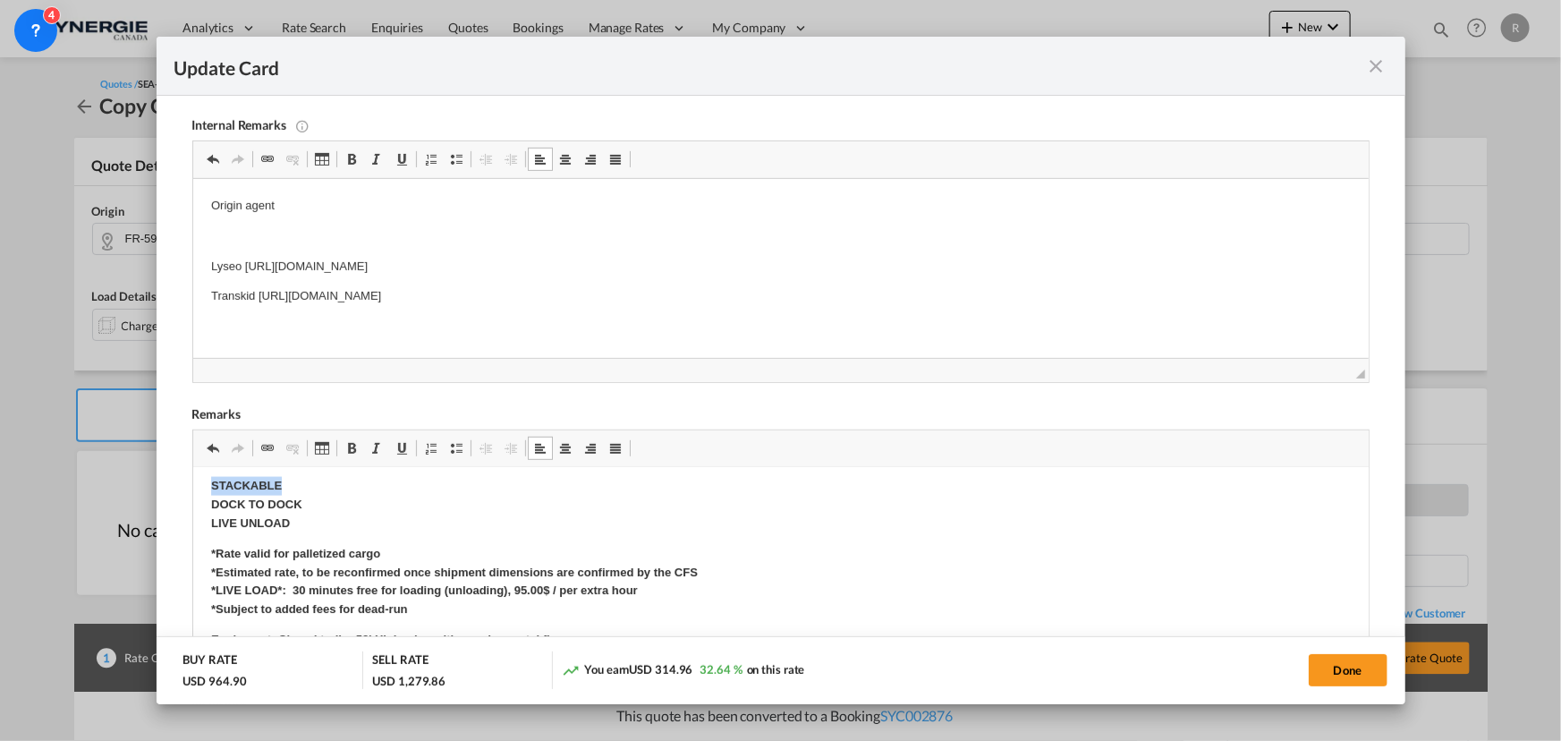
scroll to position [1424, 0]
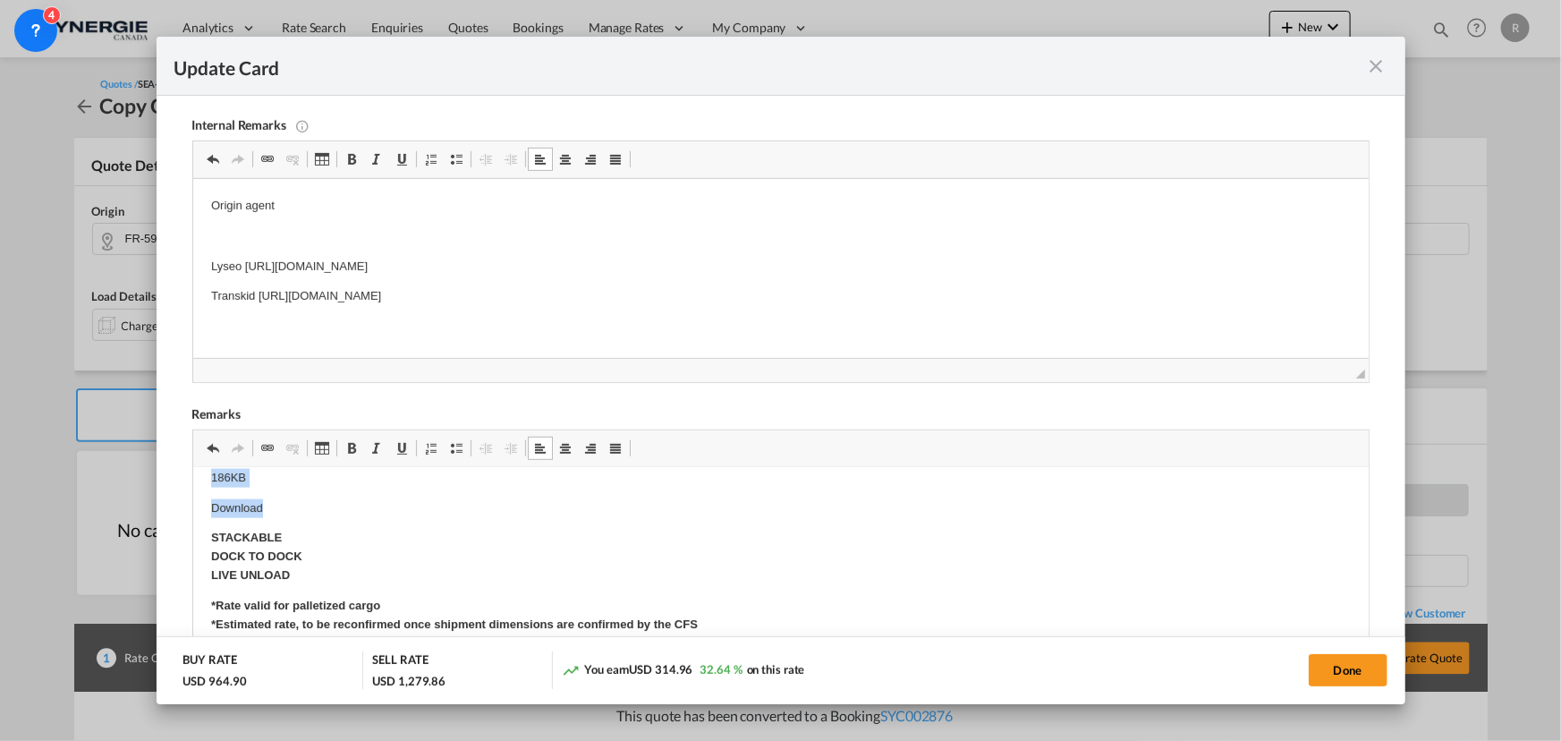
drag, startPoint x: 200, startPoint y: 568, endPoint x: 403, endPoint y: 500, distance: 214.1
click at [403, 500] on html "Origin Charges: Pick-up location : 59120 [PERSON_NAME] FR 2 caisses : 90x75x111…" at bounding box center [779, 19] width 1175 height 1950
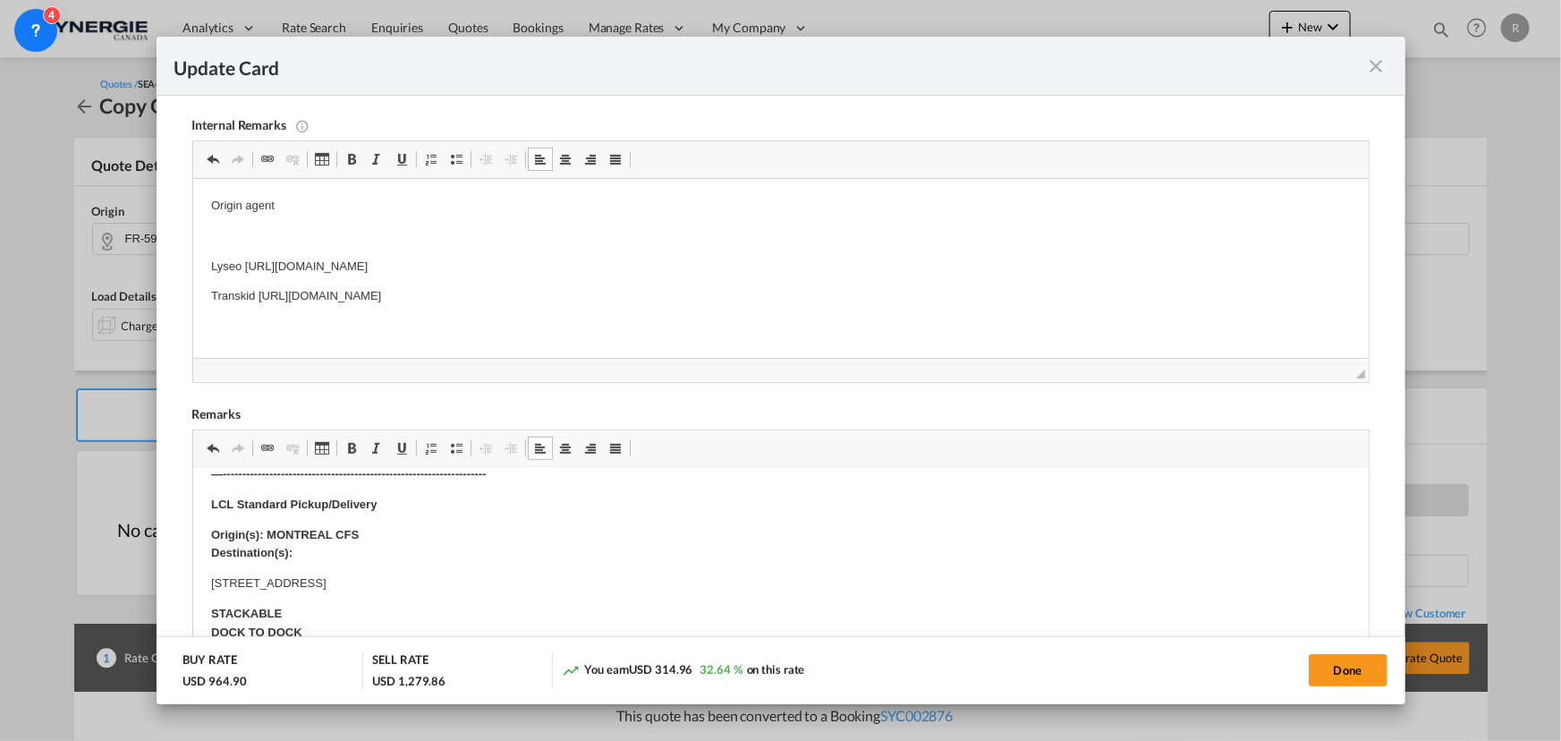
scroll to position [708, 0]
click at [335, 528] on p "Origin(s): MONTREAL CFS Destination(s):" at bounding box center [779, 520] width 1139 height 38
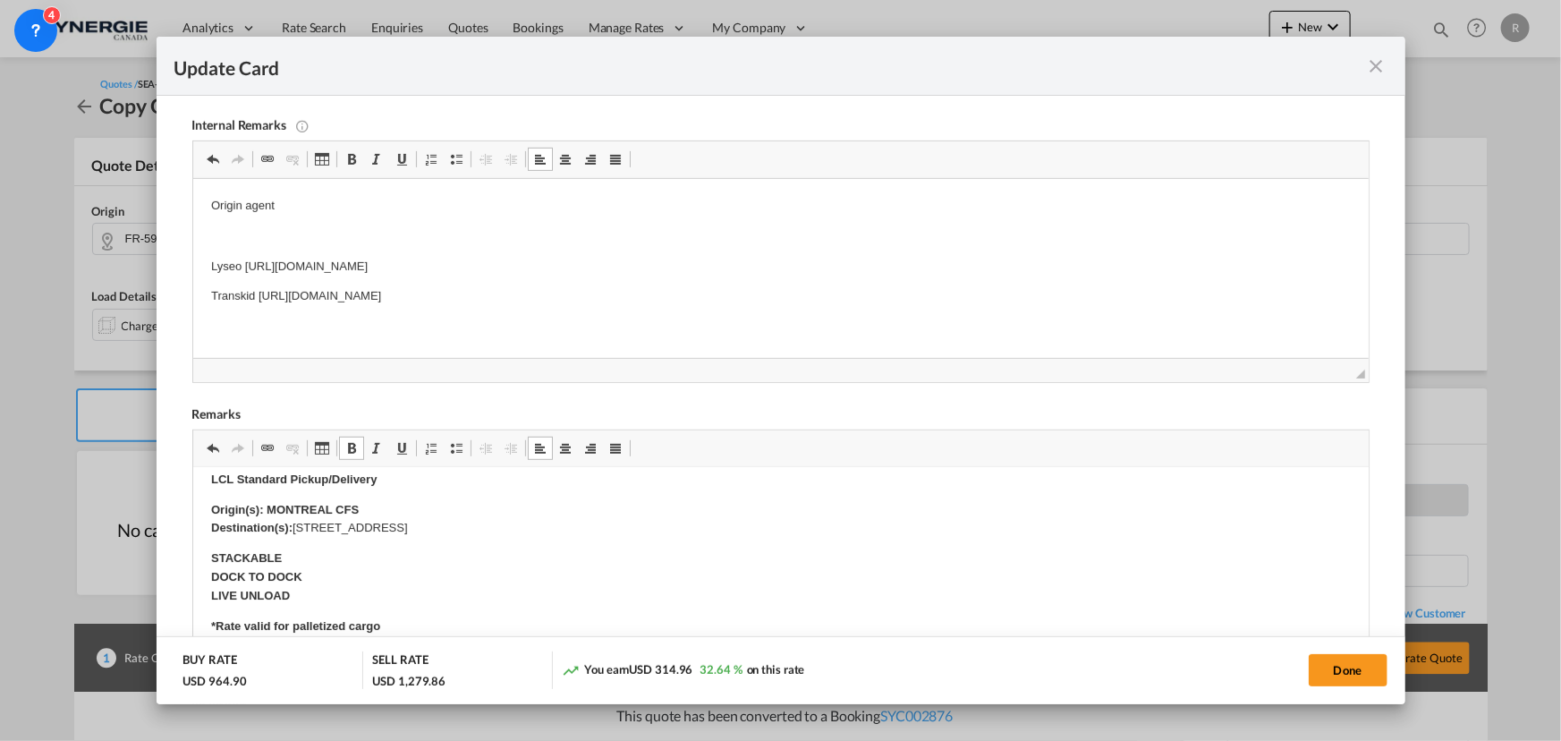
drag, startPoint x: 297, startPoint y: 525, endPoint x: 698, endPoint y: 523, distance: 400.7
click at [698, 523] on p "Origin(s): MONTREAL CFS Destination(s): [STREET_ADDRESS]" at bounding box center [779, 520] width 1139 height 38
click at [352, 452] on span "Update Card Pickup ..." at bounding box center [351, 448] width 14 height 14
click at [603, 538] on body "Origin Charges: Pick-up location : 59120 [PERSON_NAME] FR 2 caisses : 90x75x111…" at bounding box center [779, 386] width 1139 height 1218
click at [1372, 675] on button "Done" at bounding box center [1348, 670] width 79 height 32
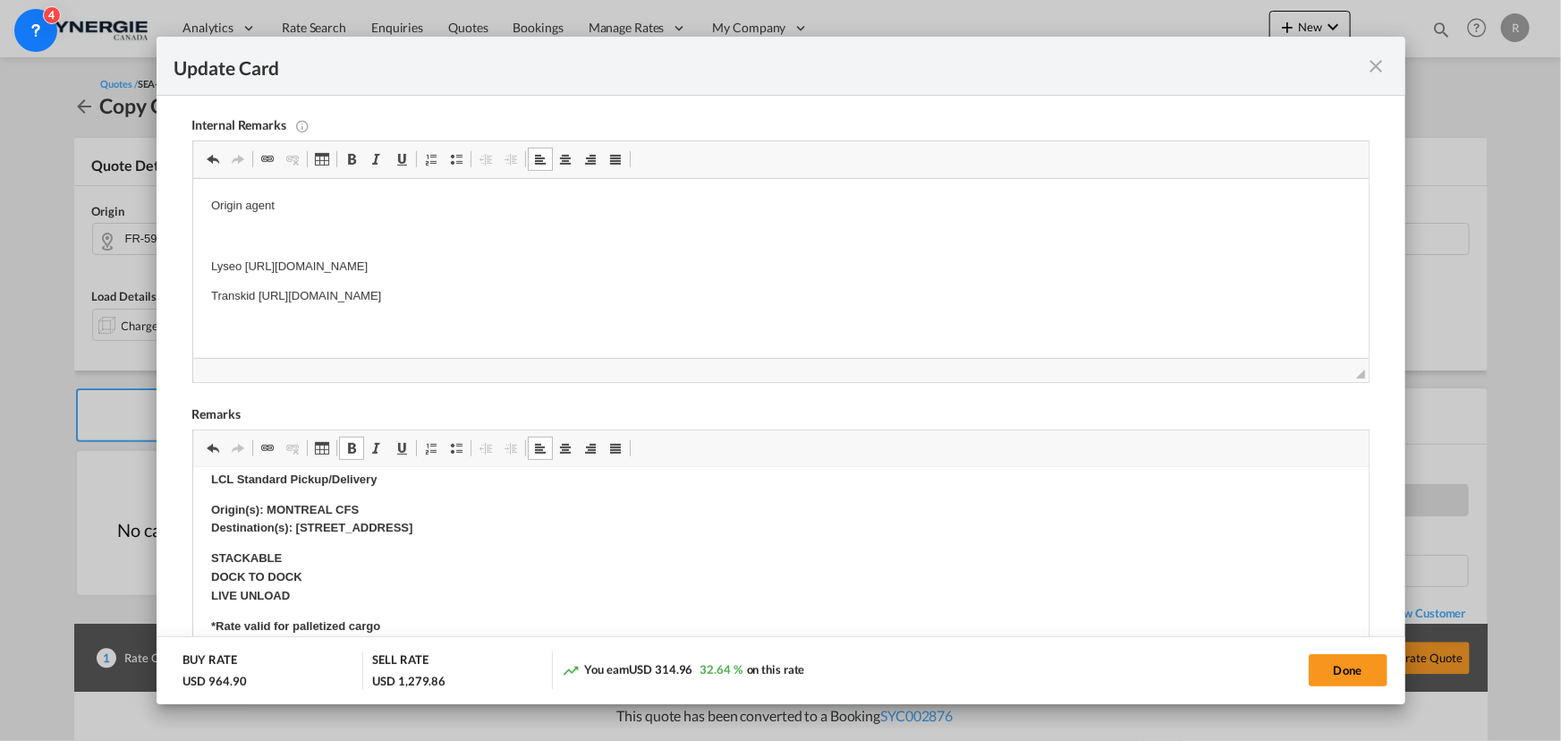
type input "[DATE]"
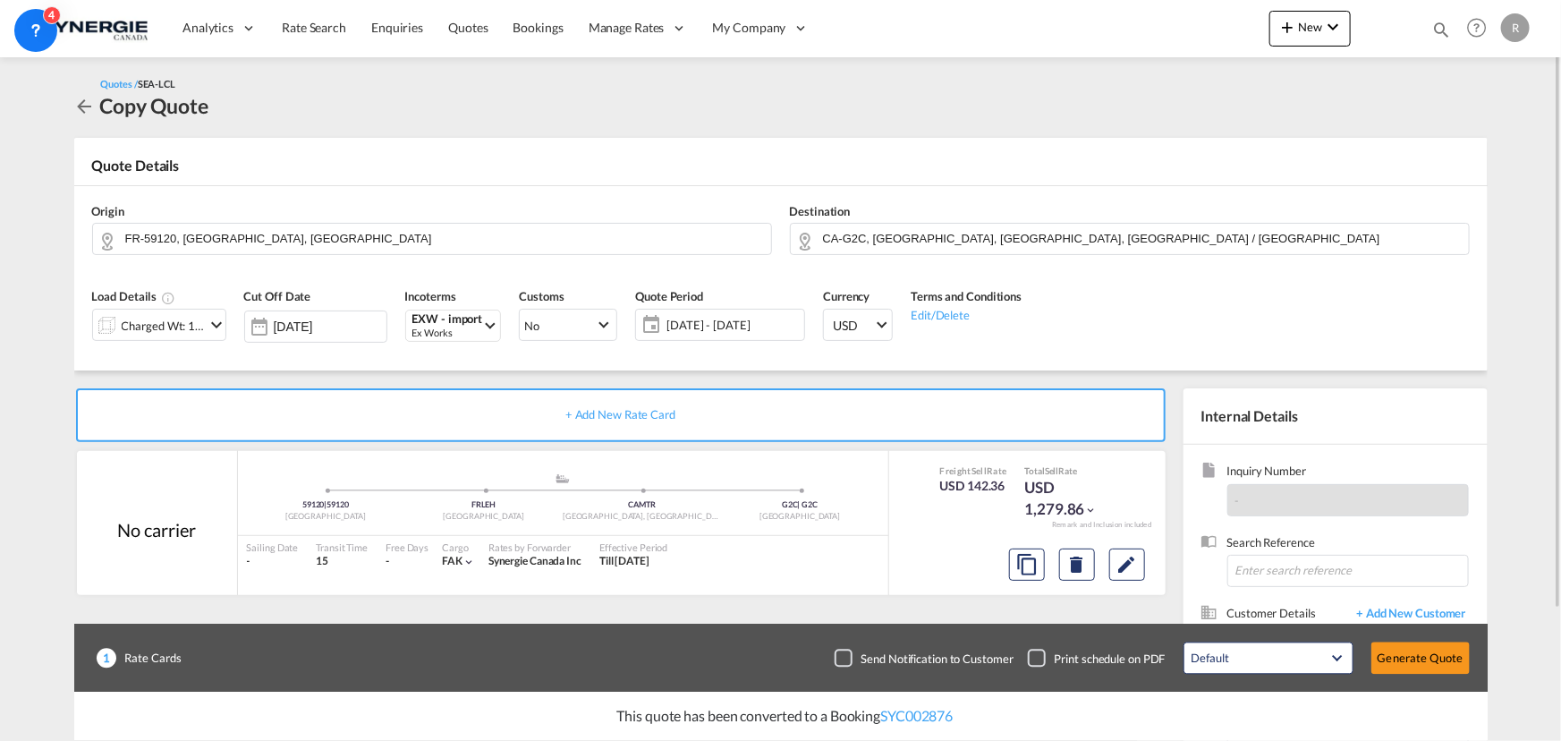
scroll to position [160, 0]
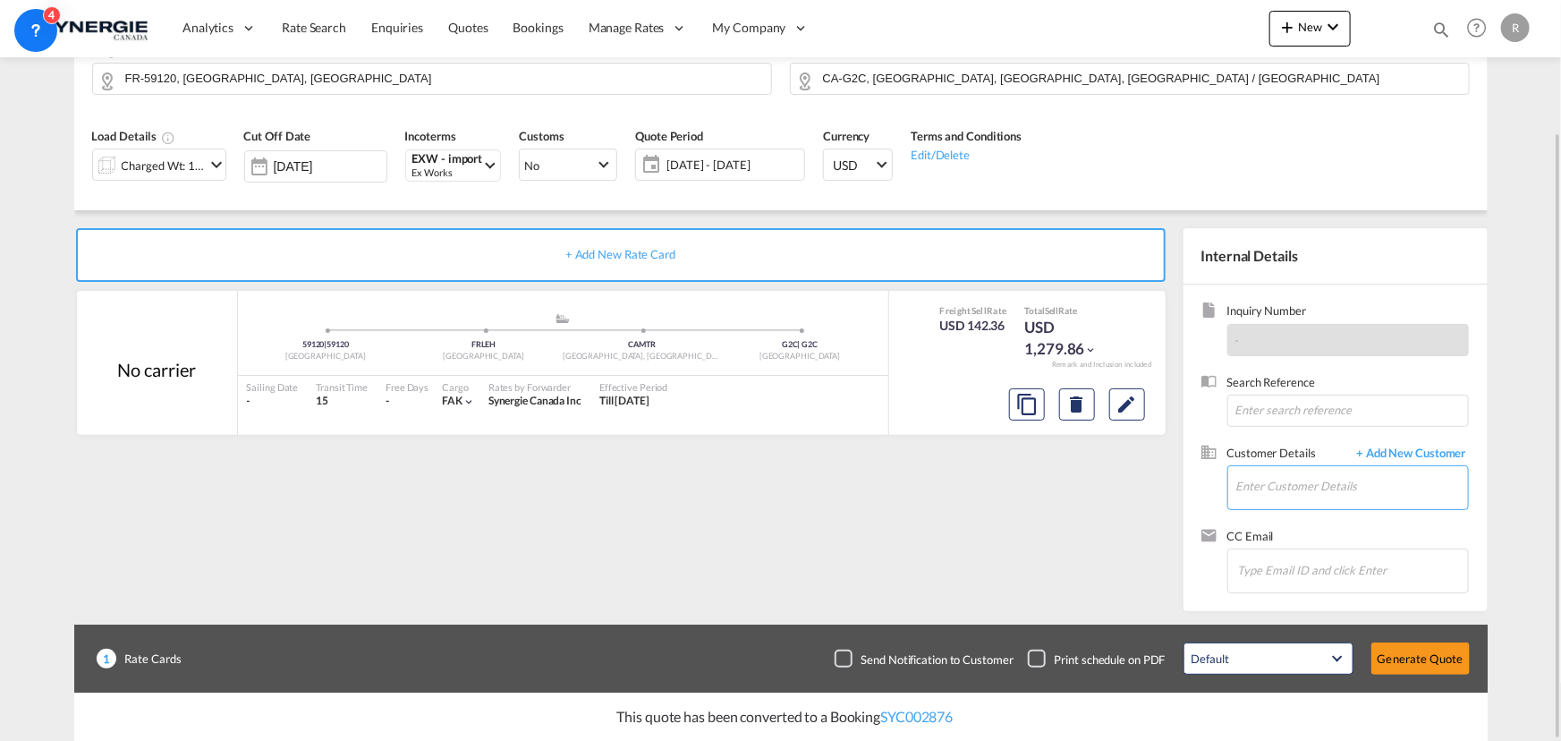
click at [1292, 483] on input "Enter Customer Details" at bounding box center [1352, 486] width 232 height 40
paste input "[PERSON_NAME][EMAIL_ADDRESS][PERSON_NAME][DOMAIN_NAME]"
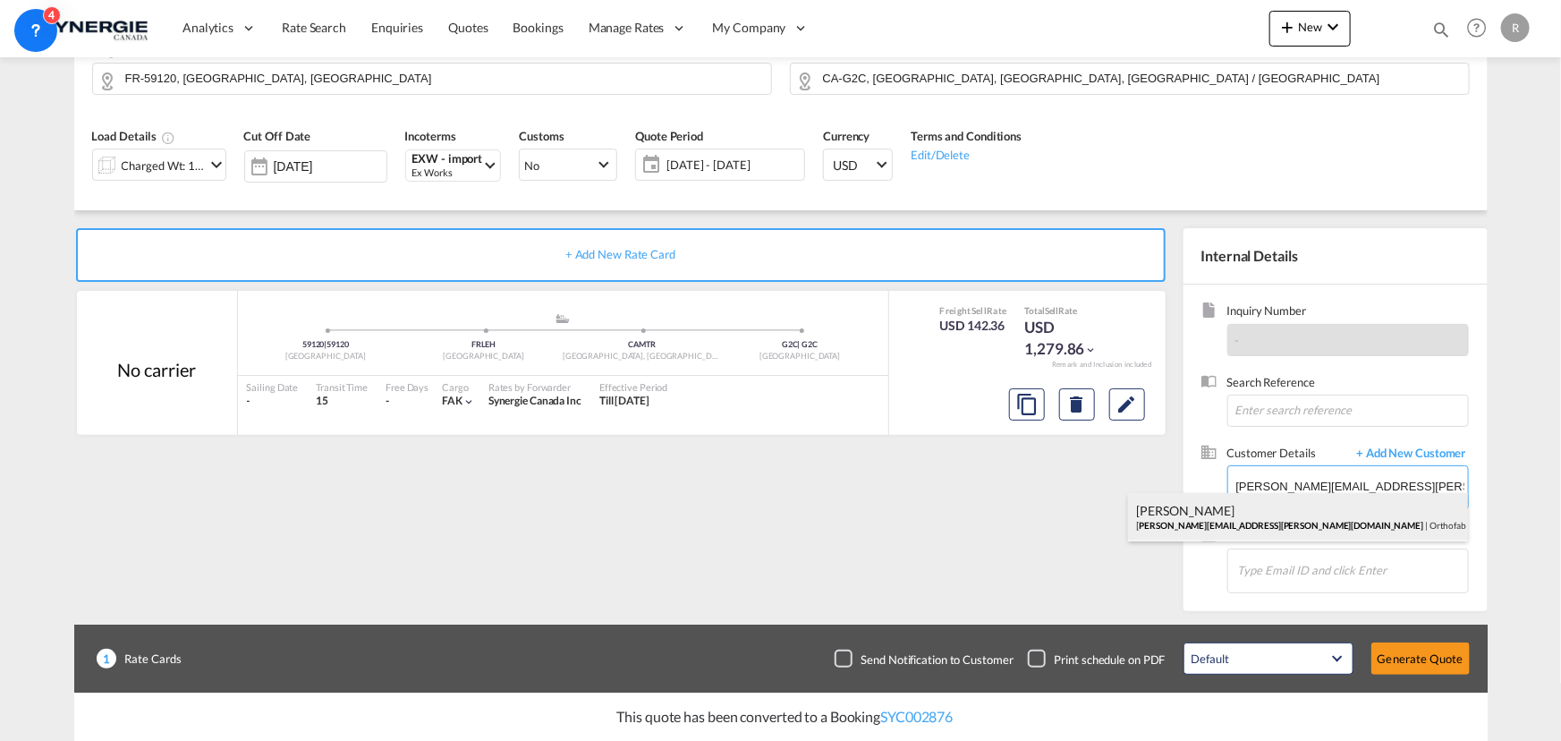
click at [1258, 521] on div "[PERSON_NAME] [PERSON_NAME][EMAIL_ADDRESS][PERSON_NAME][DOMAIN_NAME] | [GEOGRAP…" at bounding box center [1298, 517] width 340 height 48
type input "Orthofab, [PERSON_NAME], [PERSON_NAME][EMAIL_ADDRESS][PERSON_NAME][DOMAIN_NAME]"
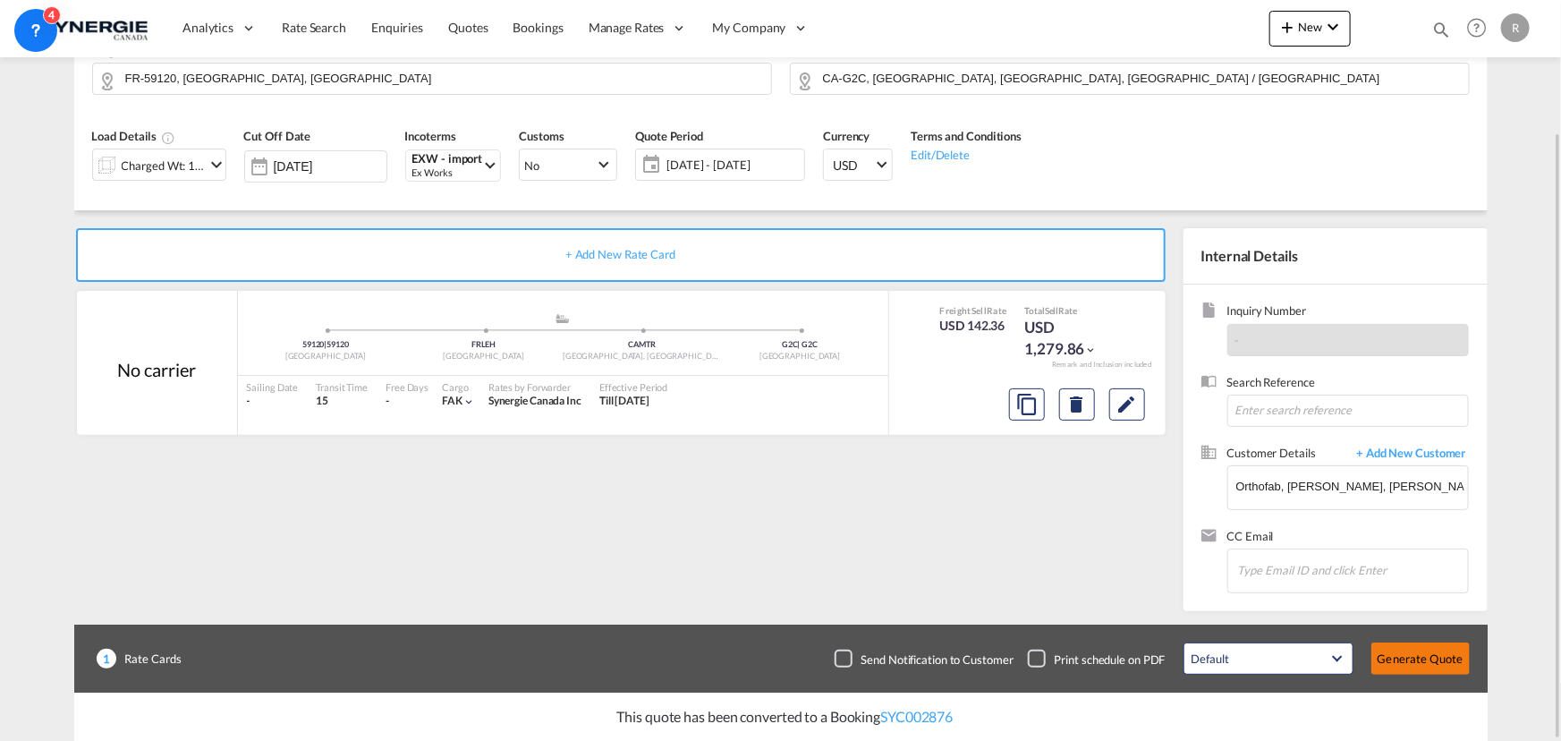
click at [1424, 669] on button "Generate Quote" at bounding box center [1420, 658] width 98 height 32
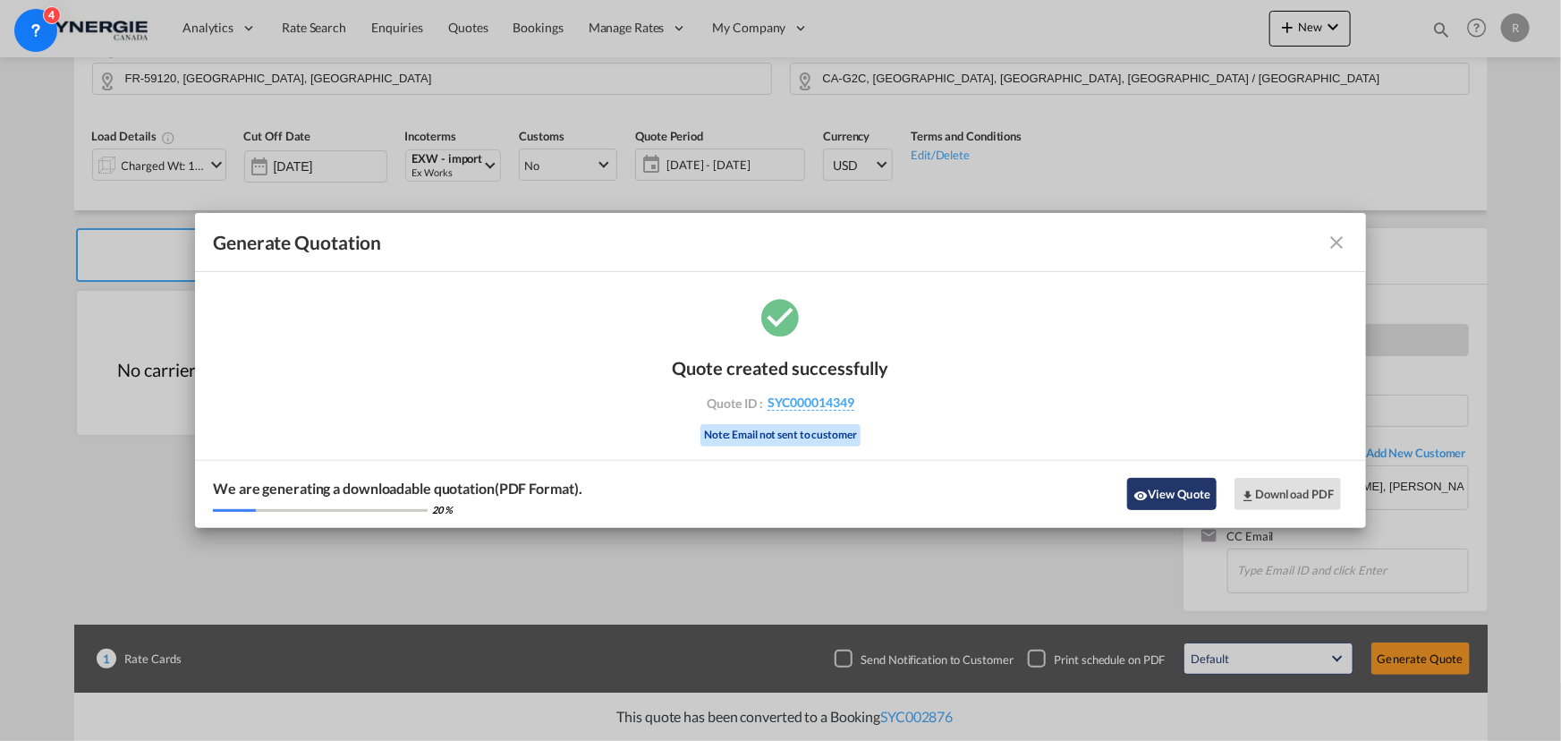
click at [1172, 498] on button "View Quote" at bounding box center [1171, 494] width 89 height 32
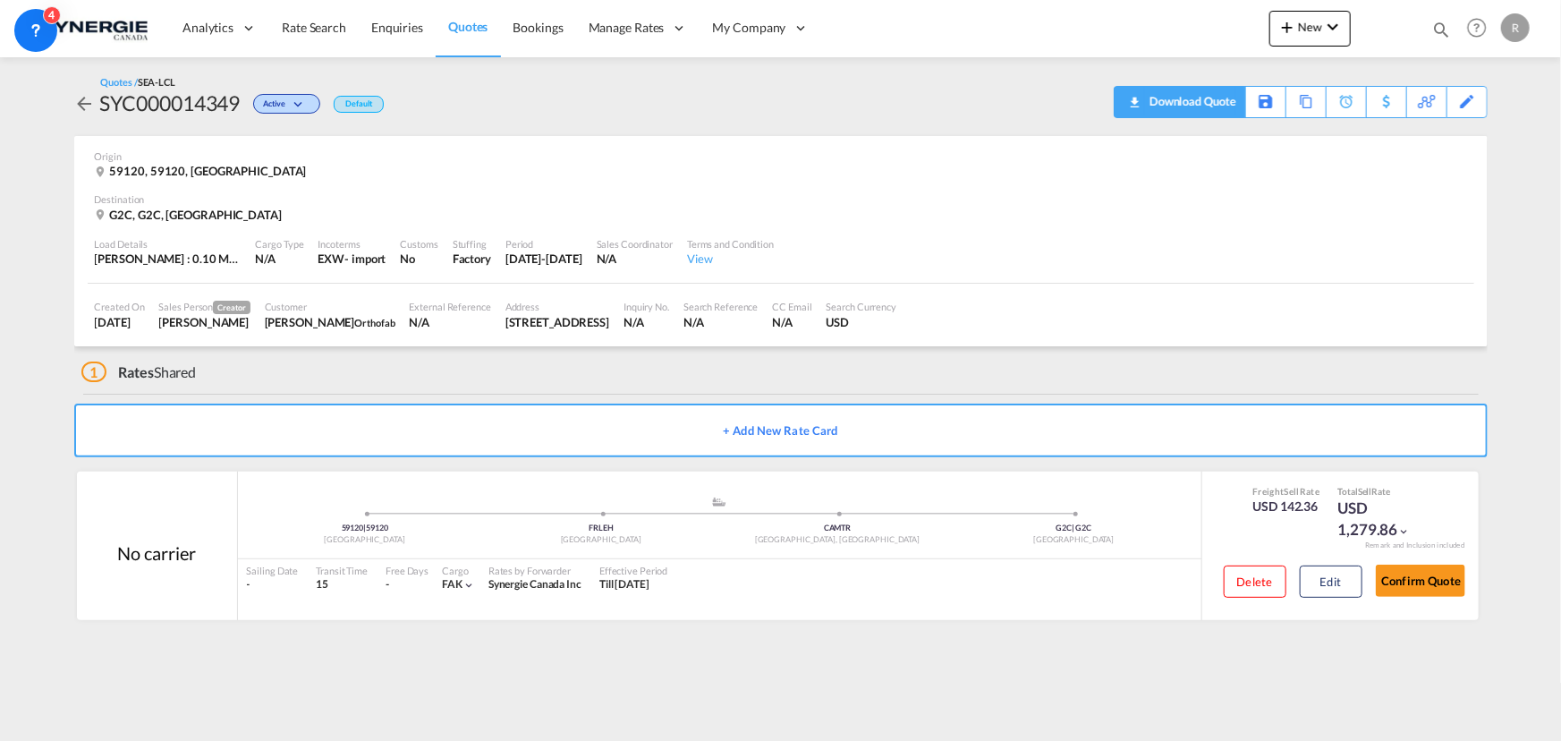
click at [1215, 97] on div "Download Quote" at bounding box center [1190, 101] width 91 height 29
